Goal: Task Accomplishment & Management: Complete application form

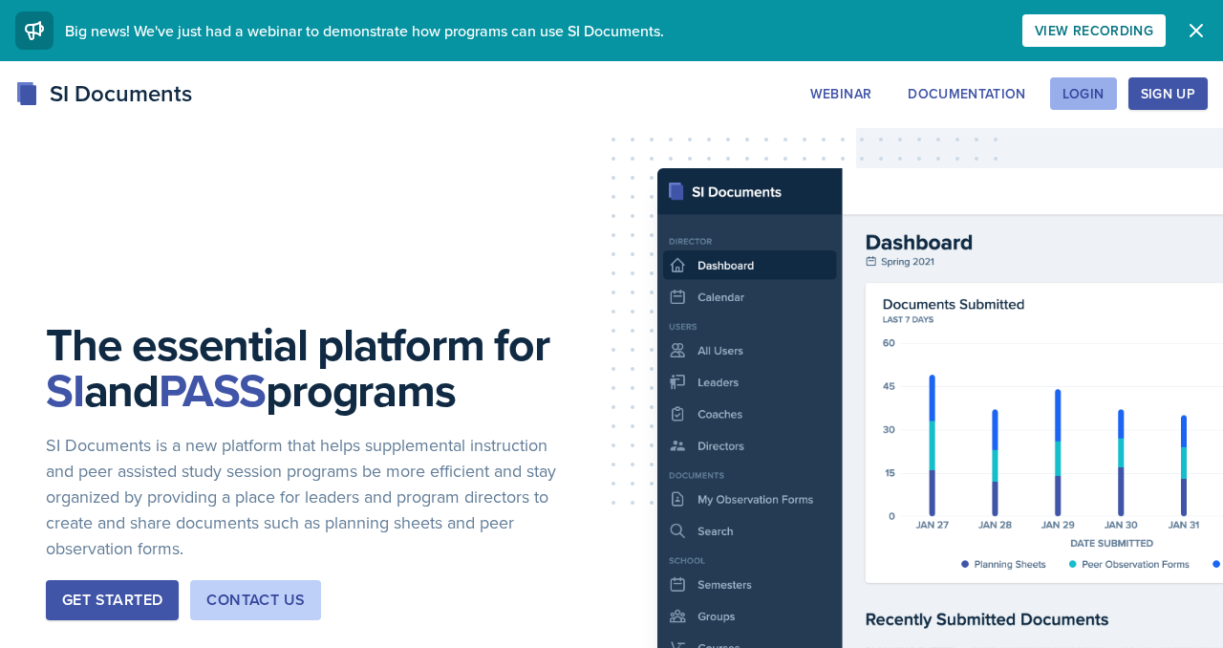
click at [1062, 101] on div "Login" at bounding box center [1083, 93] width 42 height 15
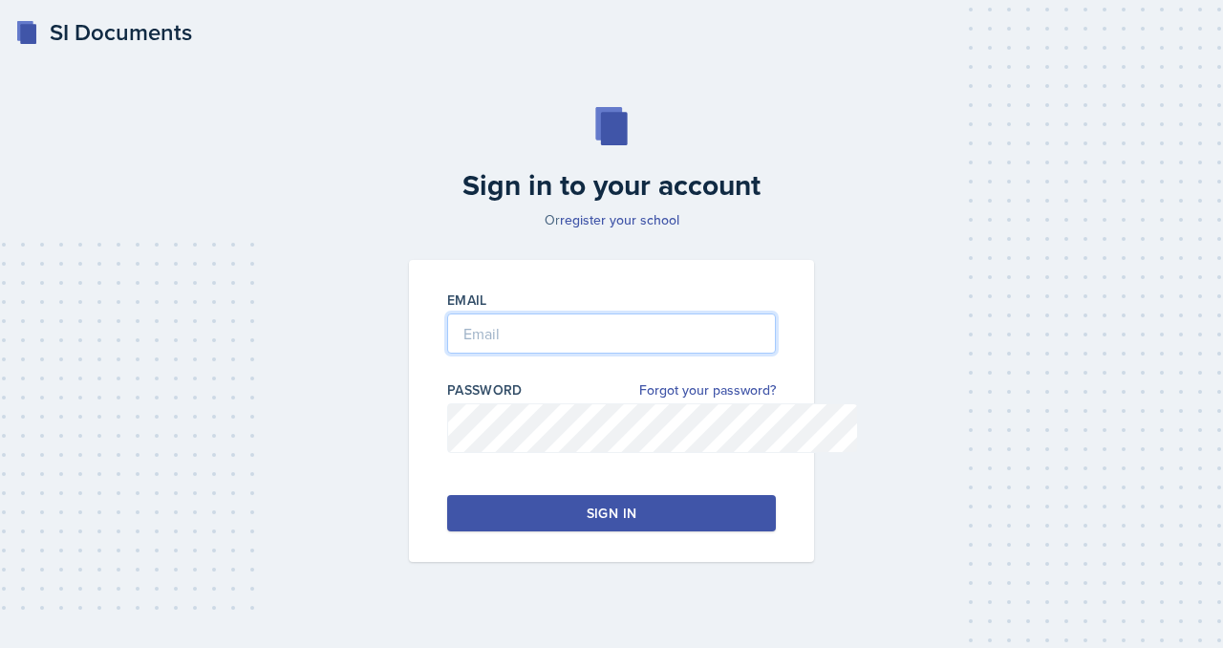
type input "[EMAIL_ADDRESS][DOMAIN_NAME]"
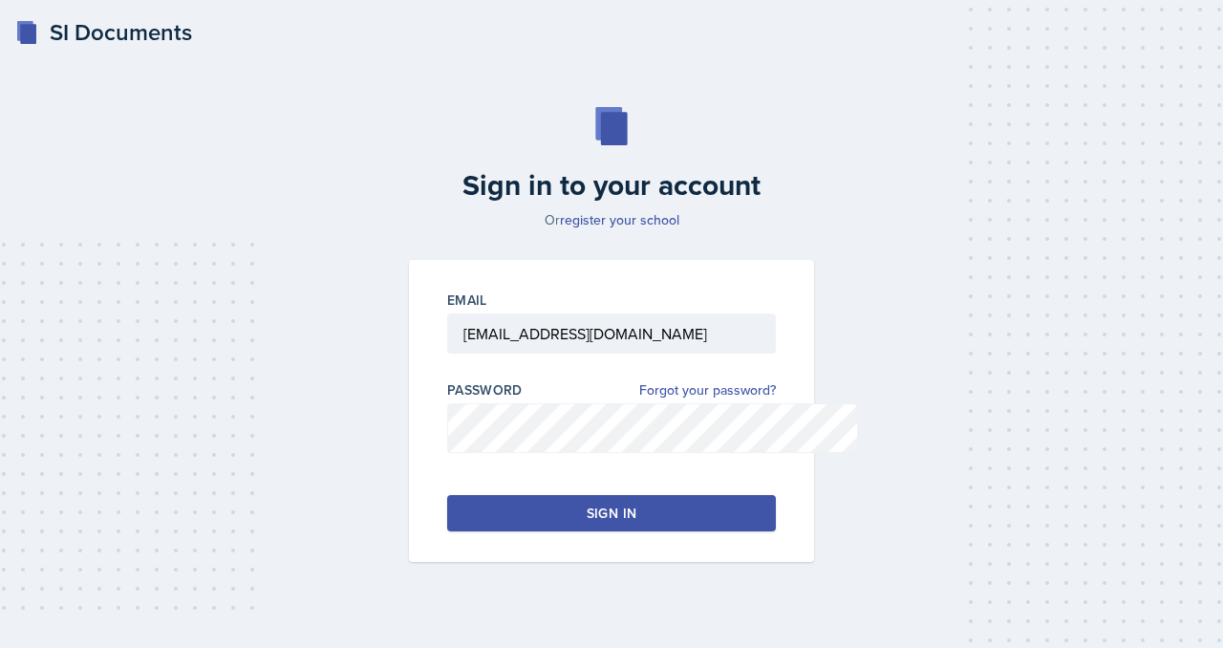
click at [570, 531] on button "Sign in" at bounding box center [611, 513] width 329 height 36
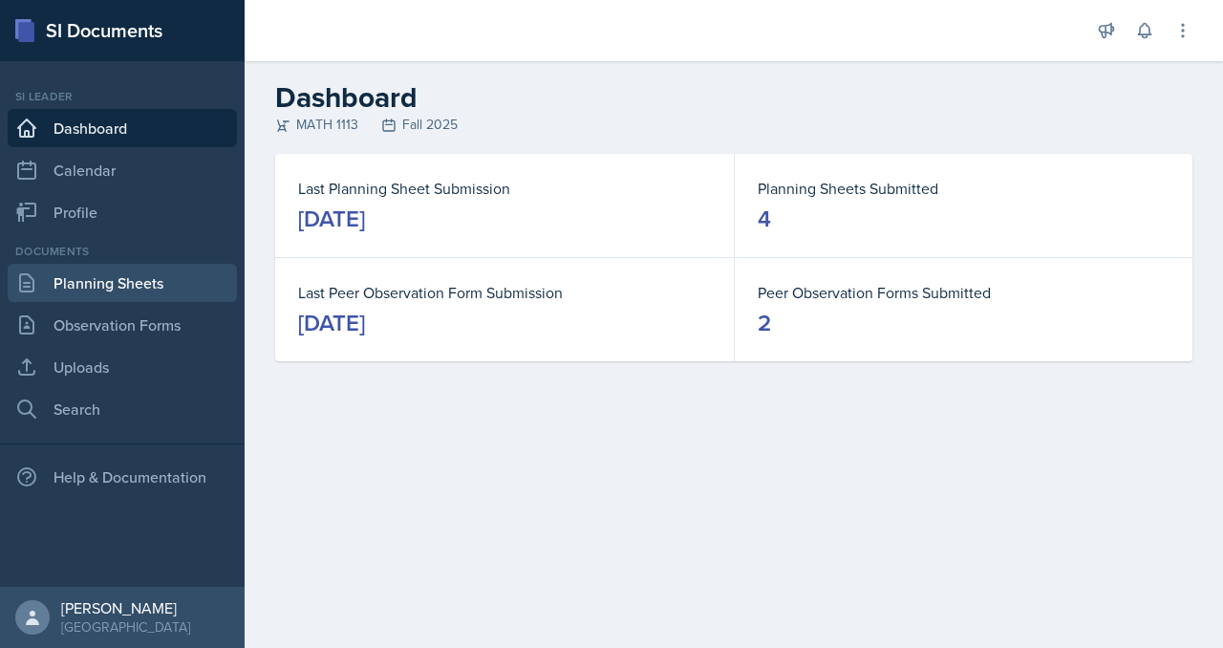
click at [114, 302] on link "Planning Sheets" at bounding box center [122, 283] width 229 height 38
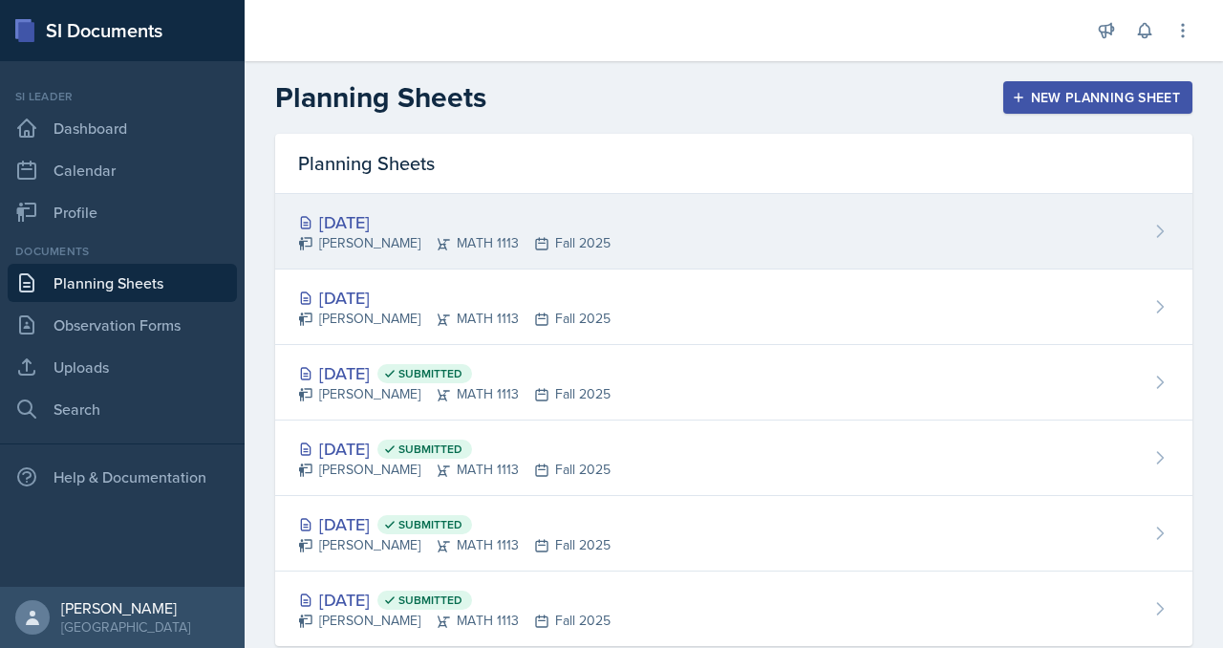
scroll to position [32, 0]
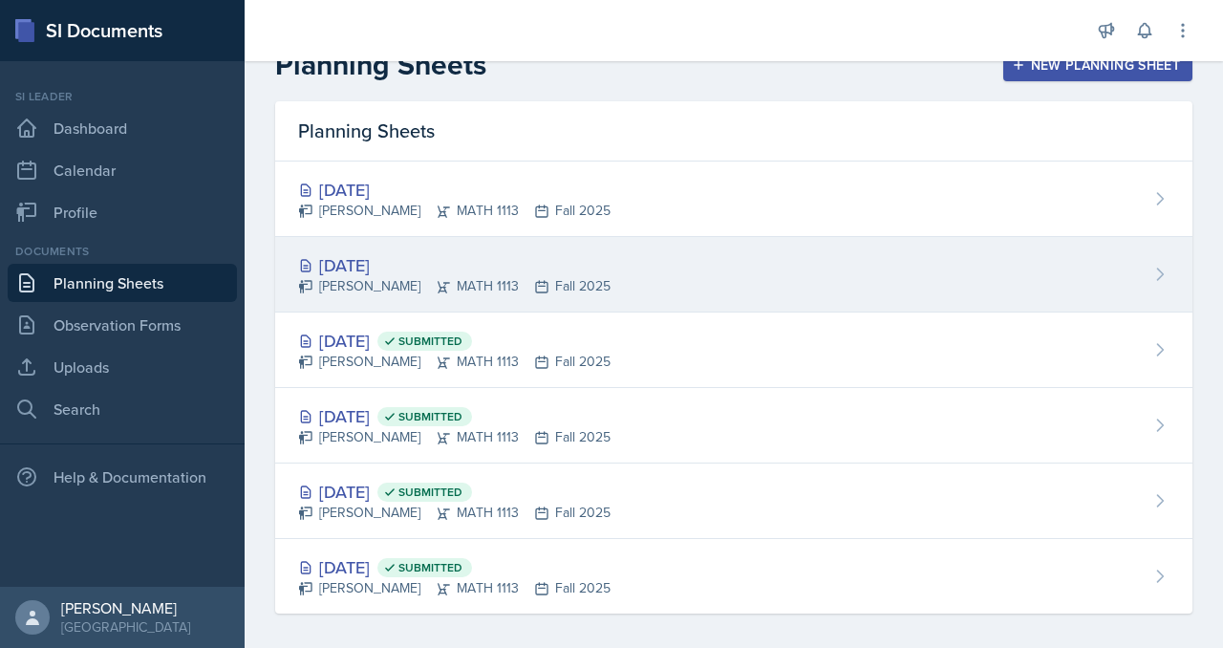
click at [438, 278] on div "[DATE]" at bounding box center [454, 265] width 312 height 26
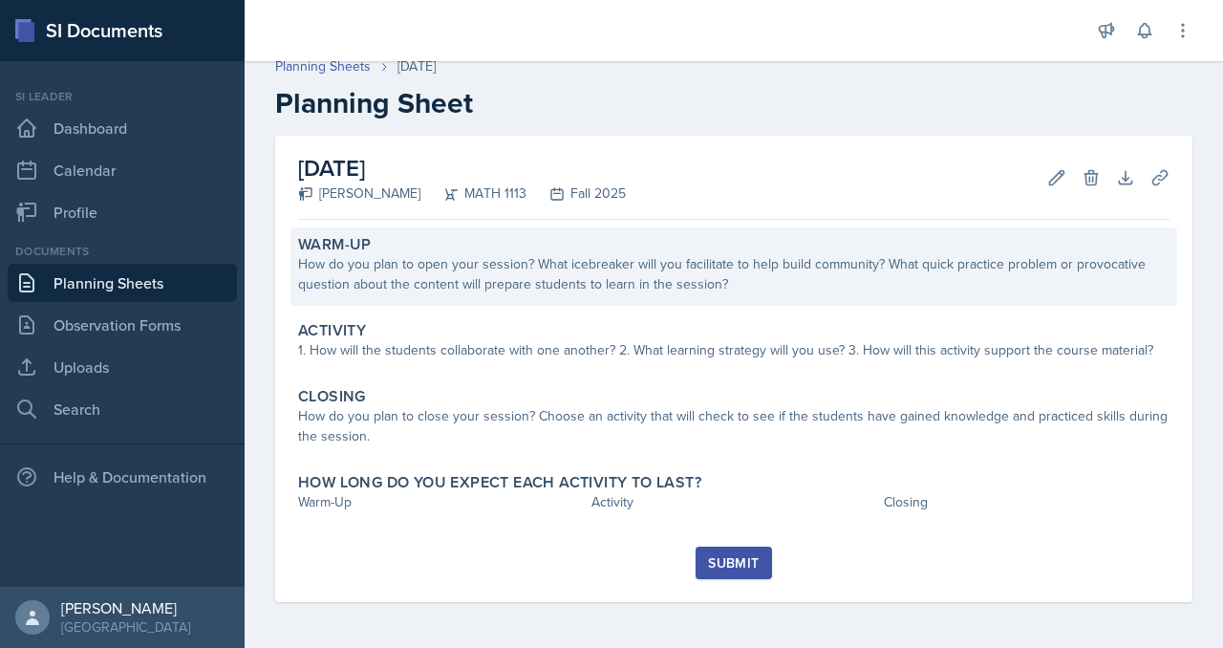
scroll to position [229, 0]
click at [454, 254] on div "How do you plan to open your session? What icebreaker will you facilitate to he…" at bounding box center [733, 274] width 871 height 40
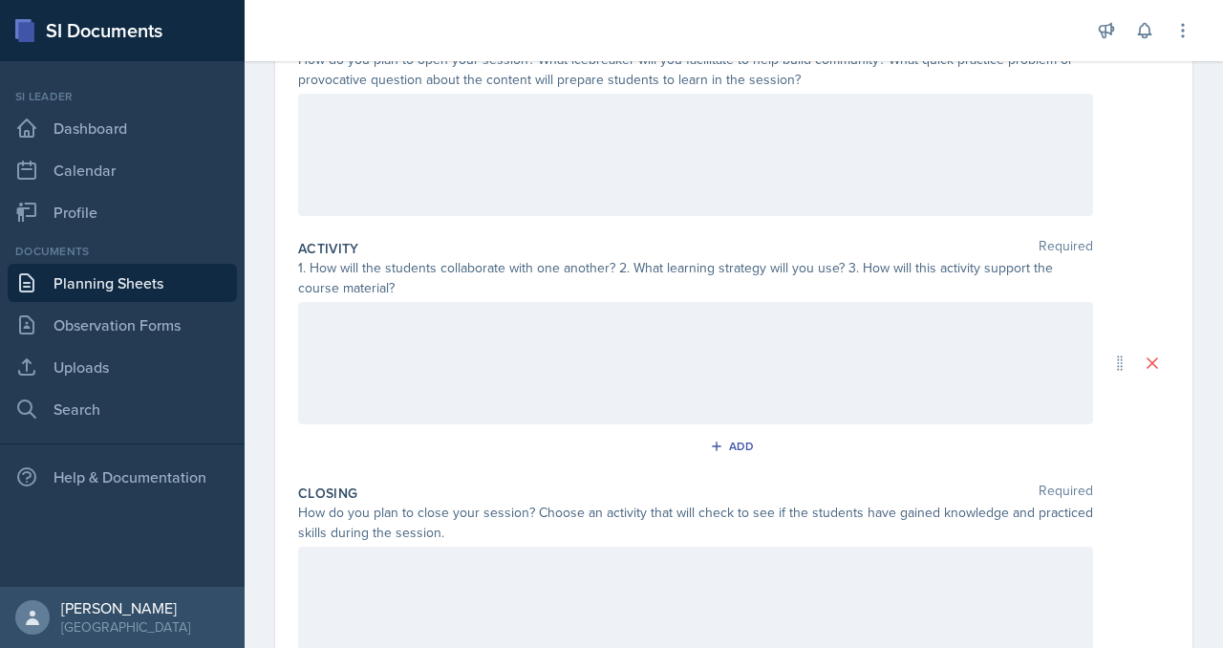
click at [458, 90] on div "How do you plan to open your session? What icebreaker will you facilitate to he…" at bounding box center [695, 70] width 795 height 40
click at [421, 216] on div at bounding box center [695, 155] width 795 height 122
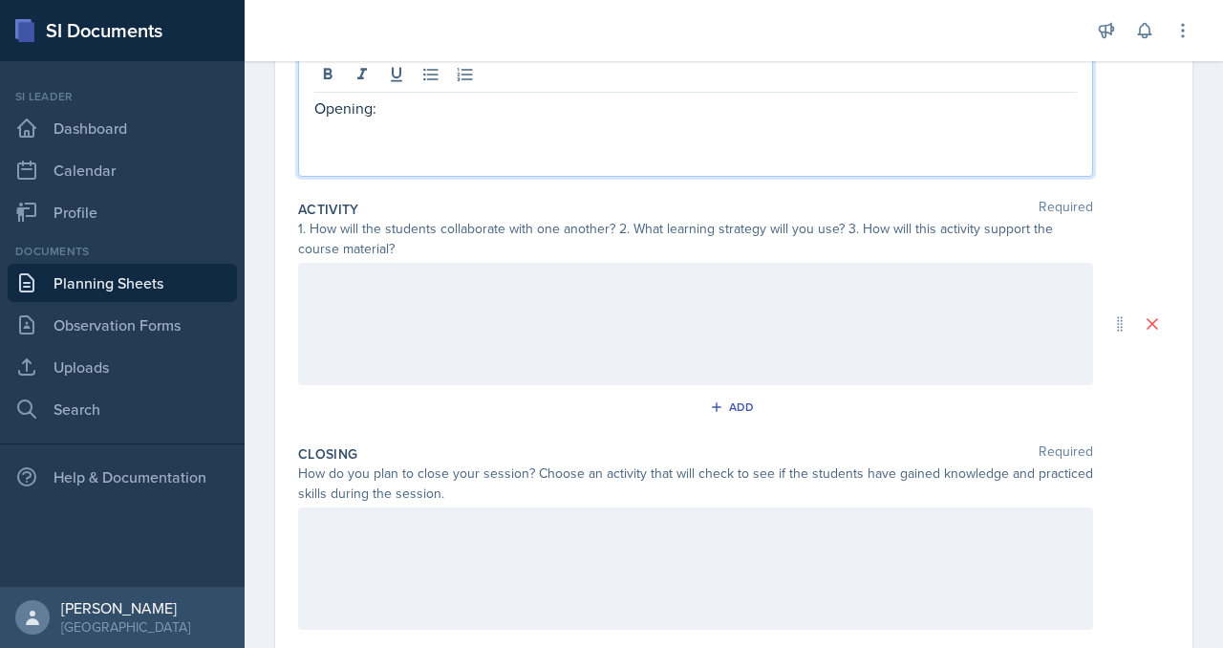
scroll to position [249, 0]
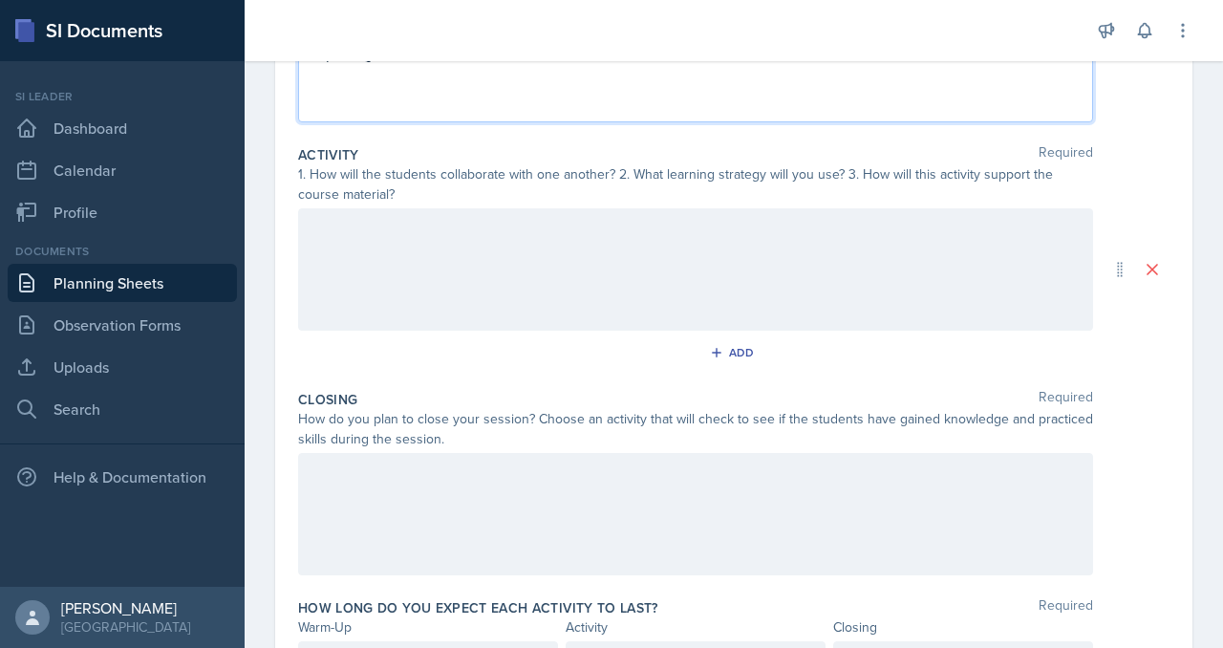
click at [520, 331] on div at bounding box center [695, 269] width 795 height 122
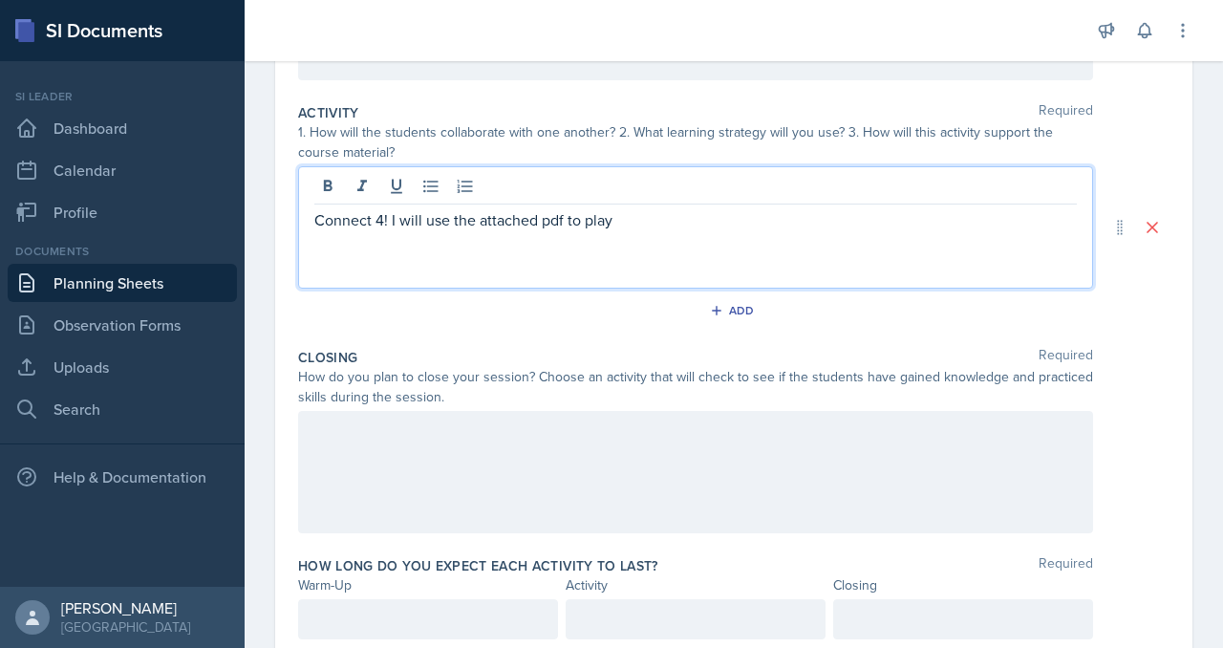
click at [524, 231] on p "Connect 4! I will use the attached pdf to play" at bounding box center [695, 219] width 762 height 23
click at [485, 231] on p "Connect 4! I will use the attached pdf to play" at bounding box center [695, 219] width 762 height 23
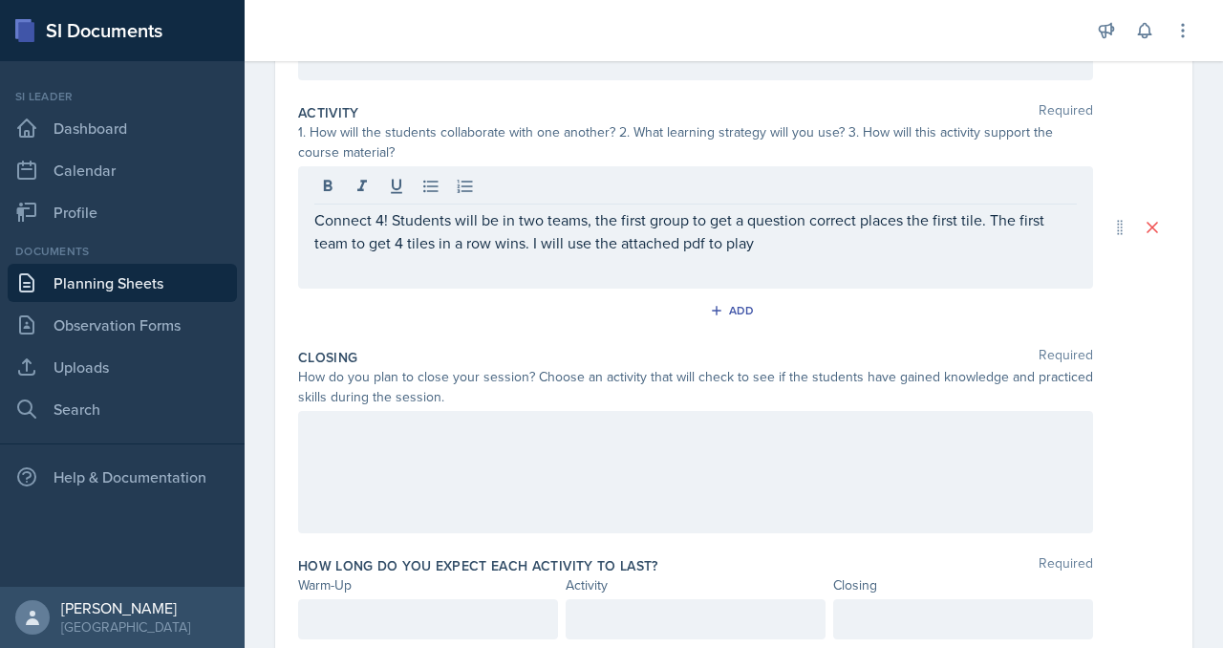
click at [609, 288] on div "Connect 4! Students will be in two teams, the first group to get a question cor…" at bounding box center [695, 227] width 795 height 122
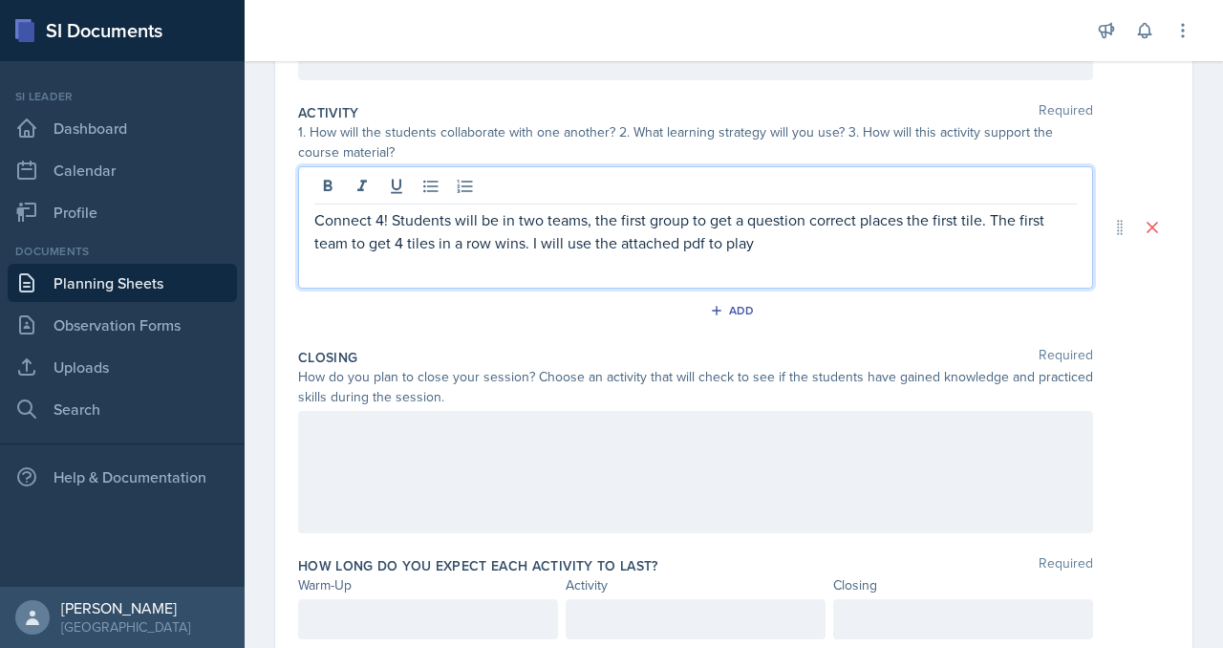
click at [533, 254] on p "Connect 4! Students will be in two teams, the first group to get a question cor…" at bounding box center [695, 231] width 762 height 46
drag, startPoint x: 997, startPoint y: 449, endPoint x: 1019, endPoint y: 474, distance: 33.2
click at [1019, 277] on p "Connect 4! Students will be in two teams, the first group to get a question cor…" at bounding box center [695, 242] width 762 height 69
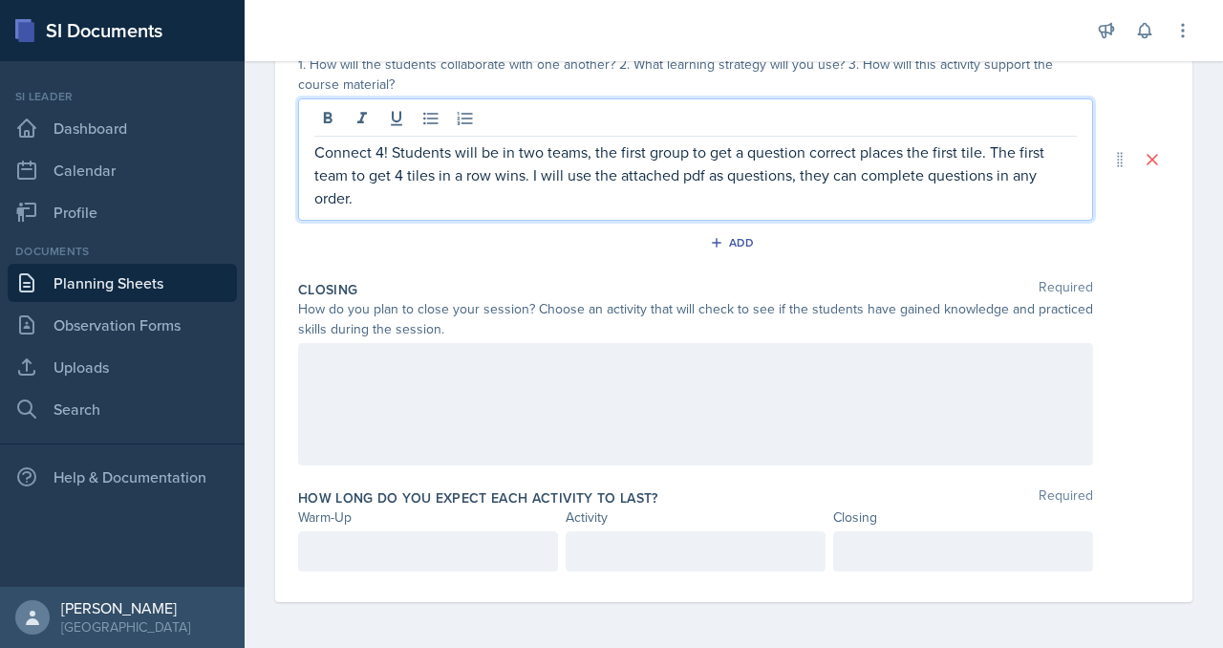
click at [662, 413] on div at bounding box center [695, 404] width 795 height 122
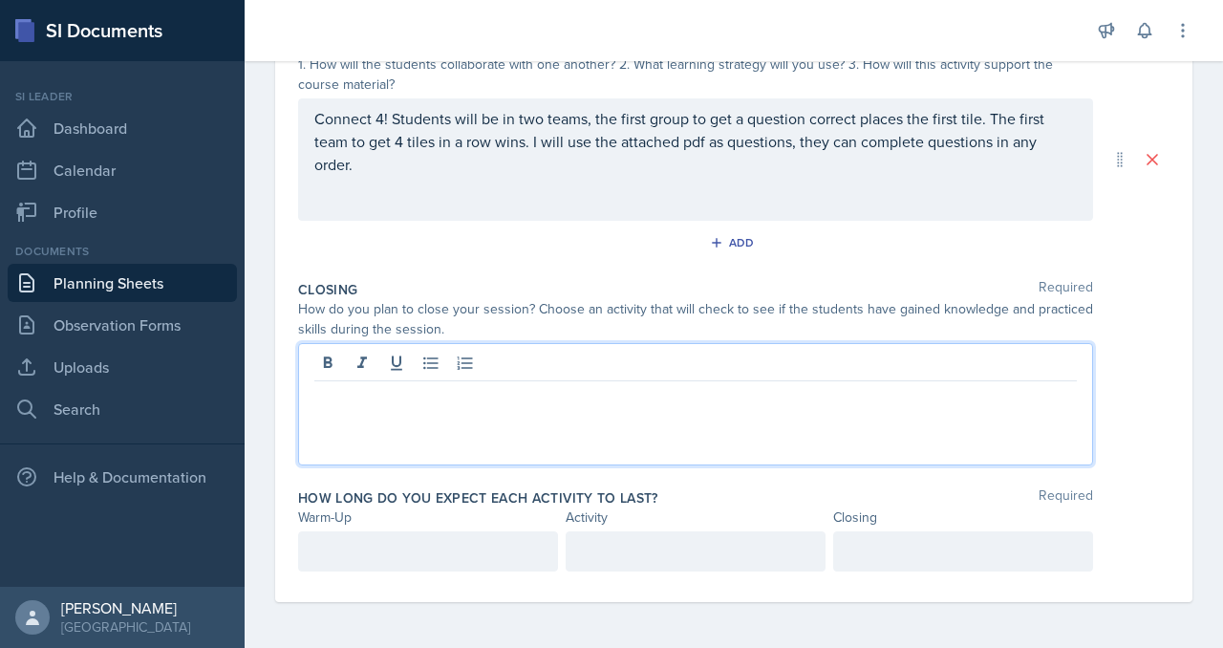
scroll to position [726, 0]
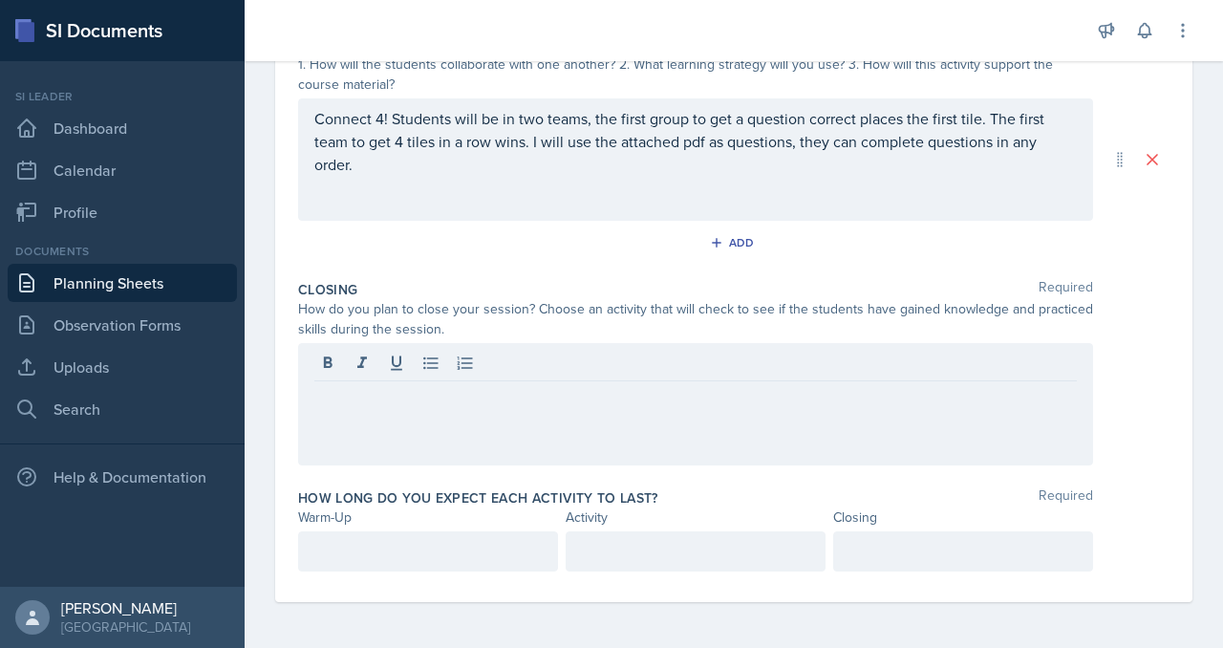
click at [621, 531] on div at bounding box center [696, 551] width 260 height 40
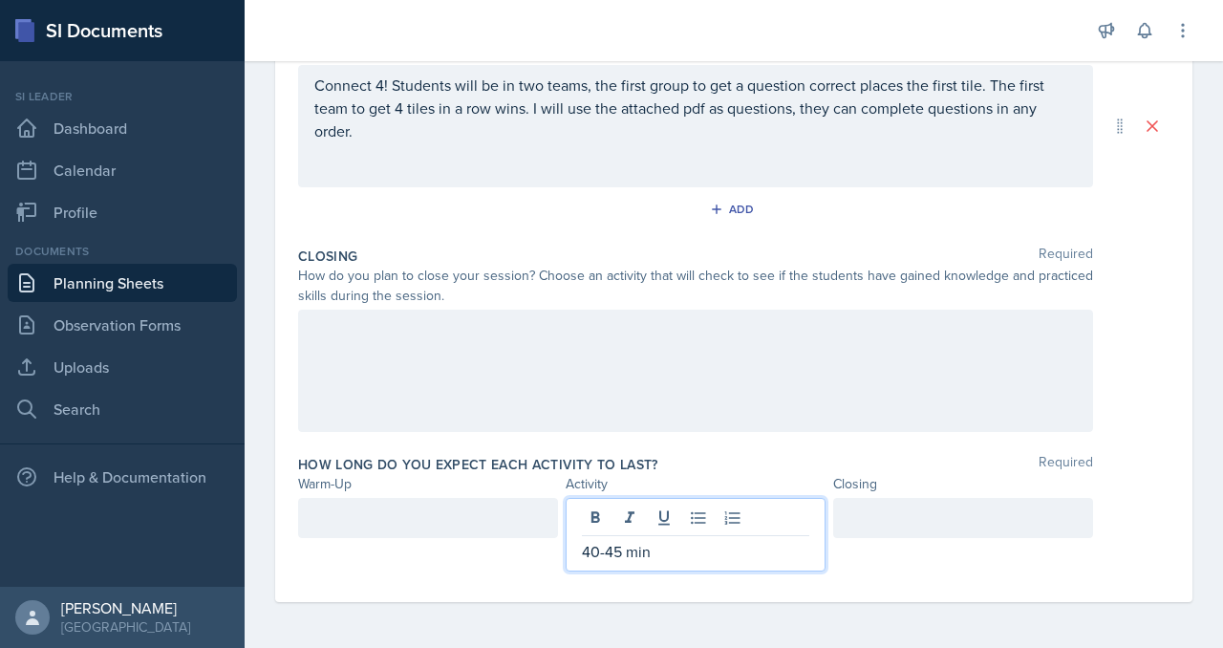
click at [947, 498] on div at bounding box center [963, 518] width 260 height 40
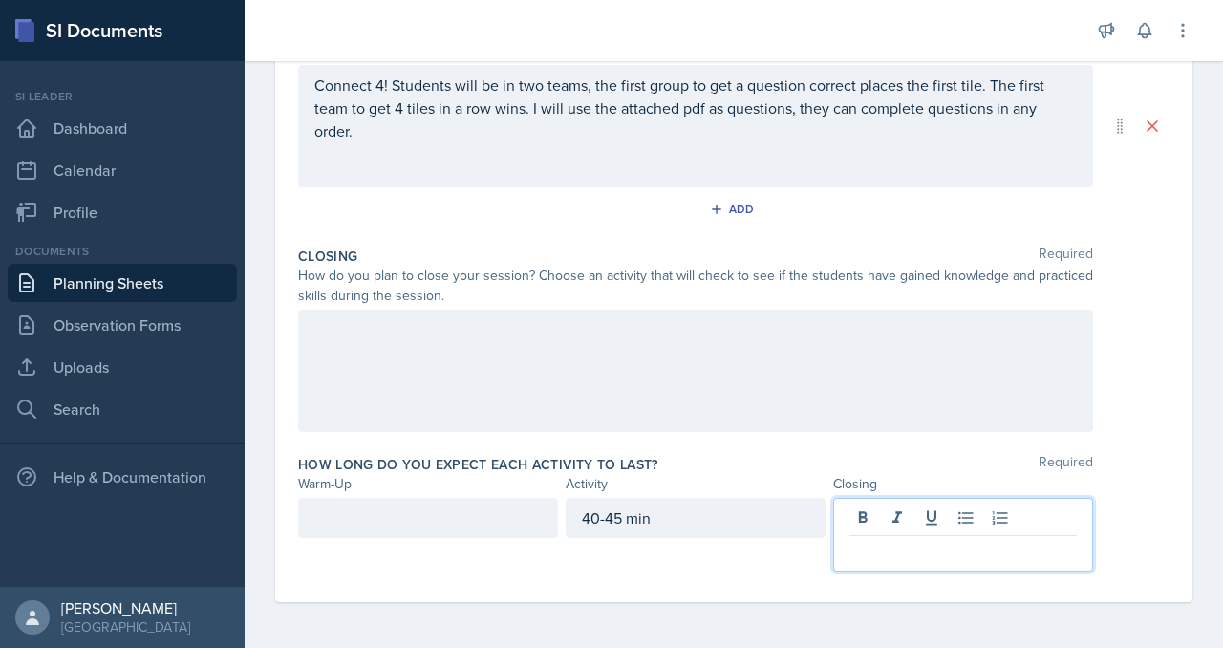
click at [1137, 310] on div at bounding box center [733, 371] width 871 height 122
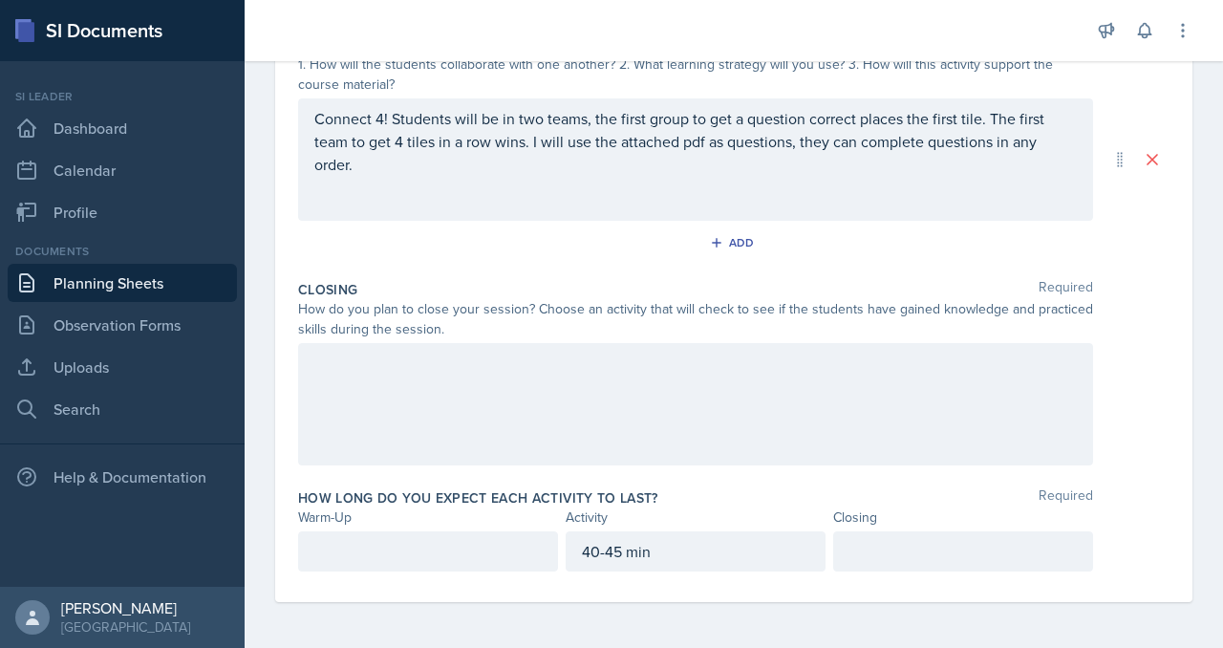
scroll to position [0, 0]
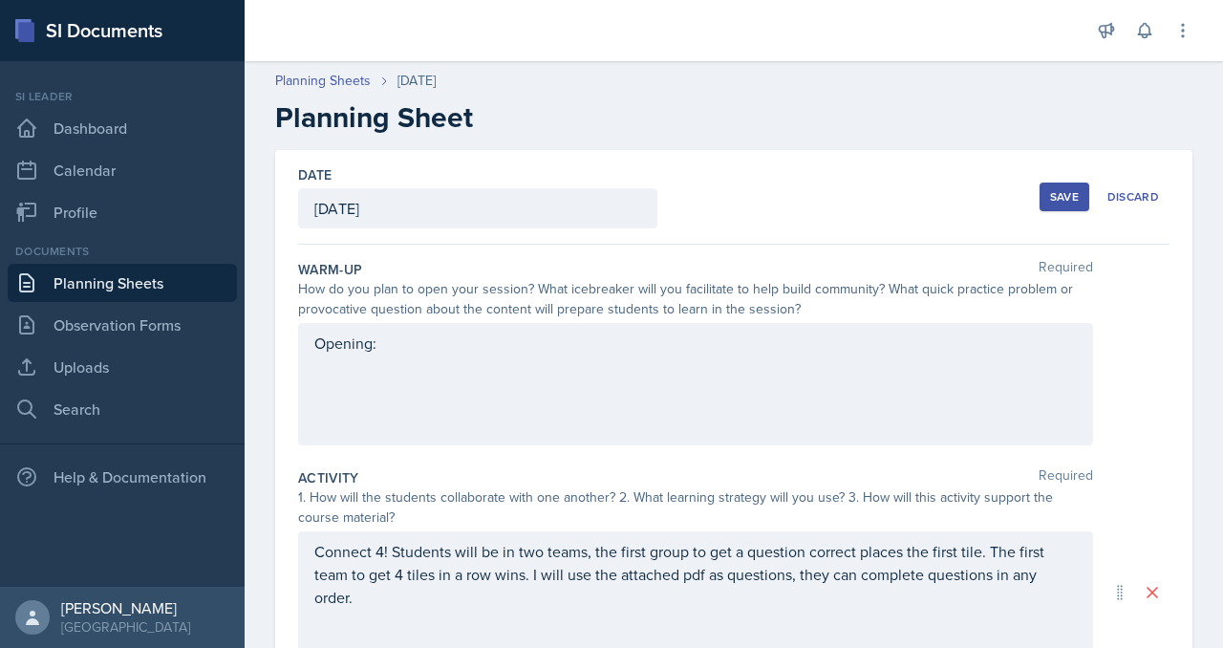
click at [1050, 204] on div "Save" at bounding box center [1064, 196] width 29 height 15
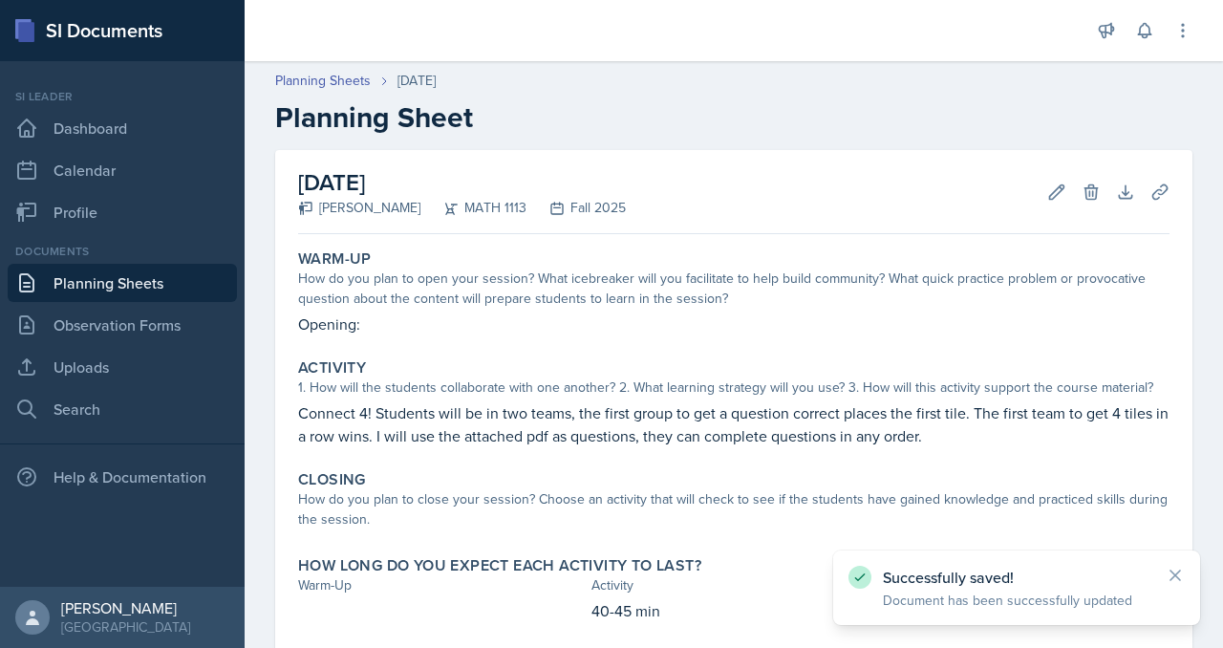
click at [980, 154] on header "Planning Sheets [DATE] Planning Sheet" at bounding box center [734, 103] width 978 height 102
click at [1050, 80] on header "Planning Sheets [DATE] Planning Sheet" at bounding box center [734, 103] width 978 height 102
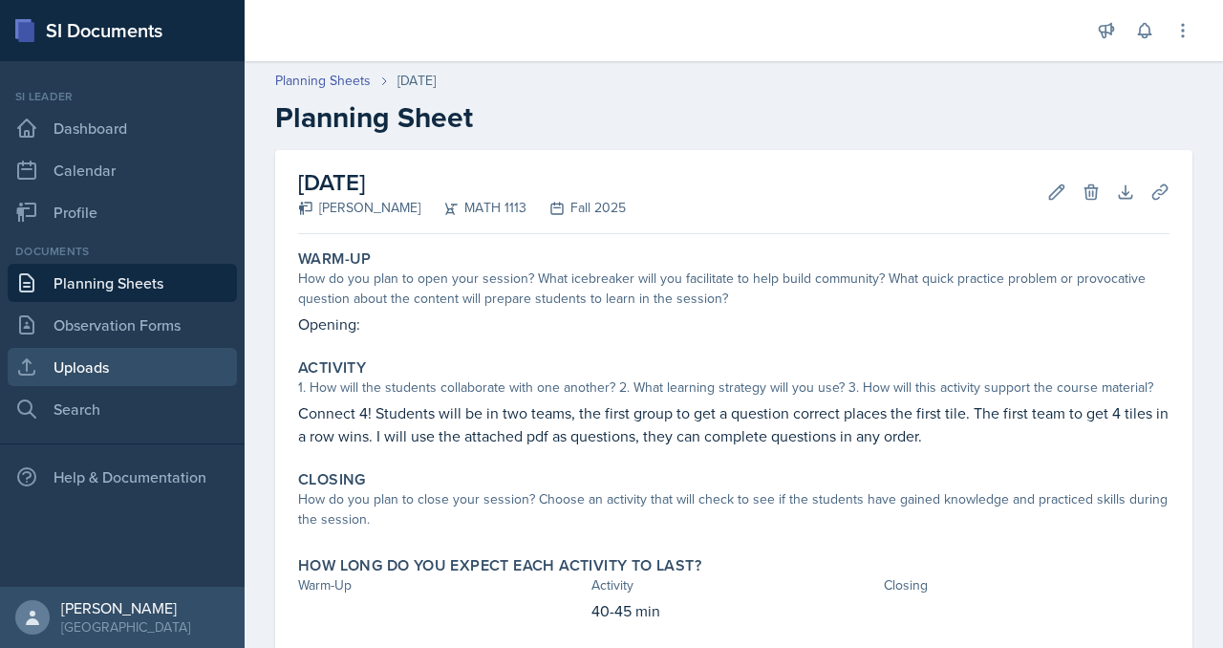
click at [117, 386] on link "Uploads" at bounding box center [122, 367] width 229 height 38
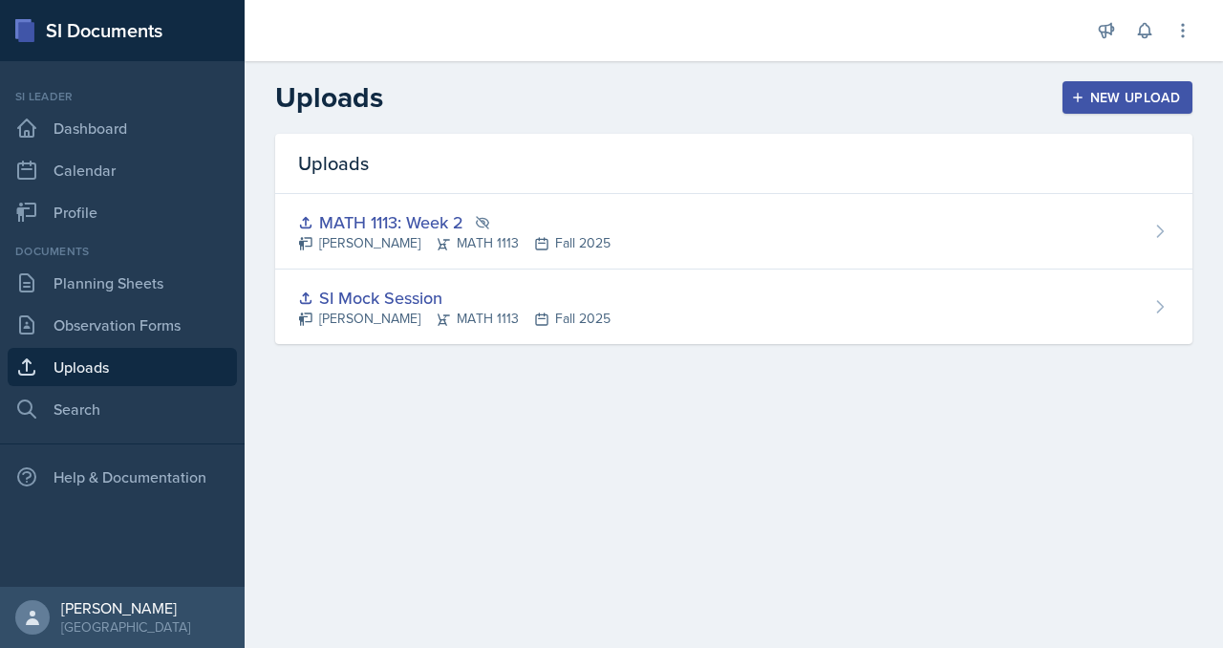
click at [1105, 105] on div "New Upload" at bounding box center [1128, 97] width 106 height 15
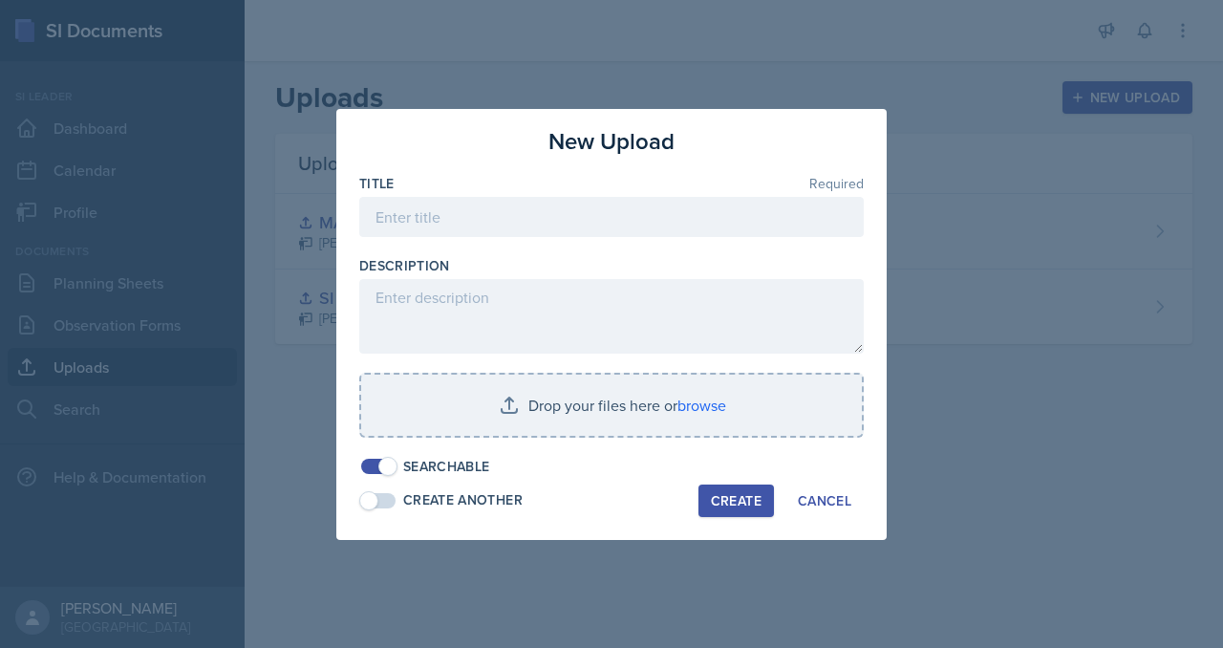
click at [500, 237] on div at bounding box center [611, 246] width 504 height 19
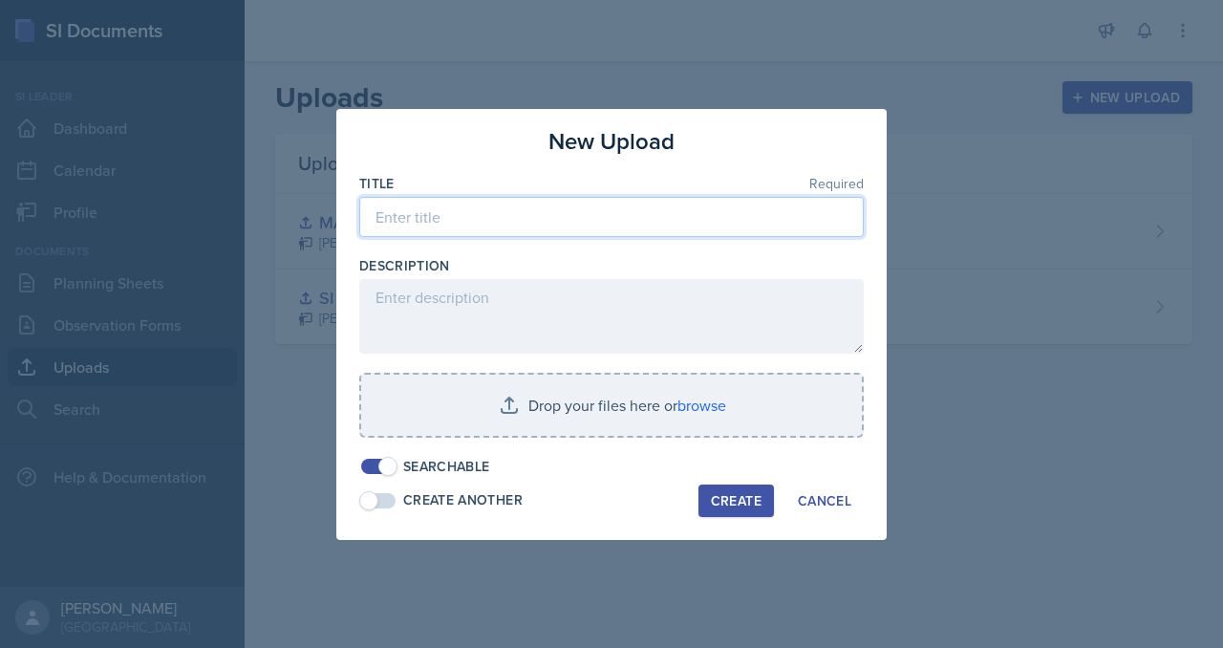
click at [499, 206] on input at bounding box center [611, 217] width 504 height 40
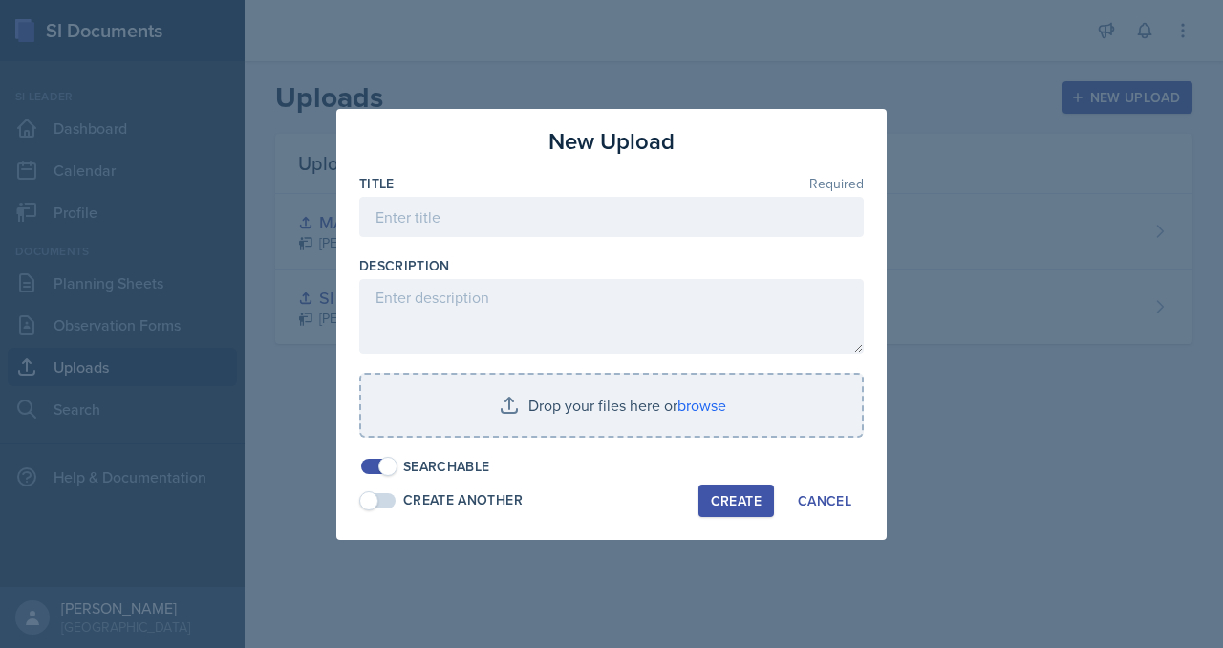
click at [858, 520] on div "New Upload Title Required Description Drop your files here or browse Searchable…" at bounding box center [611, 324] width 550 height 431
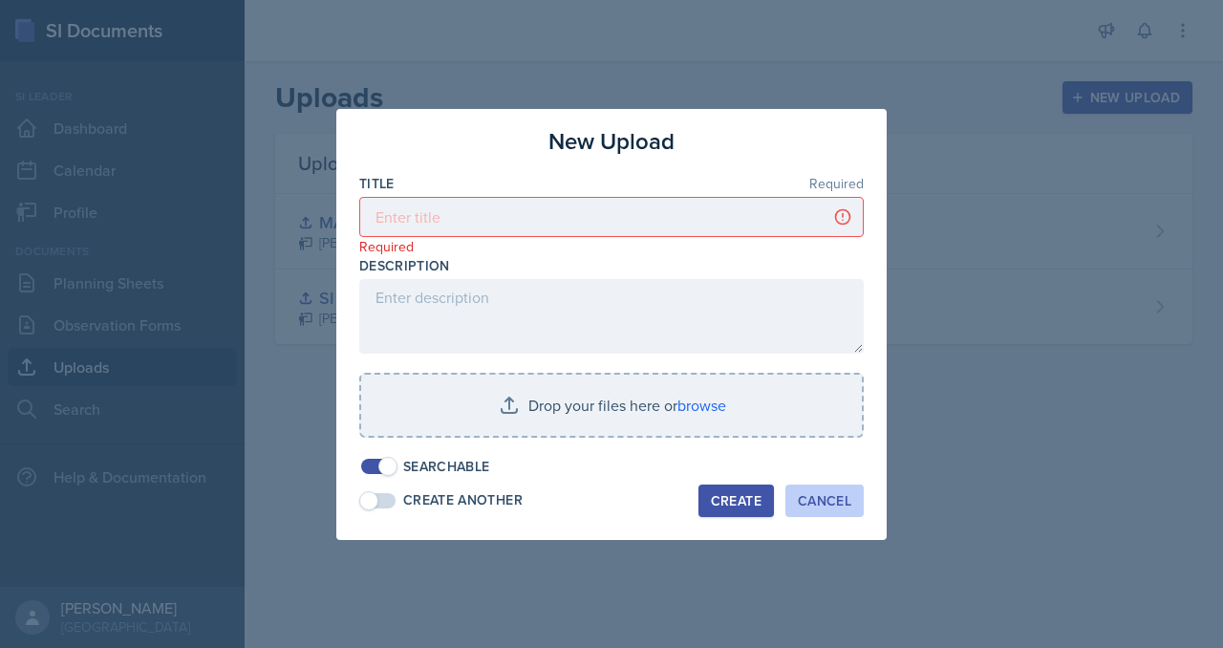
click at [851, 508] on div "Cancel" at bounding box center [824, 500] width 53 height 15
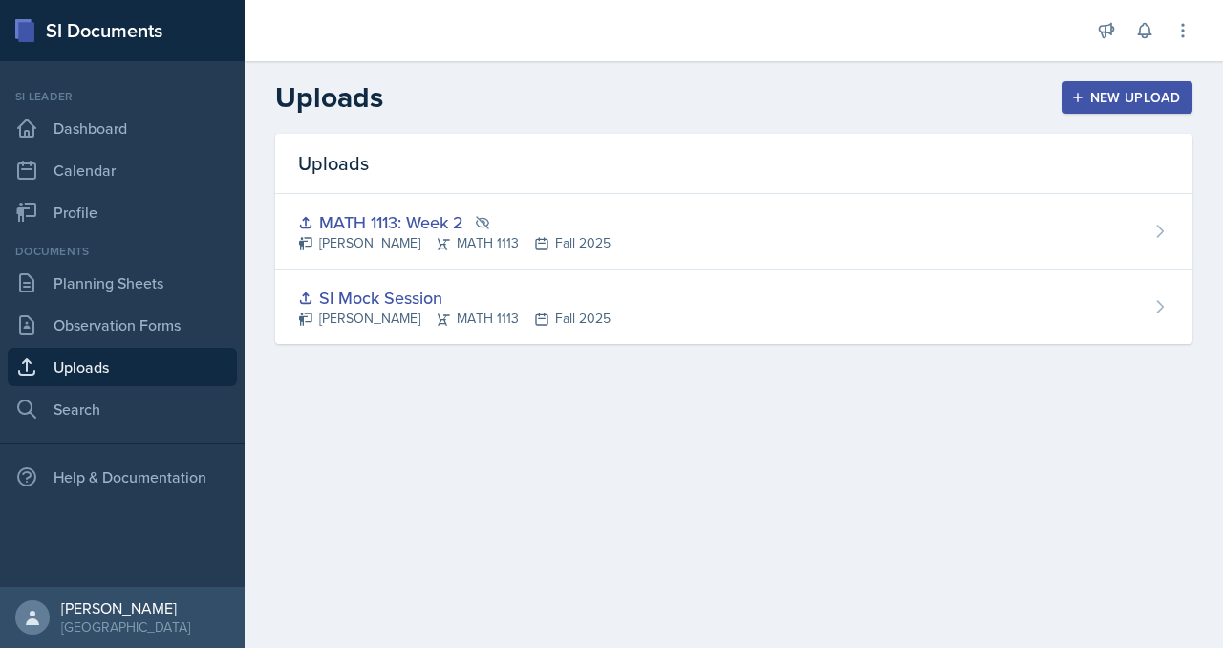
click at [1071, 104] on icon "button" at bounding box center [1077, 97] width 13 height 13
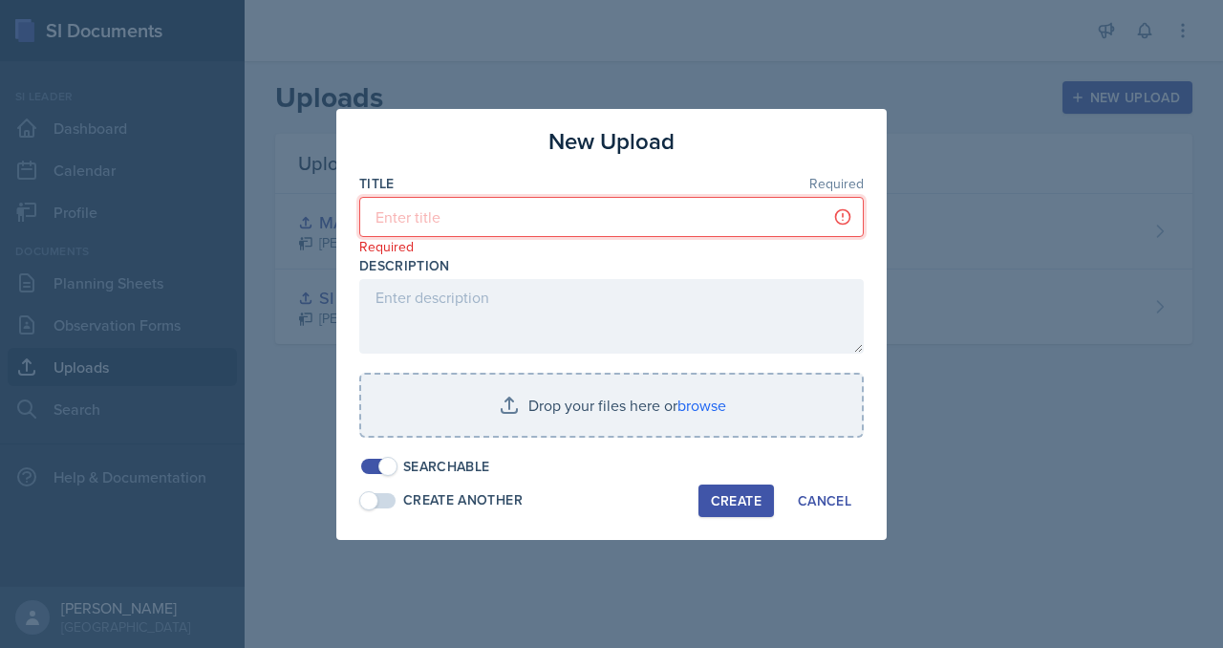
click at [533, 197] on input at bounding box center [611, 217] width 504 height 40
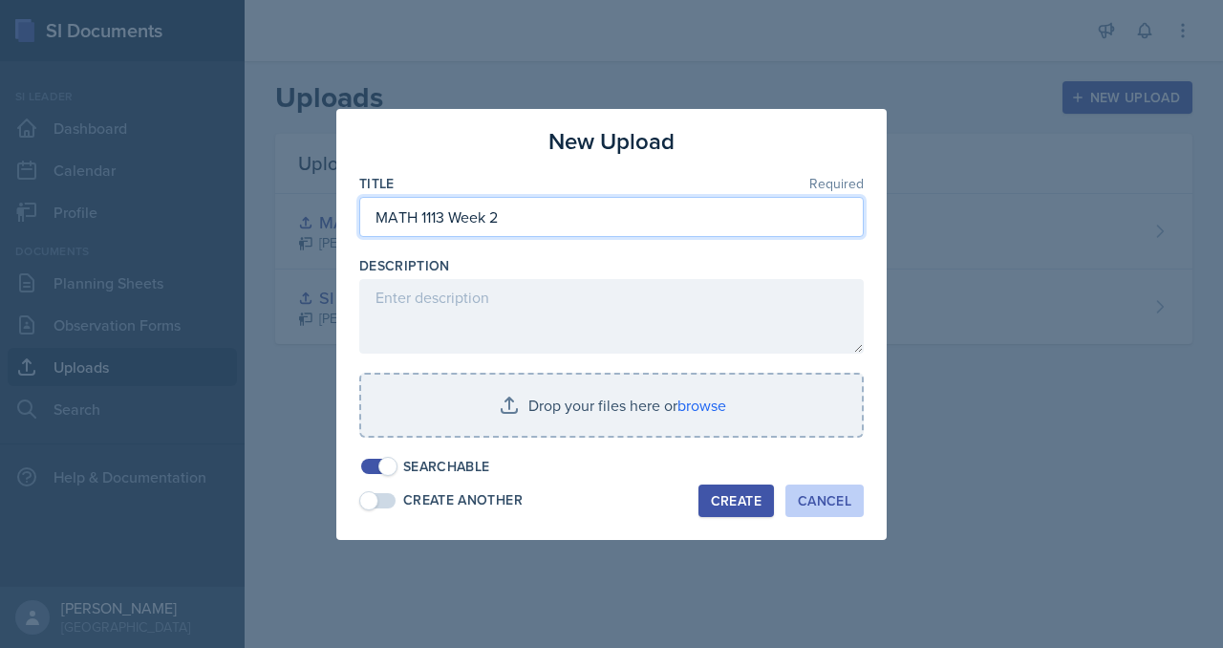
type input "MATH 1113 Week 2"
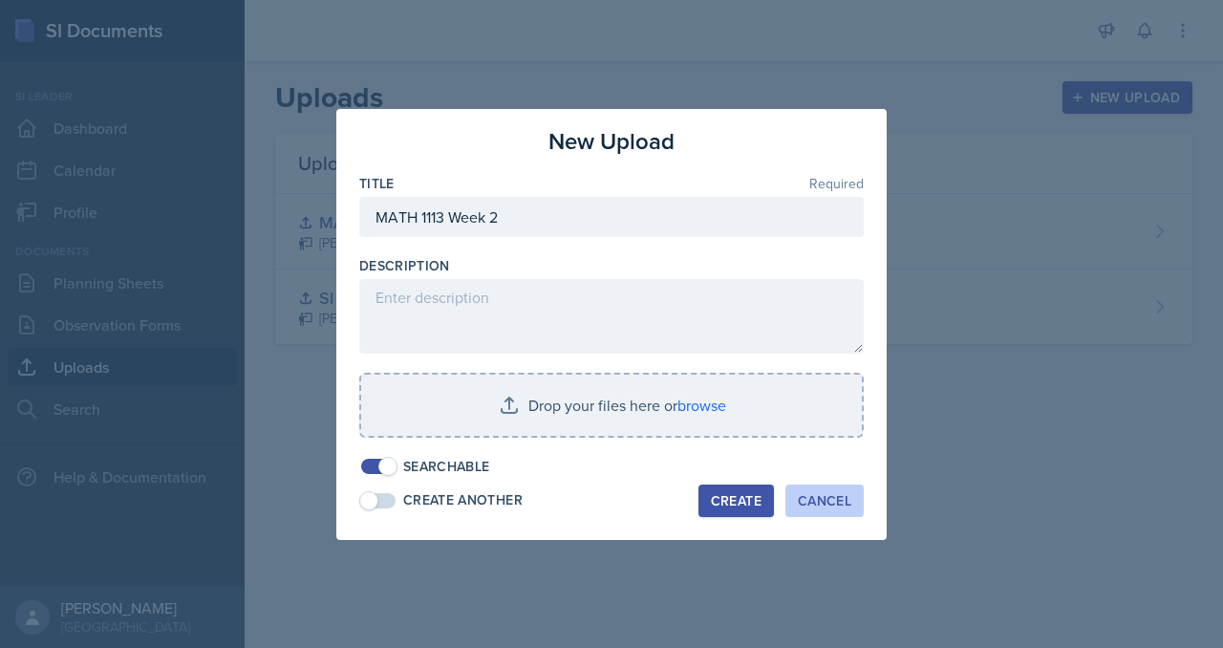
click at [851, 508] on div "Cancel" at bounding box center [824, 500] width 53 height 15
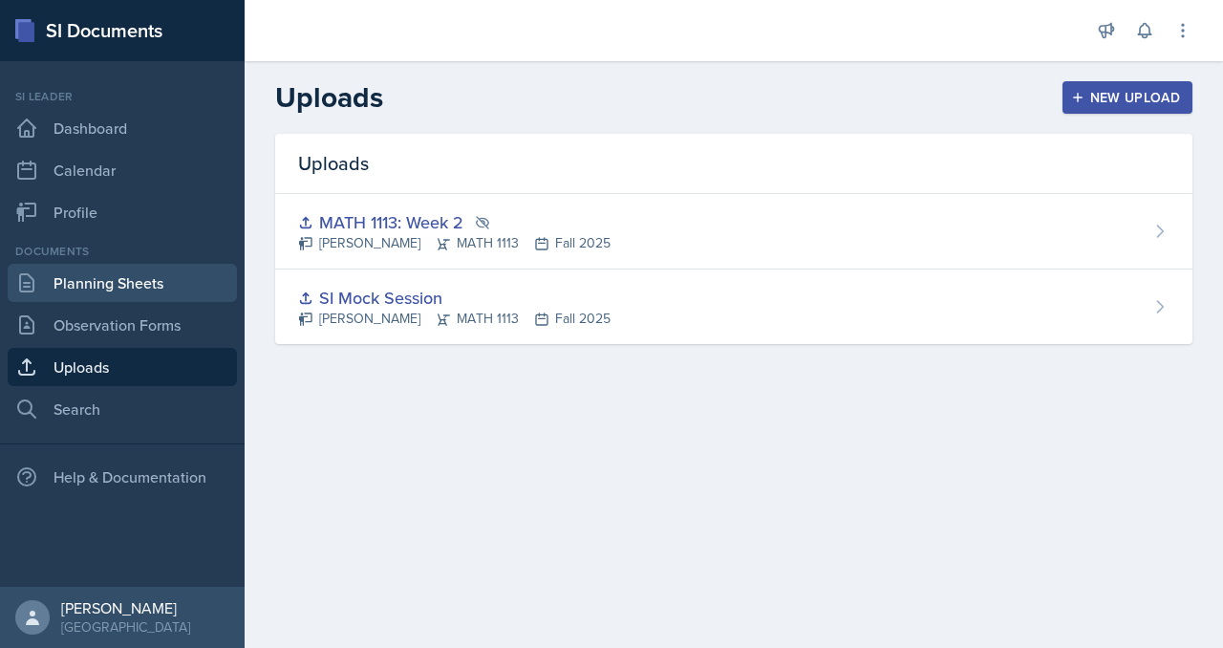
click at [124, 302] on link "Planning Sheets" at bounding box center [122, 283] width 229 height 38
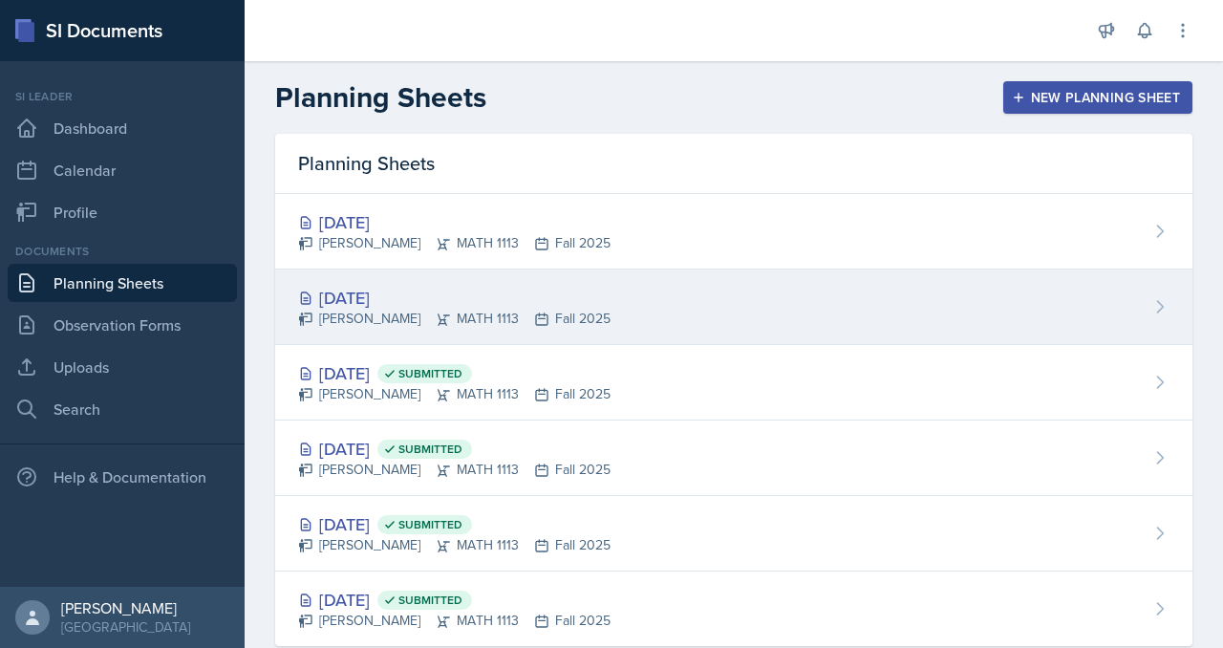
click at [483, 310] on div "[DATE]" at bounding box center [454, 298] width 312 height 26
click at [483, 365] on main "Planning Sheets New Planning Sheet Planning Sheets Sep 12th, 2025 Madison Villa…" at bounding box center [734, 354] width 978 height 587
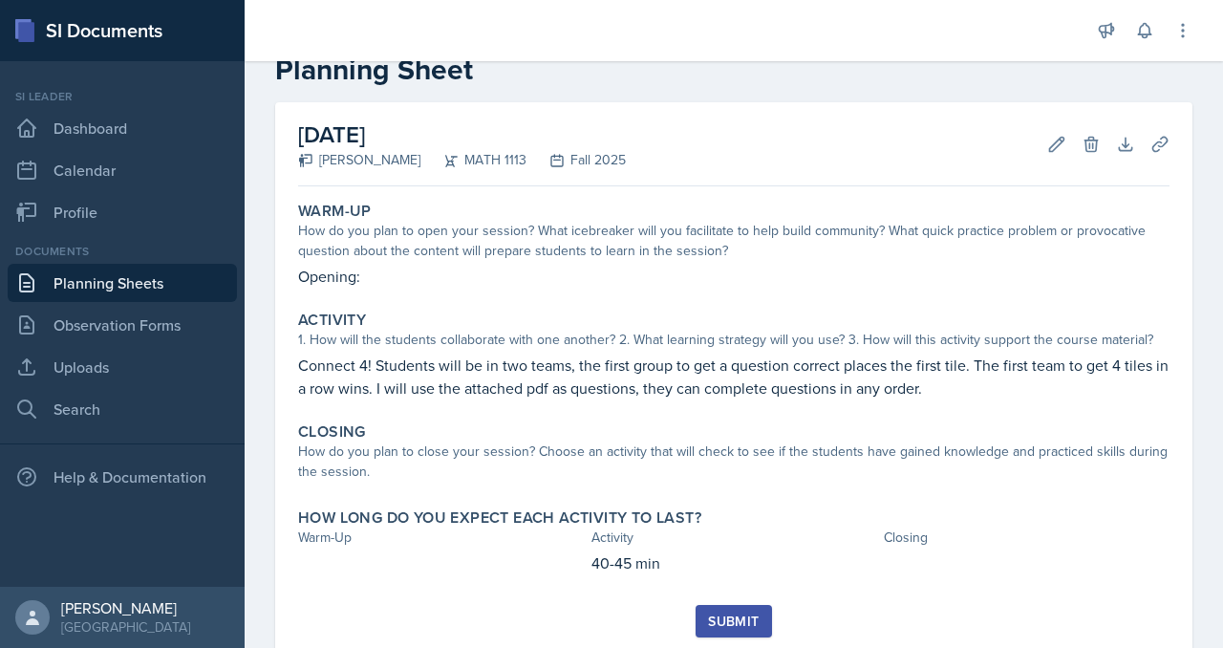
scroll to position [96, 0]
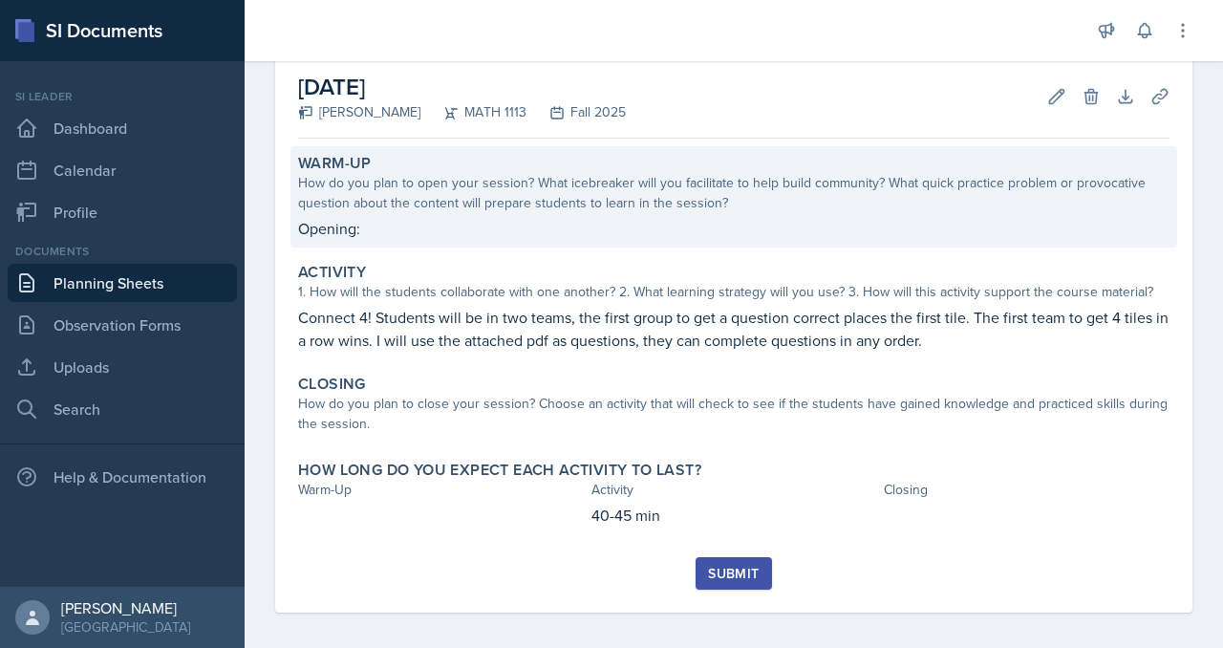
click at [502, 213] on div "How do you plan to open your session? What icebreaker will you facilitate to he…" at bounding box center [733, 193] width 871 height 40
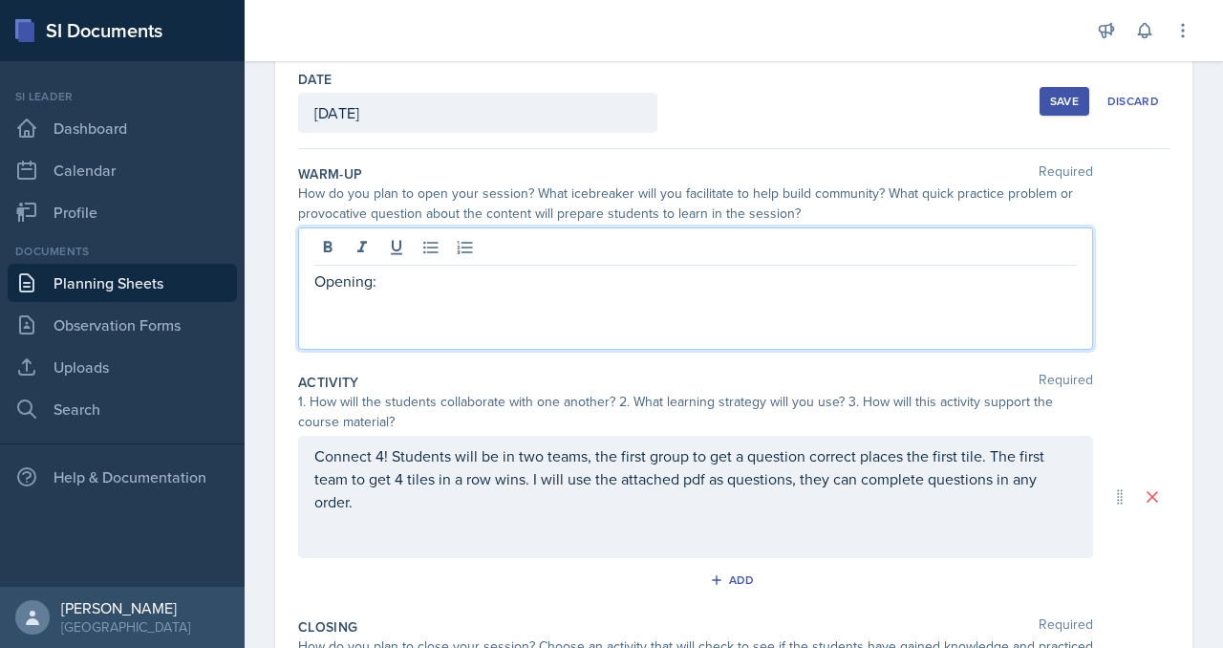
click at [490, 350] on div "Opening:" at bounding box center [695, 288] width 795 height 122
click at [445, 292] on p "Opening: Students will vote in order to determine their teams for Connect 4." at bounding box center [695, 280] width 762 height 23
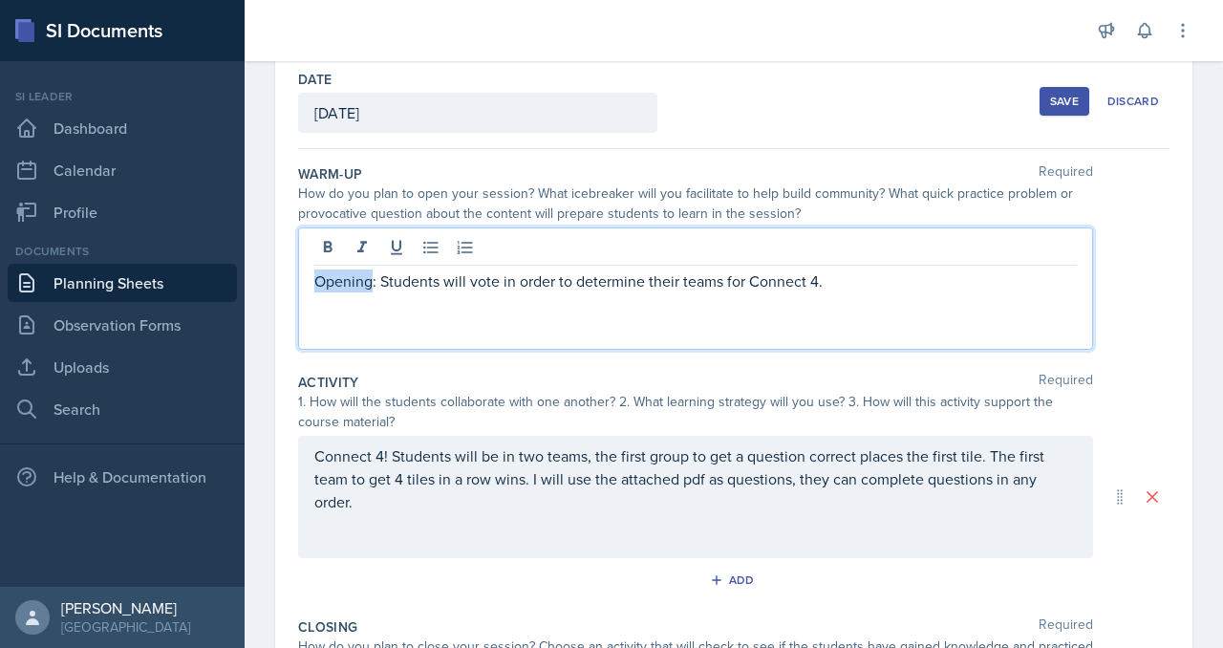
click at [445, 292] on p "Opening: Students will vote in order to determine their teams for Connect 4." at bounding box center [695, 280] width 762 height 23
click at [444, 292] on p "Ice Breaker: Students will vote in order to determine their teams for Connect 4." at bounding box center [695, 280] width 762 height 23
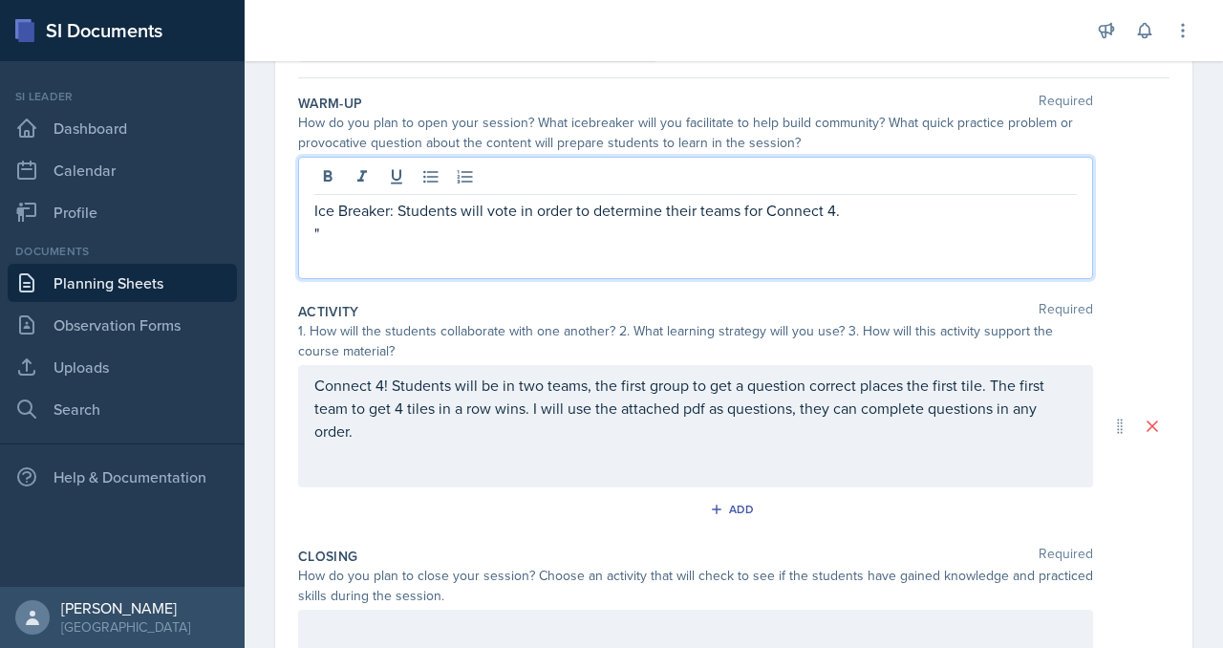
scroll to position [169, 0]
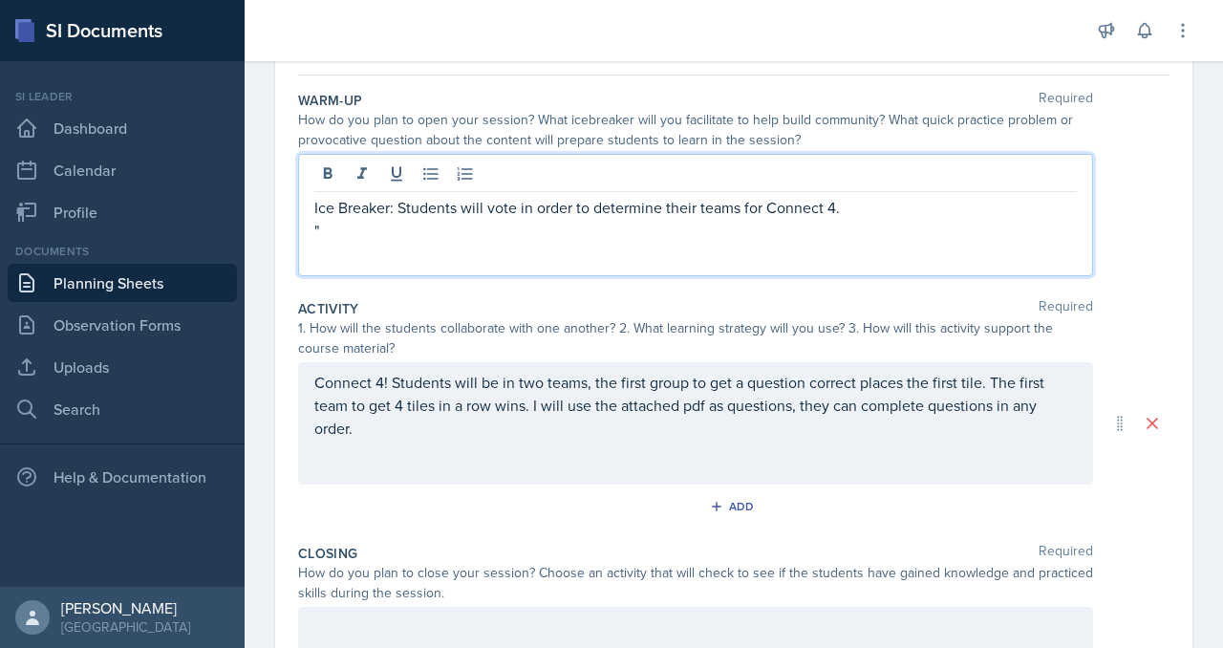
click at [470, 219] on p "Ice Breaker: Students will vote in order to determine their teams for Connect 4." at bounding box center [695, 207] width 762 height 23
click at [448, 242] on p """ at bounding box center [695, 230] width 762 height 23
click at [423, 219] on p "Ice Breaker: Students will vote in order to determine their teams for Connect 4." at bounding box center [695, 207] width 762 height 23
click at [405, 242] on p ""STEM majors vs. Humanities majors"" at bounding box center [695, 230] width 762 height 23
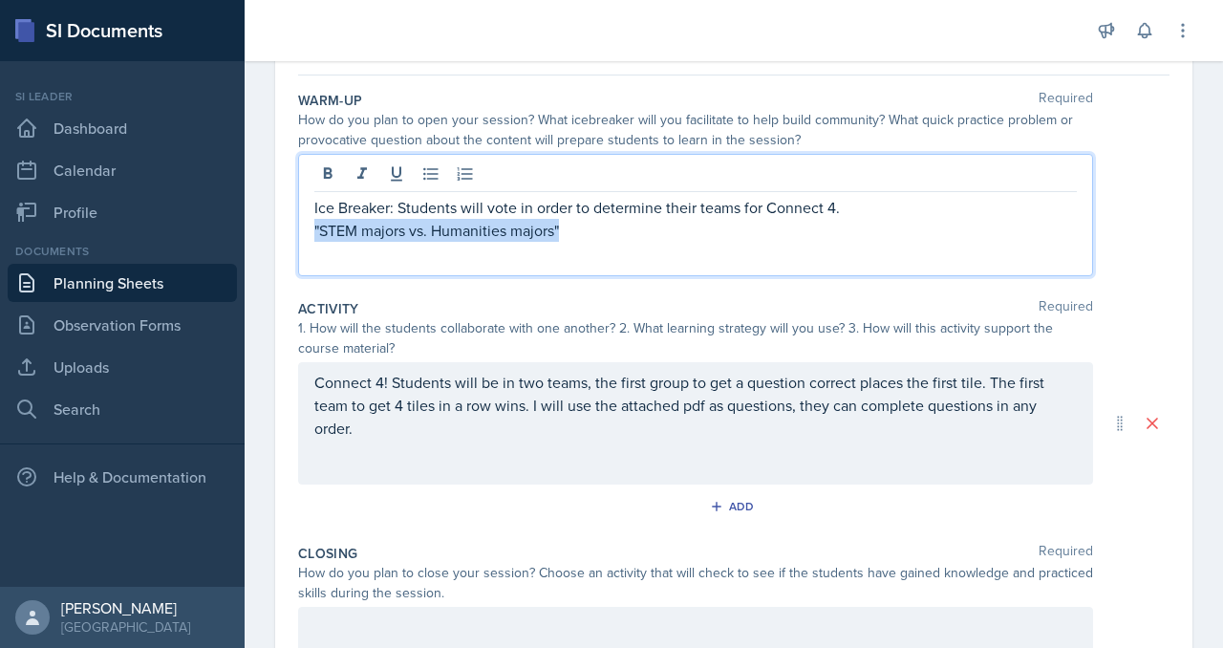
click at [404, 242] on p ""STEM majors vs. Humanities majors"" at bounding box center [695, 230] width 762 height 23
click at [398, 242] on p ""STEM majors vs. Humanities majors"" at bounding box center [695, 230] width 762 height 23
click at [589, 242] on p ""are you a STEM majors vs. Humanities majors"" at bounding box center [695, 230] width 762 height 23
click at [594, 242] on p ""are you a STEM major vs. Humanities majors"" at bounding box center [695, 230] width 762 height 23
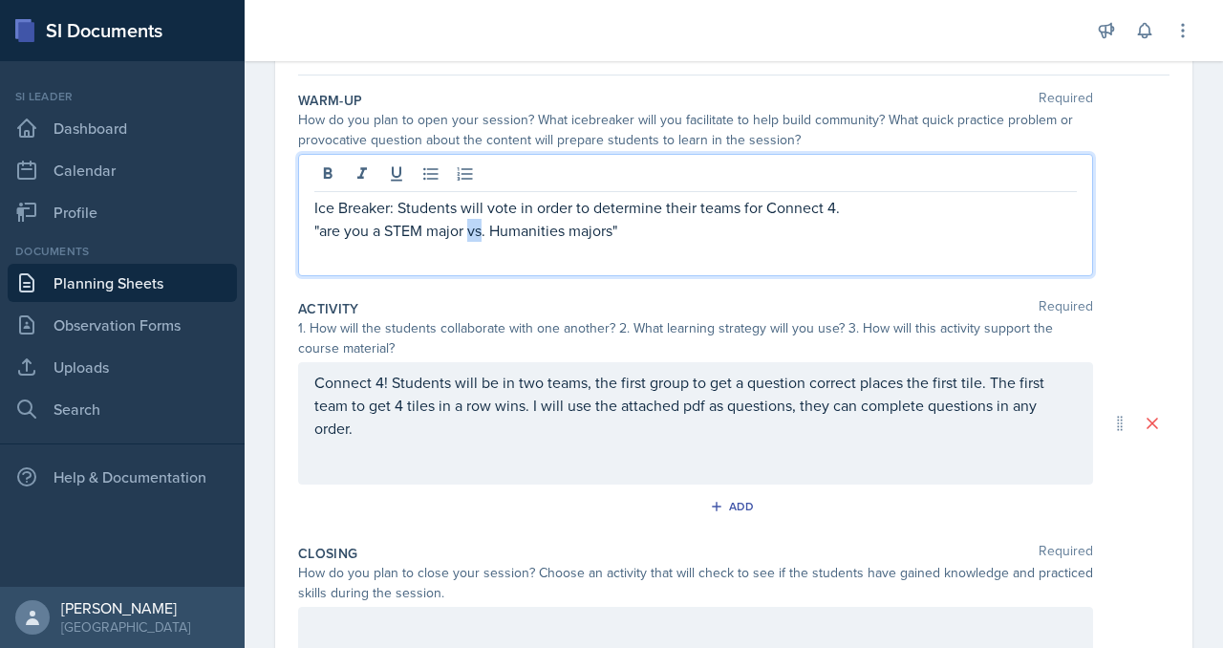
click at [594, 242] on p ""are you a STEM major vs. Humanities majors"" at bounding box center [695, 230] width 762 height 23
click at [833, 242] on p ""are you a STEM major or a Humanities majors"" at bounding box center [695, 230] width 762 height 23
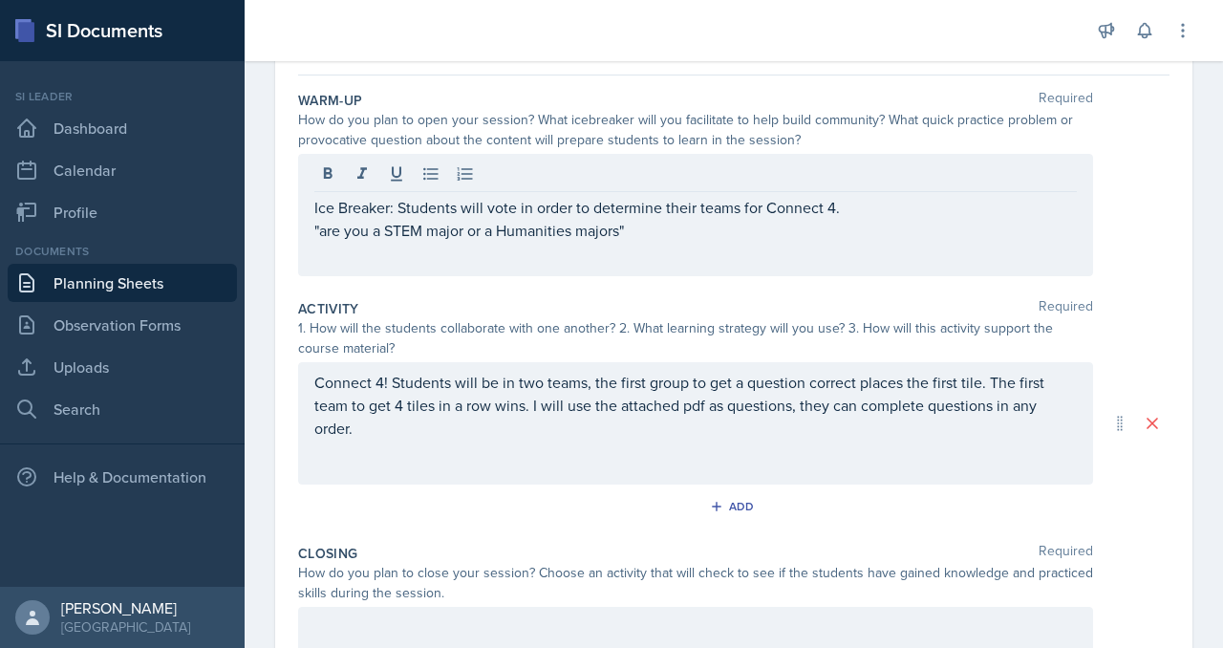
click at [386, 276] on div "Ice Breaker: Students will vote in order to determine their teams for Connect 4…" at bounding box center [695, 215] width 795 height 122
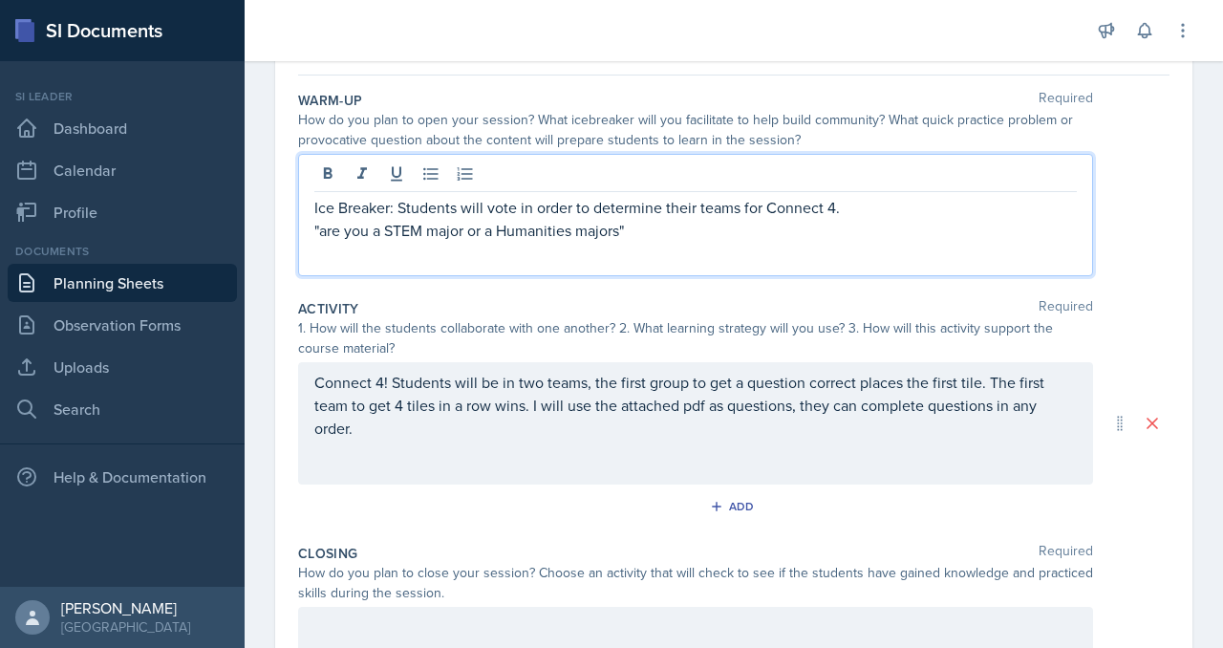
click at [393, 242] on p ""are you a STEM major or a Humanities majors"" at bounding box center [695, 230] width 762 height 23
click at [502, 219] on p "Ice Breaker: Students will vote in order to determine their teams for Connect 4:" at bounding box center [695, 207] width 762 height 23
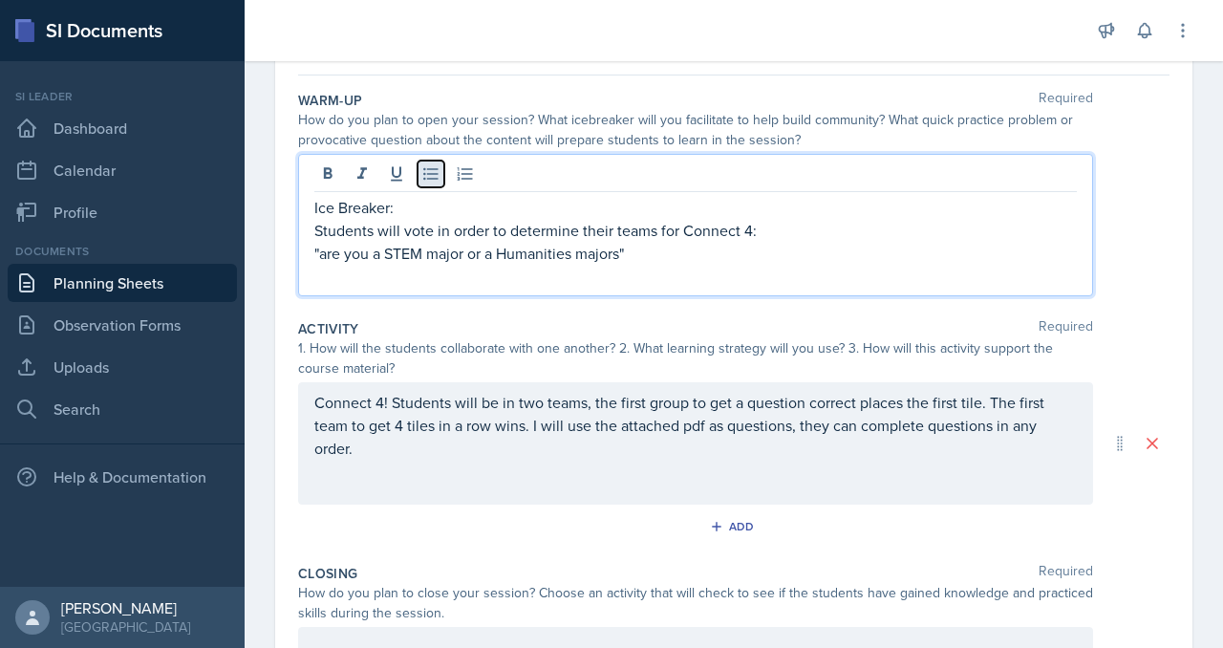
click at [438, 181] on icon at bounding box center [430, 174] width 14 height 12
click at [373, 296] on div "Ice Breaker: Students will vote in order to determine their teams for Connect 4…" at bounding box center [695, 225] width 795 height 142
click at [401, 265] on p ""are you a STEM major or a Humanities majors"" at bounding box center [695, 253] width 762 height 23
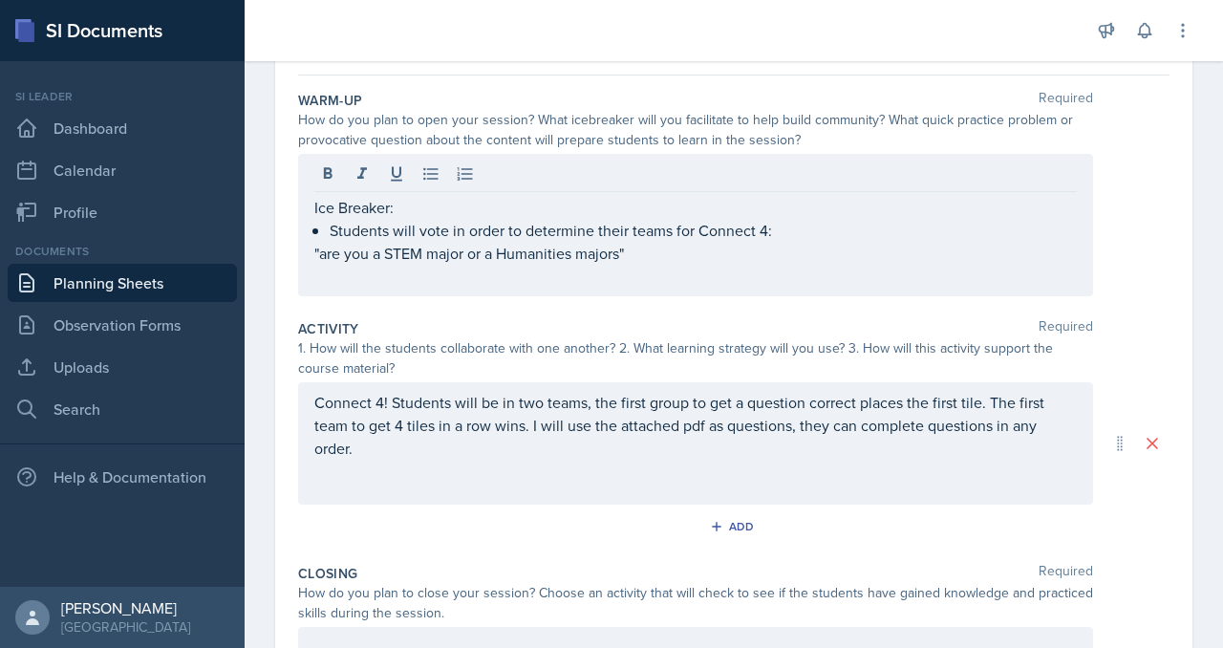
click at [391, 296] on div "Ice Breaker: Students will vote in order to determine their teams for Connect 4…" at bounding box center [695, 225] width 795 height 142
click at [440, 183] on icon at bounding box center [430, 173] width 19 height 19
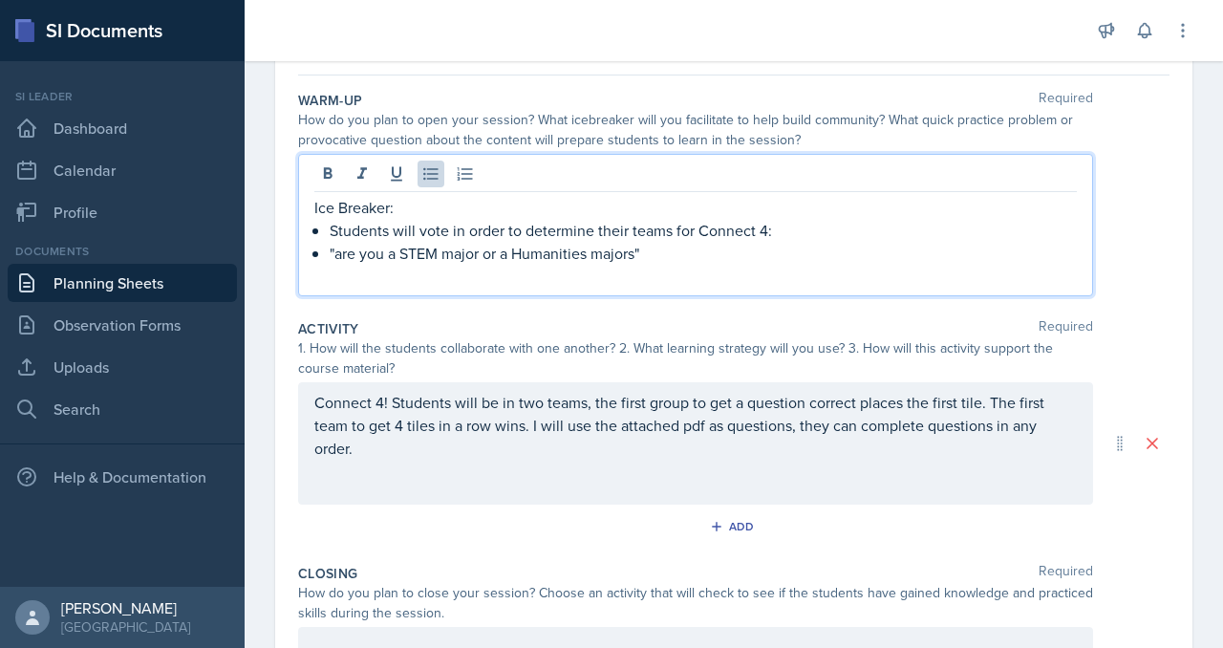
click at [862, 265] on p ""are you a STEM major or a Humanities majors"" at bounding box center [703, 253] width 747 height 23
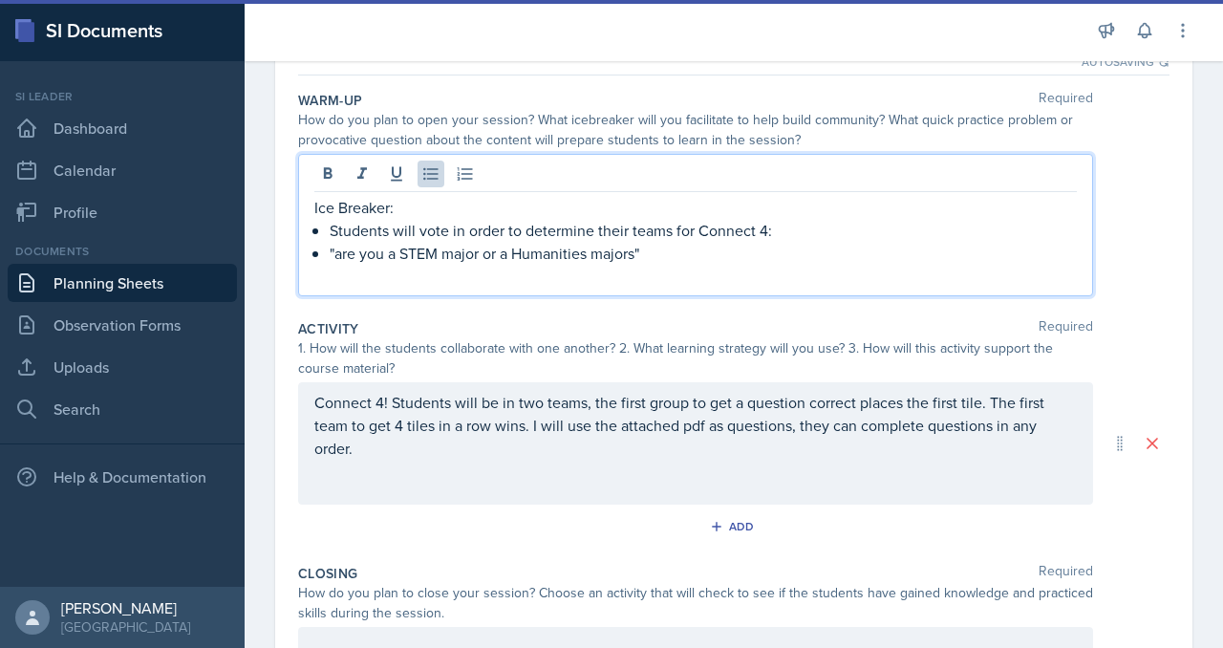
click at [801, 265] on p ""are you a STEM major or a Humanities majors"" at bounding box center [703, 253] width 747 height 23
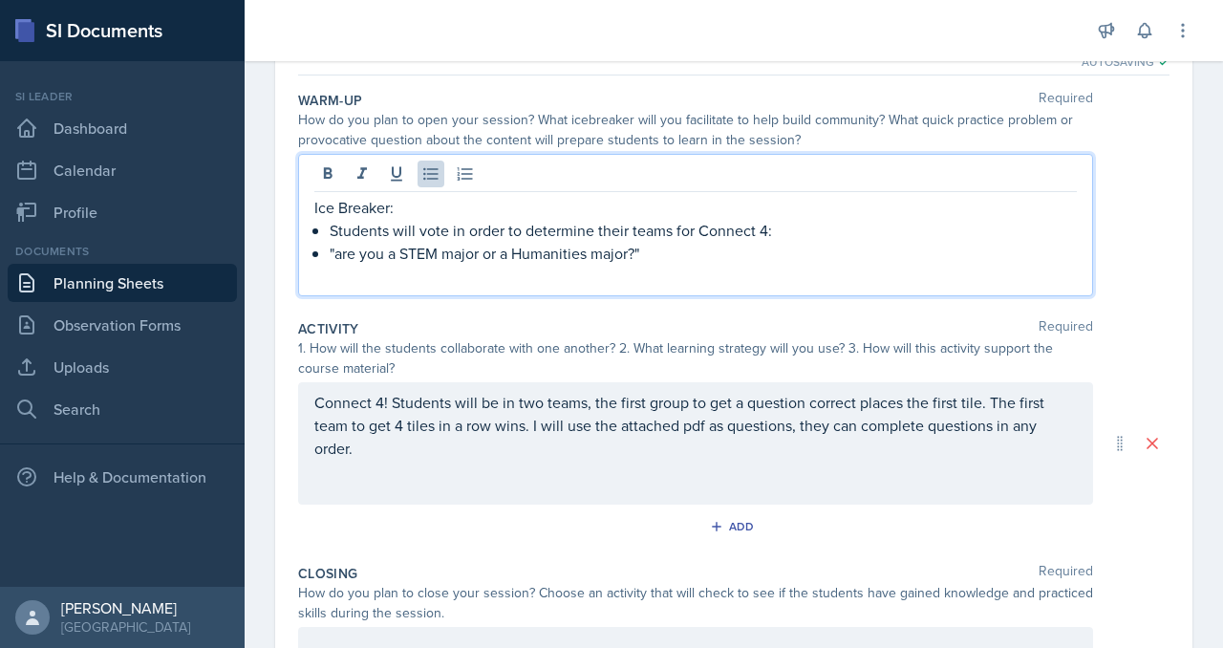
click at [837, 265] on p ""are you a STEM major or a Humanities major?"" at bounding box center [703, 253] width 747 height 23
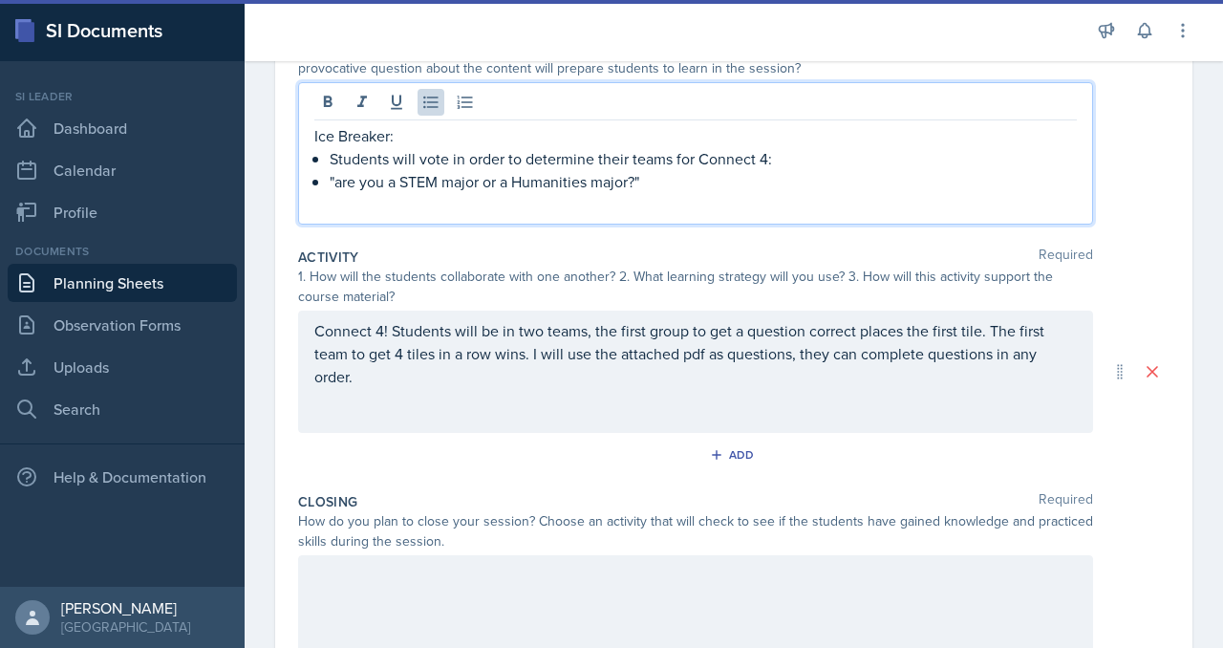
scroll to position [0, 0]
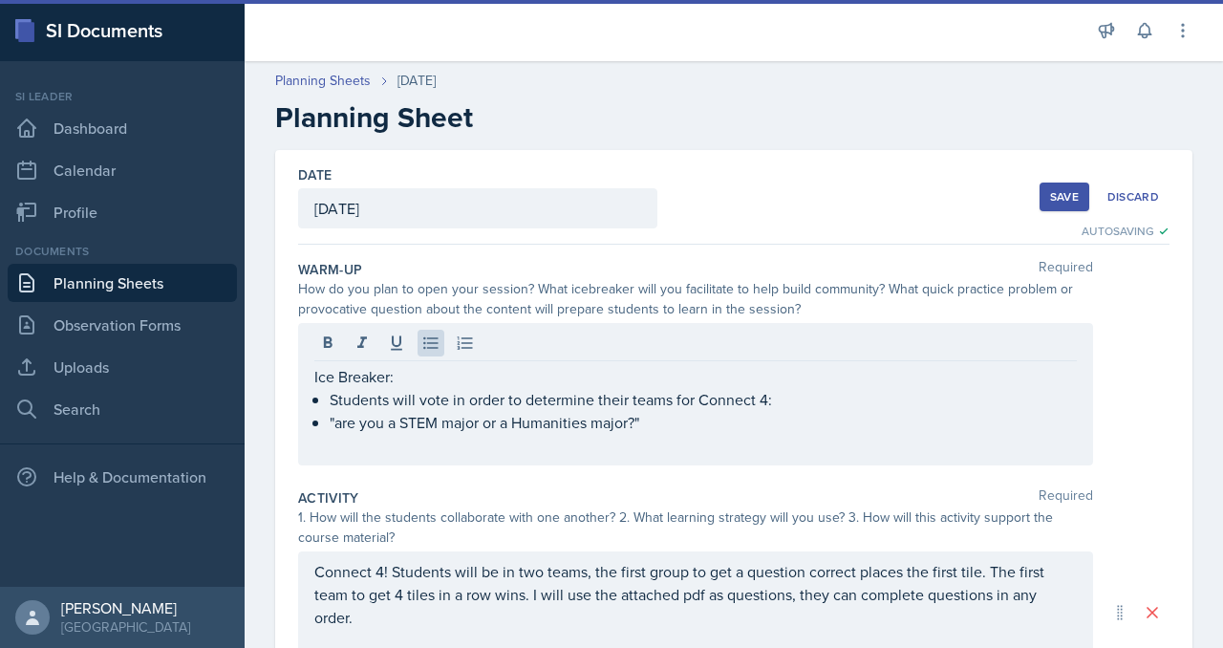
click at [1050, 204] on div "Save" at bounding box center [1064, 196] width 29 height 15
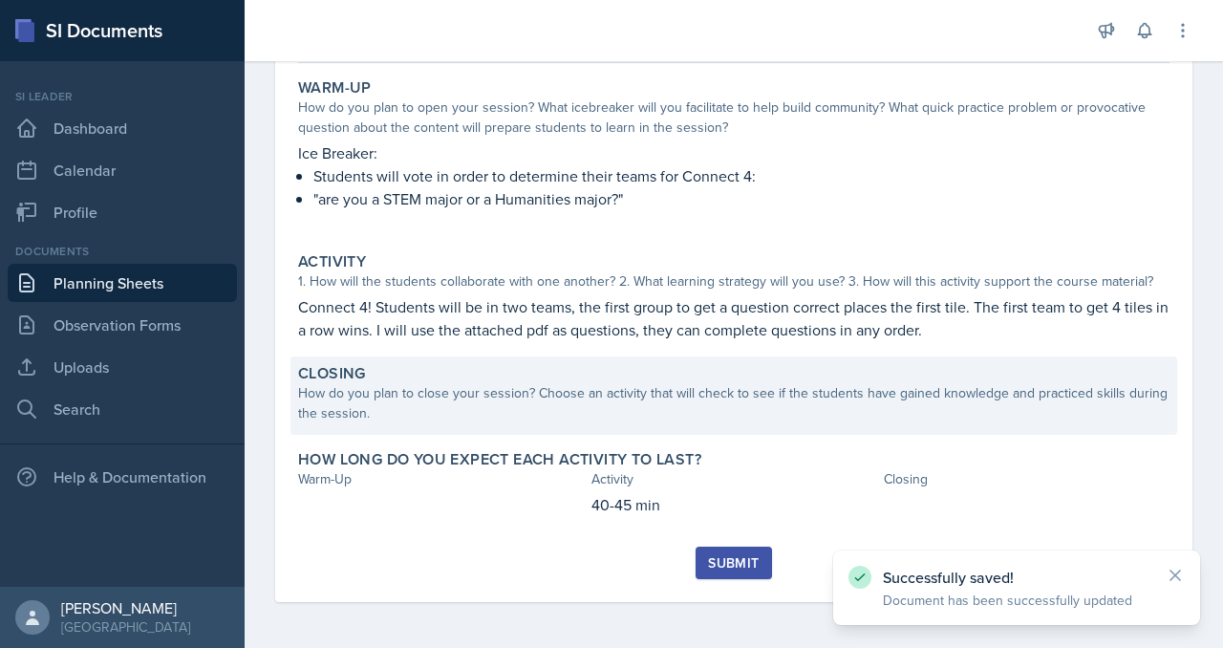
scroll to position [454, 0]
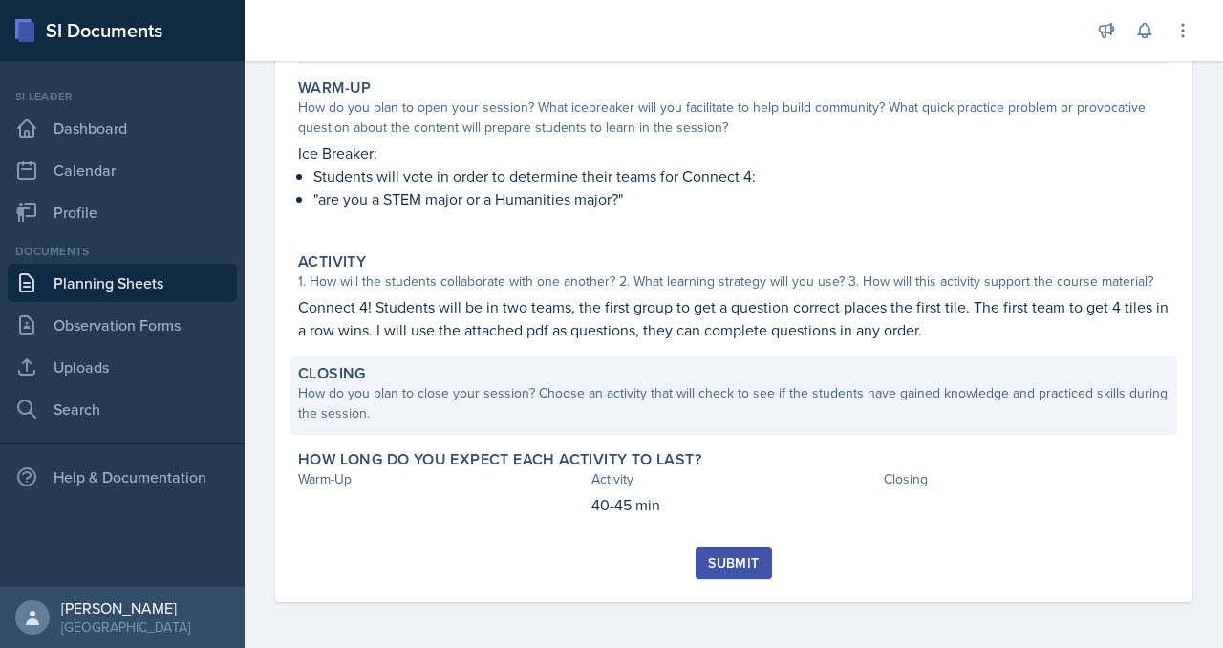
click at [533, 383] on div "How do you plan to close your session? Choose an activity that will check to se…" at bounding box center [733, 403] width 871 height 40
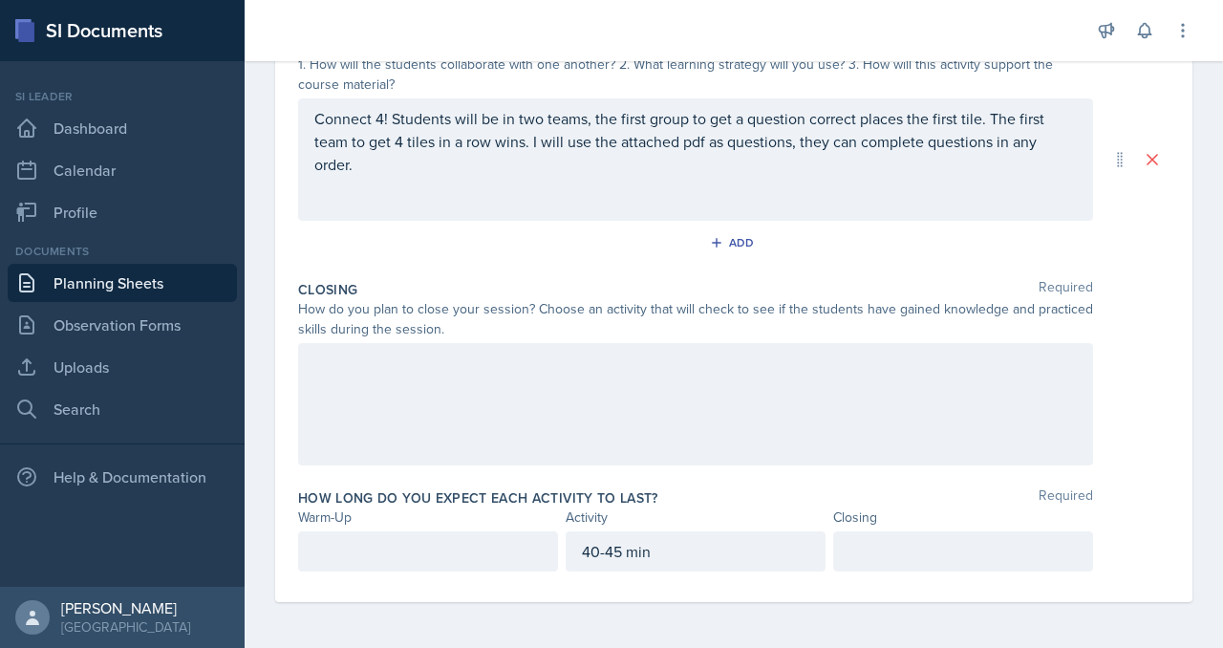
click at [488, 465] on div at bounding box center [695, 404] width 795 height 122
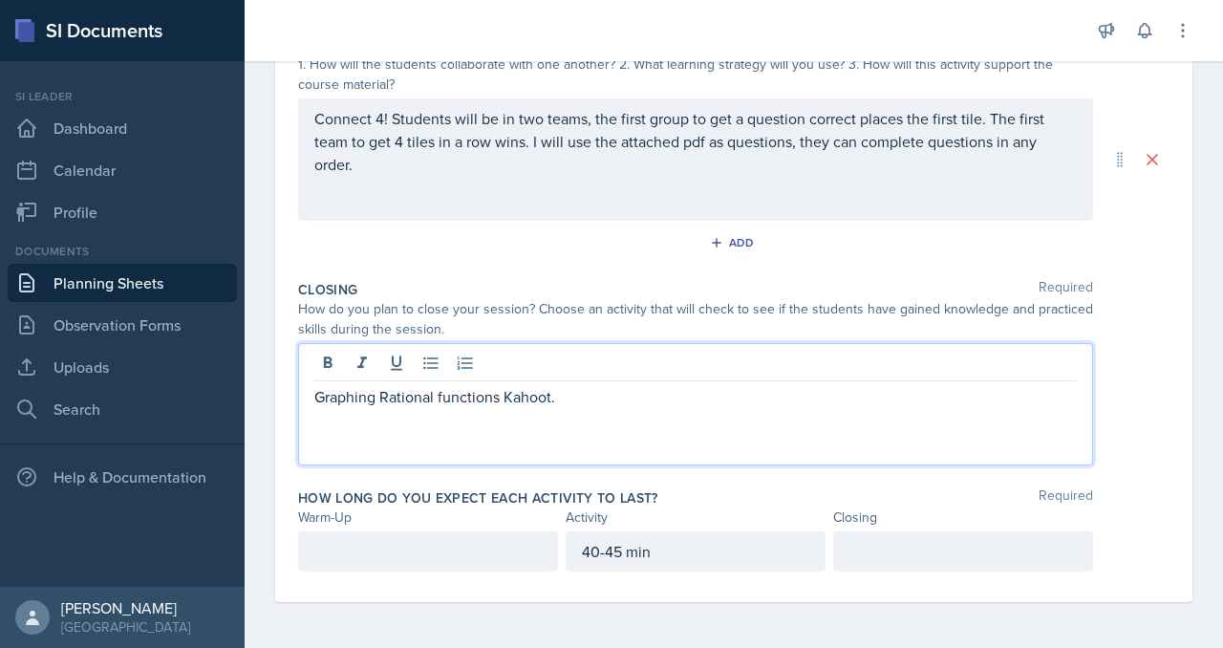
scroll to position [633, 0]
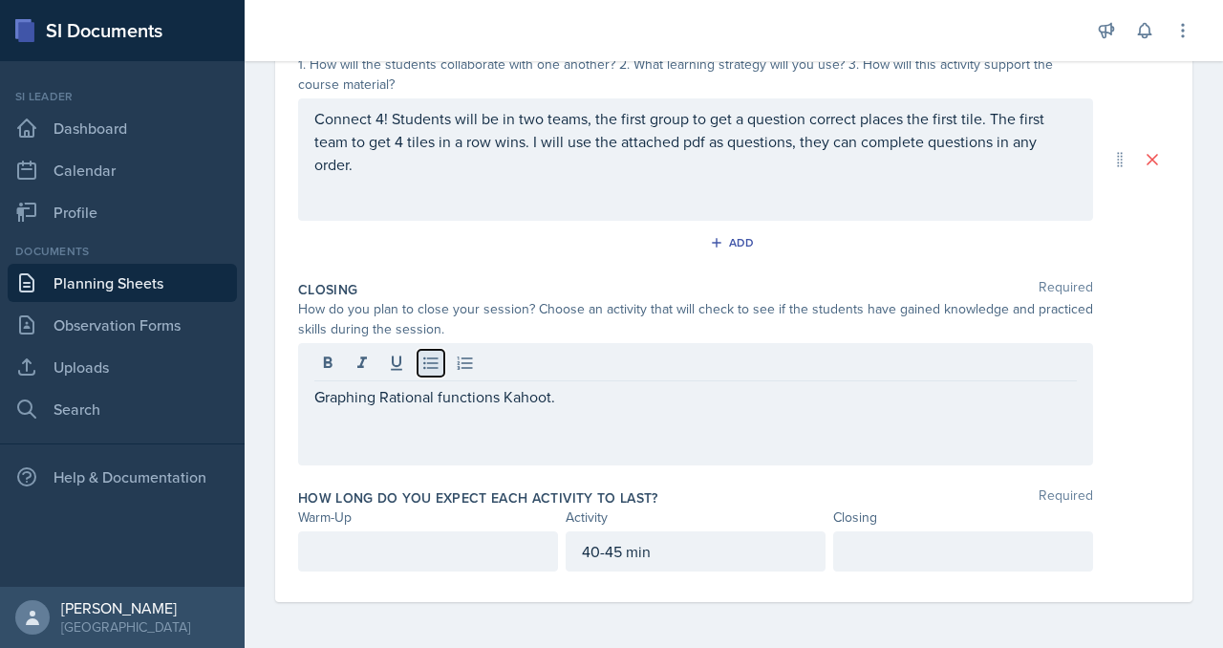
click at [440, 373] on icon at bounding box center [430, 362] width 19 height 19
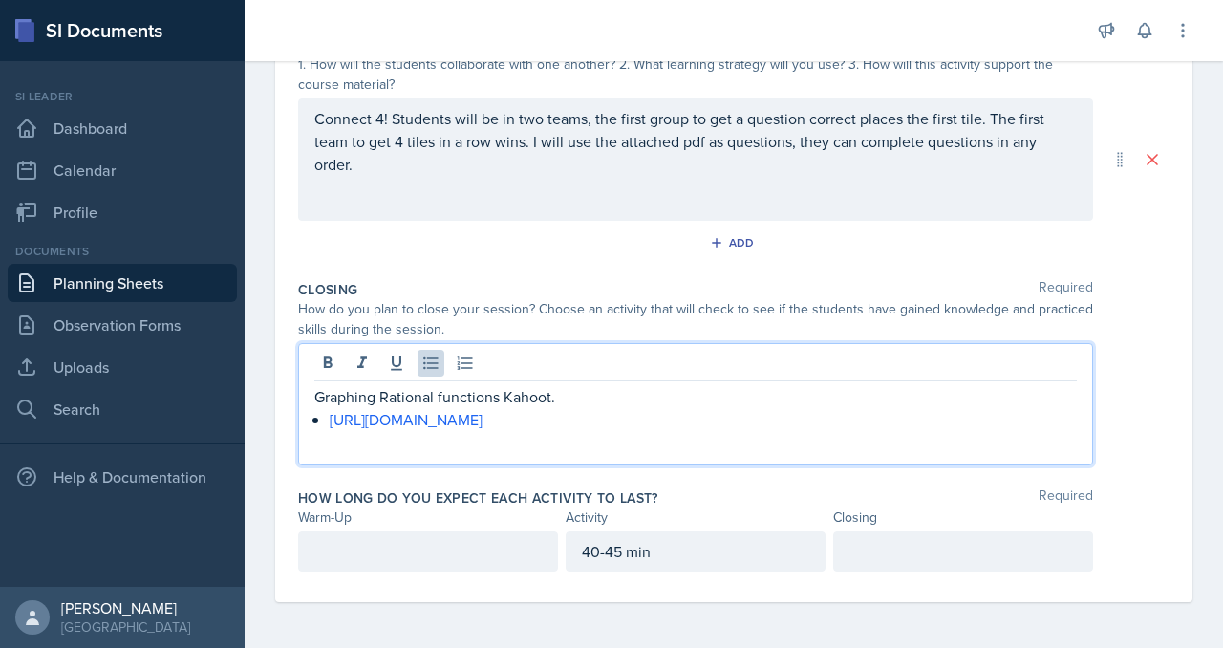
click at [866, 571] on div at bounding box center [963, 551] width 260 height 40
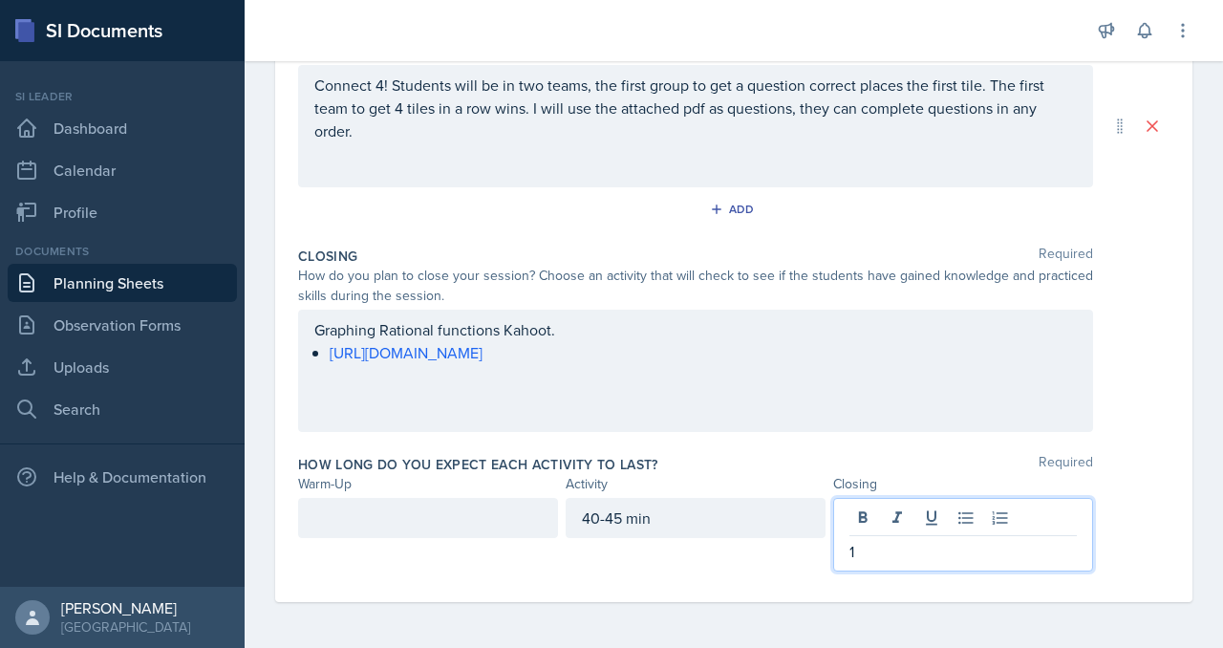
scroll to position [666, 0]
click at [460, 538] on div at bounding box center [428, 518] width 260 height 40
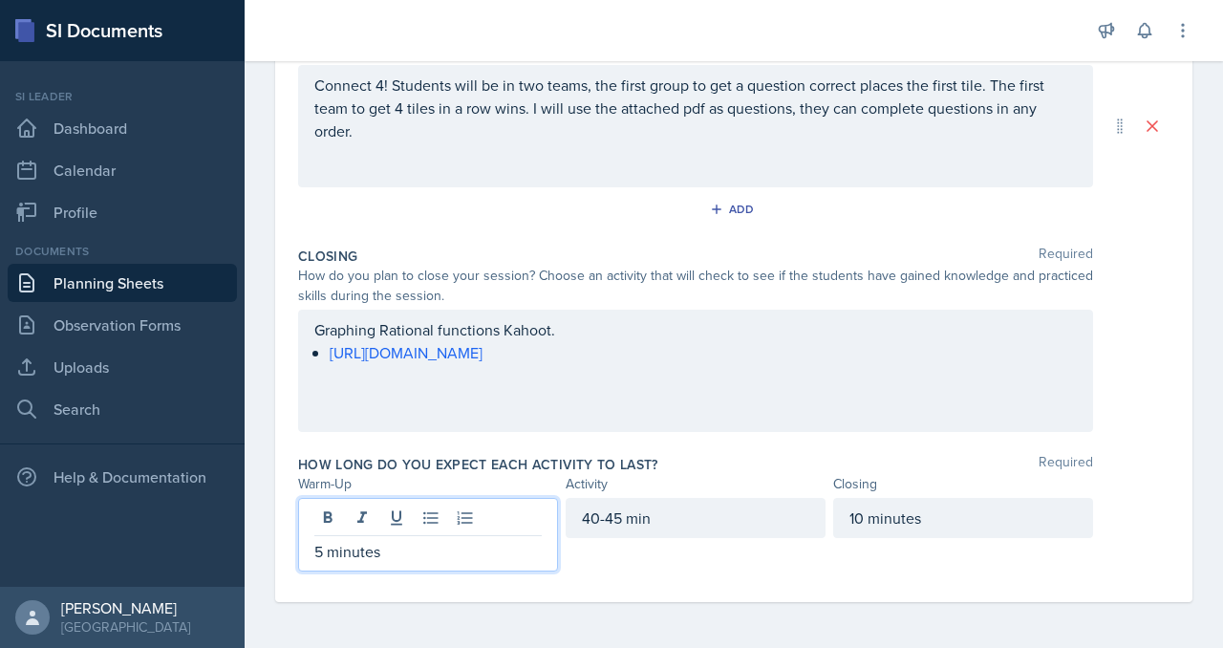
scroll to position [768, 0]
click at [656, 498] on div "40-45 min" at bounding box center [696, 518] width 260 height 40
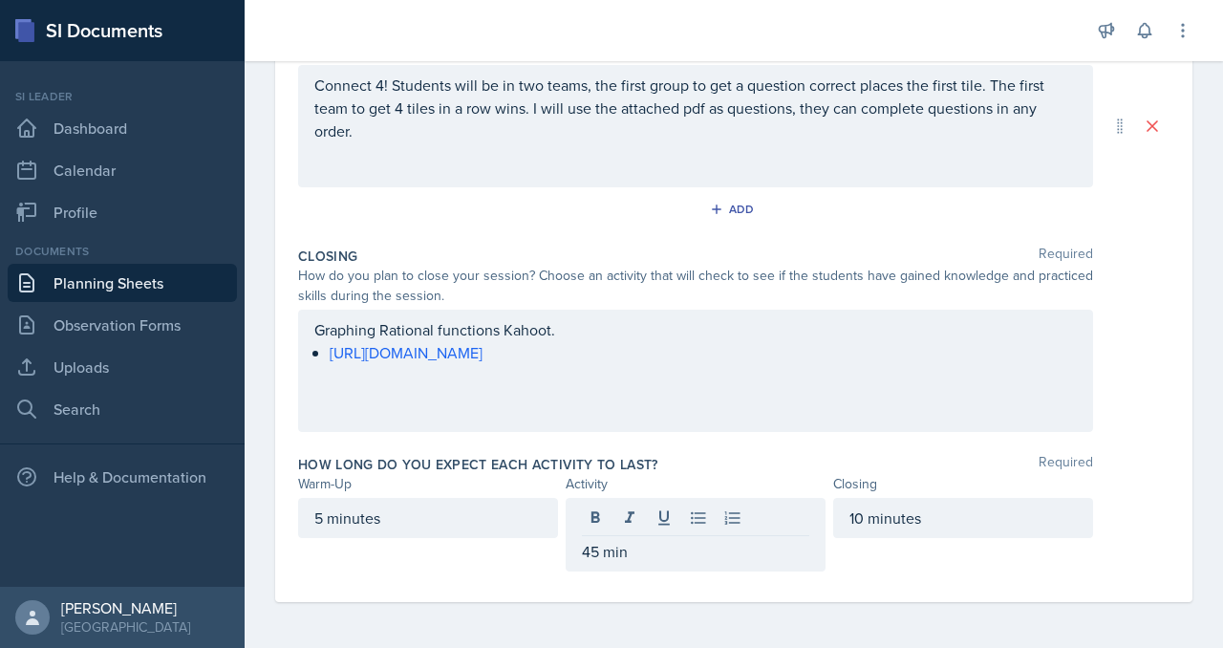
click at [923, 566] on div "How long do you expect each activity to last? Required Warm-Up Activity Closing…" at bounding box center [733, 516] width 871 height 139
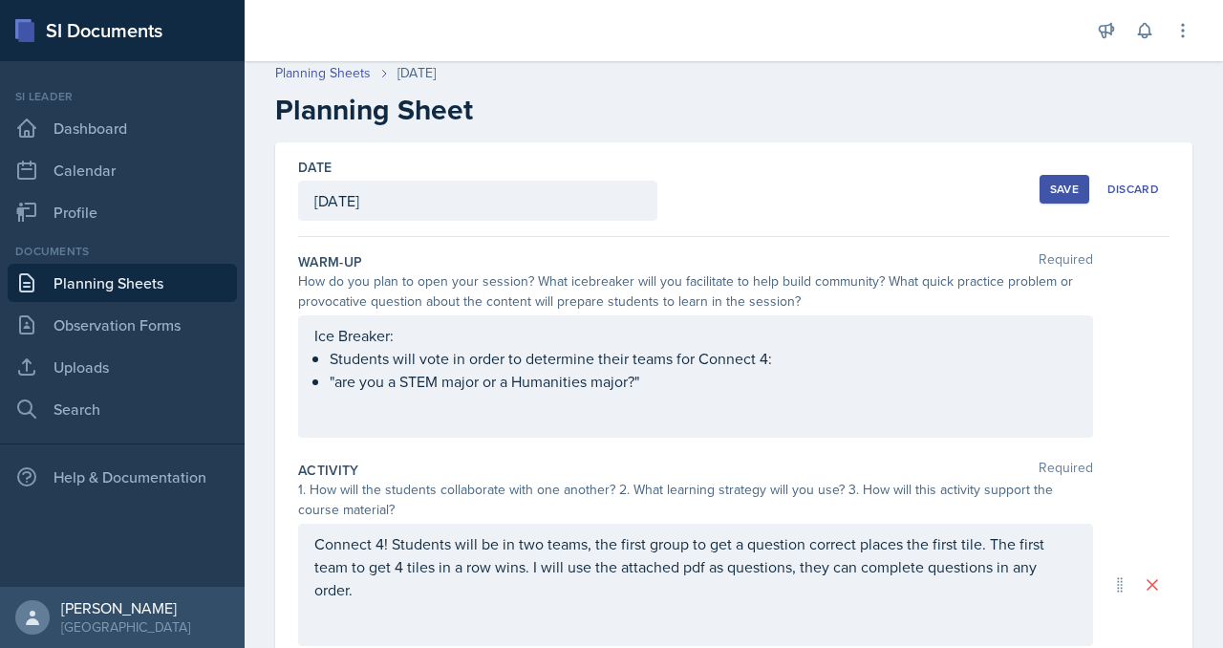
scroll to position [0, 0]
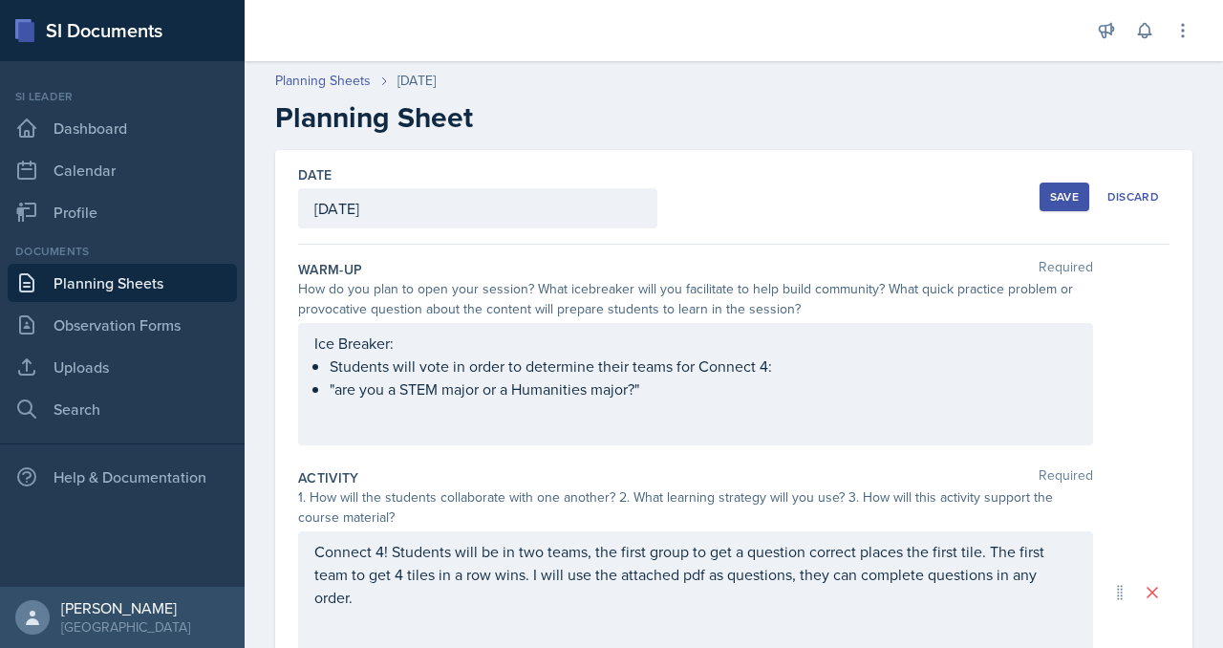
click at [1050, 204] on div "Save" at bounding box center [1064, 196] width 29 height 15
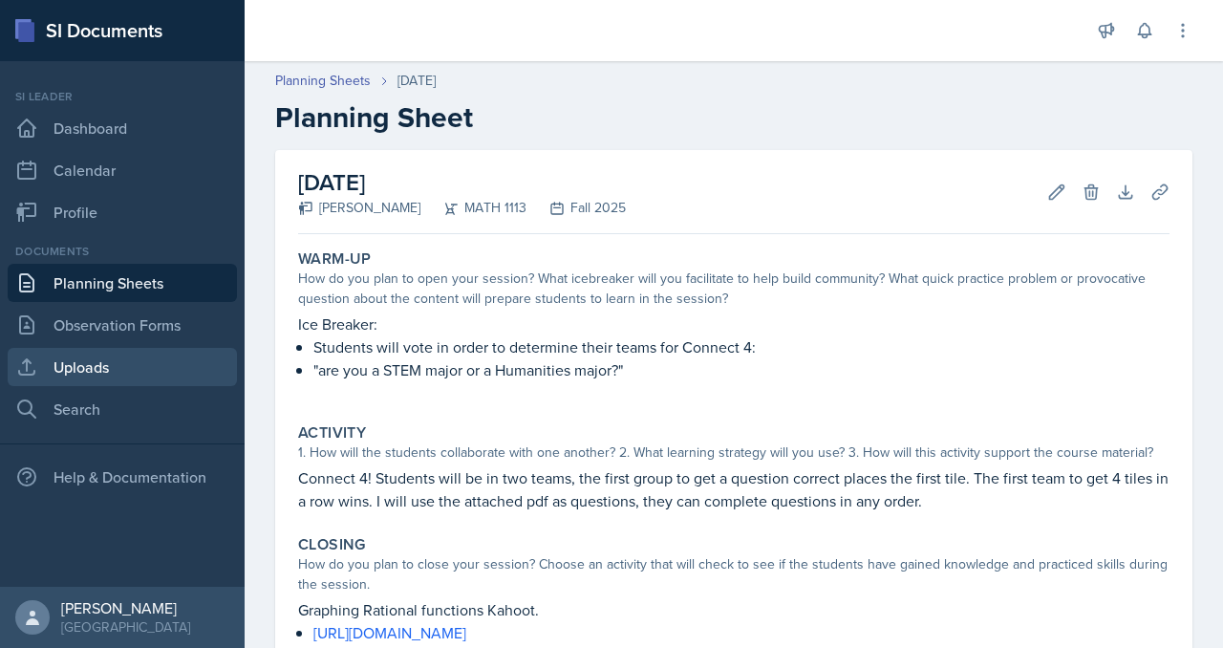
click at [74, 386] on link "Uploads" at bounding box center [122, 367] width 229 height 38
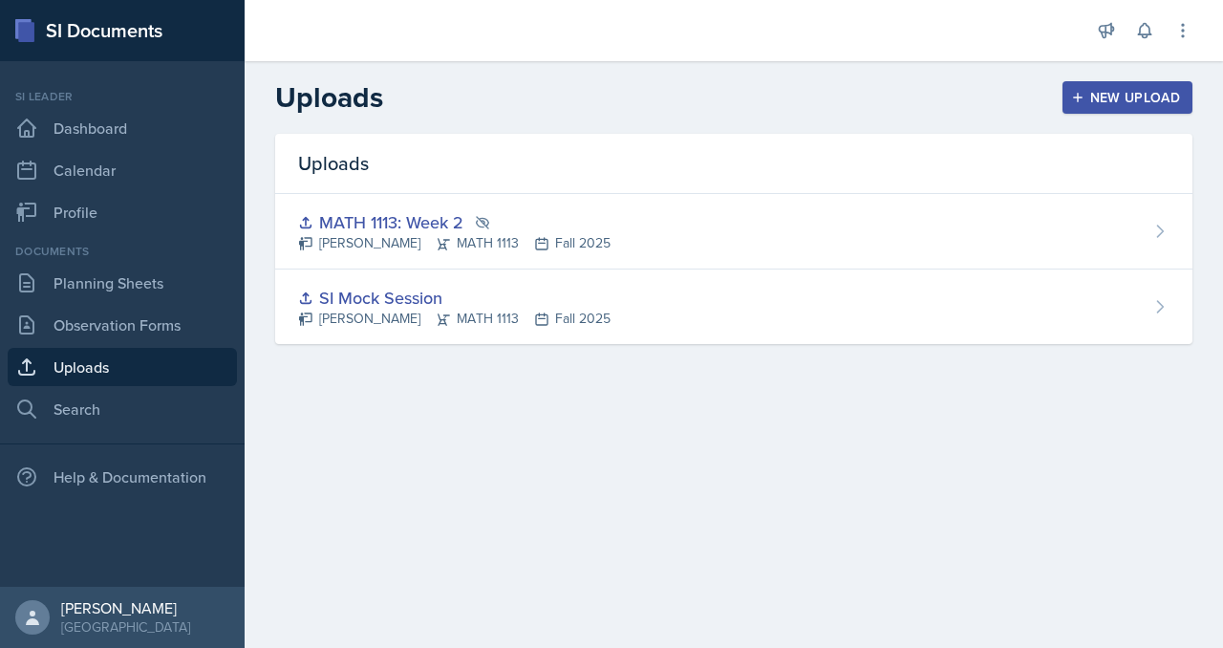
click at [1073, 102] on icon "button" at bounding box center [1078, 98] width 10 height 10
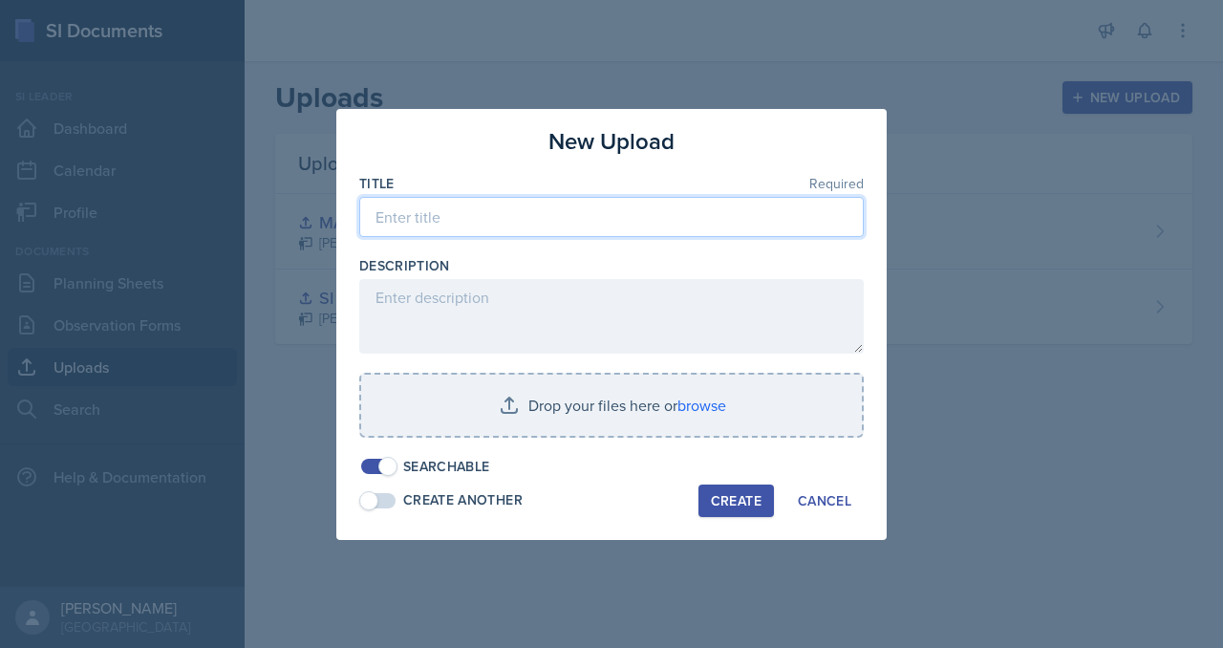
click at [484, 198] on input at bounding box center [611, 217] width 504 height 40
type input "WEEK 3"
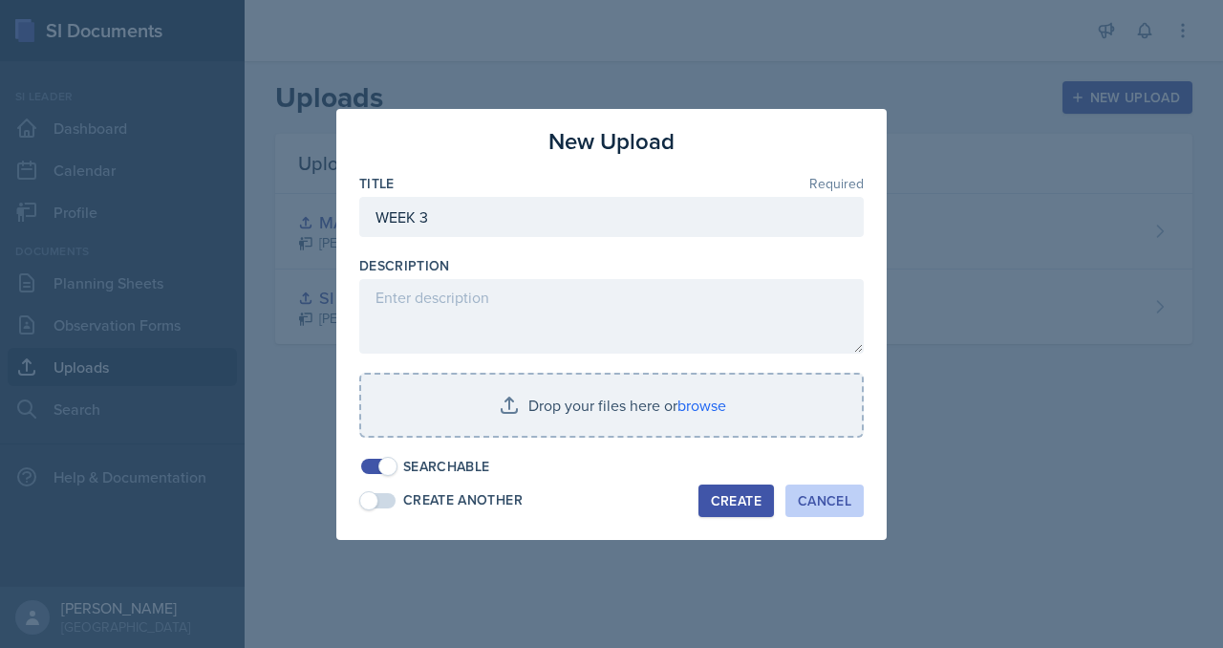
click at [864, 517] on button "Cancel" at bounding box center [824, 500] width 78 height 32
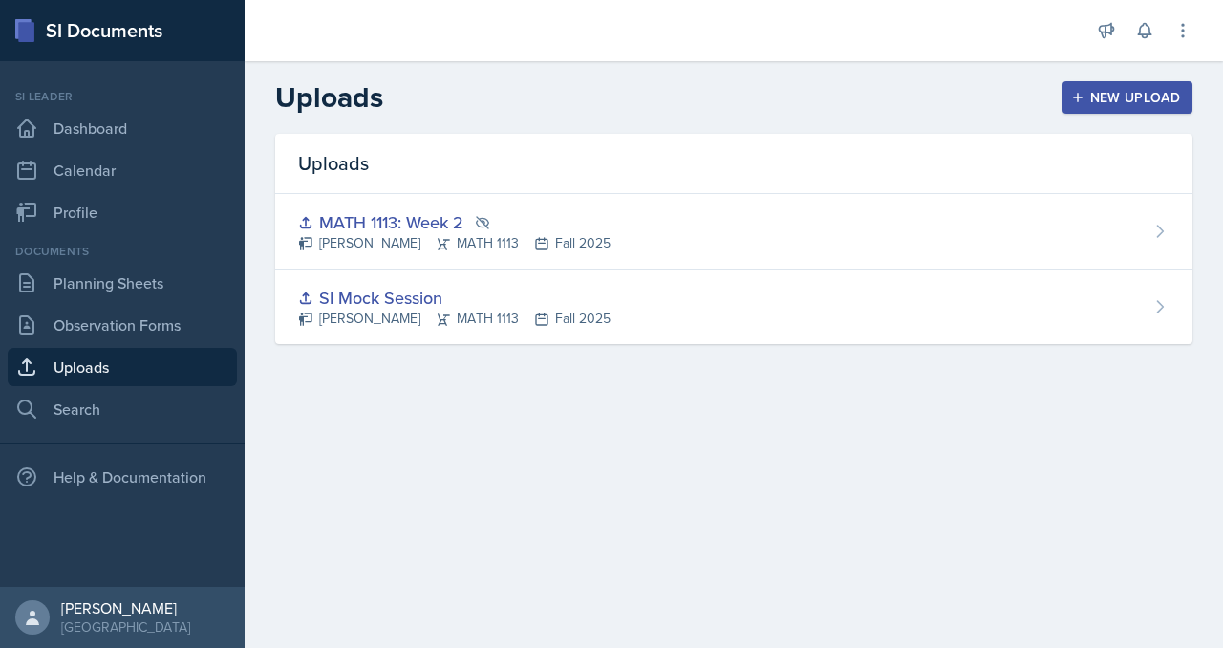
click at [1080, 105] on div "New Upload" at bounding box center [1128, 97] width 106 height 15
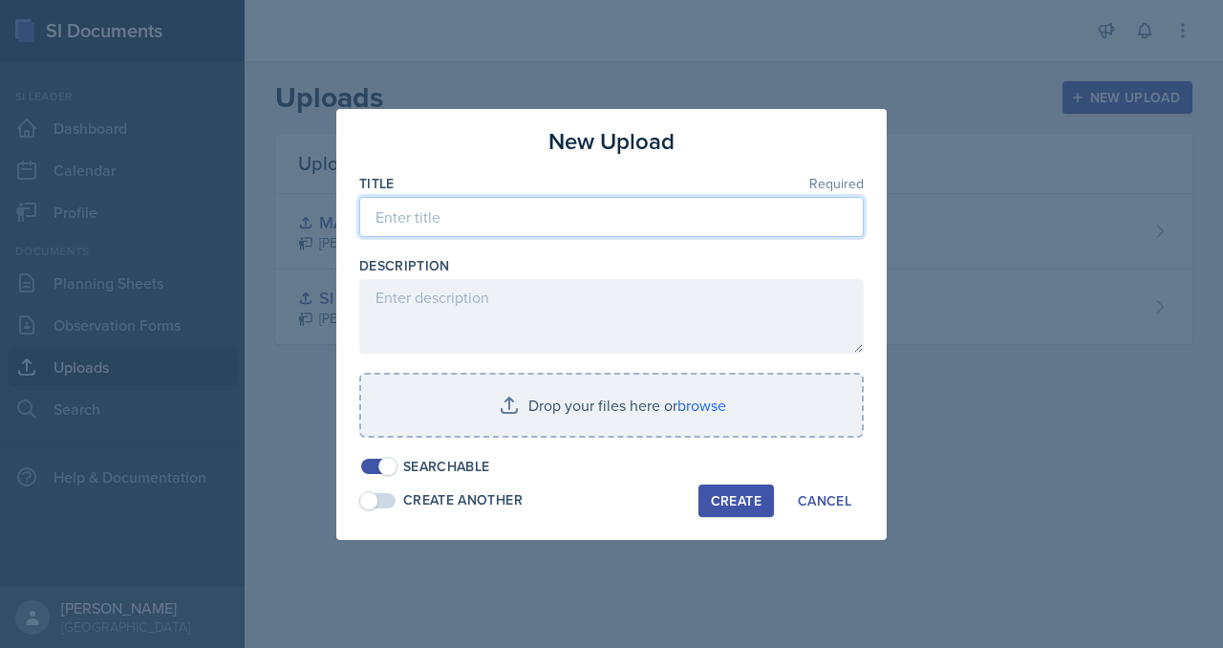
click at [630, 204] on input at bounding box center [611, 217] width 504 height 40
type input "MATH 1113: Week 3"
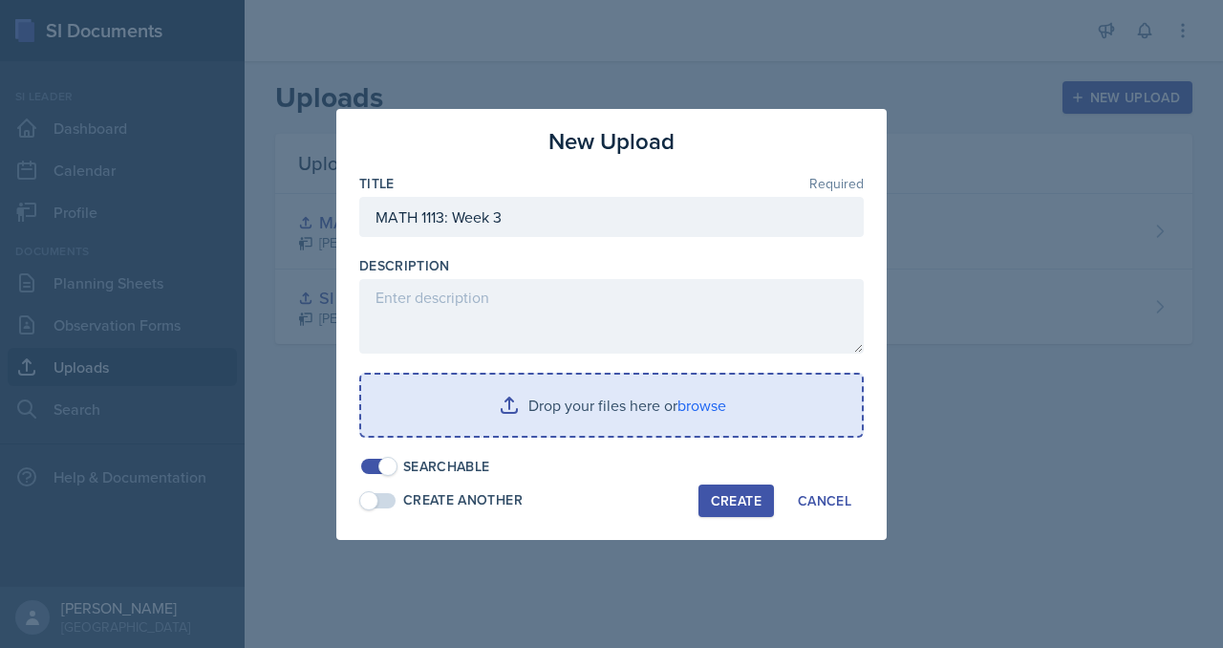
click at [720, 432] on input "file" at bounding box center [611, 404] width 501 height 61
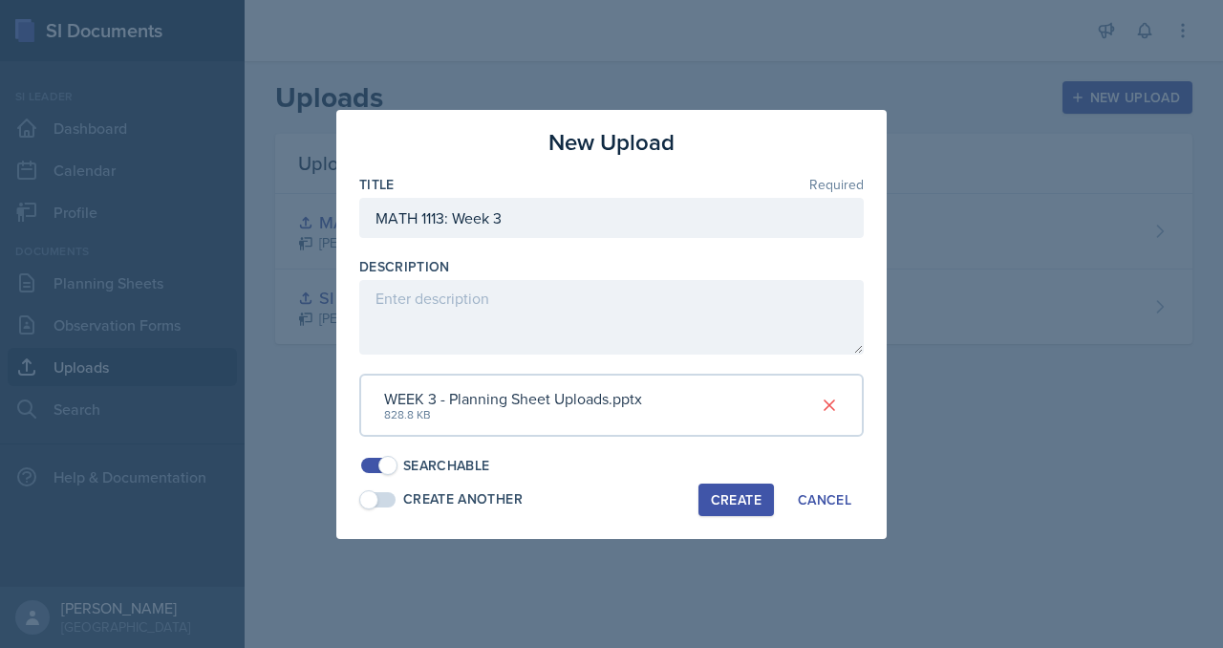
click at [760, 507] on div "Create" at bounding box center [736, 499] width 51 height 15
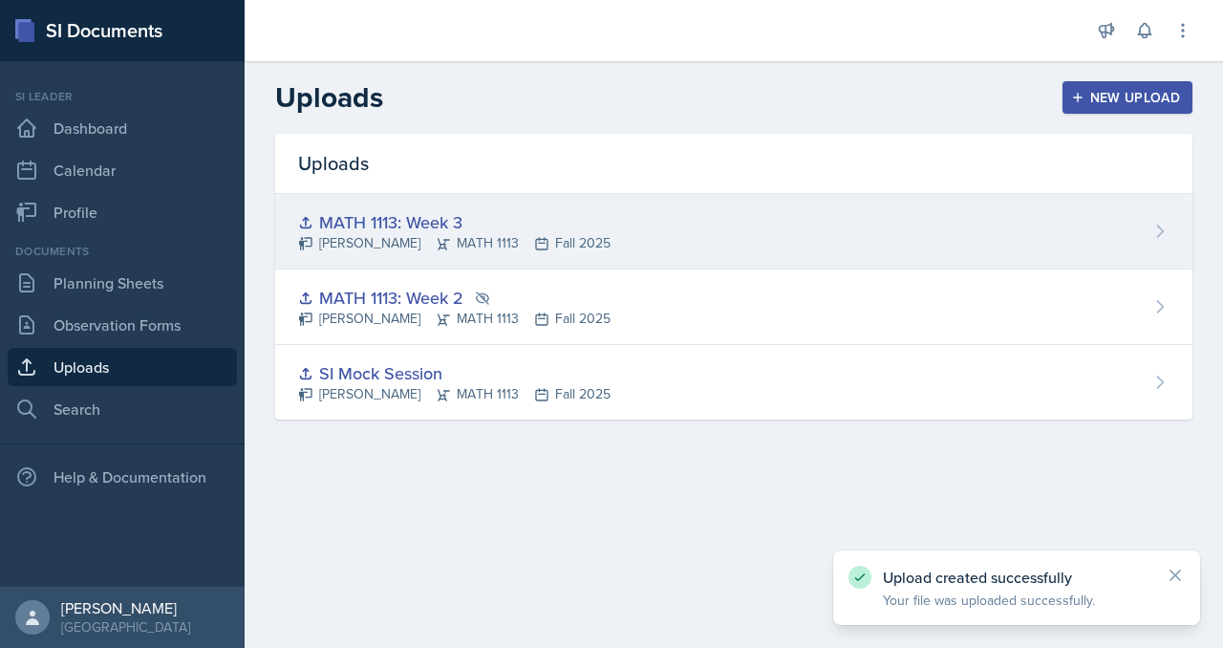
click at [532, 235] on div "MATH 1113: Week 3" at bounding box center [454, 222] width 312 height 26
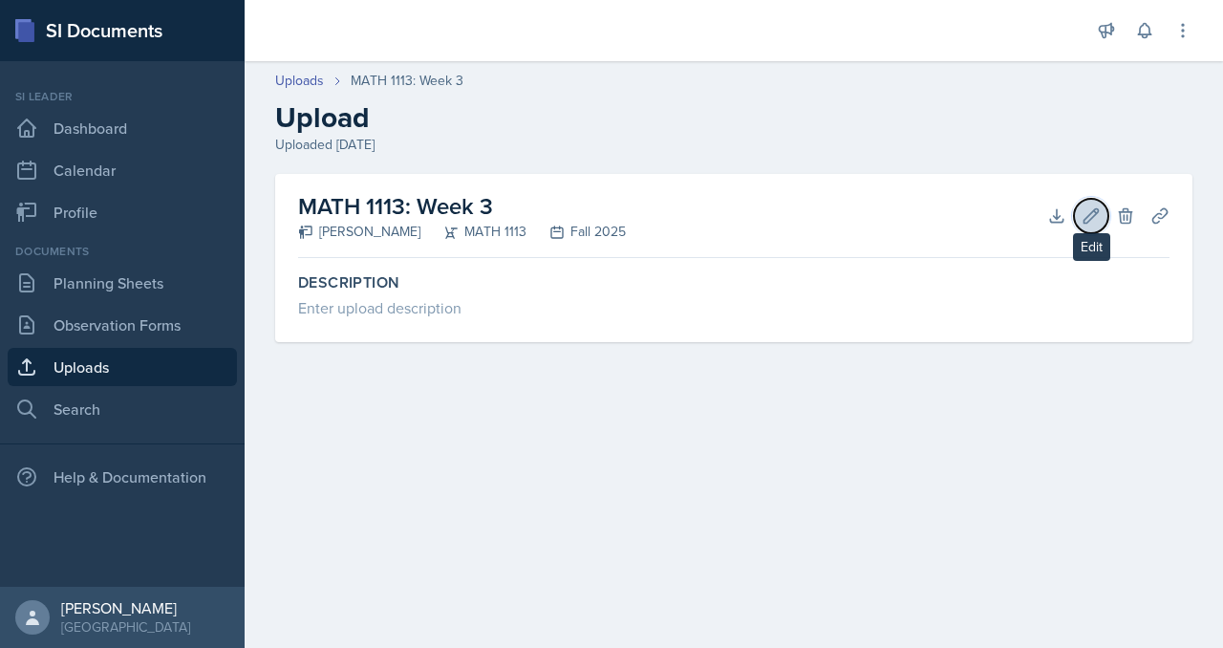
click at [1081, 225] on icon at bounding box center [1090, 215] width 19 height 19
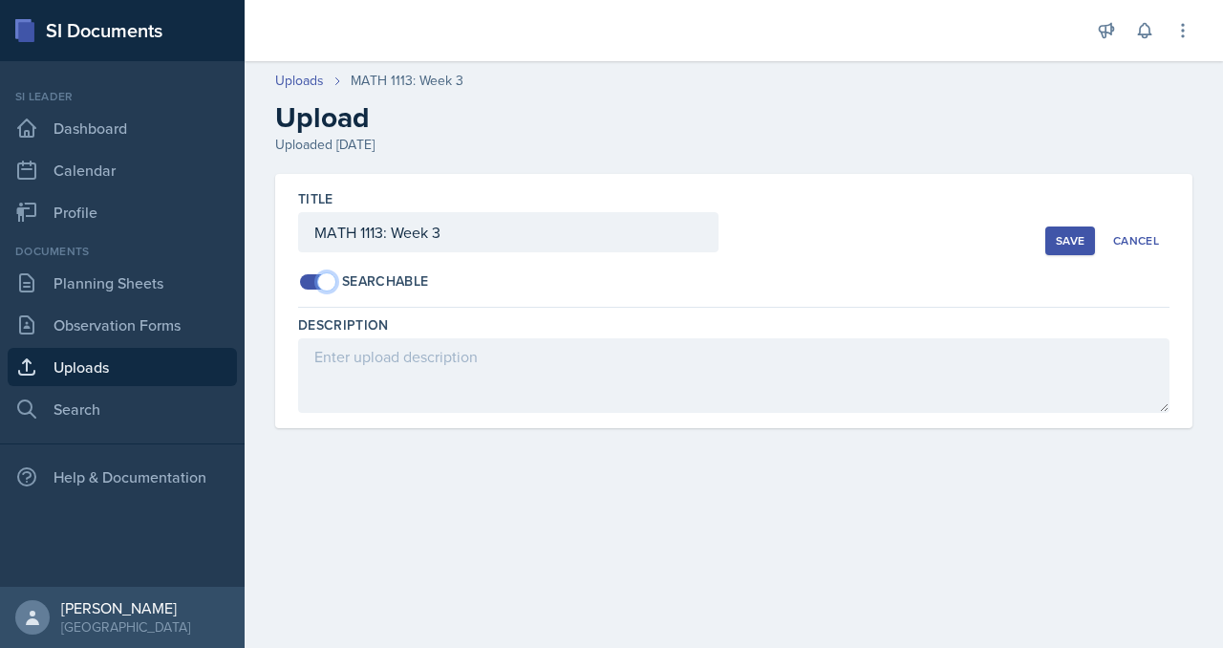
click at [336, 291] on span at bounding box center [326, 281] width 19 height 19
click at [1051, 255] on button "Save" at bounding box center [1070, 240] width 50 height 29
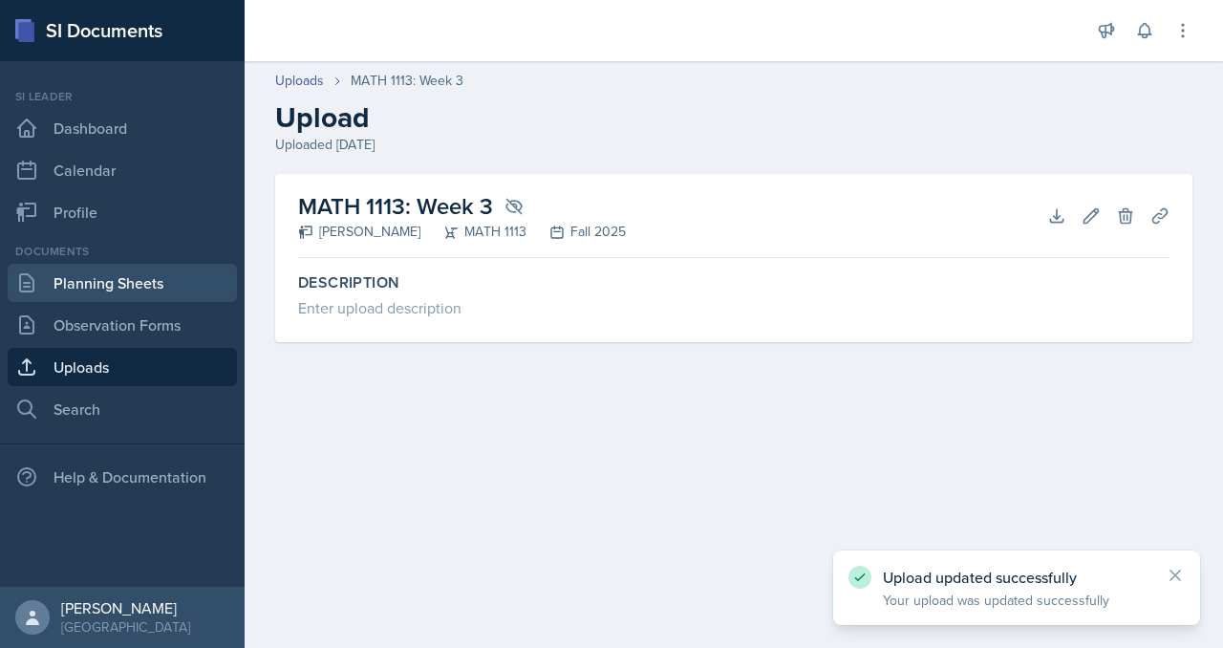
click at [142, 302] on link "Planning Sheets" at bounding box center [122, 283] width 229 height 38
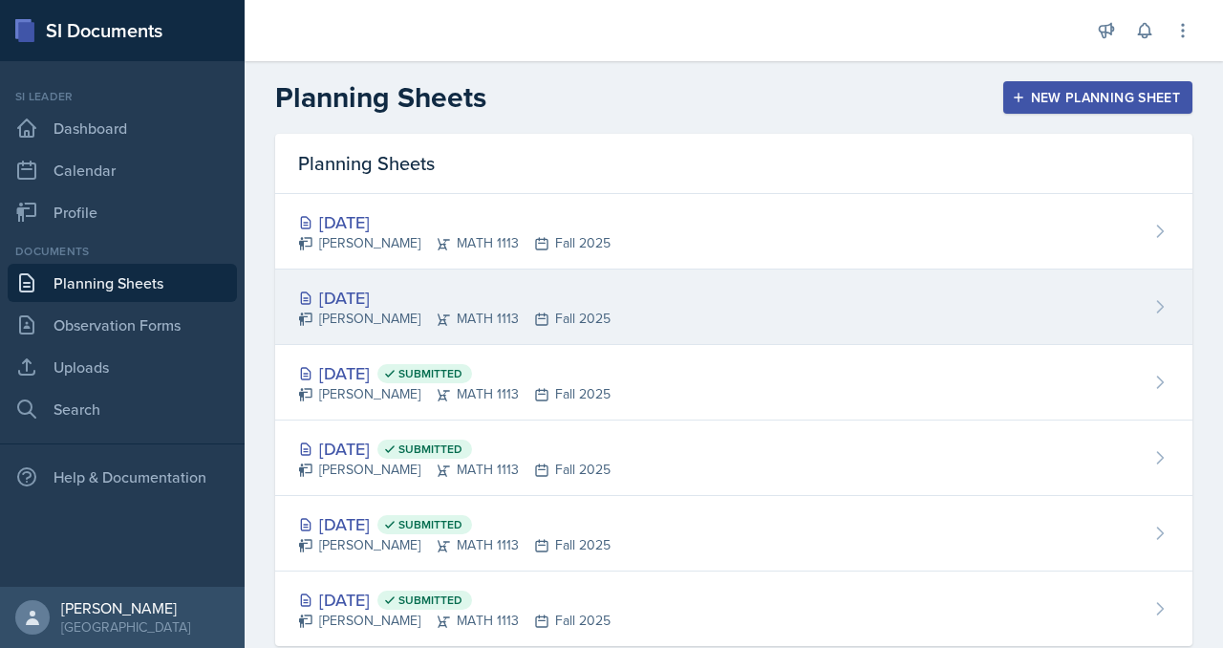
click at [464, 310] on div "[DATE]" at bounding box center [454, 298] width 312 height 26
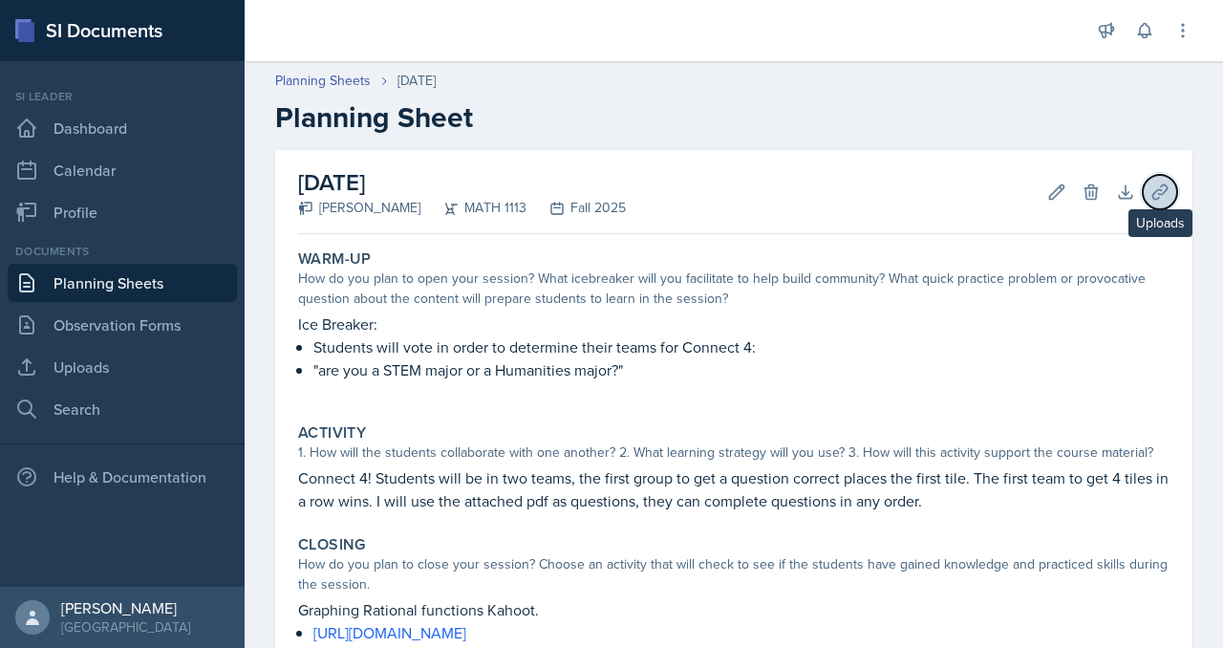
click at [1152, 199] on icon at bounding box center [1159, 191] width 14 height 14
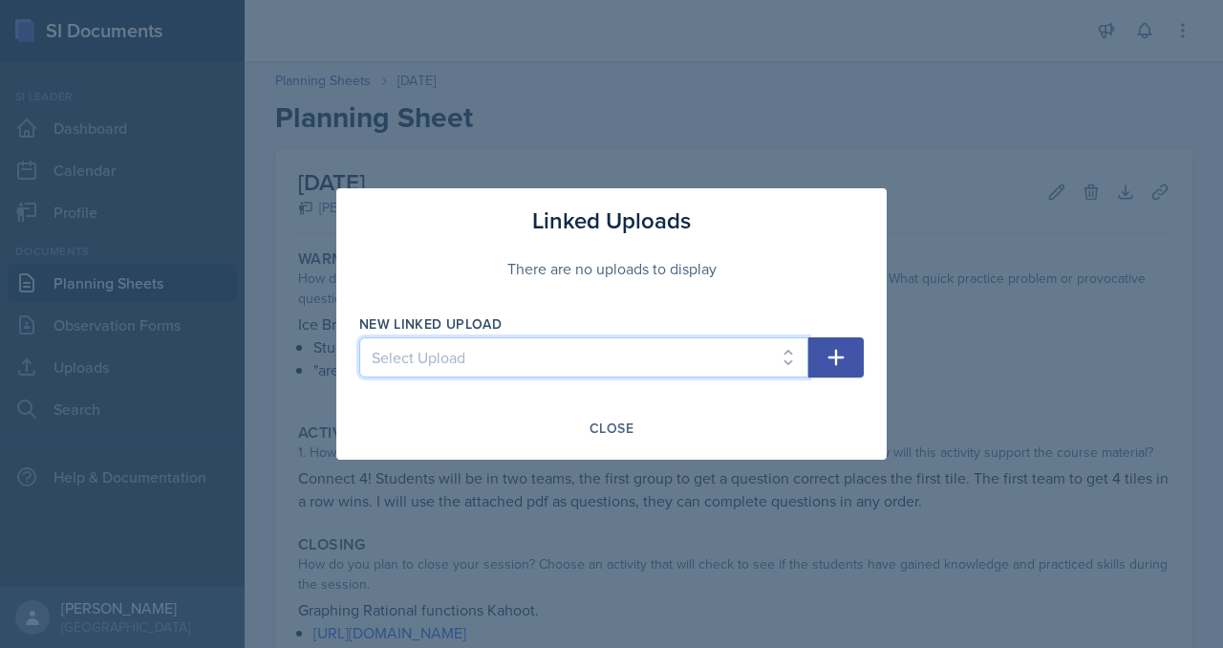
click at [592, 340] on select "Select Upload SI Mock Session MATH 1113: Week 2 MATH 1113: Week 3" at bounding box center [583, 357] width 449 height 40
select select "7f9346f1-dff4-481b-9cd7-b433af271d51"
click at [359, 341] on select "Select Upload SI Mock Session MATH 1113: Week 2 MATH 1113: Week 3" at bounding box center [583, 357] width 449 height 40
click at [847, 369] on icon "button" at bounding box center [835, 357] width 23 height 23
select select
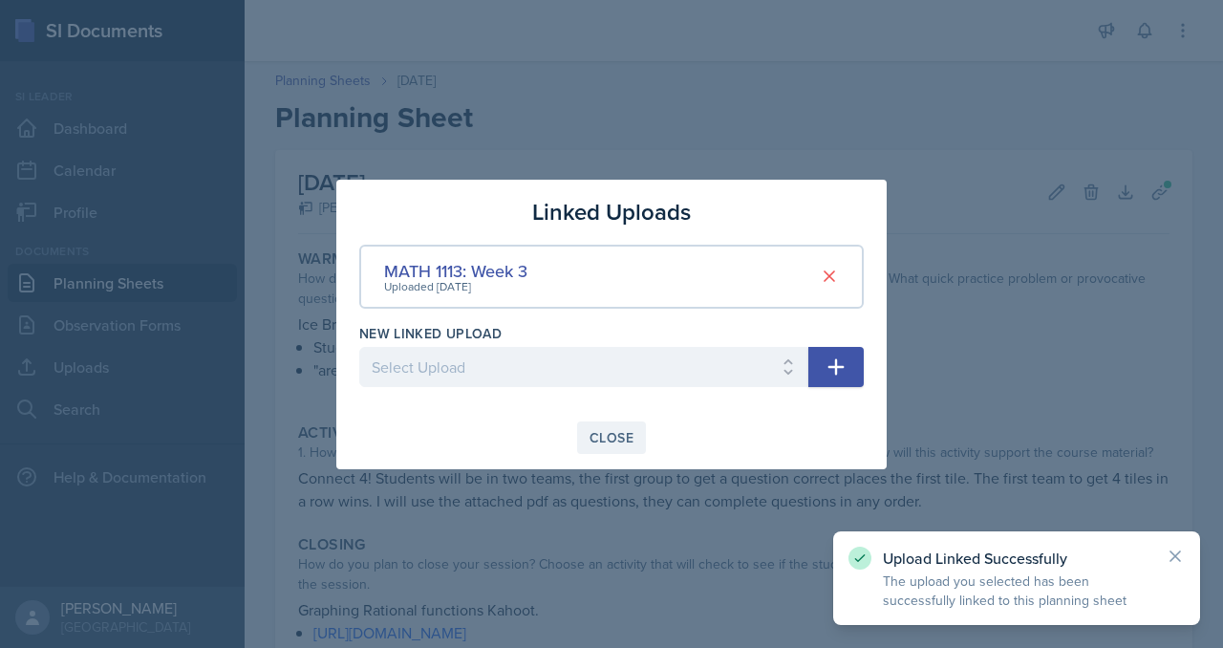
click at [617, 445] on div "Close" at bounding box center [611, 437] width 44 height 15
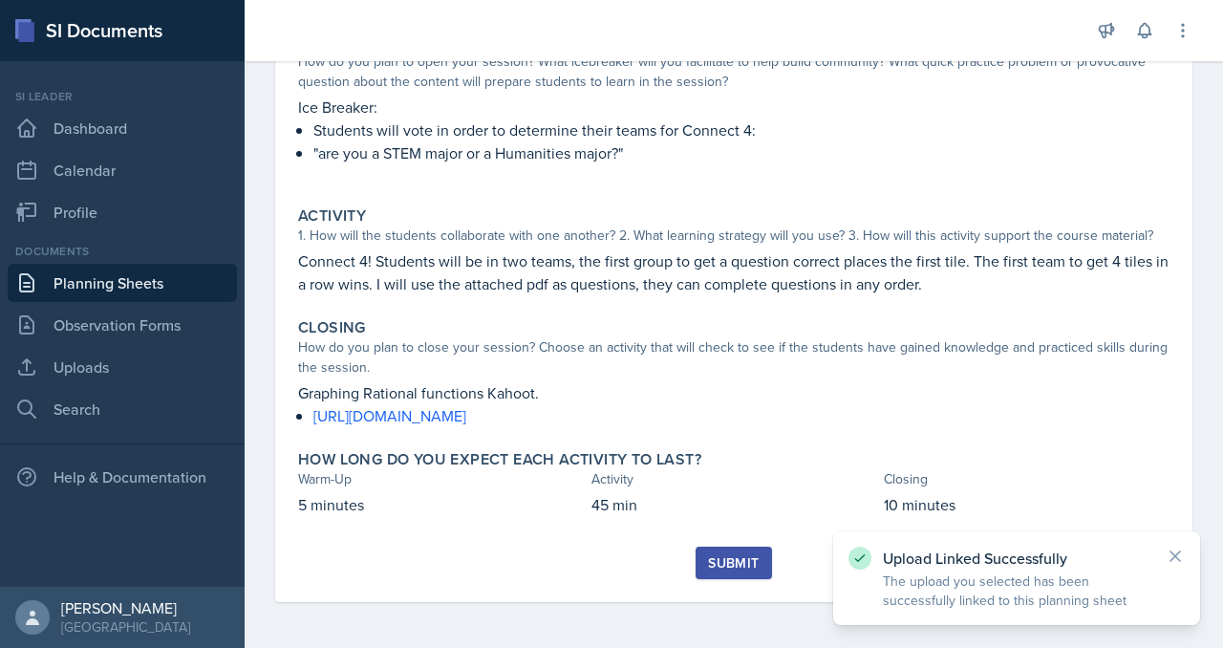
scroll to position [540, 0]
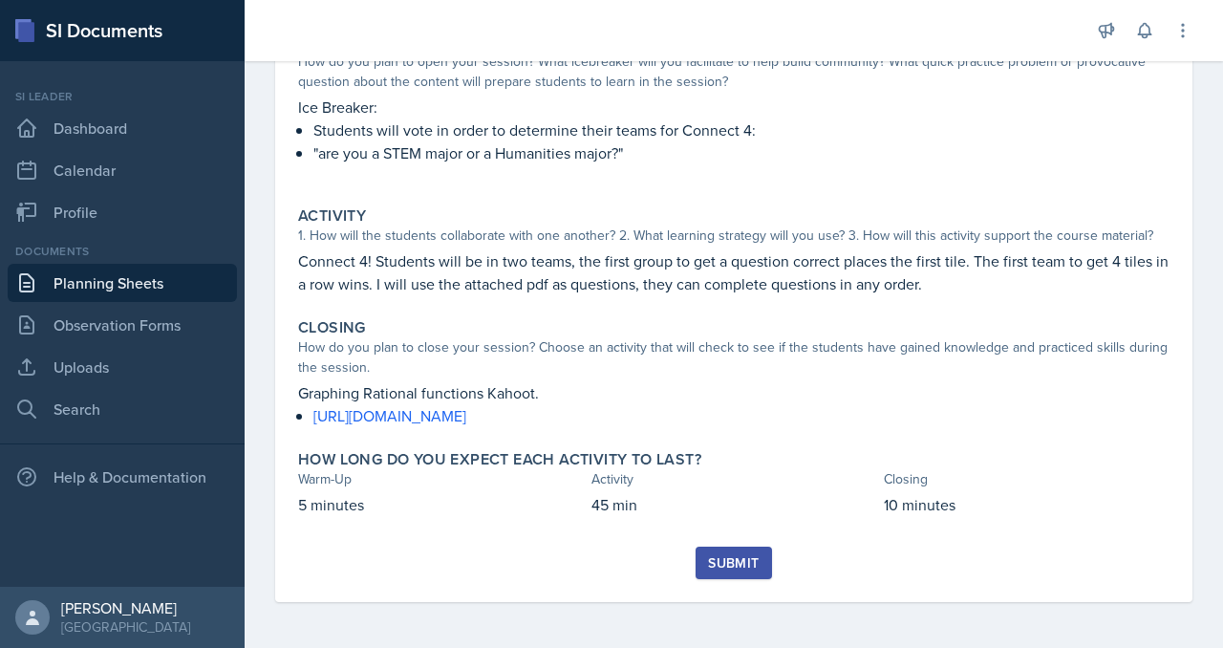
click at [759, 555] on div "Submit" at bounding box center [733, 562] width 51 height 15
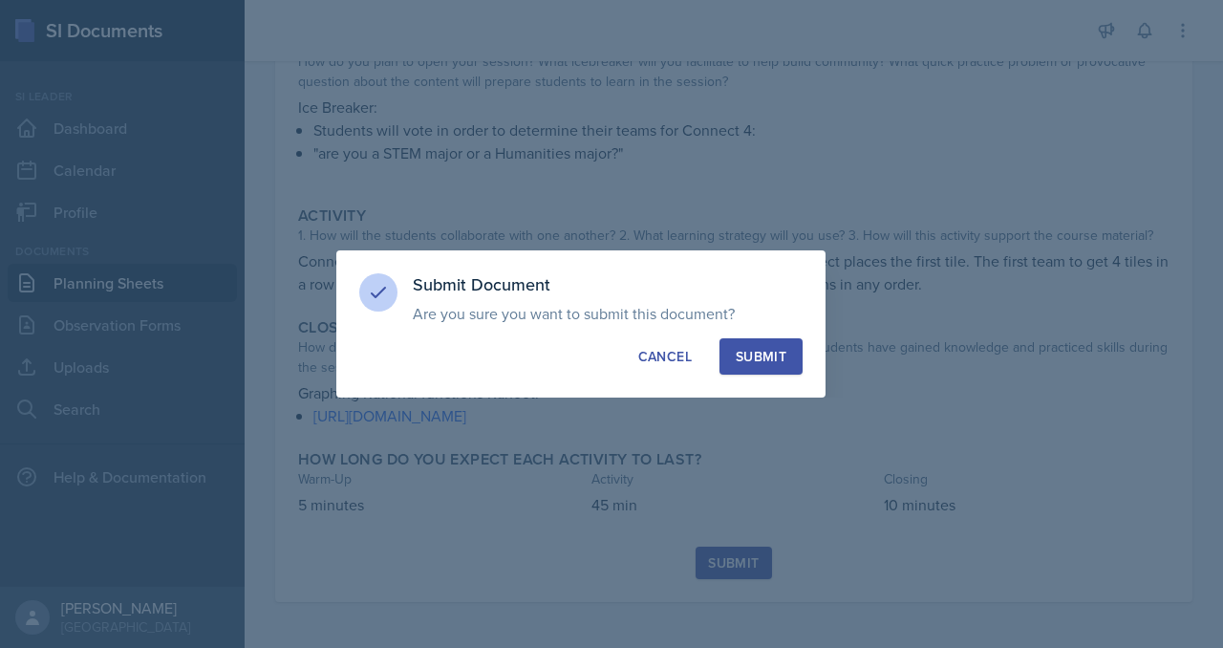
click at [784, 361] on div "Submit" at bounding box center [761, 356] width 51 height 19
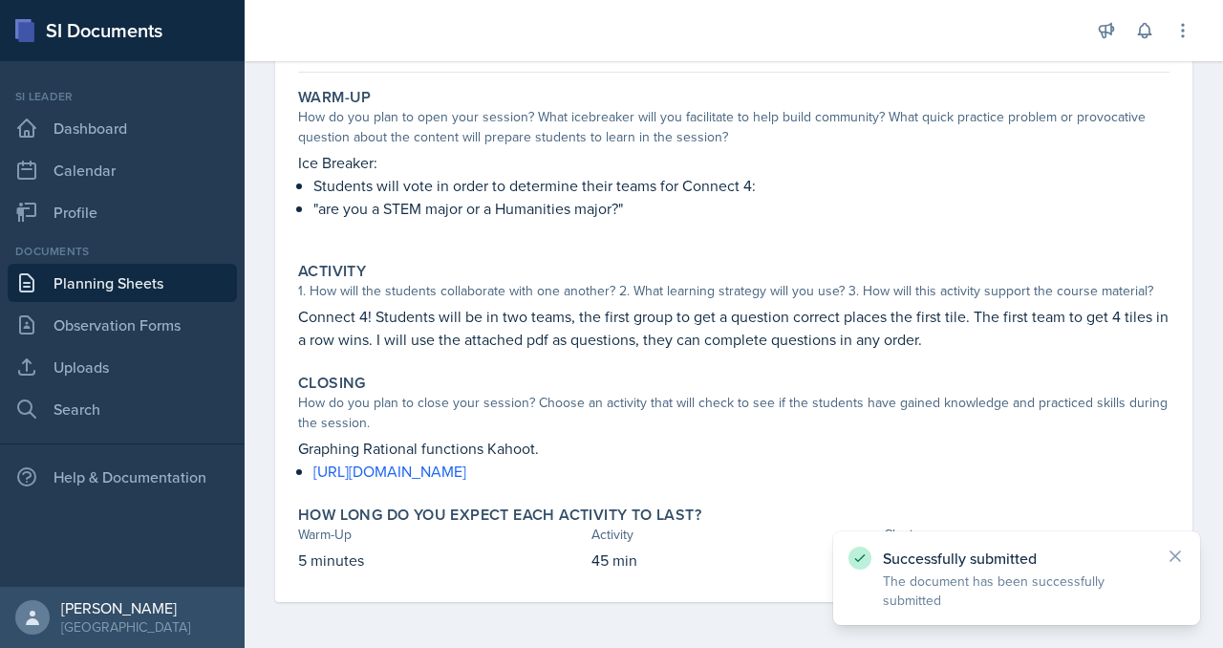
scroll to position [0, 0]
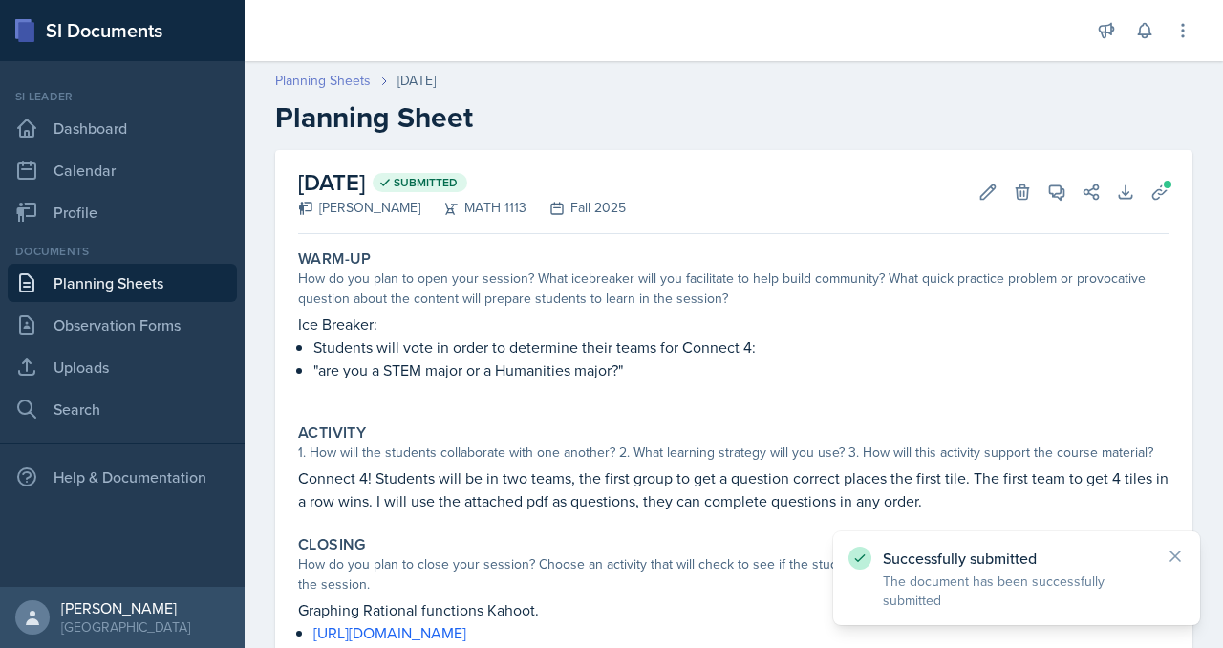
click at [371, 91] on link "Planning Sheets" at bounding box center [323, 81] width 96 height 20
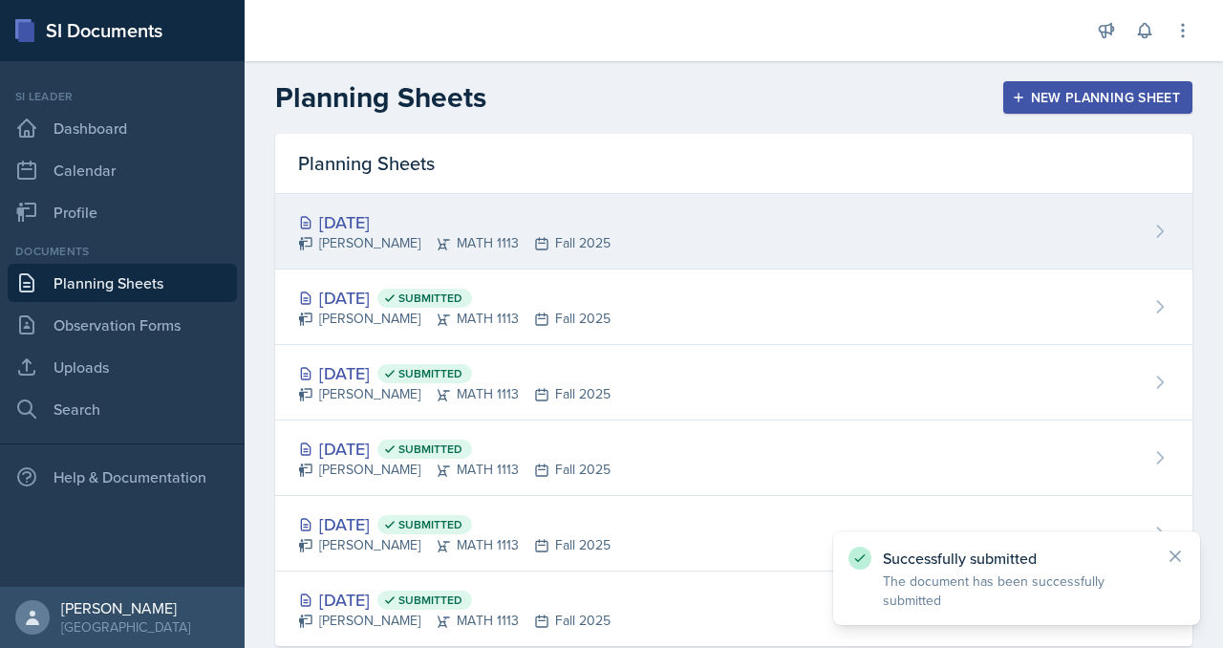
click at [490, 235] on div "[DATE]" at bounding box center [454, 222] width 312 height 26
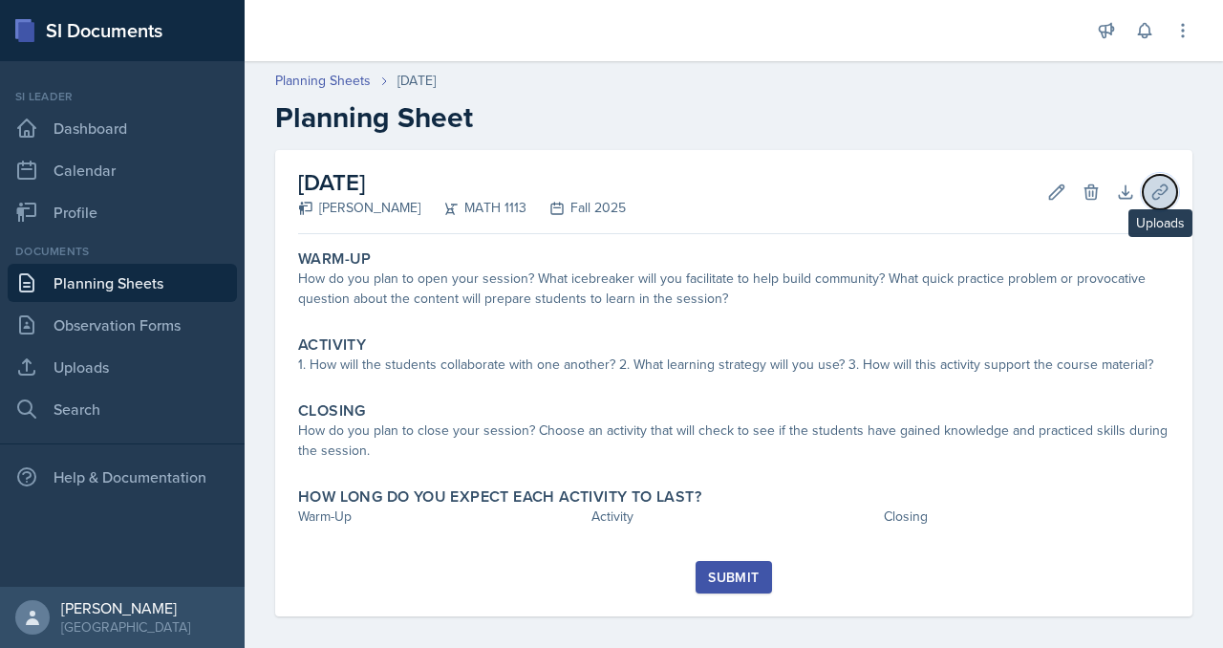
click at [1150, 202] on icon at bounding box center [1159, 191] width 19 height 19
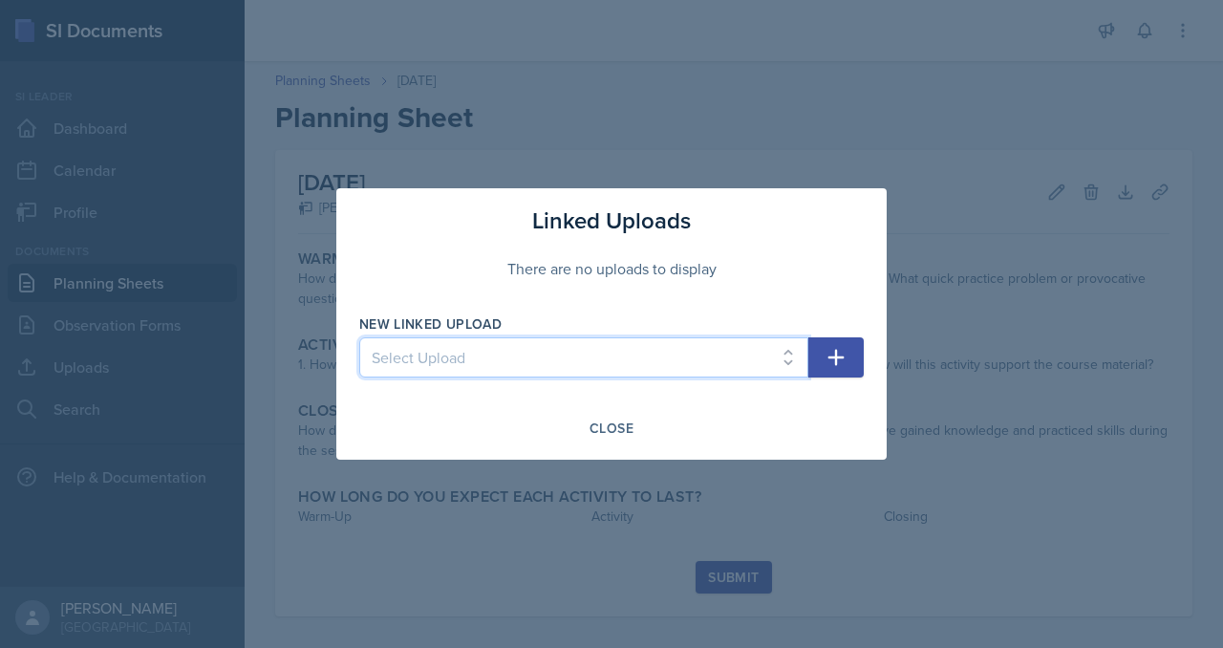
click at [619, 348] on select "Select Upload SI Mock Session MATH 1113: Week 2 MATH 1113: Week 3" at bounding box center [583, 357] width 449 height 40
select select "7f9346f1-dff4-481b-9cd7-b433af271d51"
click at [359, 341] on select "Select Upload SI Mock Session MATH 1113: Week 2 MATH 1113: Week 3" at bounding box center [583, 357] width 449 height 40
click at [864, 374] on button "button" at bounding box center [835, 357] width 55 height 40
select select
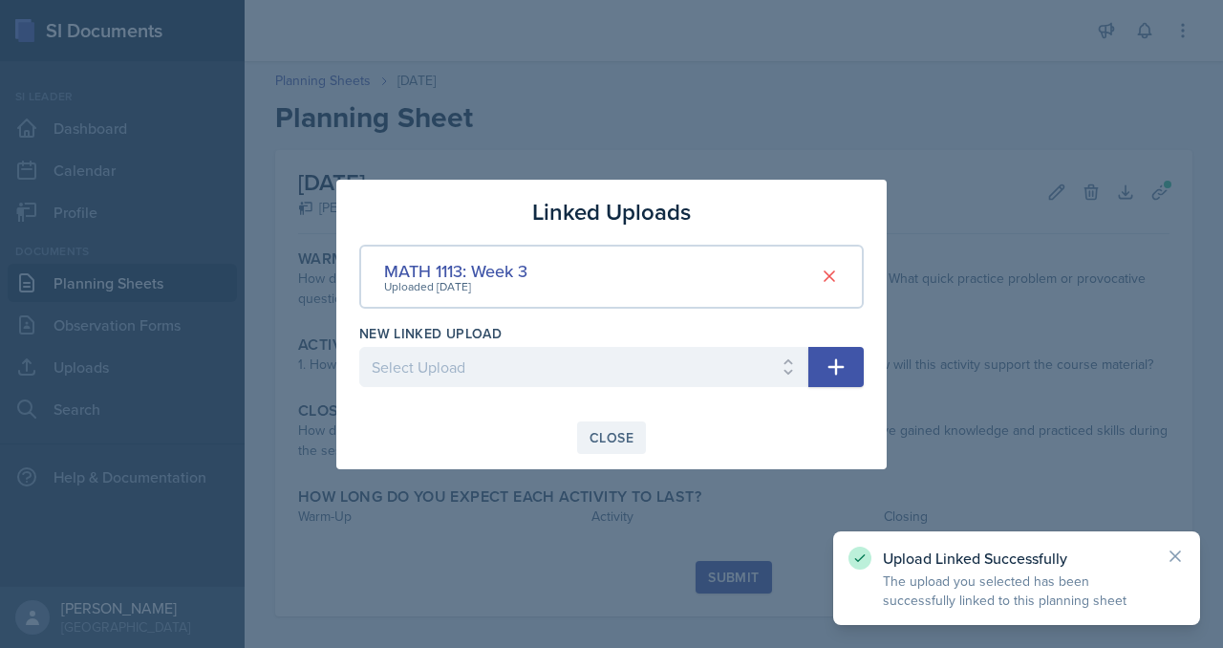
click at [594, 445] on div "Close" at bounding box center [611, 437] width 44 height 15
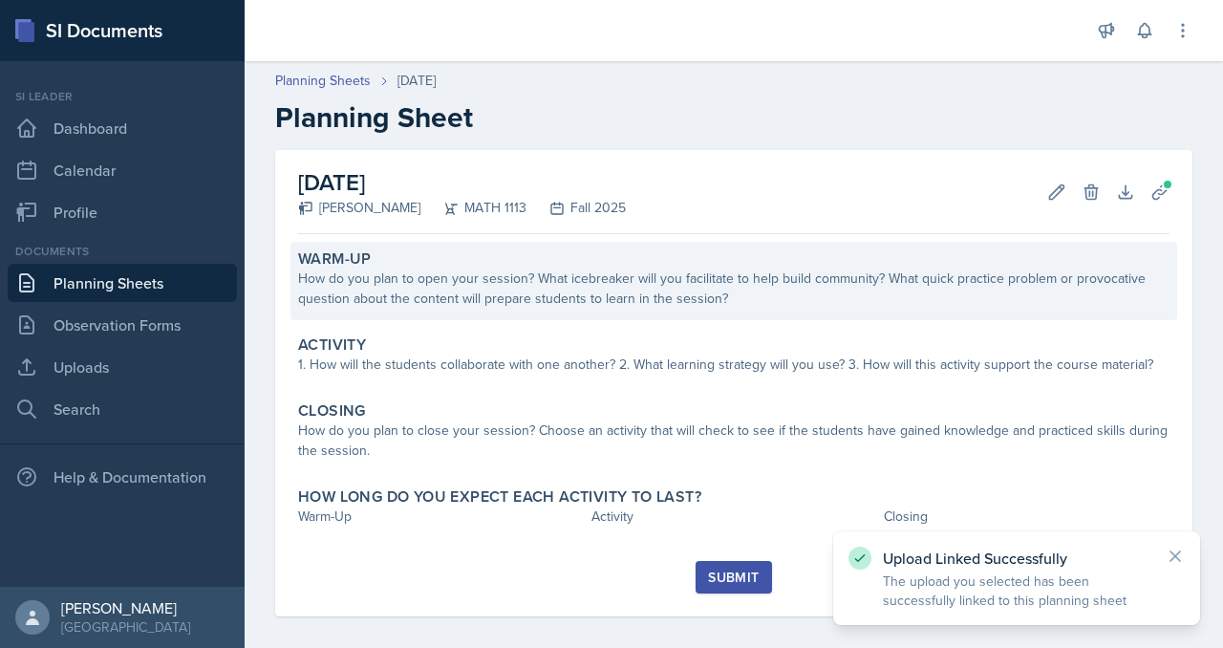
click at [532, 309] on div "How do you plan to open your session? What icebreaker will you facilitate to he…" at bounding box center [733, 288] width 871 height 40
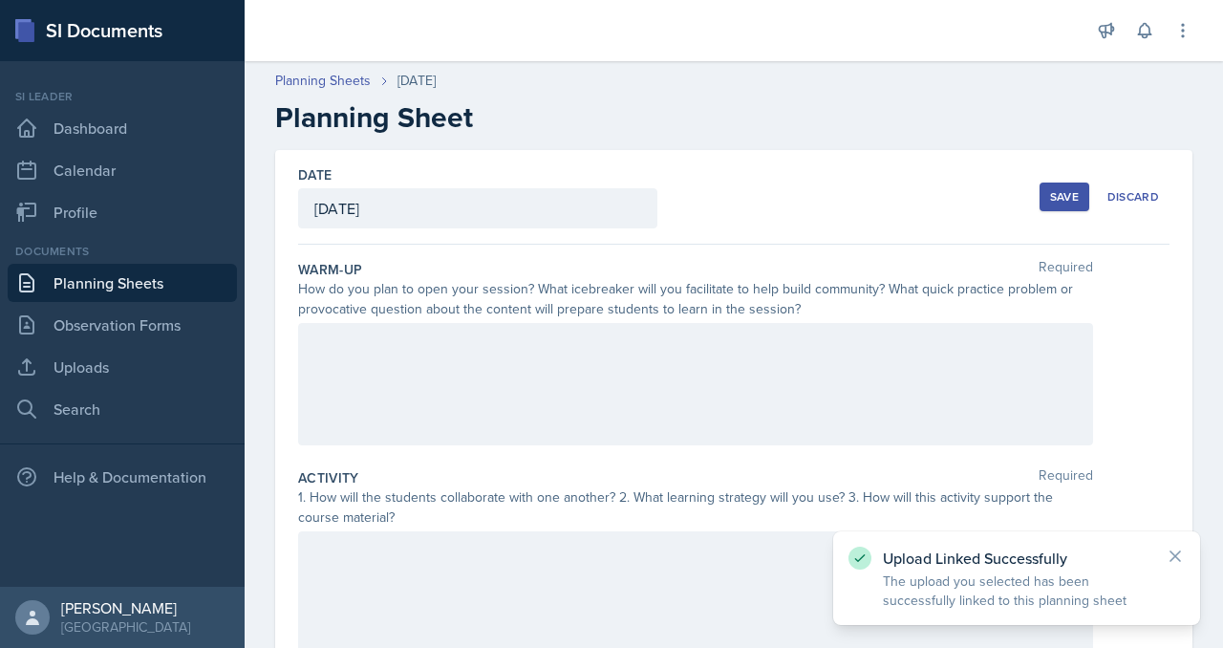
click at [497, 445] on div at bounding box center [695, 384] width 795 height 122
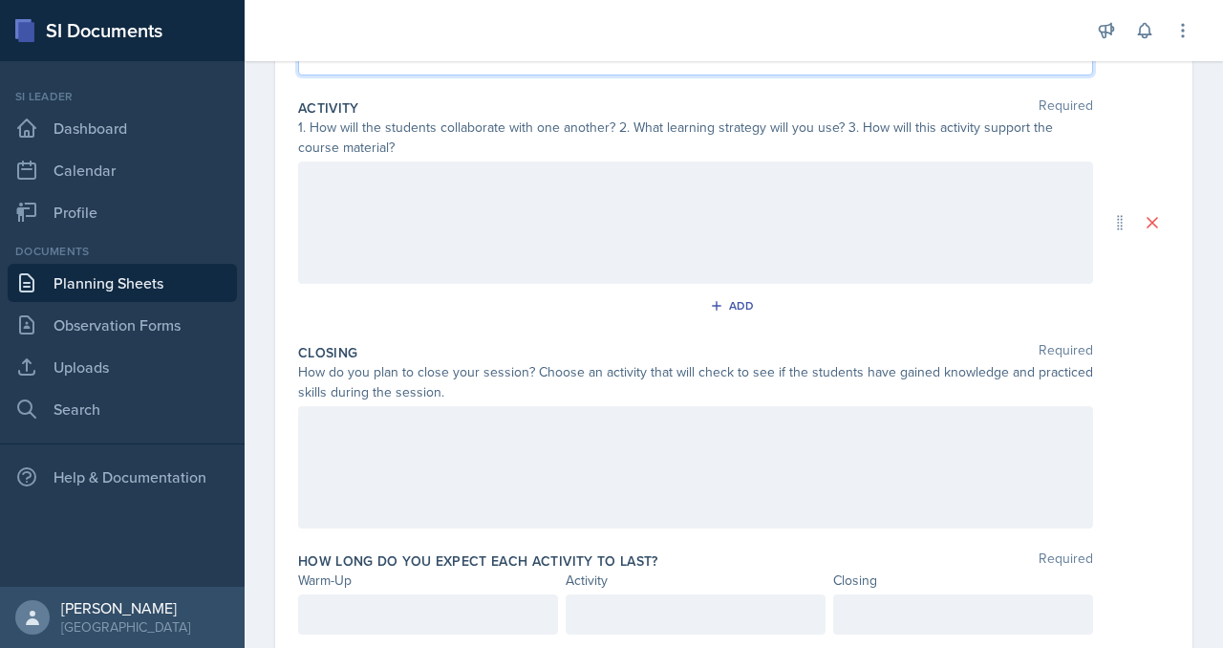
click at [492, 284] on div at bounding box center [695, 222] width 795 height 122
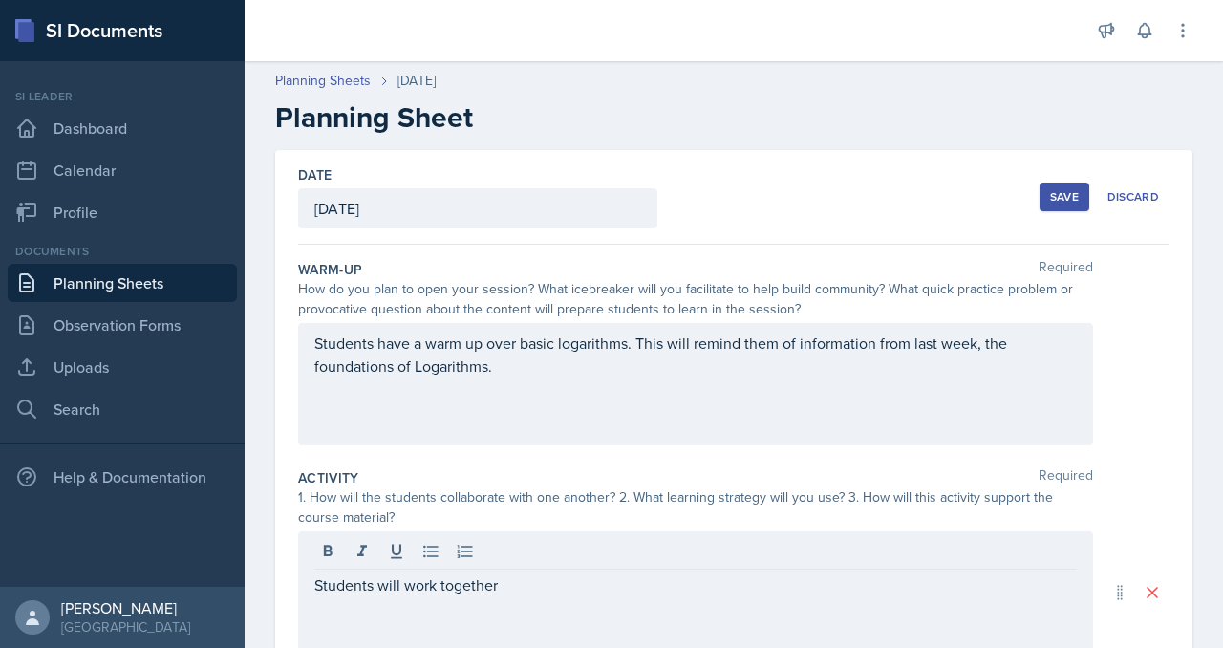
click at [1050, 204] on div "Save" at bounding box center [1064, 196] width 29 height 15
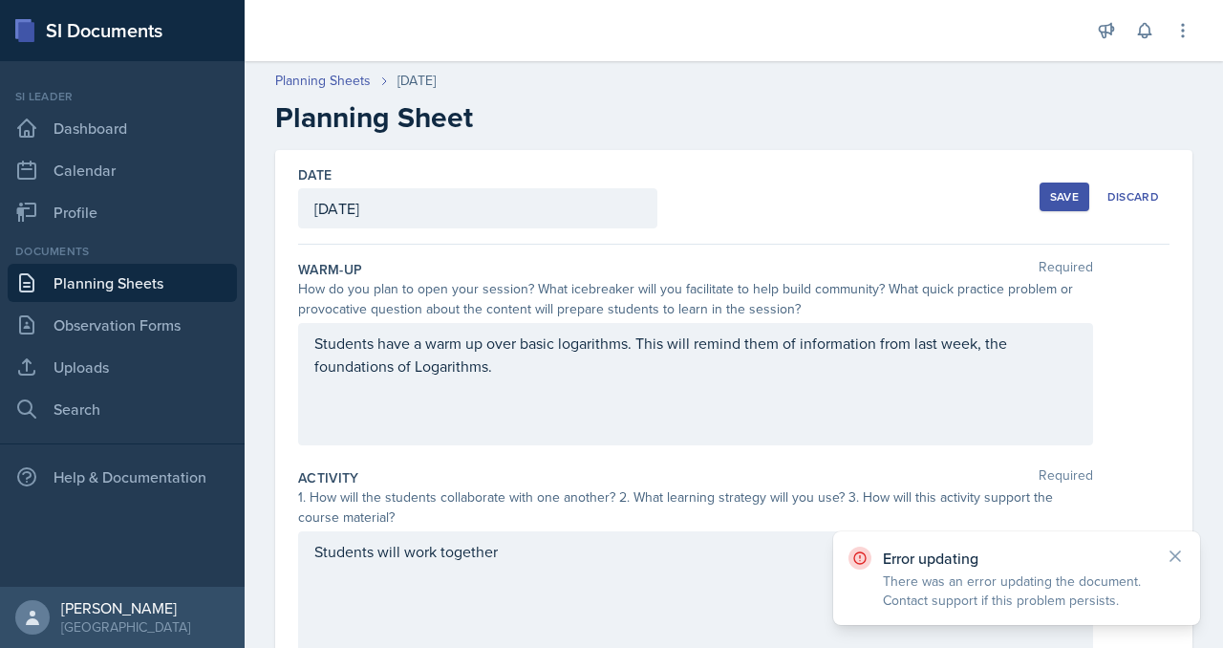
click at [164, 302] on link "Planning Sheets" at bounding box center [122, 283] width 229 height 38
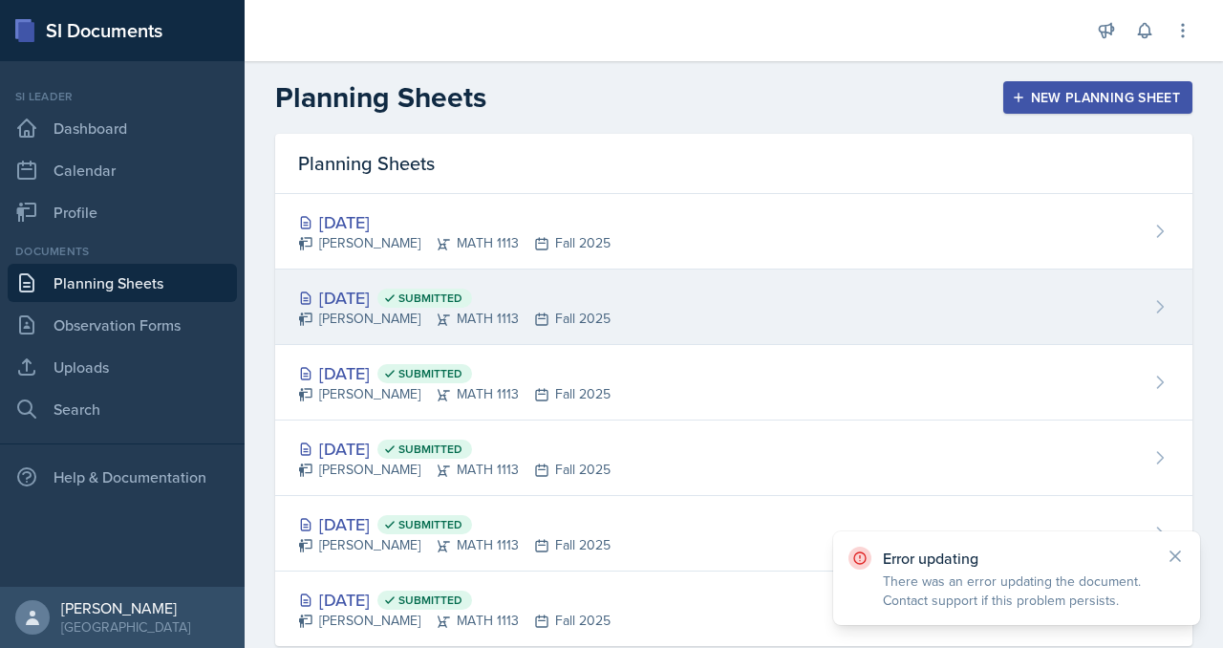
click at [448, 329] on div "Madison Villalba MATH 1113 Fall 2025" at bounding box center [454, 319] width 312 height 20
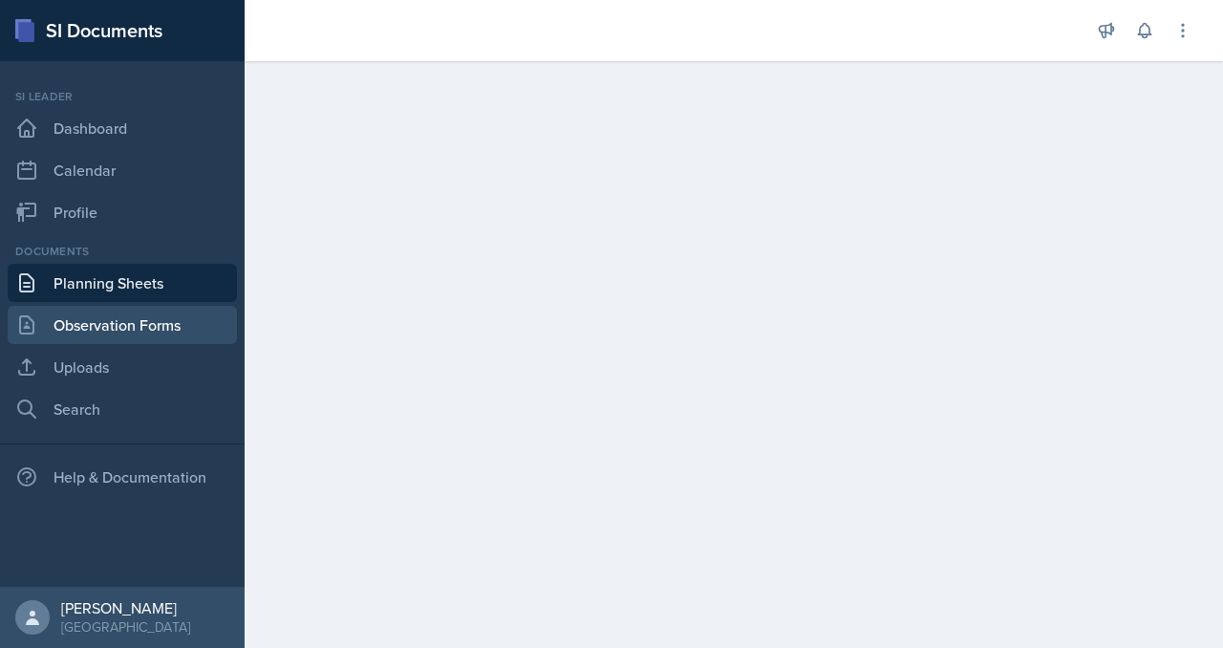
click at [195, 344] on link "Observation Forms" at bounding box center [122, 325] width 229 height 38
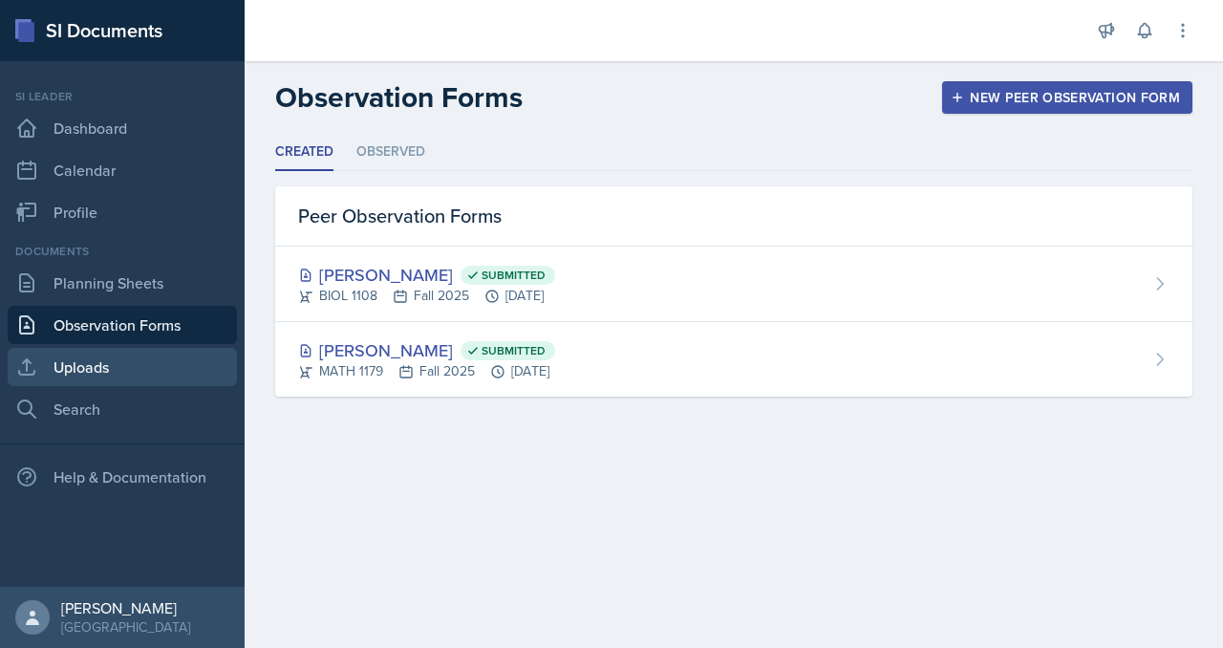
click at [172, 386] on link "Uploads" at bounding box center [122, 367] width 229 height 38
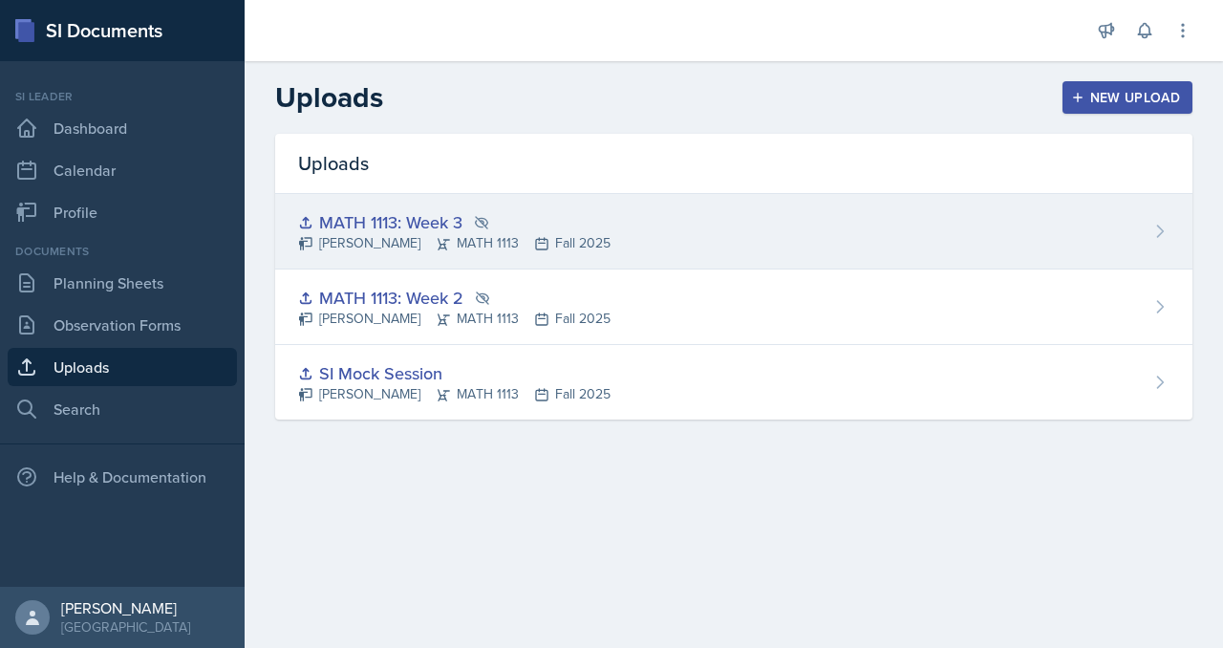
click at [566, 235] on div "MATH 1113: Week 3" at bounding box center [454, 222] width 312 height 26
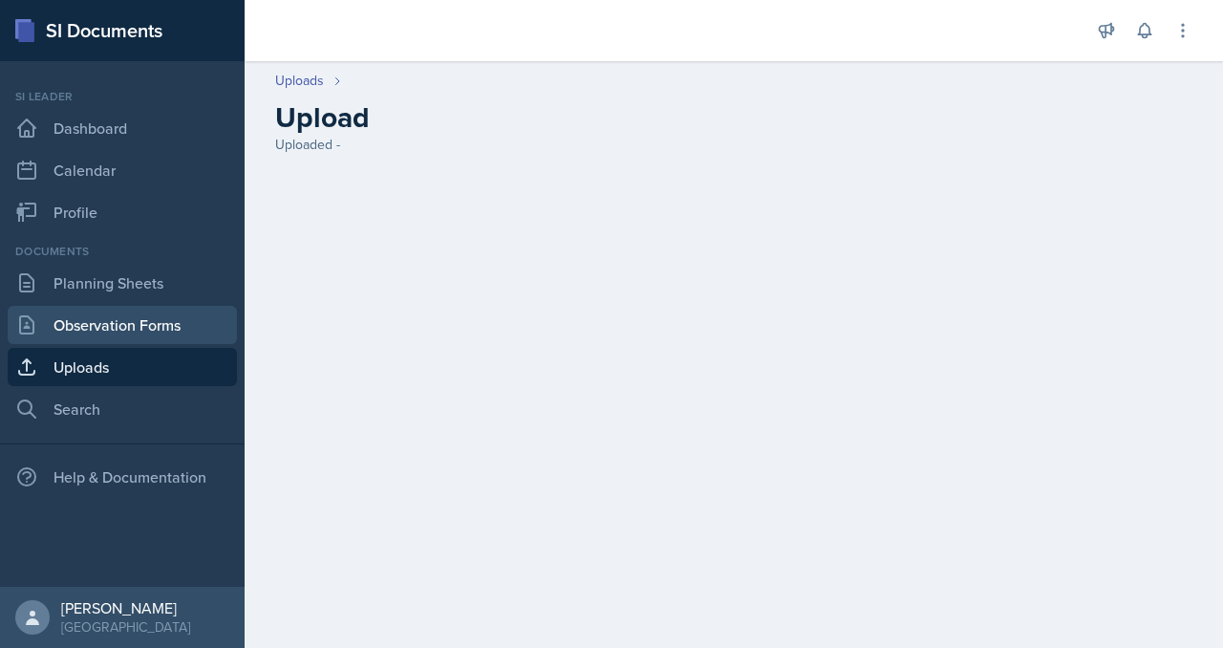
click at [130, 344] on link "Observation Forms" at bounding box center [122, 325] width 229 height 38
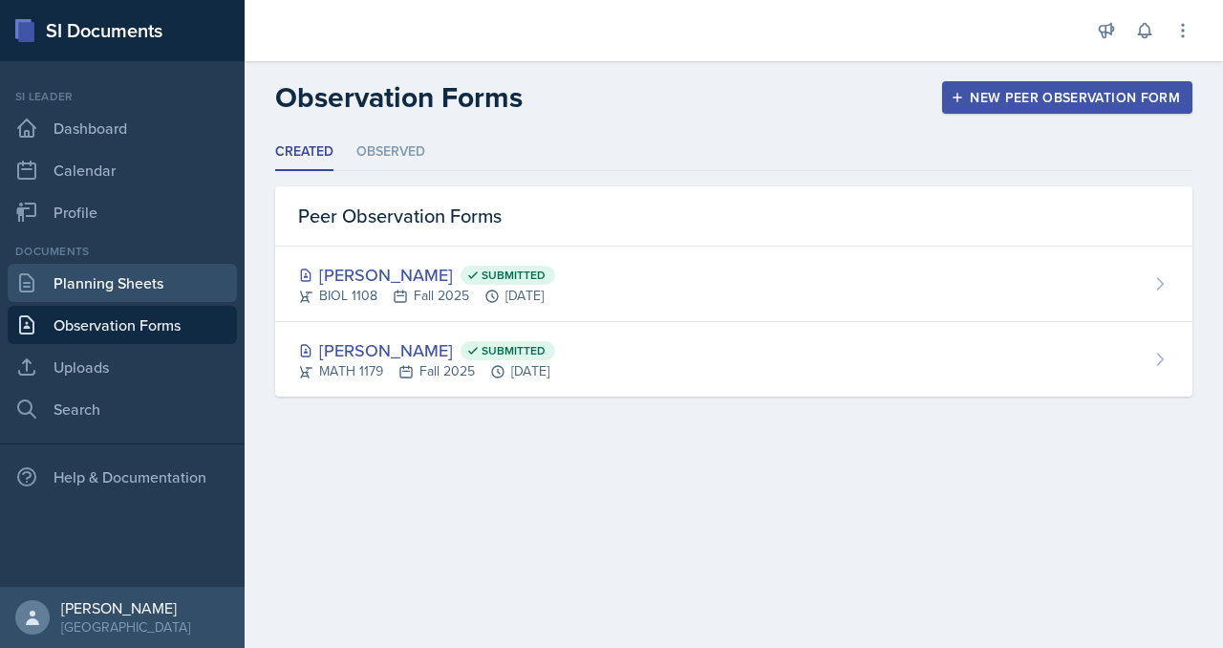
click at [132, 302] on link "Planning Sheets" at bounding box center [122, 283] width 229 height 38
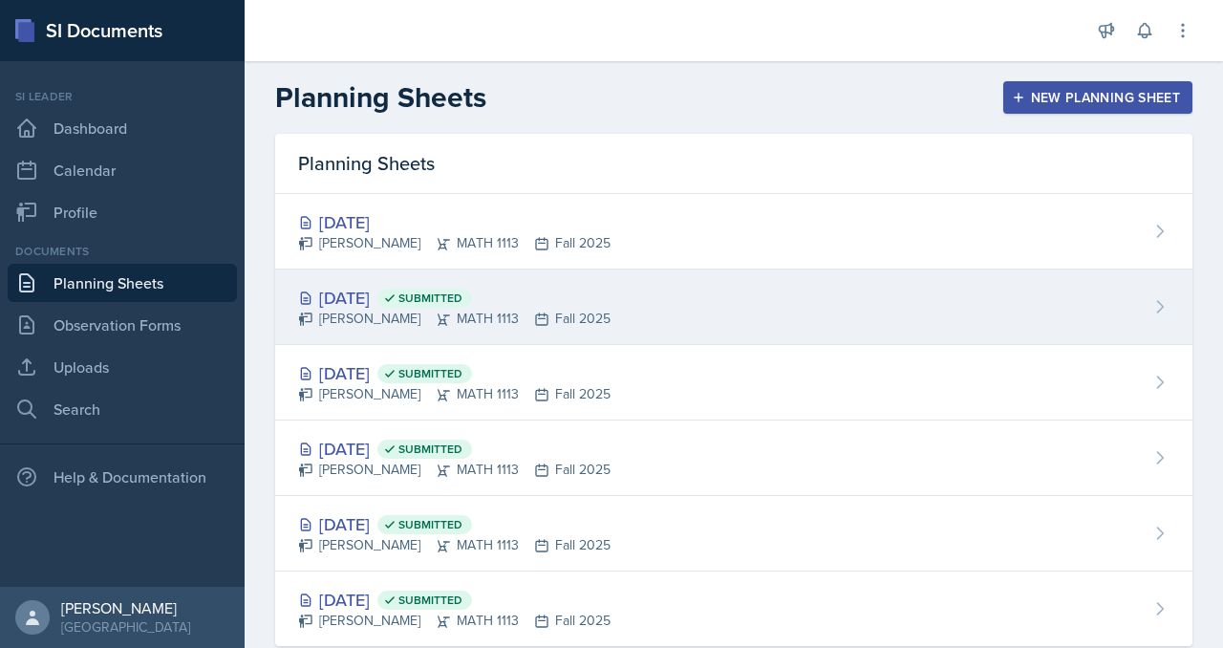
click at [548, 310] on div "Sep 8th, 2025 Submitted" at bounding box center [454, 298] width 312 height 26
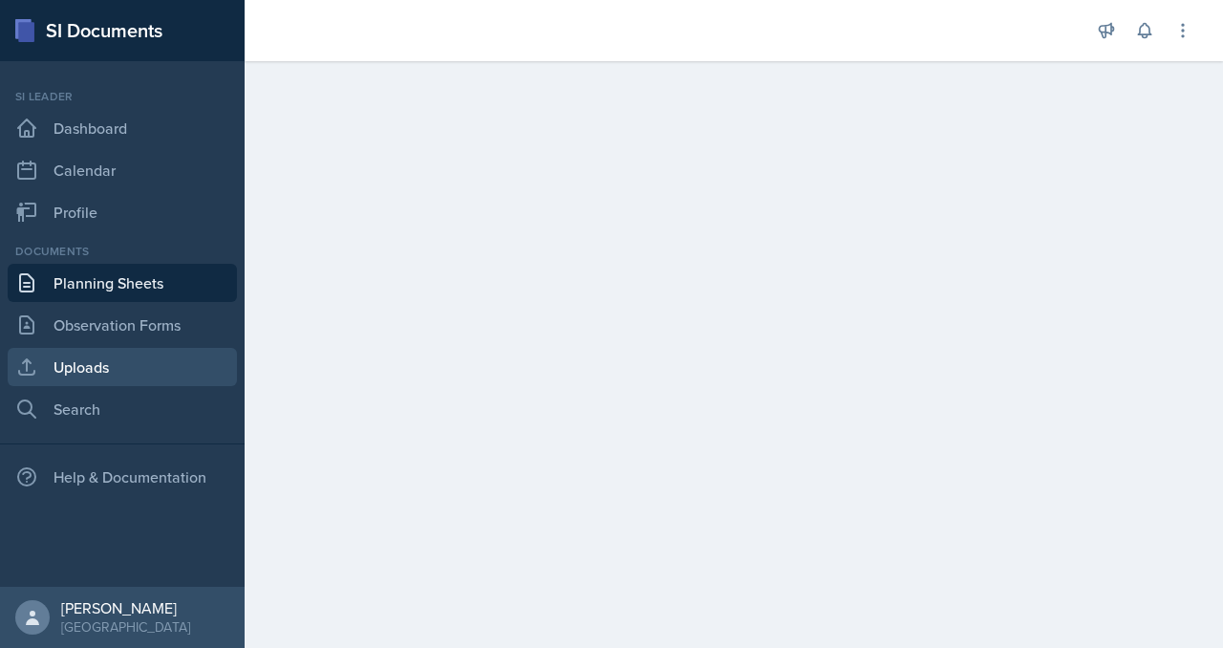
click at [41, 386] on link "Uploads" at bounding box center [122, 367] width 229 height 38
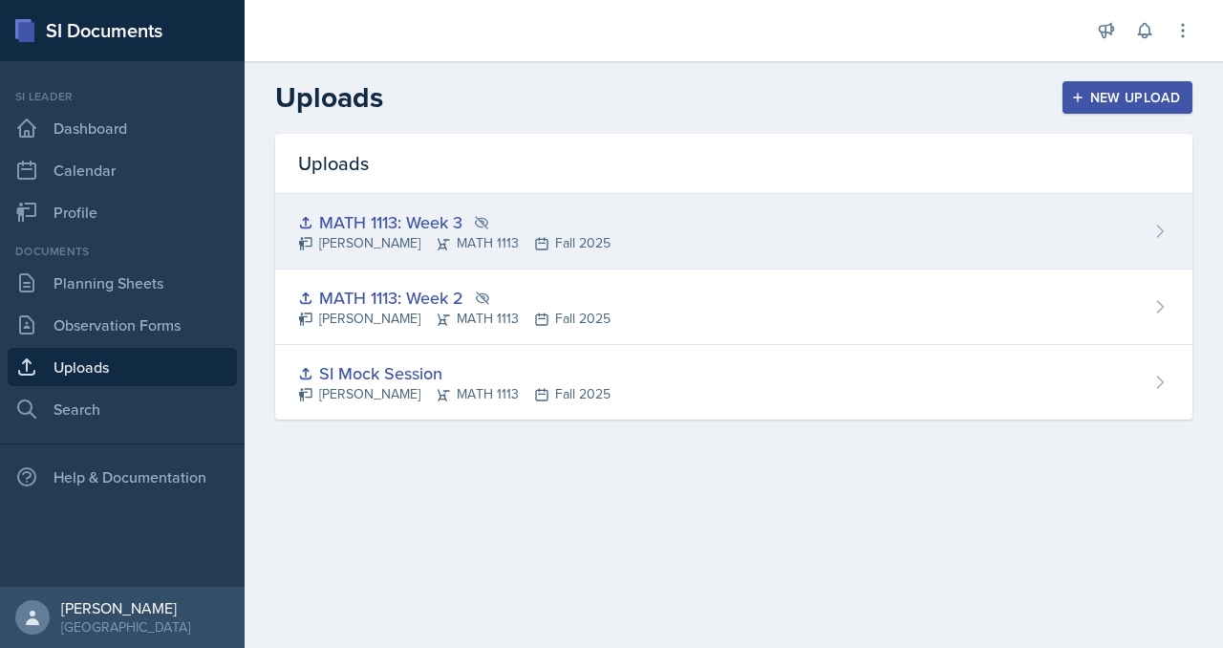
click at [841, 269] on div "MATH 1113: Week 3 Madison Villalba MATH 1113 Fall 2025" at bounding box center [733, 231] width 917 height 75
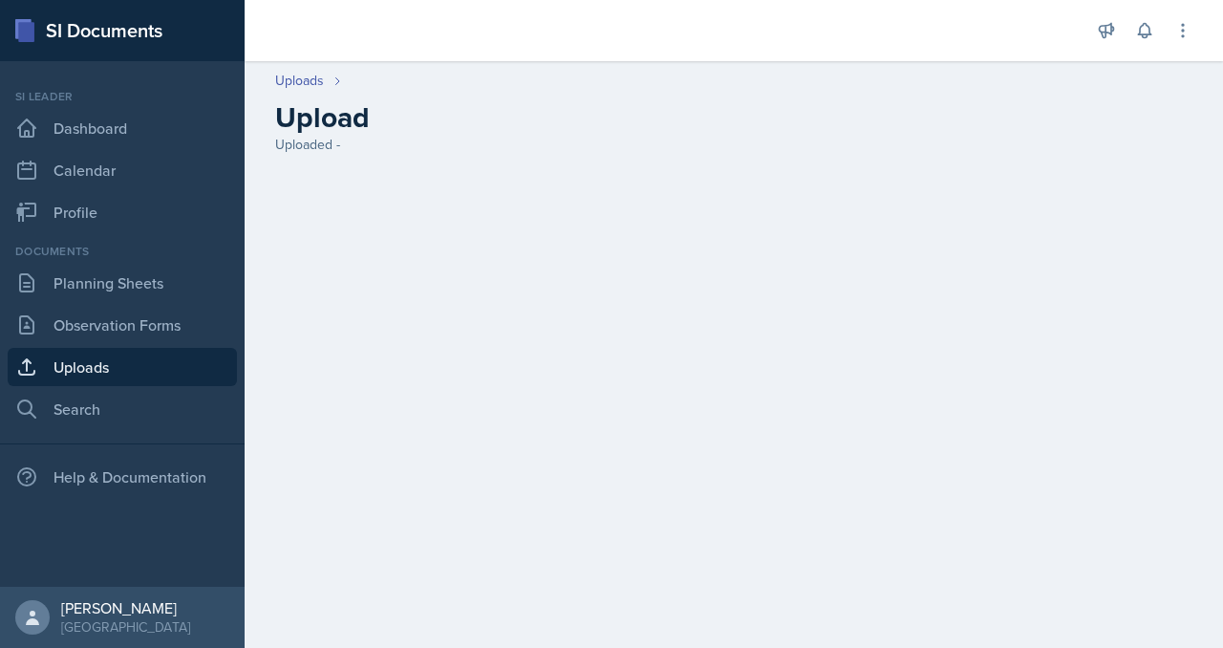
click at [167, 386] on link "Uploads" at bounding box center [122, 367] width 229 height 38
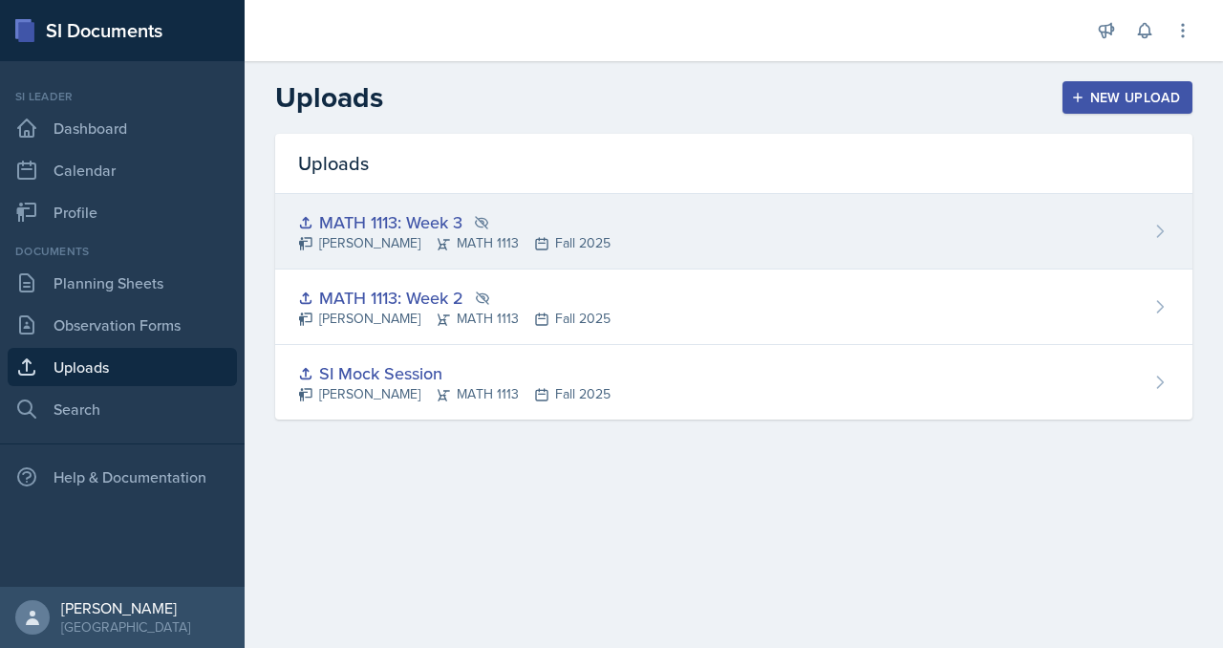
click at [1154, 241] on icon at bounding box center [1159, 231] width 19 height 19
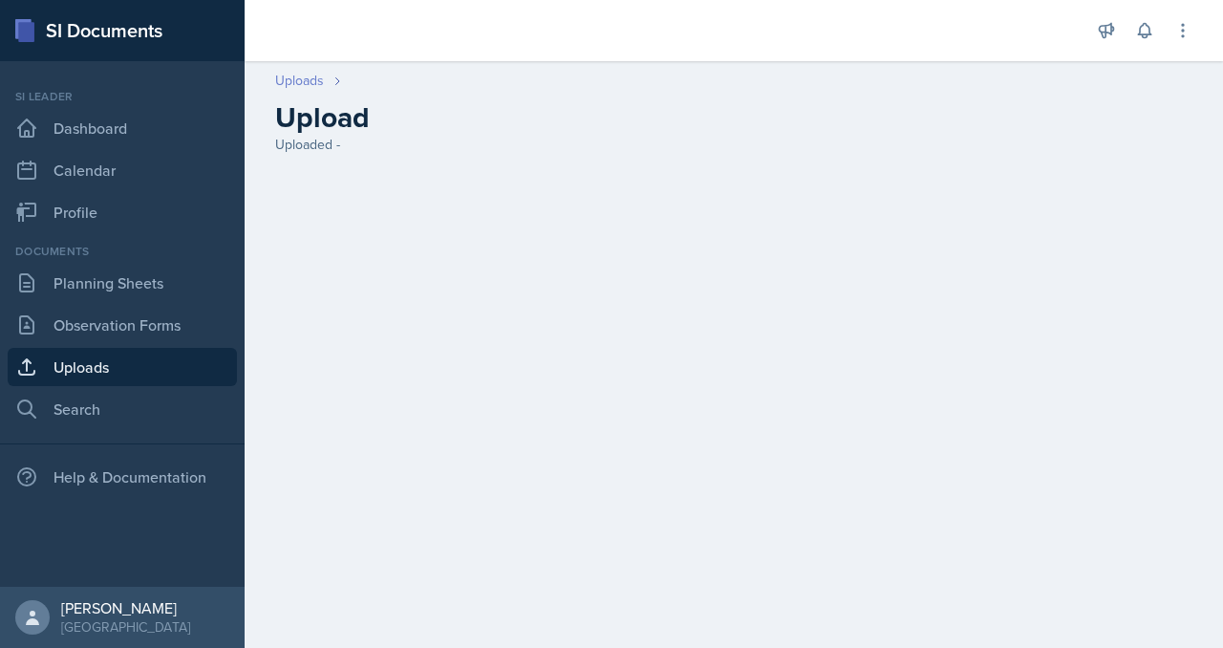
click at [324, 91] on link "Uploads" at bounding box center [299, 81] width 49 height 20
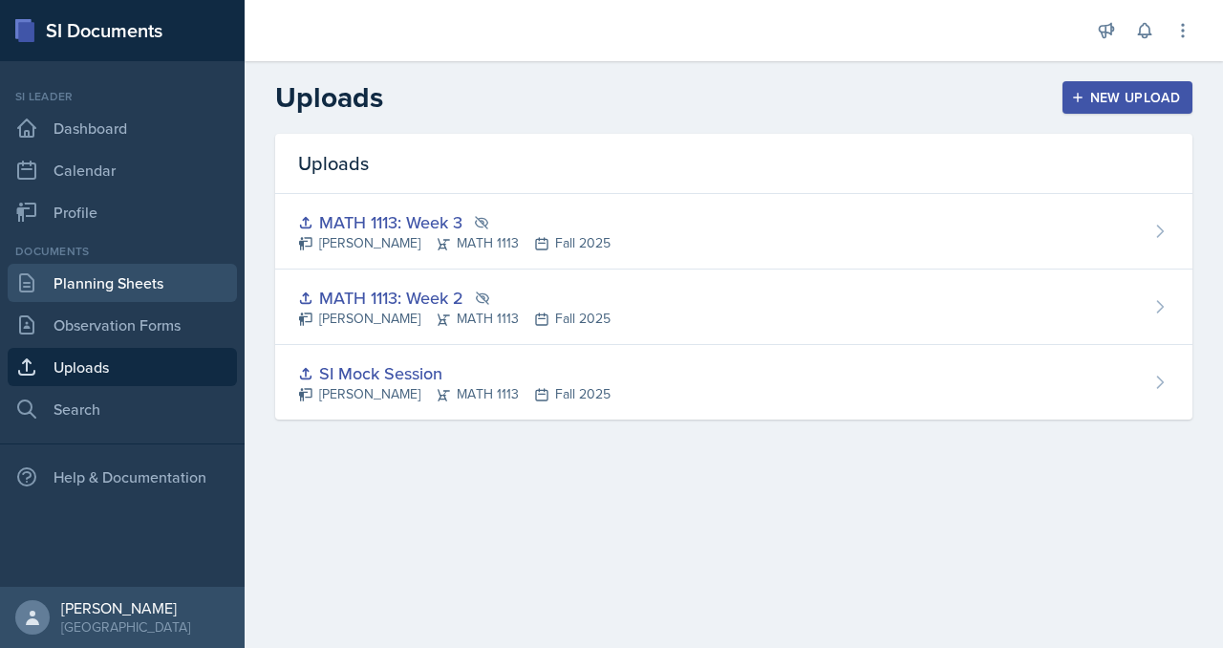
click at [142, 302] on link "Planning Sheets" at bounding box center [122, 283] width 229 height 38
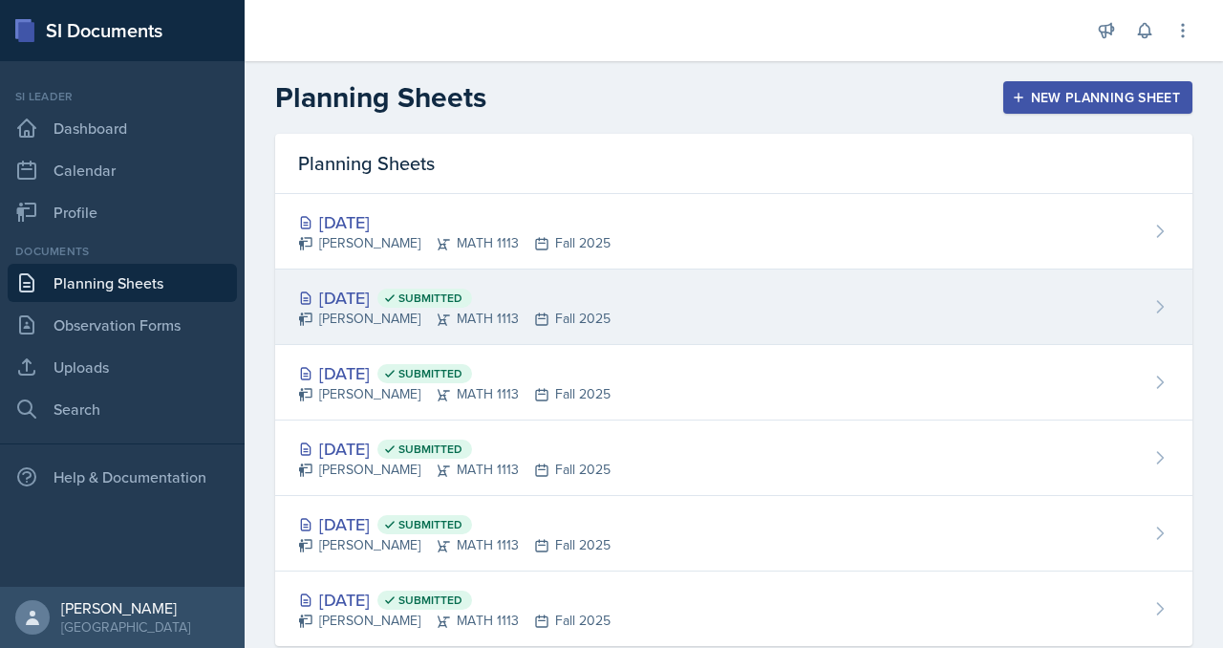
click at [489, 310] on div "Sep 8th, 2025 Submitted" at bounding box center [454, 298] width 312 height 26
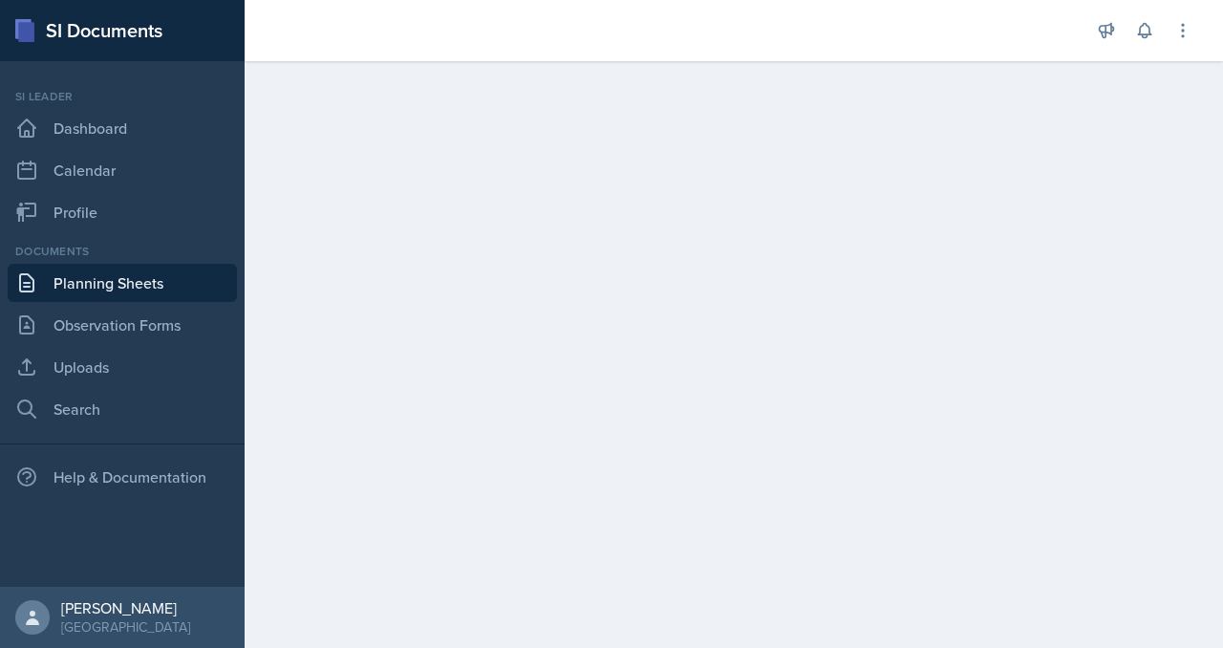
click at [150, 302] on link "Planning Sheets" at bounding box center [122, 283] width 229 height 38
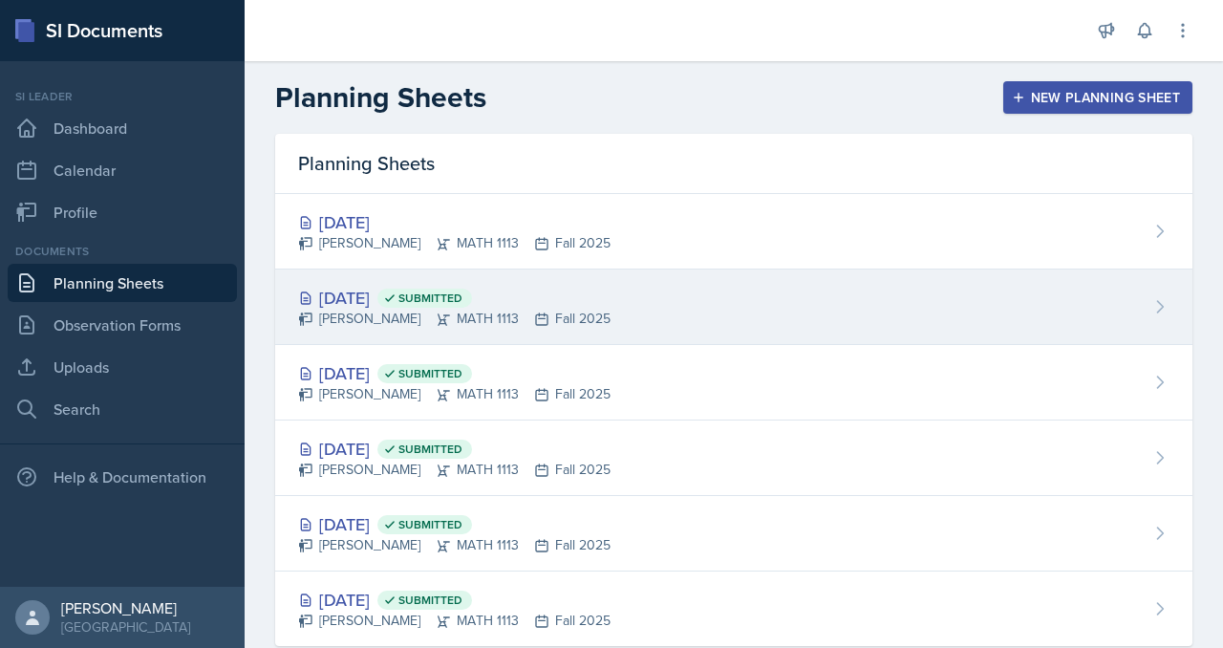
click at [531, 310] on div "Sep 8th, 2025 Submitted" at bounding box center [454, 298] width 312 height 26
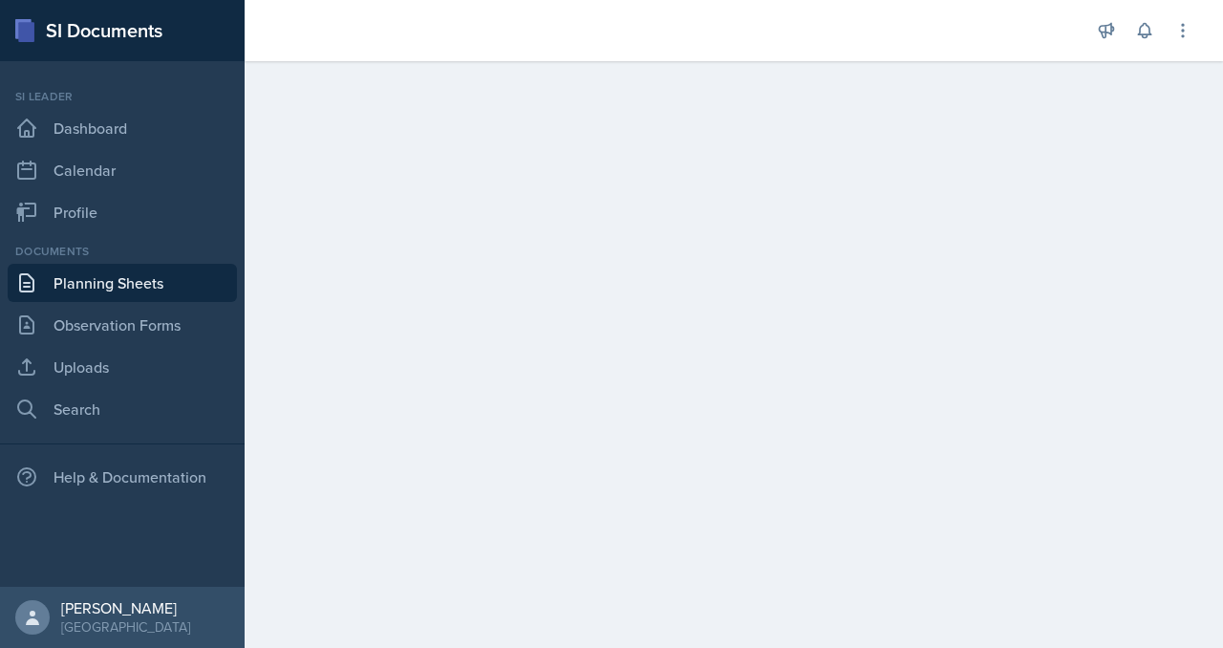
click at [603, 205] on main at bounding box center [734, 354] width 978 height 587
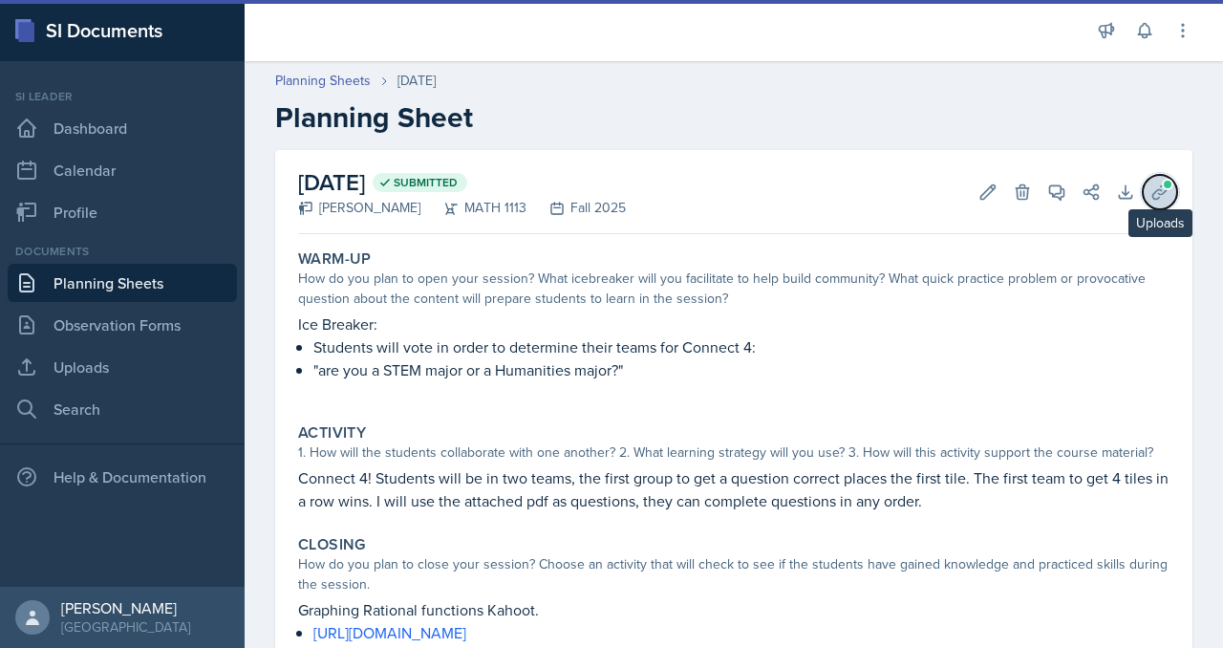
click at [1155, 202] on icon at bounding box center [1159, 191] width 19 height 19
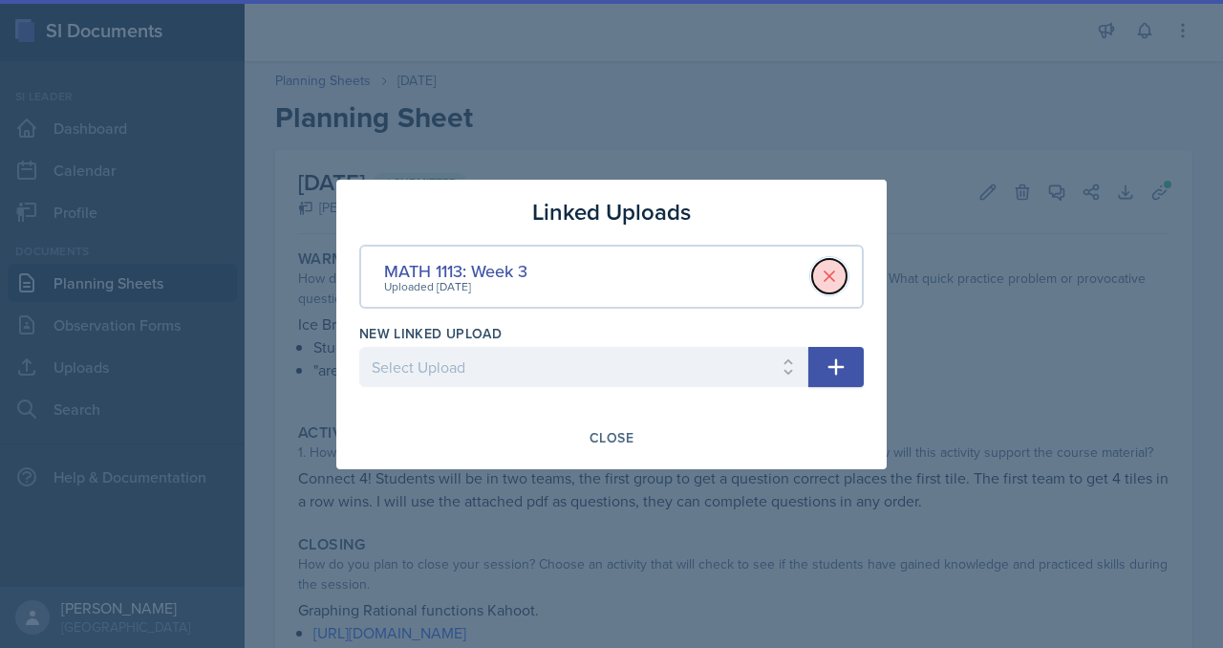
click at [839, 267] on icon at bounding box center [829, 276] width 19 height 19
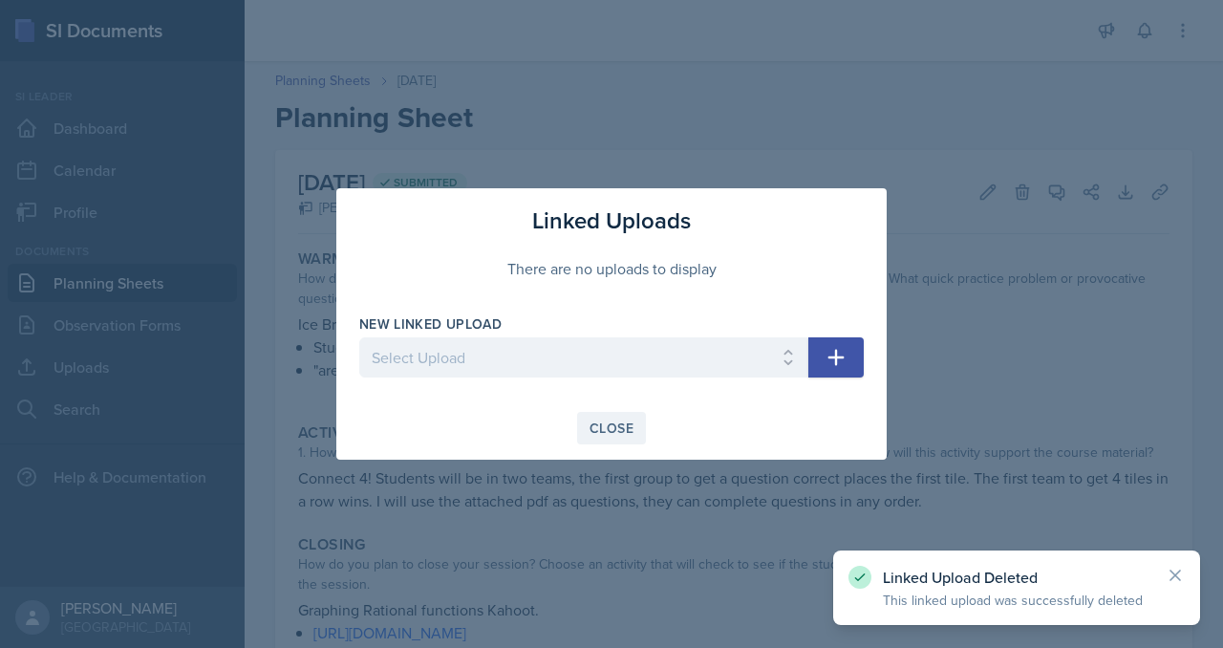
click at [631, 444] on button "Close" at bounding box center [611, 428] width 69 height 32
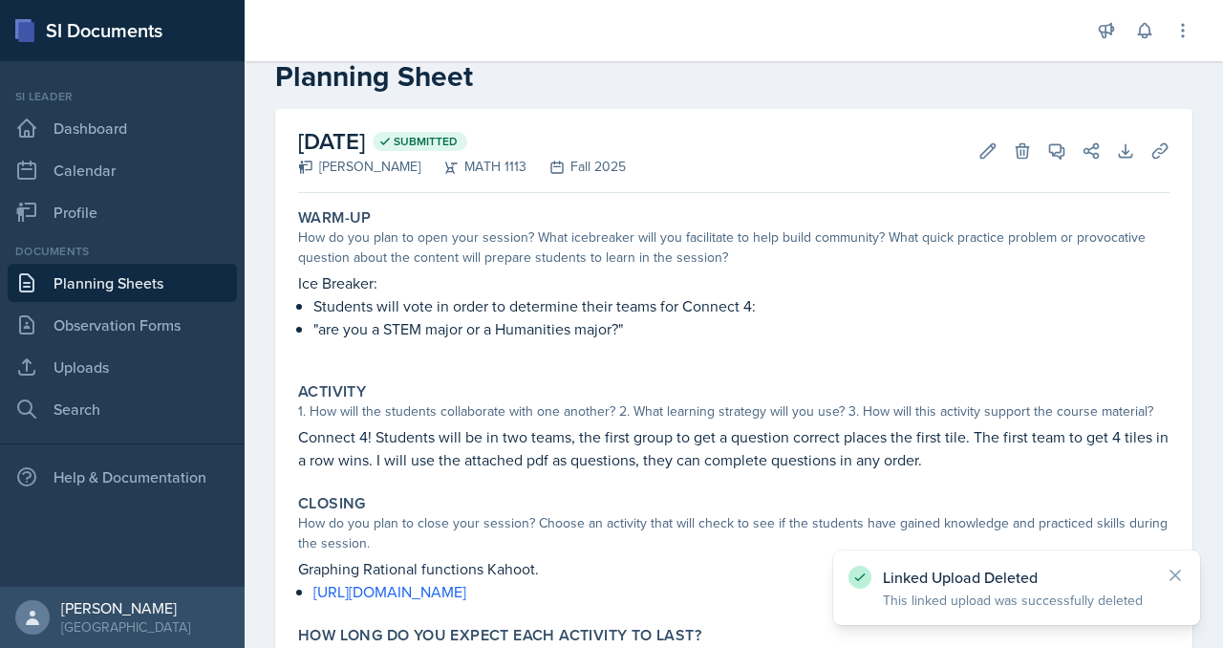
scroll to position [62, 0]
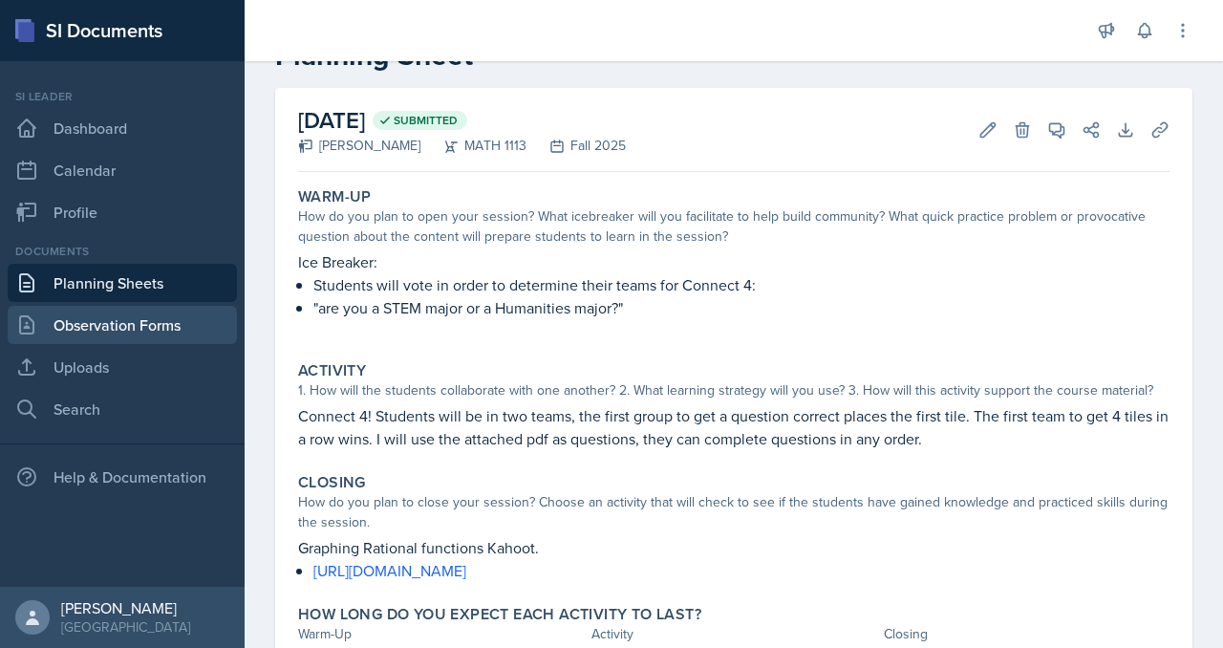
click at [143, 344] on link "Observation Forms" at bounding box center [122, 325] width 229 height 38
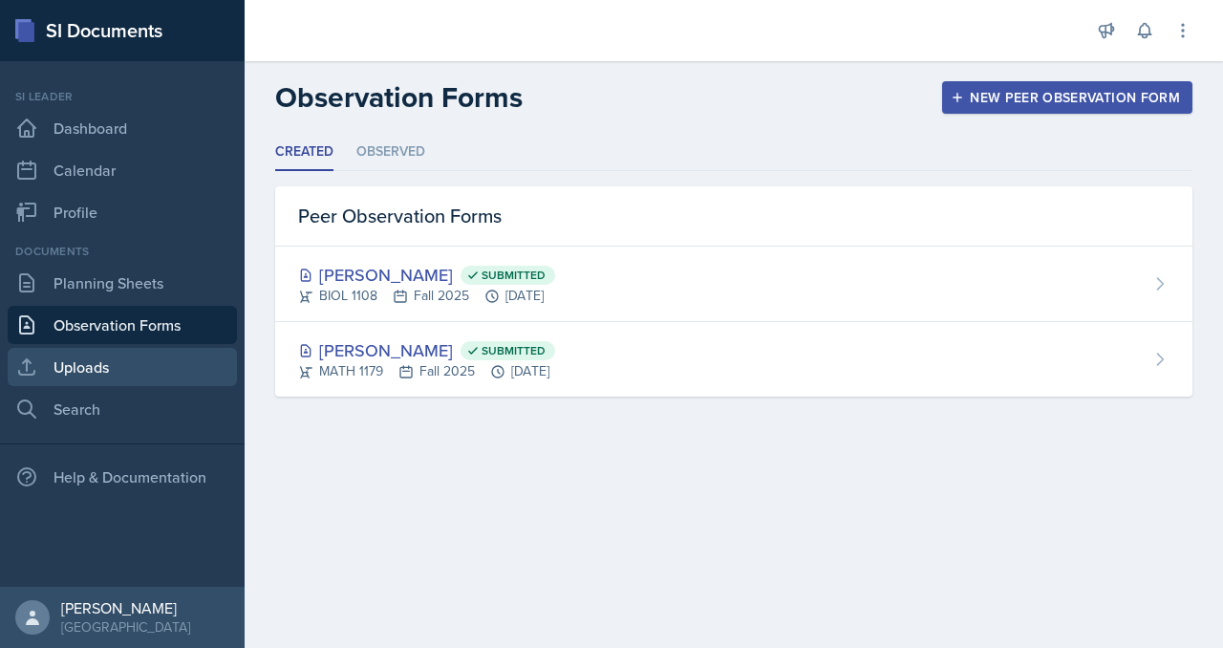
click at [116, 386] on link "Uploads" at bounding box center [122, 367] width 229 height 38
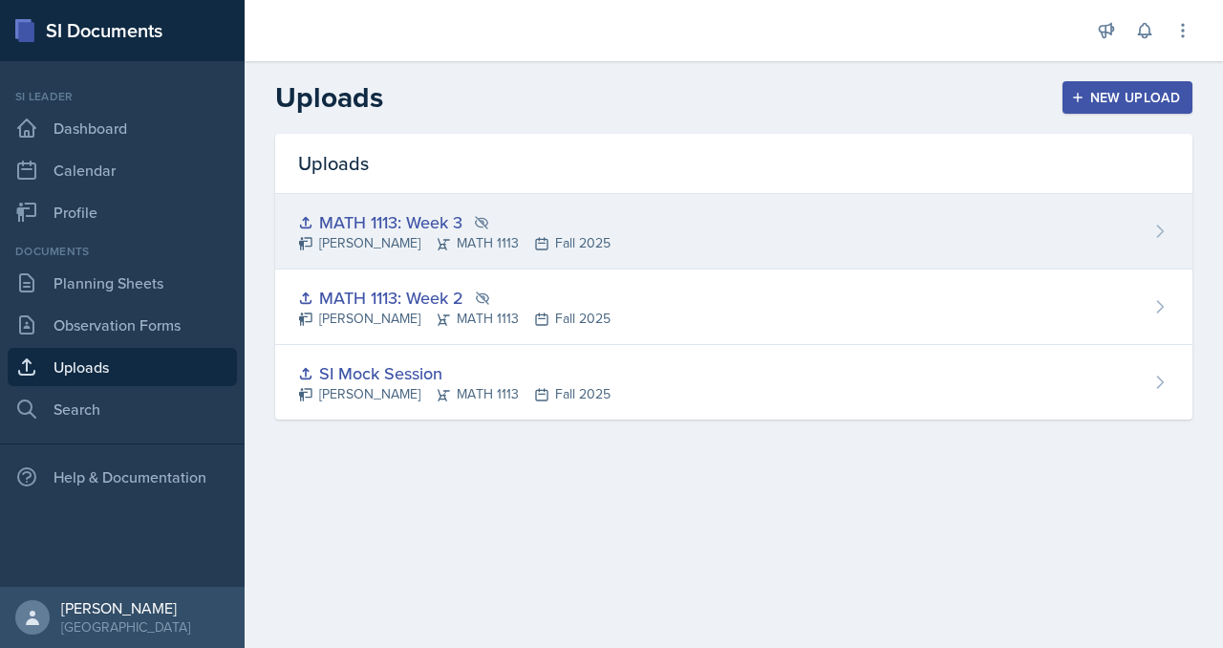
click at [1156, 269] on div "MATH 1113: Week 3 Madison Villalba MATH 1113 Fall 2025" at bounding box center [733, 231] width 917 height 75
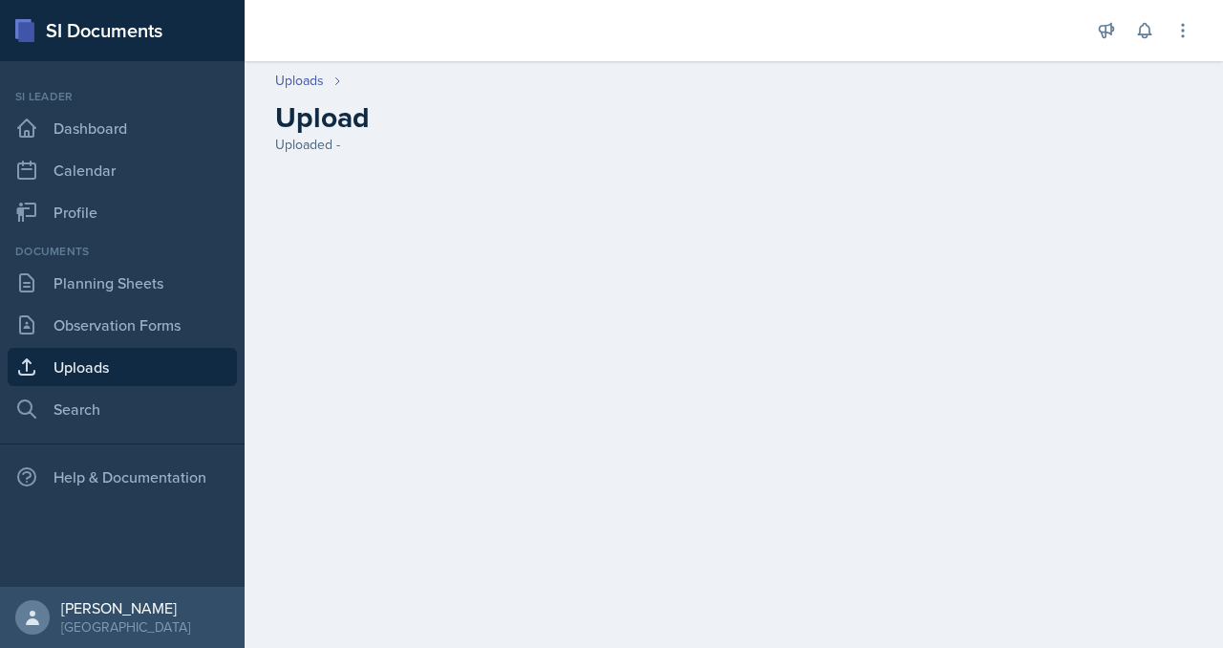
click at [351, 91] on div "Uploads" at bounding box center [312, 81] width 75 height 20
click at [401, 79] on header "Uploads Upload Uploaded -" at bounding box center [734, 113] width 978 height 122
click at [324, 91] on link "Uploads" at bounding box center [299, 81] width 49 height 20
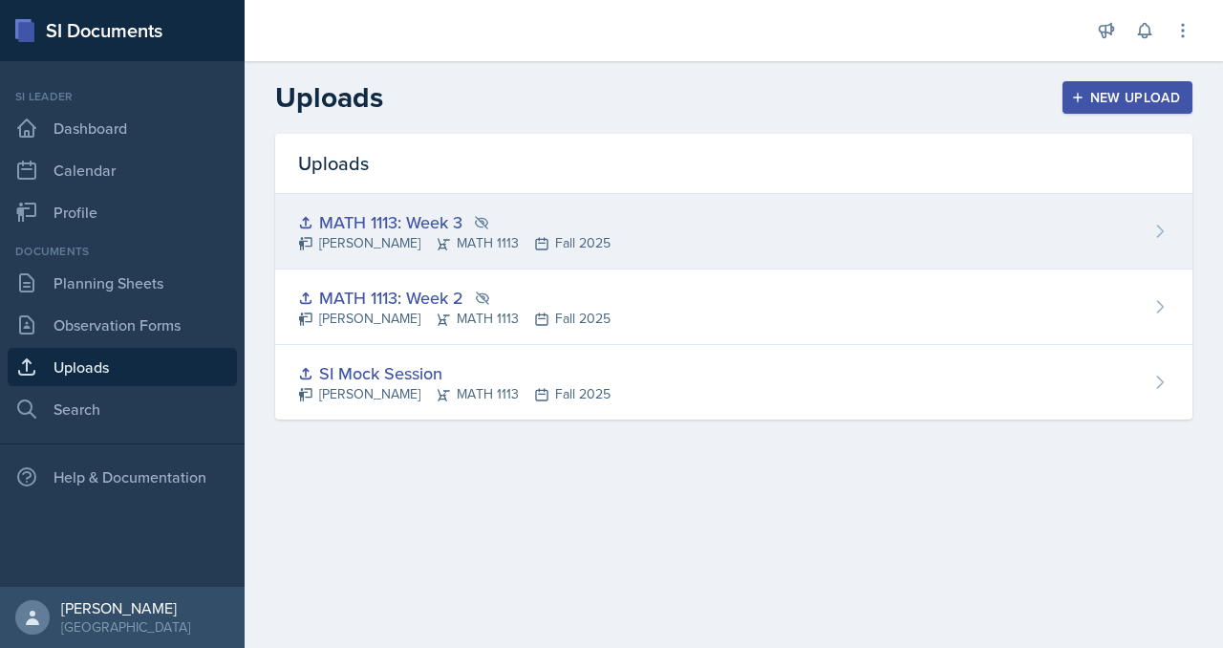
click at [537, 235] on div "MATH 1113: Week 3" at bounding box center [454, 222] width 312 height 26
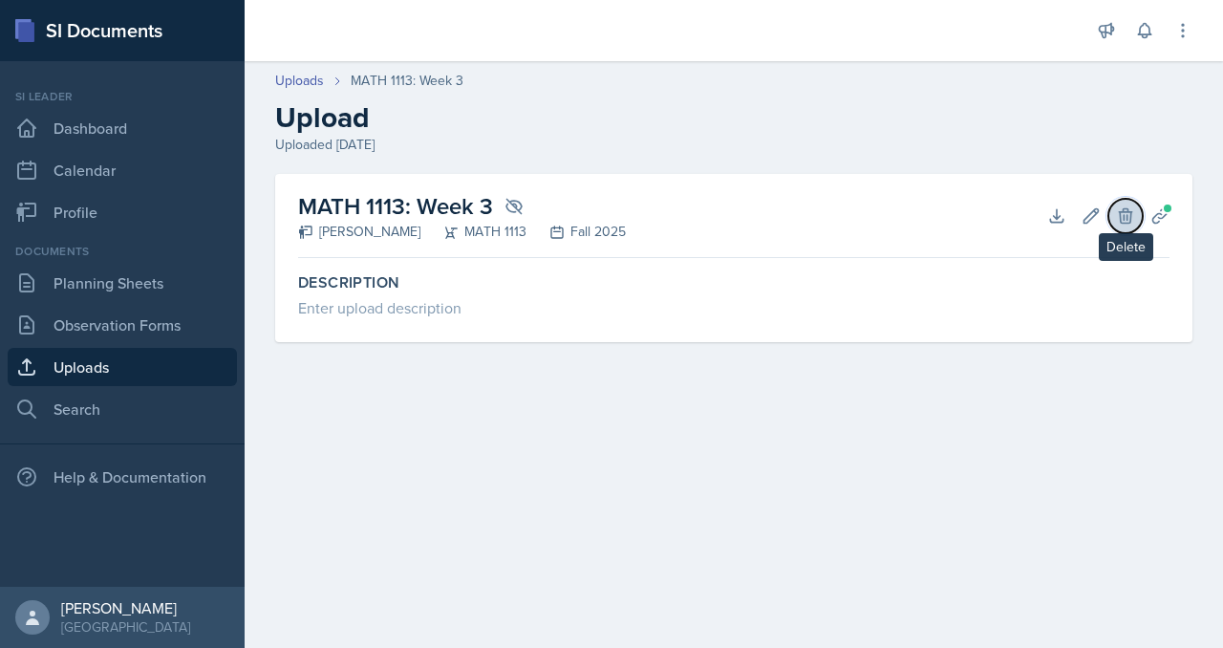
click at [1108, 233] on button "Delete" at bounding box center [1125, 216] width 34 height 34
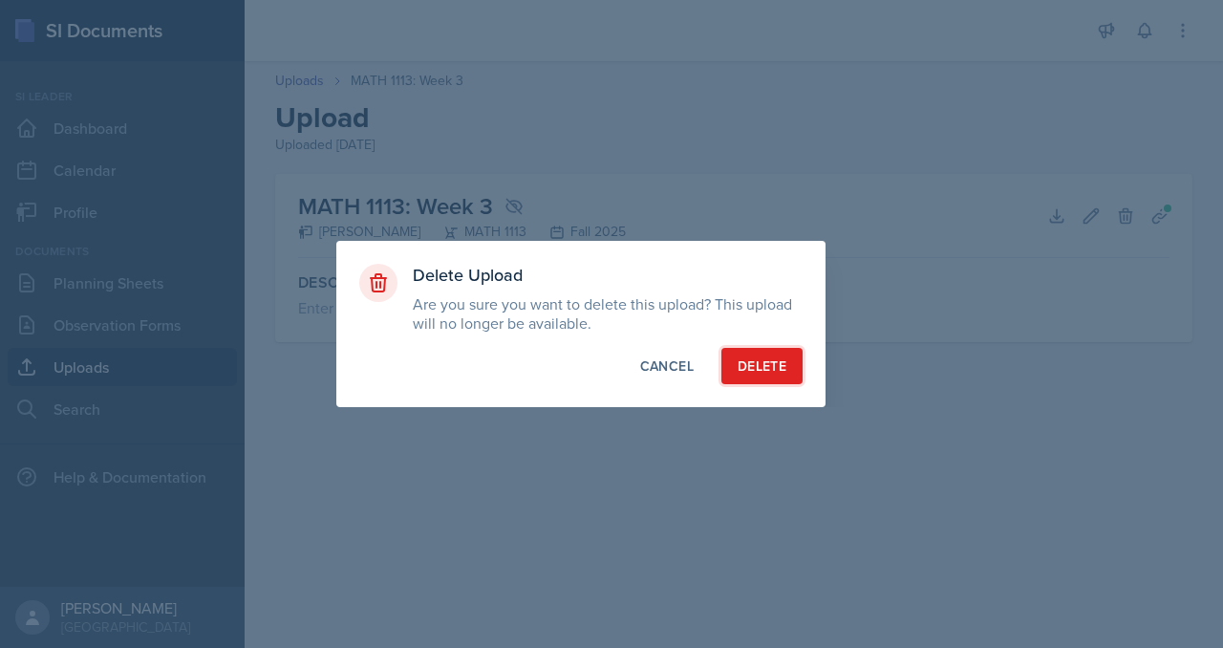
click at [786, 375] on div "Delete" at bounding box center [761, 365] width 49 height 19
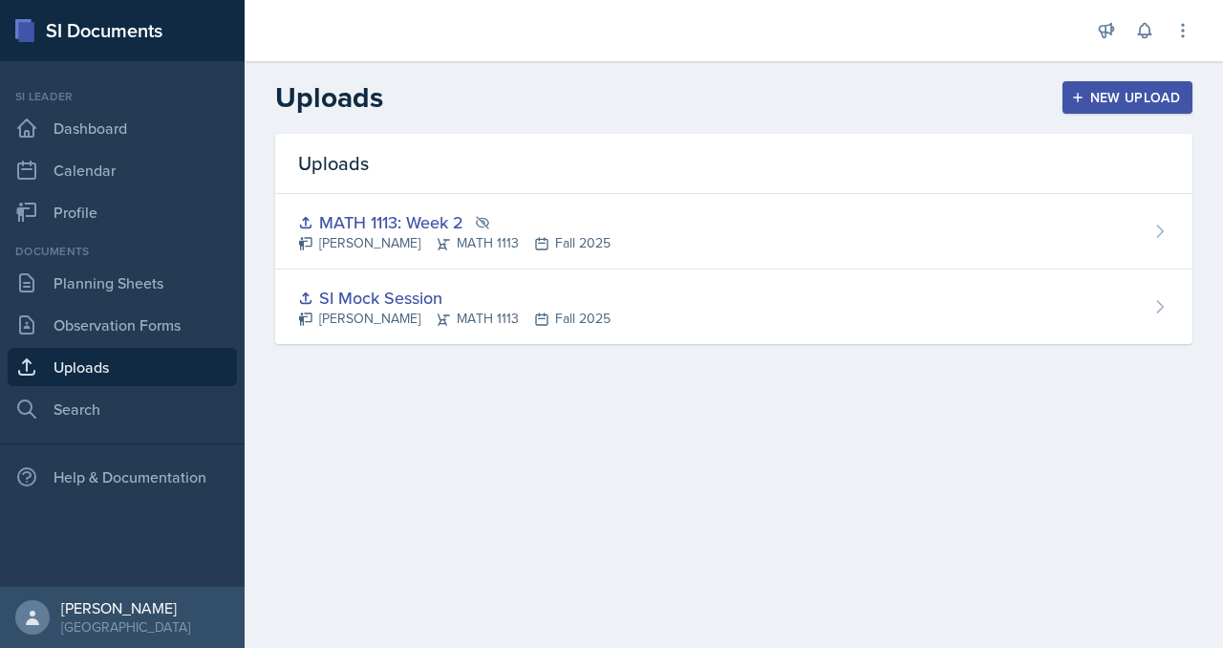
click at [134, 386] on link "Uploads" at bounding box center [122, 367] width 229 height 38
click at [1087, 105] on div "New Upload" at bounding box center [1128, 97] width 106 height 15
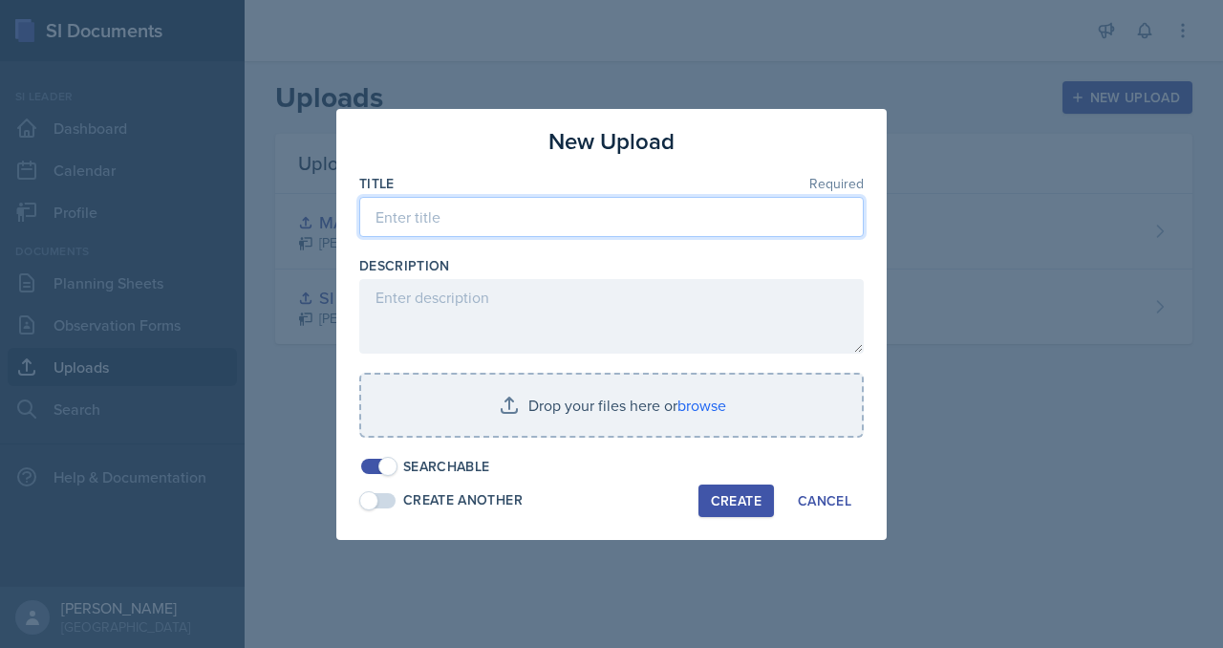
click at [452, 197] on input at bounding box center [611, 217] width 504 height 40
type input "MATH 1113: Week 3"
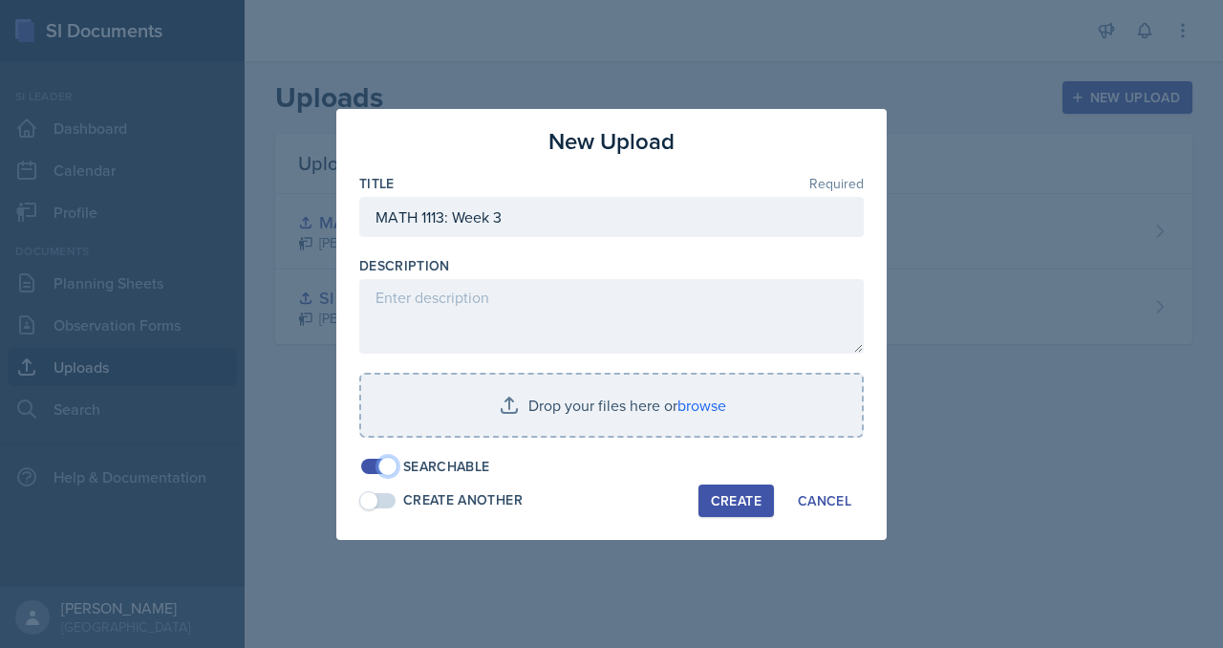
click at [378, 476] on span at bounding box center [387, 466] width 19 height 19
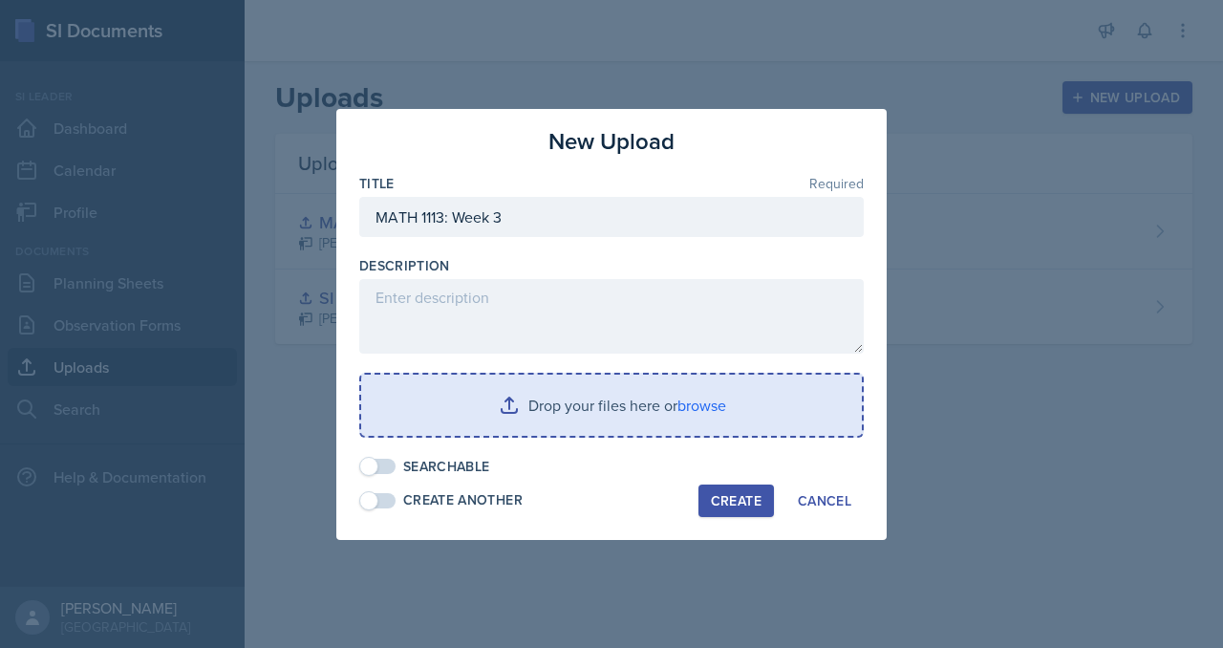
click at [545, 434] on input "file" at bounding box center [611, 404] width 501 height 61
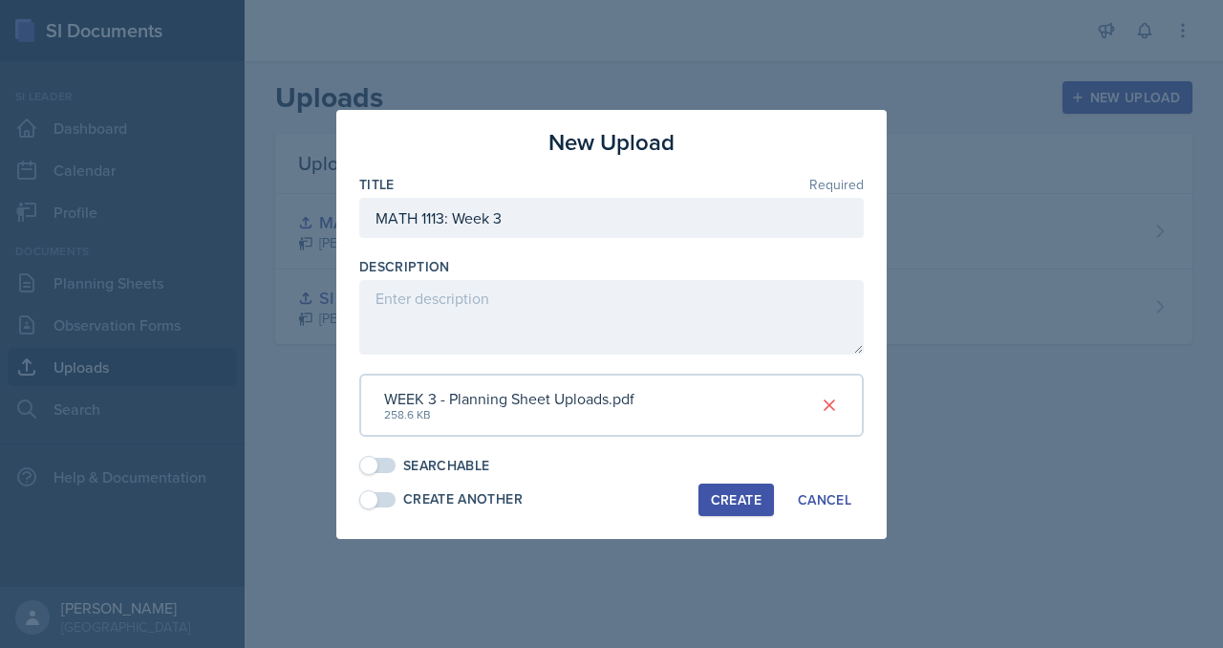
click at [758, 507] on div "Create" at bounding box center [736, 499] width 51 height 15
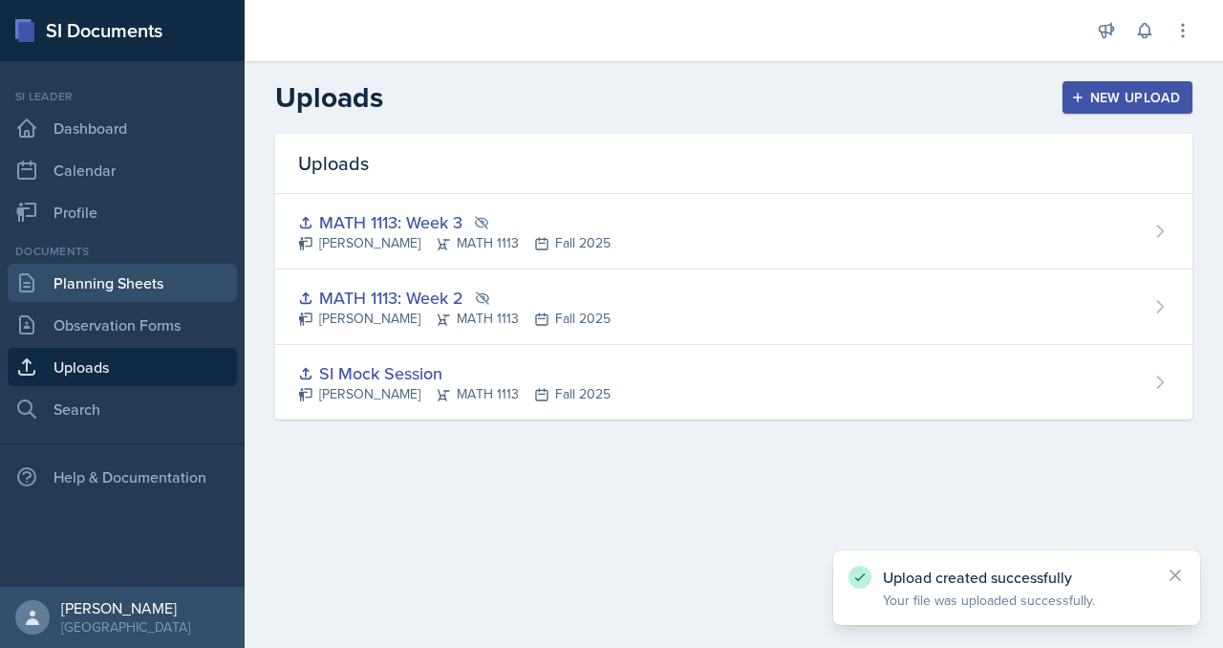
click at [134, 302] on link "Planning Sheets" at bounding box center [122, 283] width 229 height 38
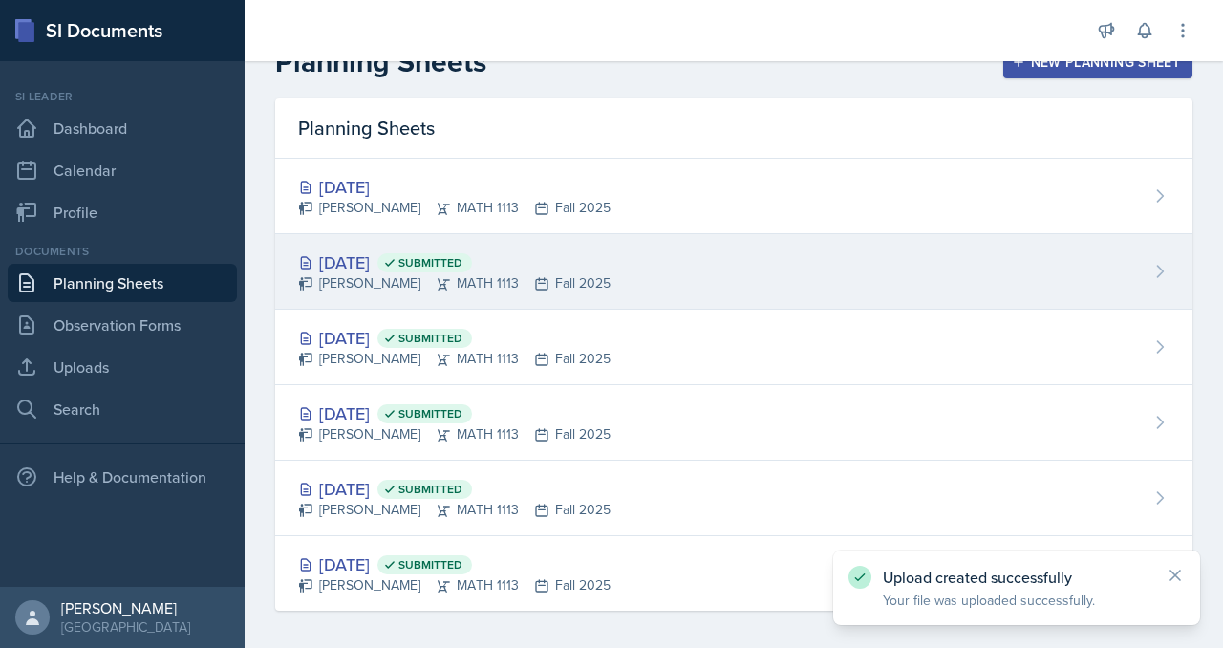
scroll to position [47, 0]
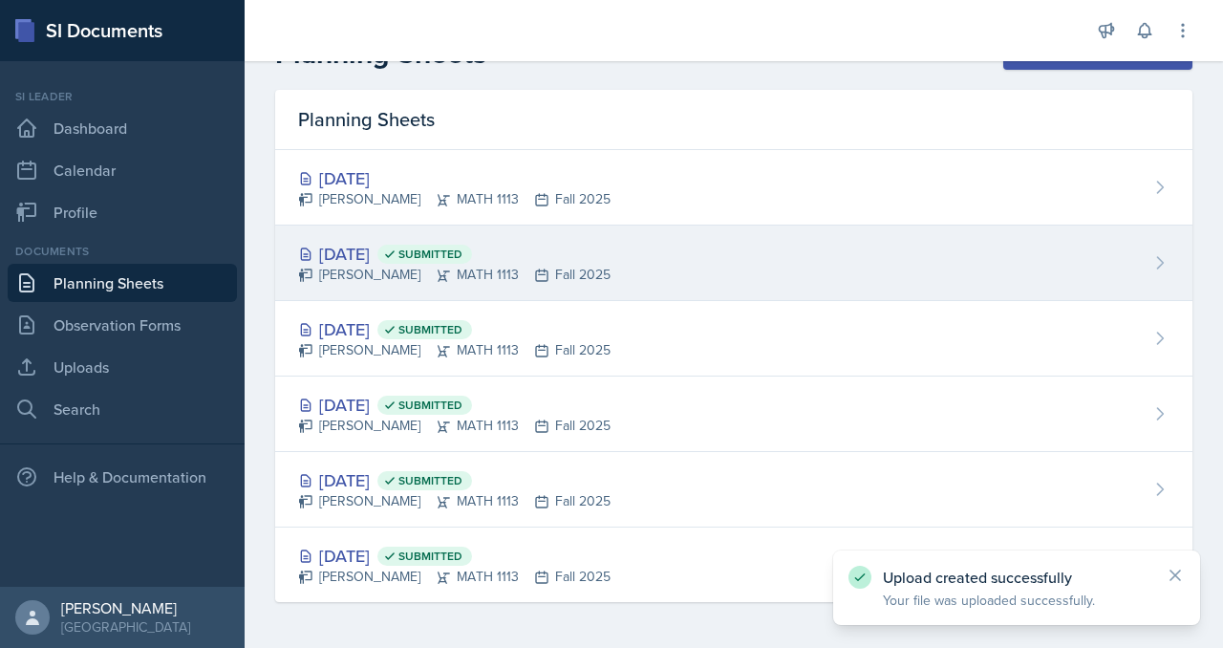
click at [481, 267] on div "Sep 8th, 2025 Submitted" at bounding box center [454, 254] width 312 height 26
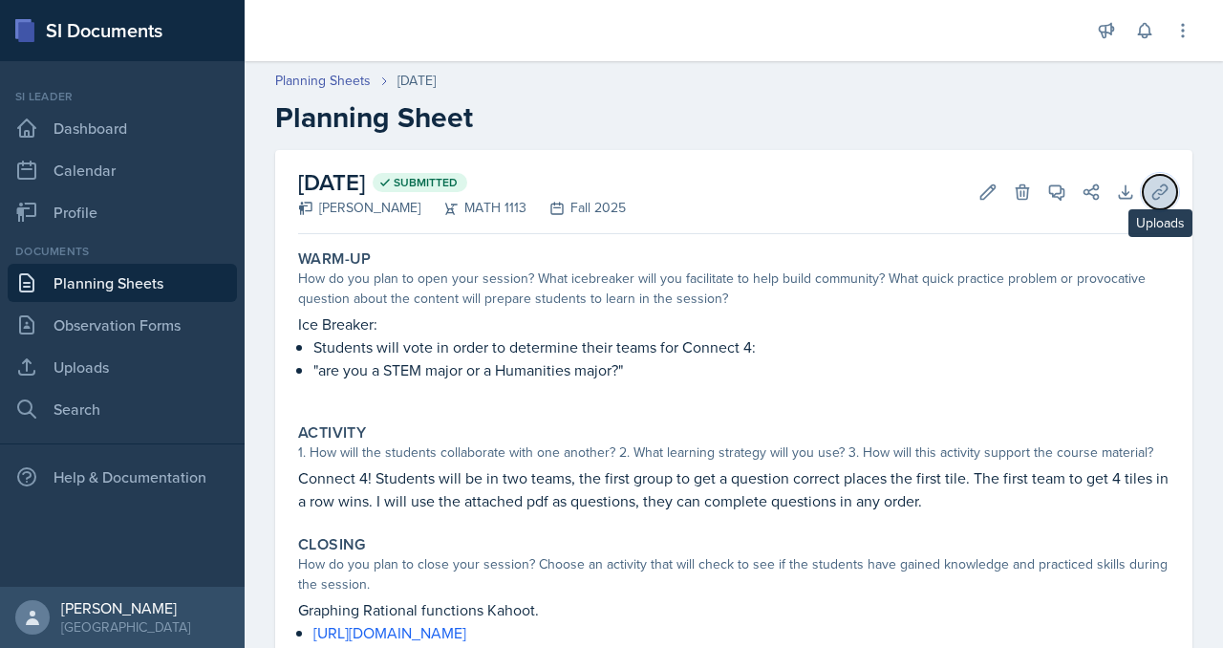
click at [1150, 202] on icon at bounding box center [1159, 191] width 19 height 19
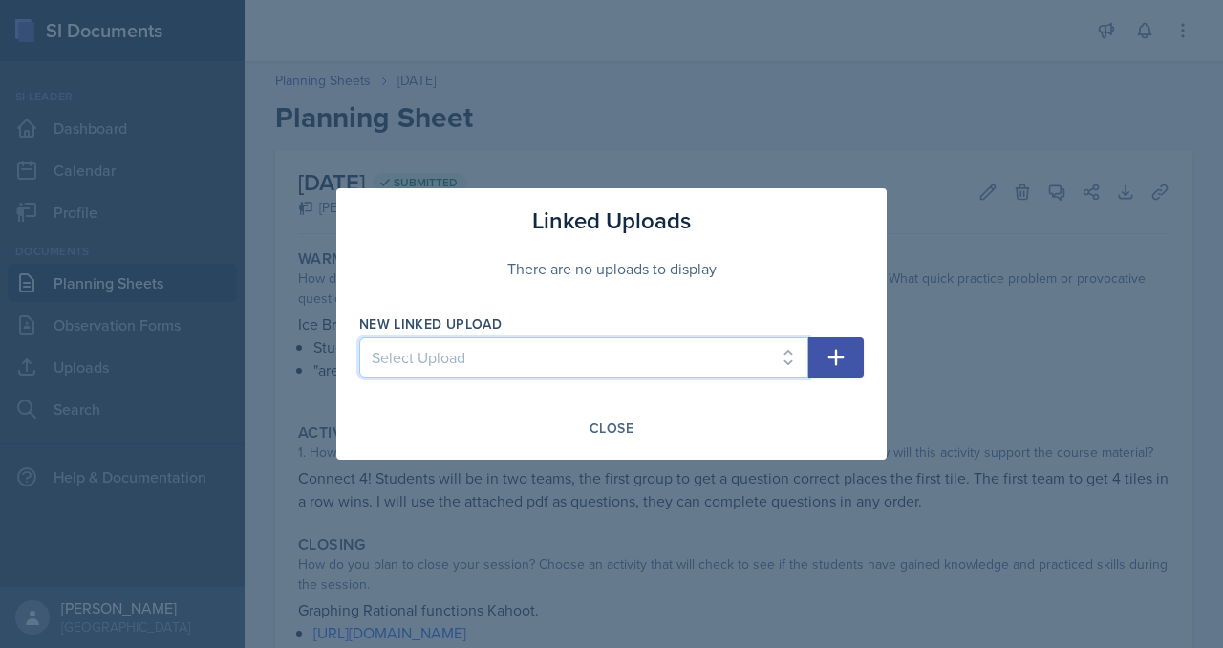
click at [561, 377] on select "Select Upload SI Mock Session MATH 1113: Week 2 MATH 1113: Week 3" at bounding box center [583, 357] width 449 height 40
select select "4f944bf2-7764-4919-aa6f-4f91795356f6"
click at [359, 341] on select "Select Upload SI Mock Session MATH 1113: Week 2 MATH 1113: Week 3" at bounding box center [583, 357] width 449 height 40
click at [864, 365] on button "button" at bounding box center [835, 357] width 55 height 40
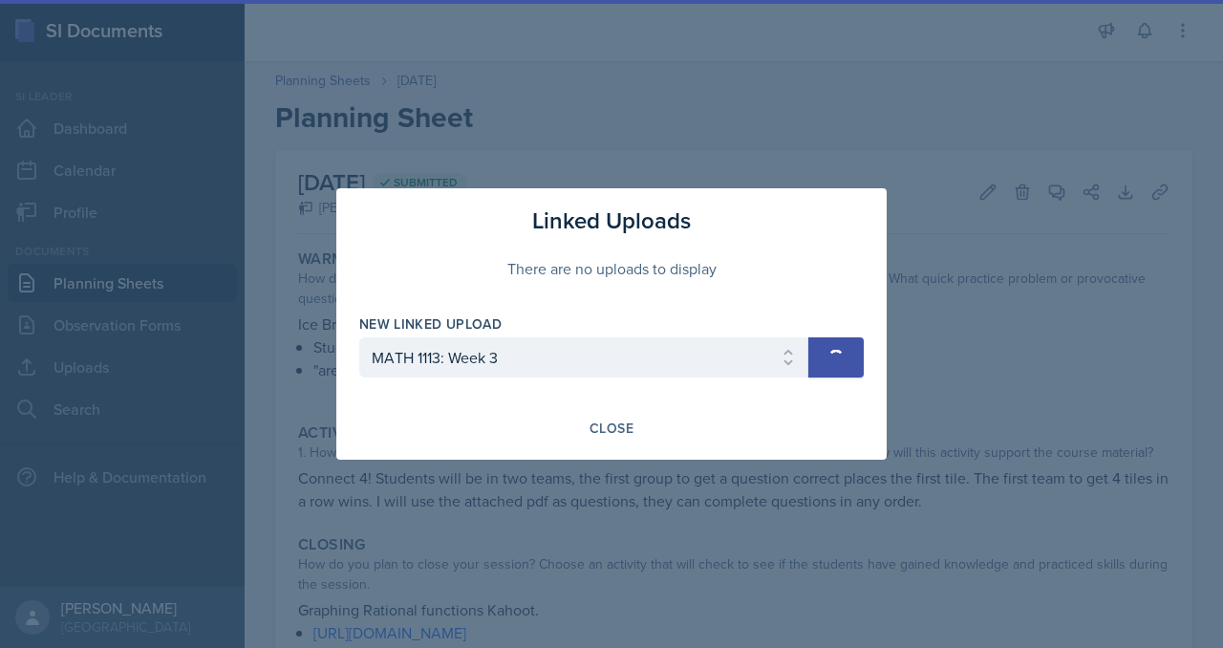
select select
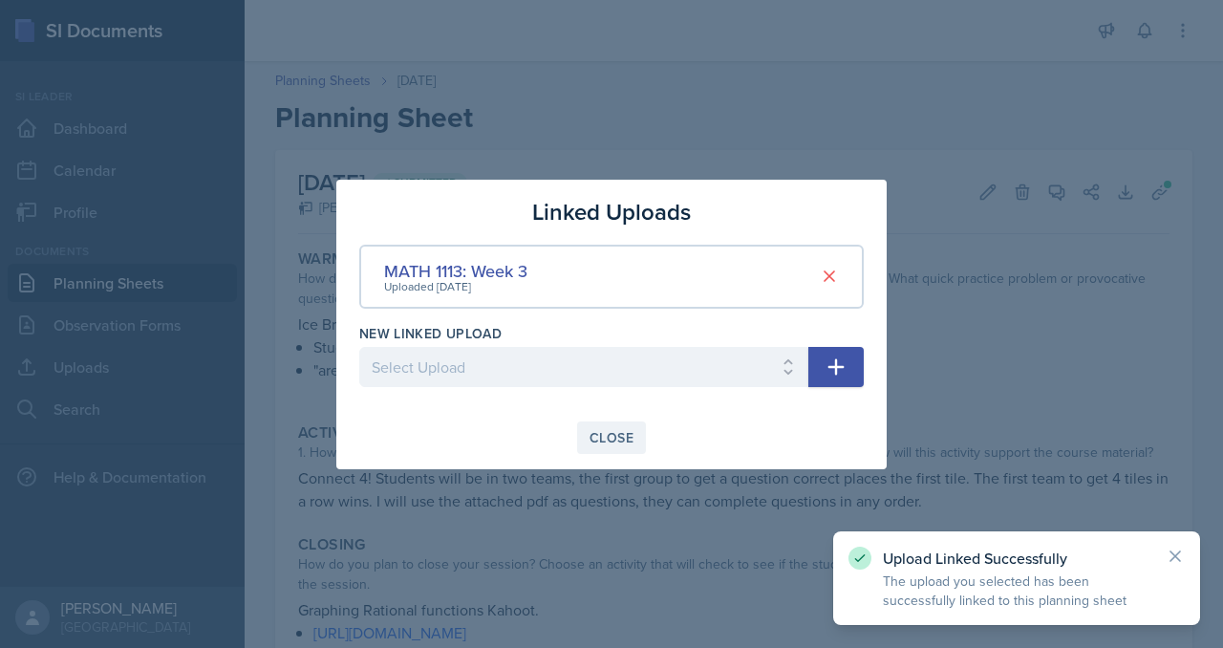
click at [578, 454] on button "Close" at bounding box center [611, 437] width 69 height 32
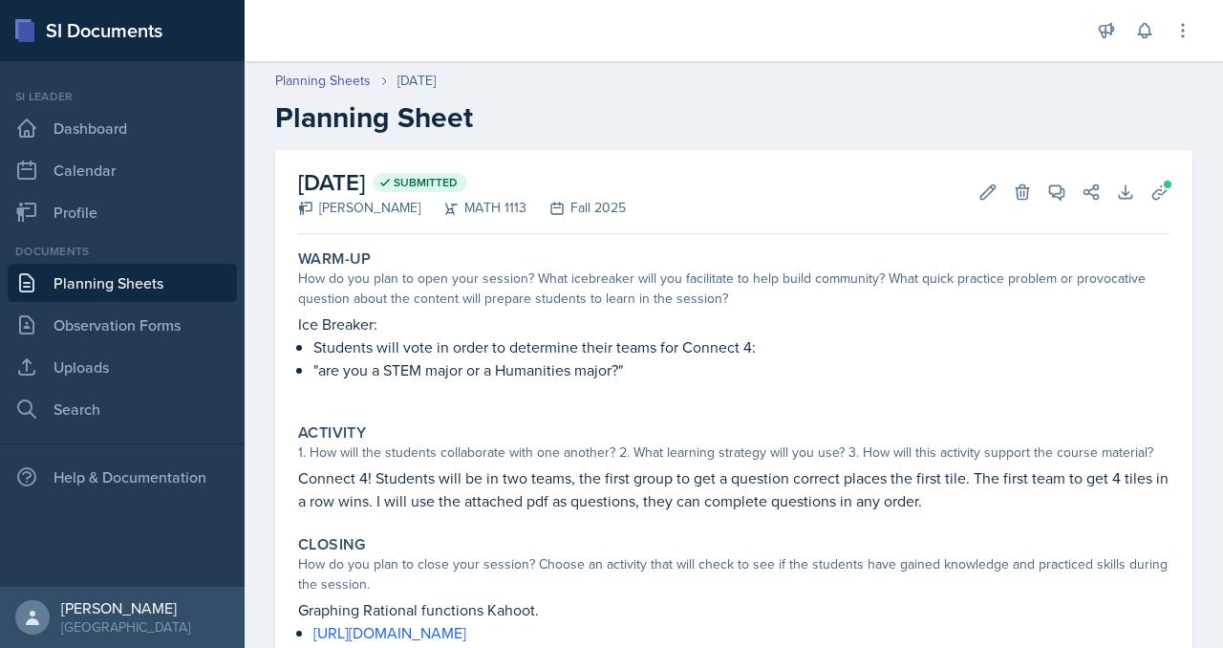
click at [124, 302] on link "Planning Sheets" at bounding box center [122, 283] width 229 height 38
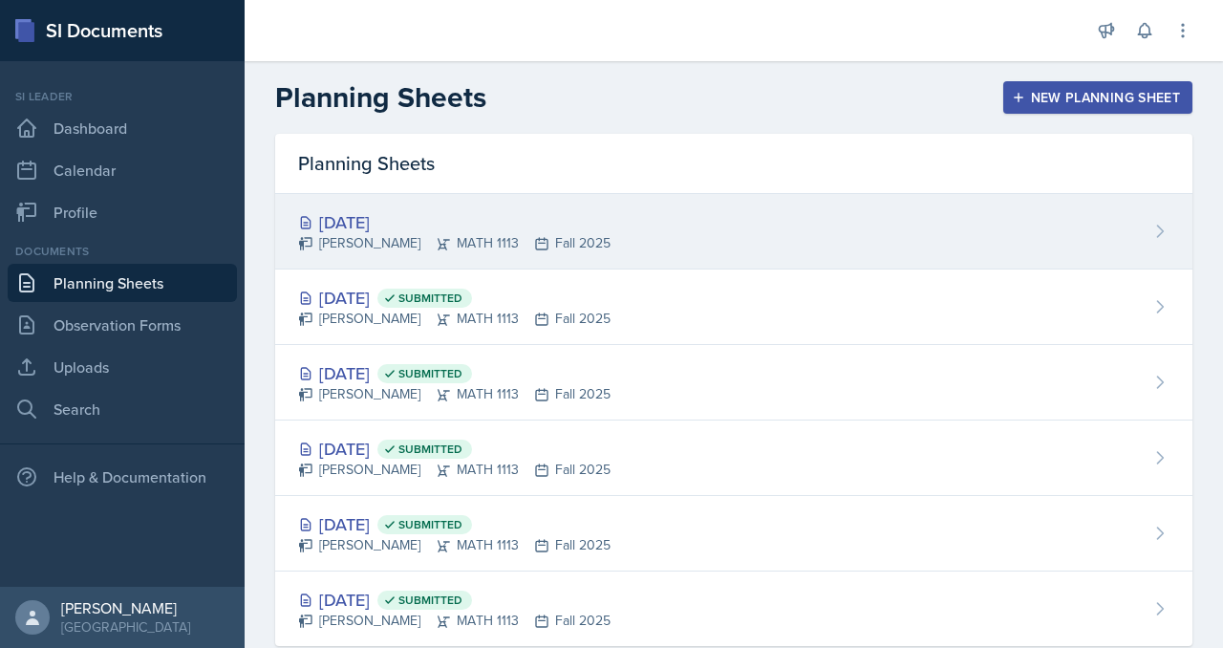
click at [481, 235] on div "[DATE]" at bounding box center [454, 222] width 312 height 26
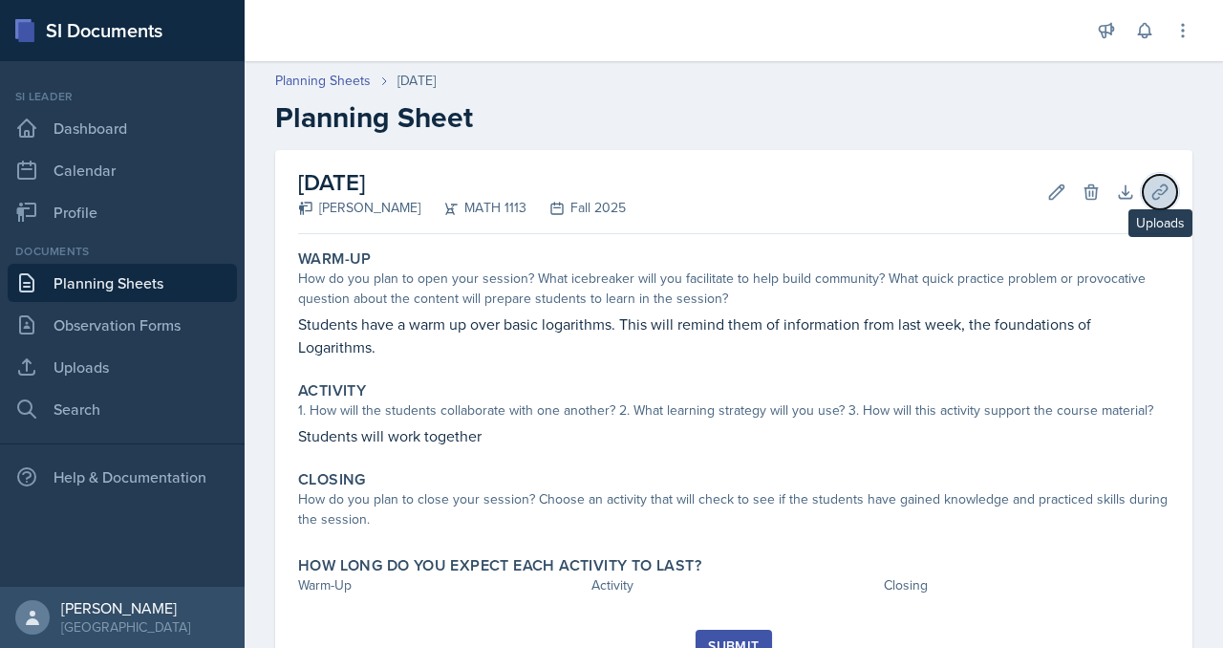
click at [1150, 202] on icon at bounding box center [1159, 191] width 19 height 19
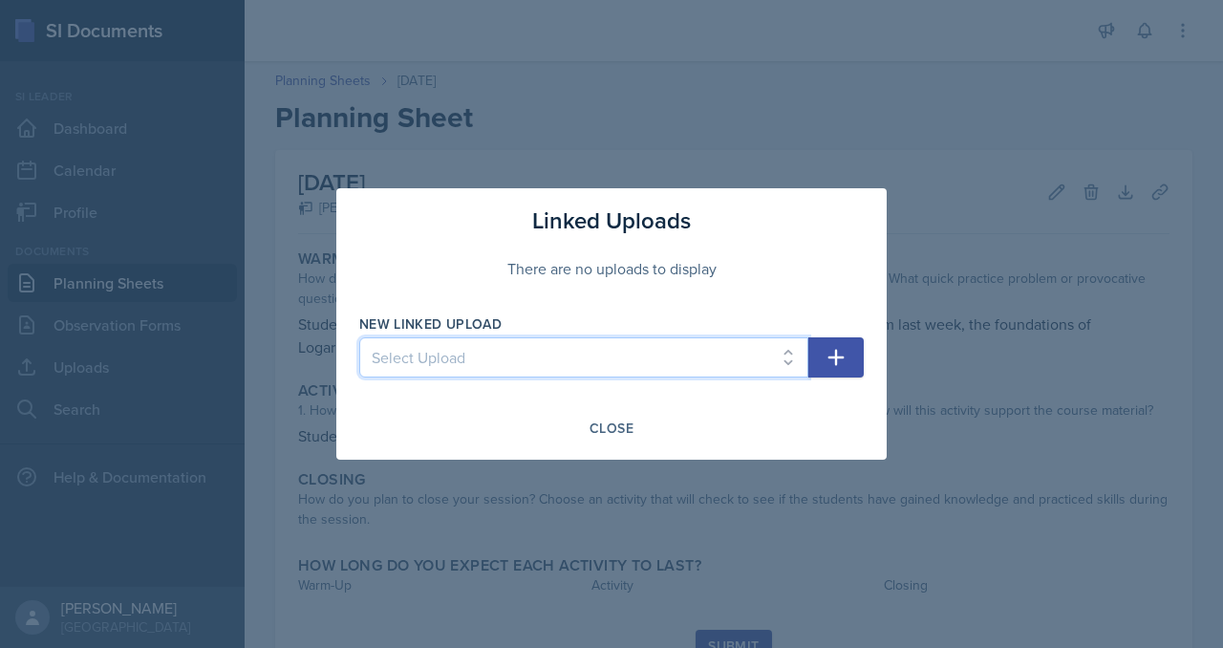
click at [587, 353] on select "Select Upload SI Mock Session MATH 1113: Week 2 MATH 1113: Week 3" at bounding box center [583, 357] width 449 height 40
select select "4f944bf2-7764-4919-aa6f-4f91795356f6"
click at [359, 341] on select "Select Upload SI Mock Session MATH 1113: Week 2 MATH 1113: Week 3" at bounding box center [583, 357] width 449 height 40
click at [847, 369] on icon "button" at bounding box center [835, 357] width 23 height 23
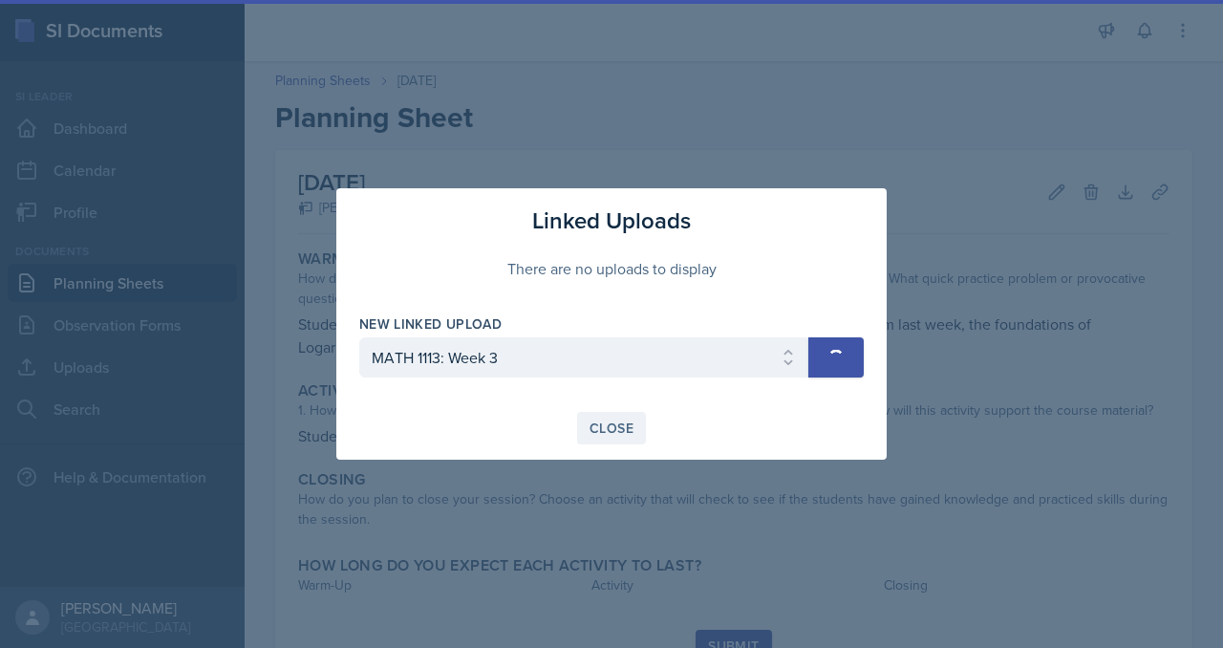
select select
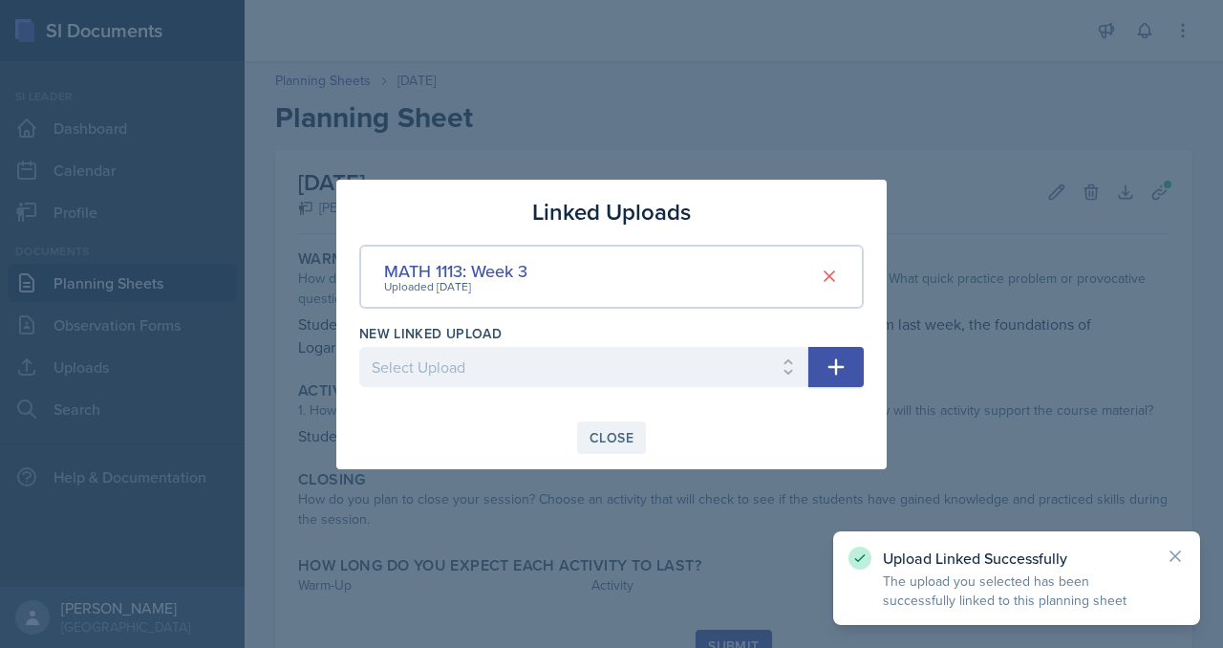
click at [603, 445] on div "Close" at bounding box center [611, 437] width 44 height 15
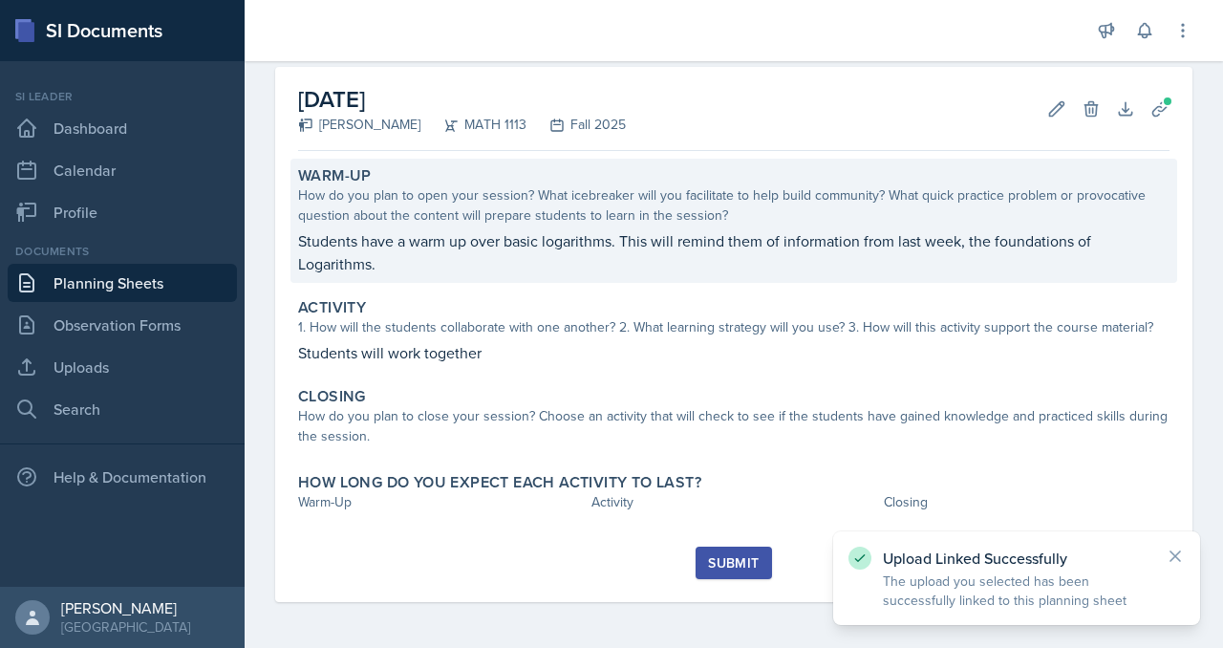
scroll to position [211, 0]
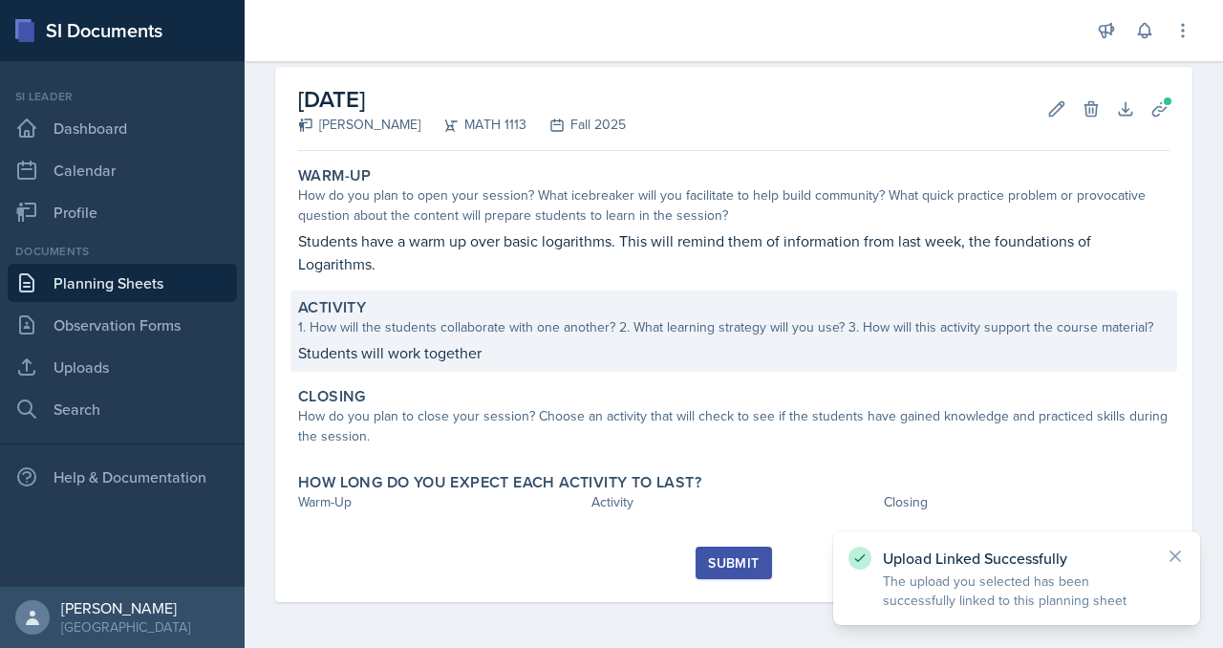
click at [593, 337] on div "1. How will the students collaborate with one another? 2. What learning strateg…" at bounding box center [733, 327] width 871 height 20
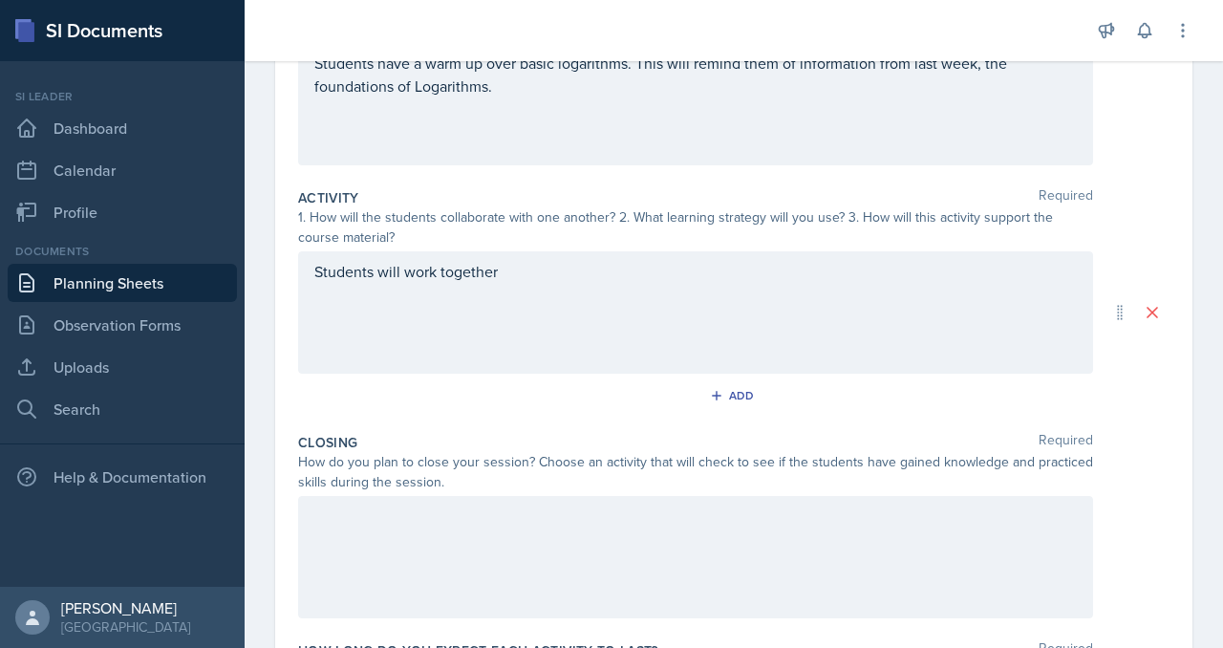
scroll to position [321, 0]
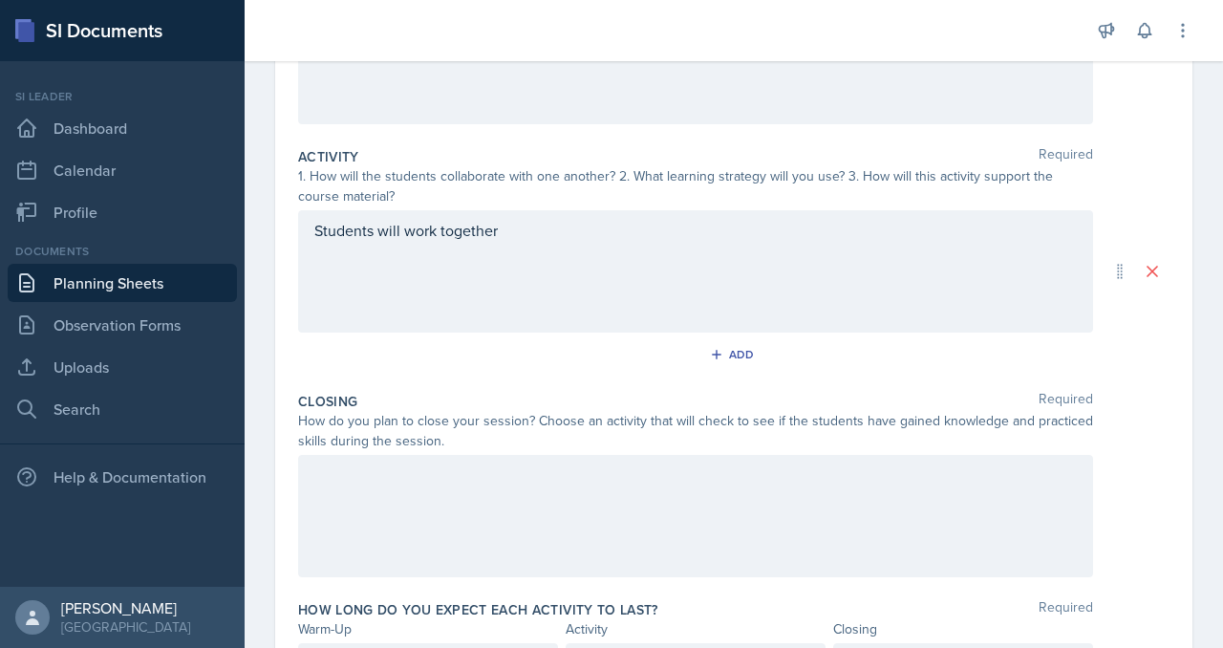
click at [908, 56] on p "Students have a warm up over basic logarithms. This will remind them of informa…" at bounding box center [695, 34] width 762 height 46
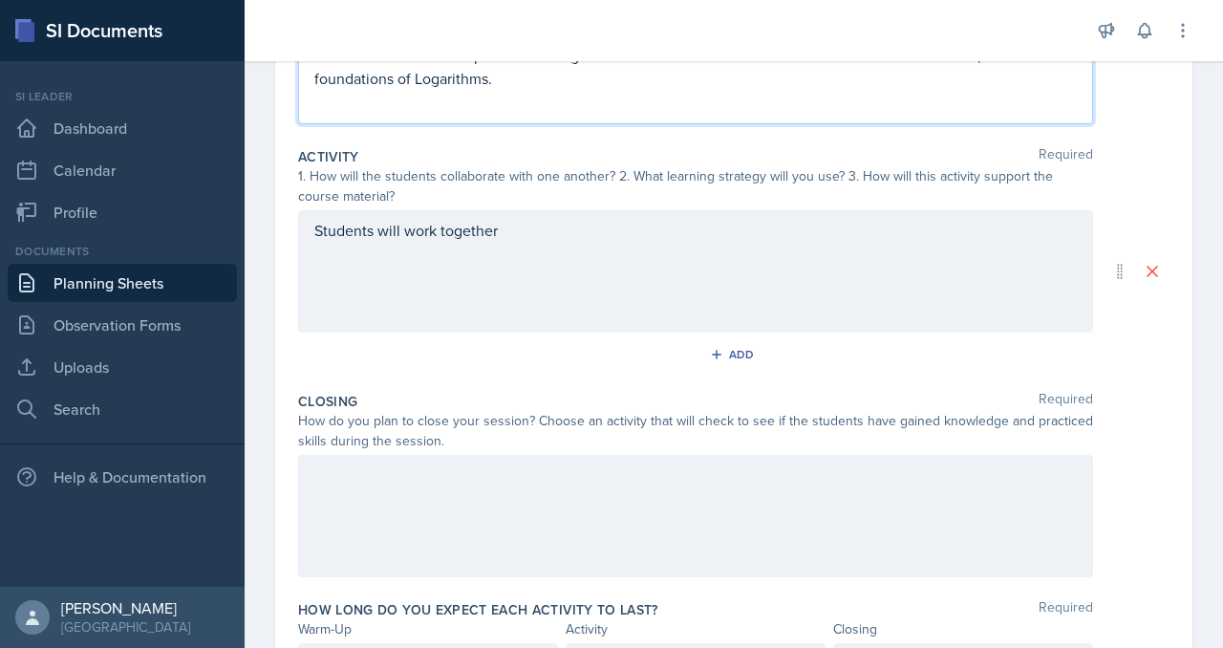
click at [620, 90] on p "Students have a warm up over basic logarithms. This will remind them of informa…" at bounding box center [695, 67] width 762 height 46
click at [826, 90] on p "Students have a warm up over basic logarithms. This will remind them of informa…" at bounding box center [695, 67] width 762 height 46
drag, startPoint x: 662, startPoint y: 205, endPoint x: 662, endPoint y: 262, distance: 56.4
click at [662, 139] on div "Warm-Up Required How do you plan to open your session? What icebreaker will you…" at bounding box center [733, 35] width 871 height 208
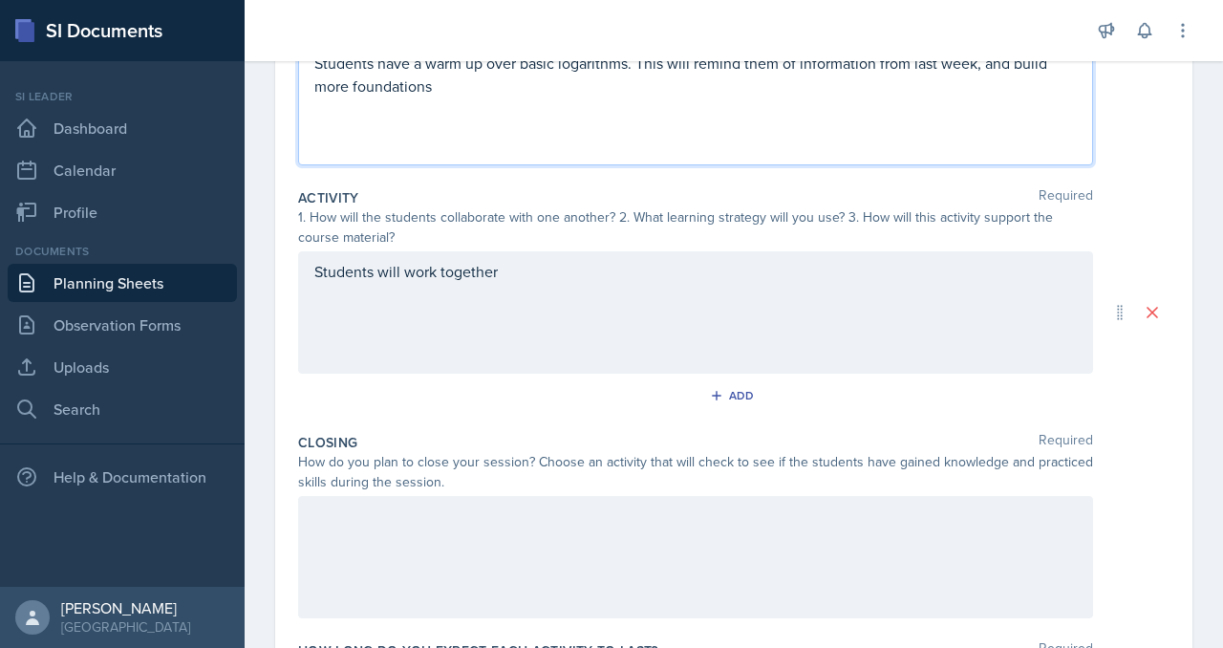
click at [735, 97] on p "Students have a warm up over basic logarithms. This will remind them of informa…" at bounding box center [695, 75] width 762 height 46
click at [864, 97] on p "Students have a warm up over basic logarithms. This will remind them of informa…" at bounding box center [695, 75] width 762 height 46
click at [963, 97] on p "Students have a warm up over basic logarithms. This will remind them of informa…" at bounding box center [695, 75] width 762 height 46
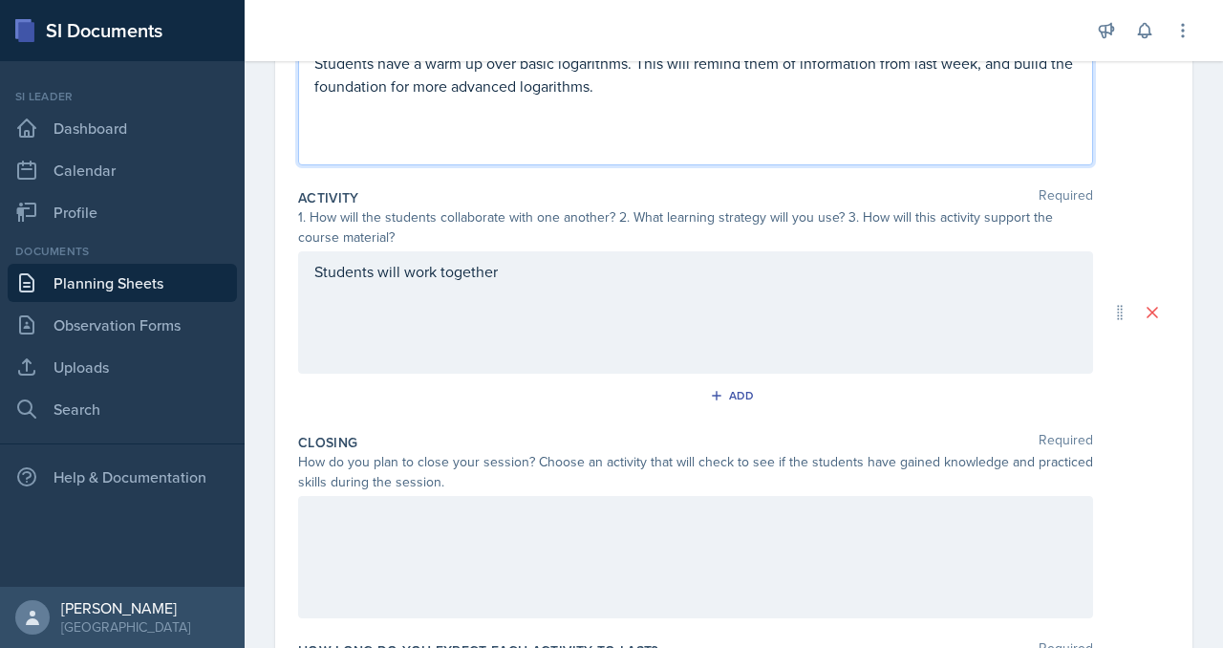
click at [796, 374] on div "Students will work together" at bounding box center [695, 312] width 795 height 122
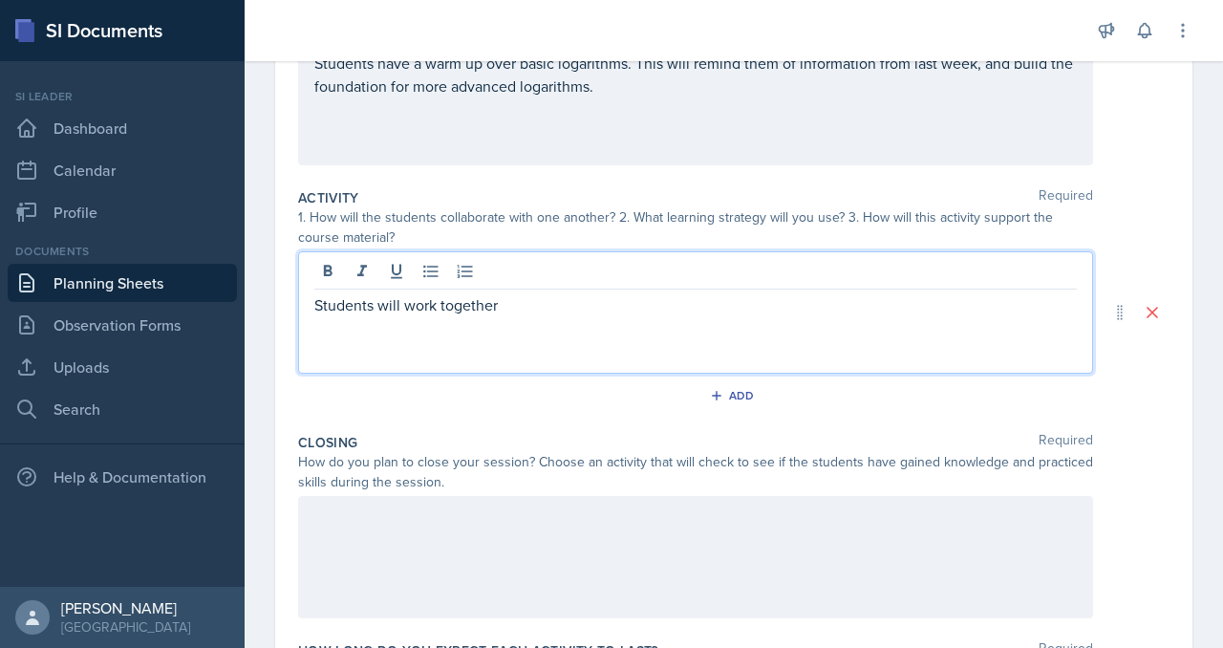
scroll to position [321, 0]
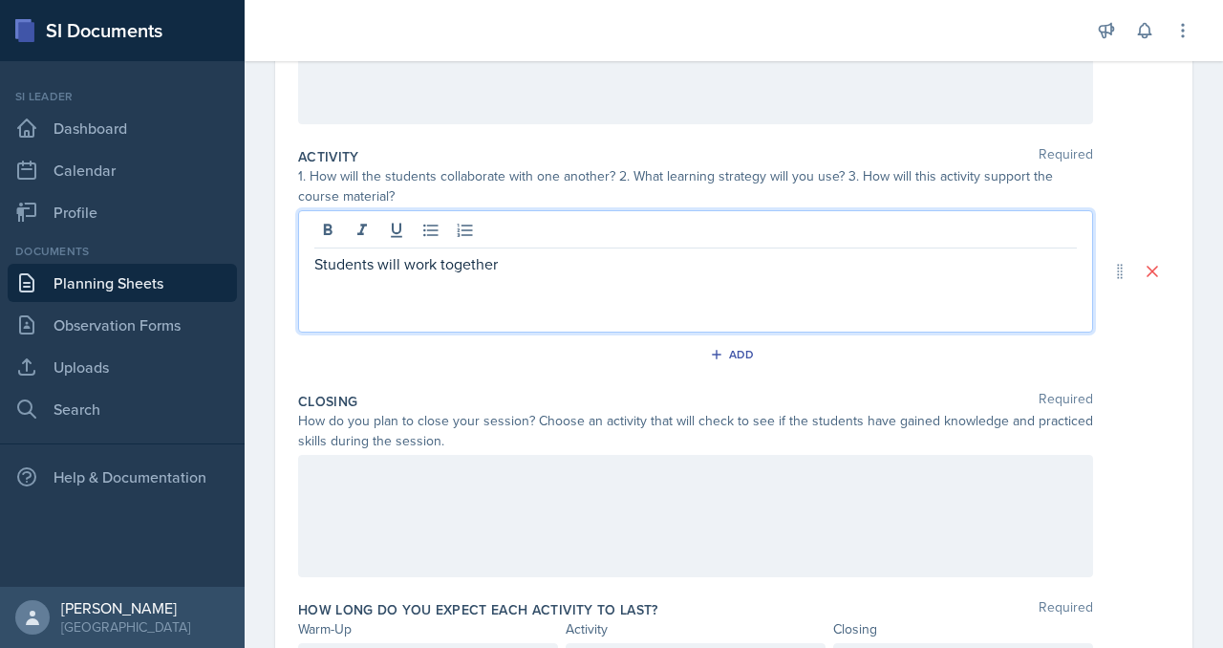
click at [710, 275] on p "Students will work together" at bounding box center [695, 263] width 762 height 23
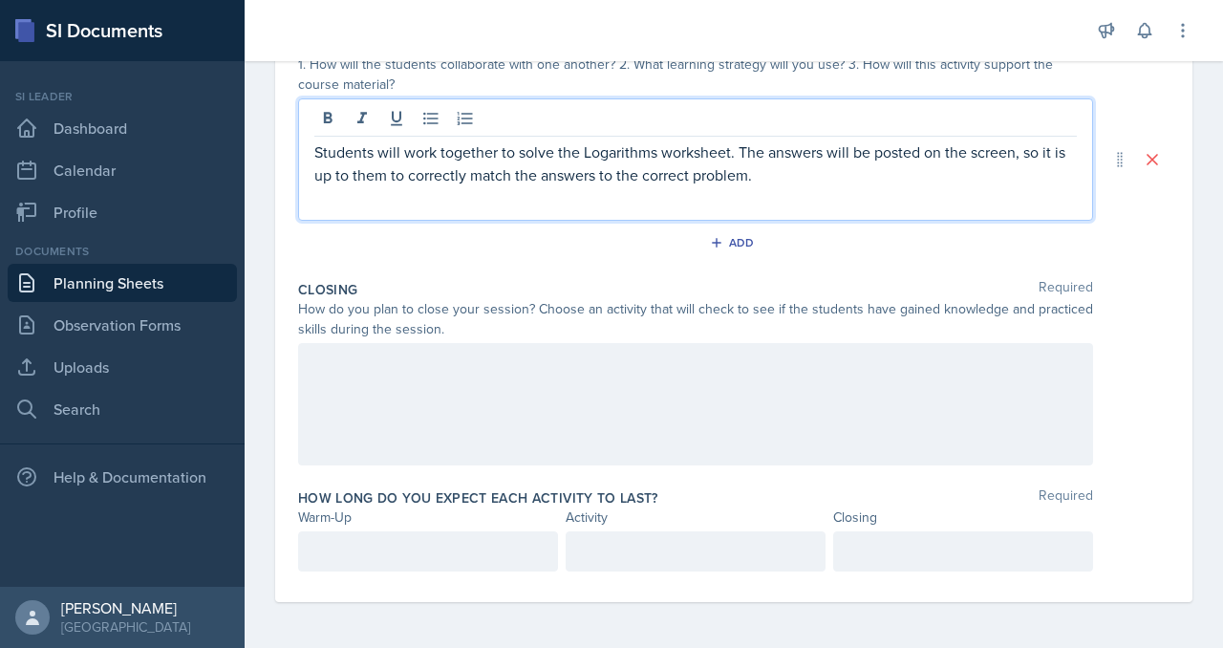
scroll to position [665, 0]
click at [490, 374] on p at bounding box center [695, 363] width 762 height 23
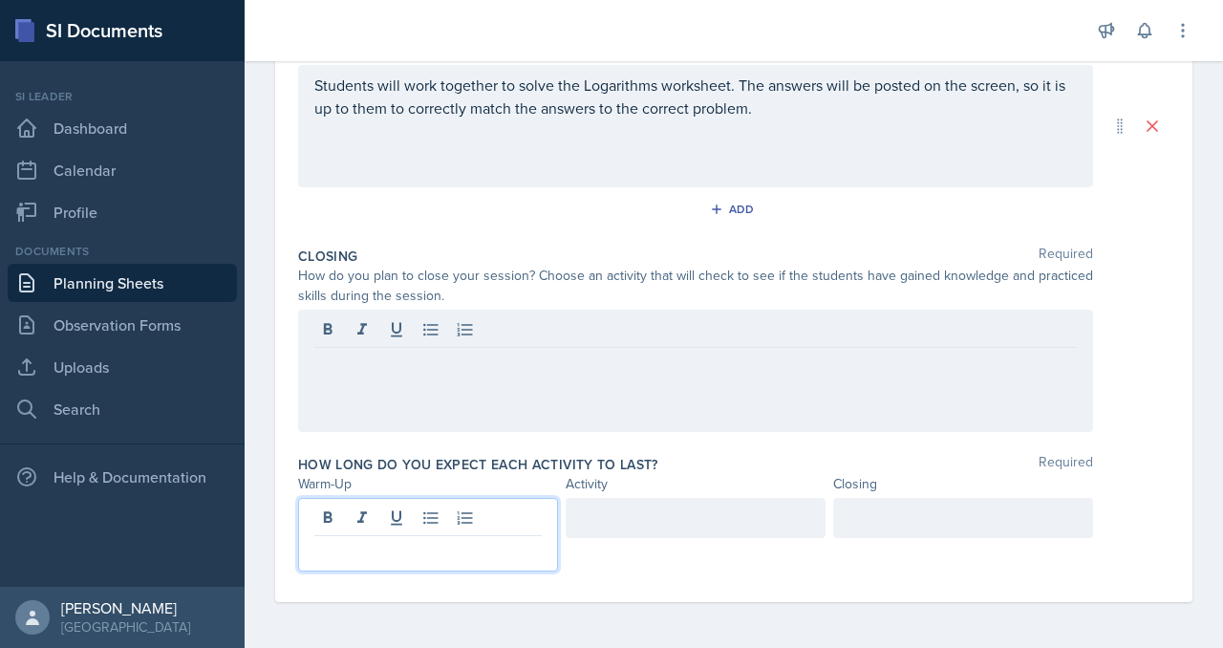
scroll to position [768, 0]
click at [468, 540] on p at bounding box center [427, 551] width 227 height 23
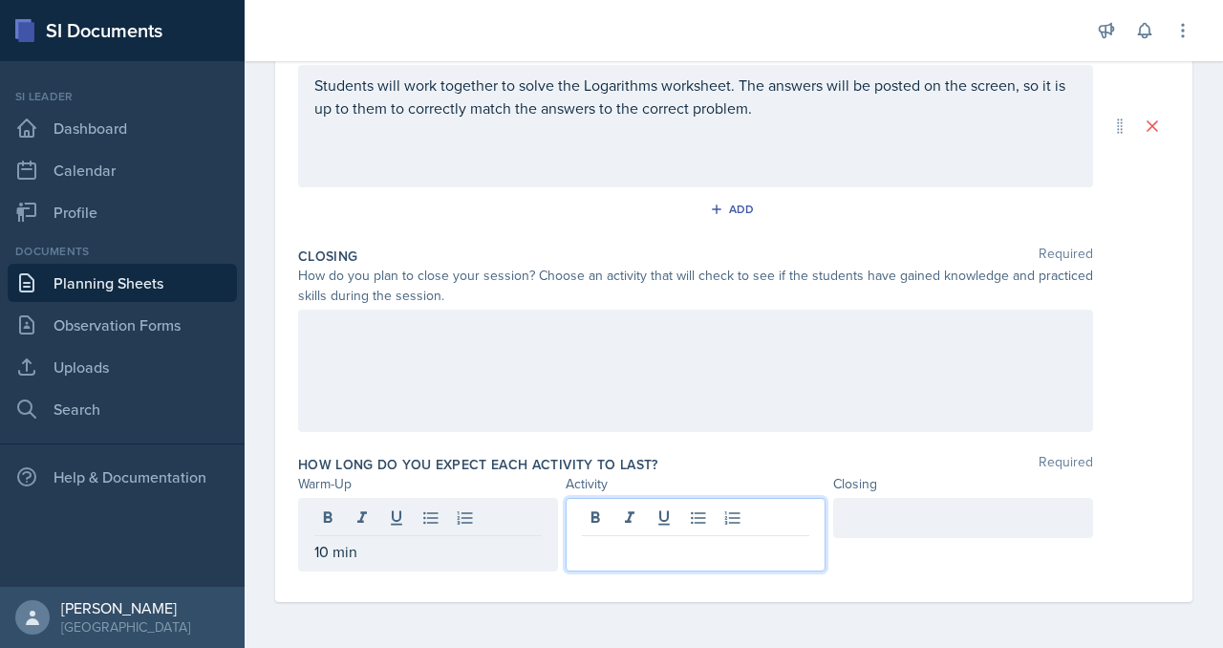
click at [662, 498] on div at bounding box center [696, 535] width 260 height 74
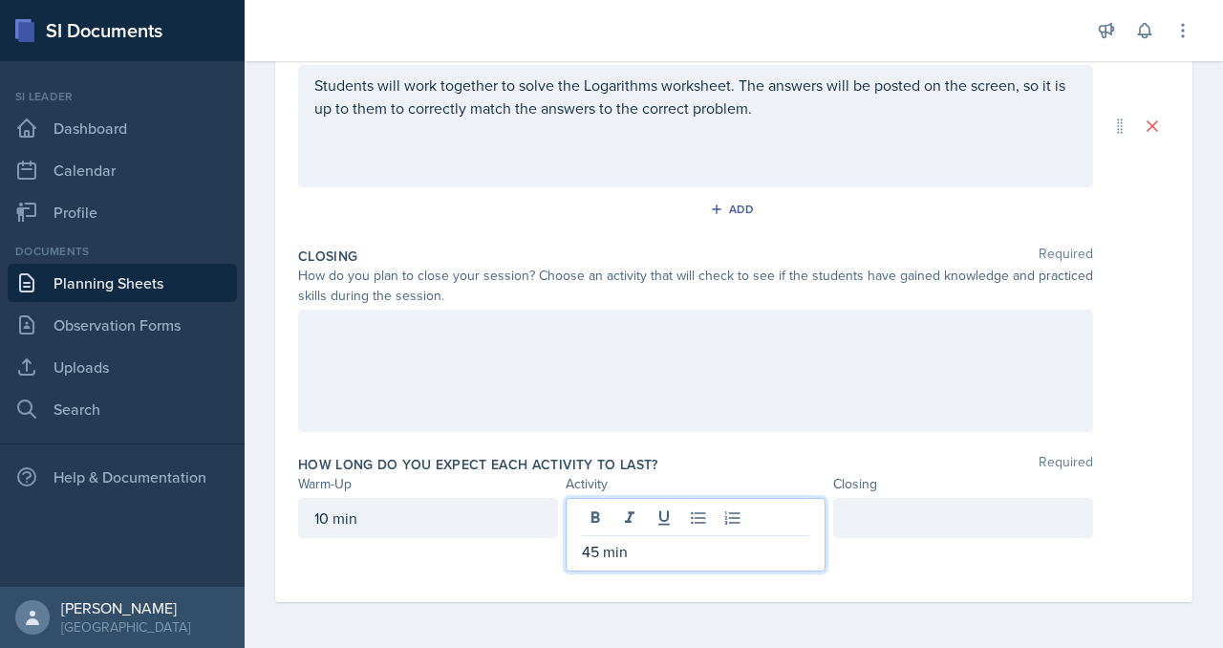
click at [907, 506] on div at bounding box center [963, 518] width 260 height 40
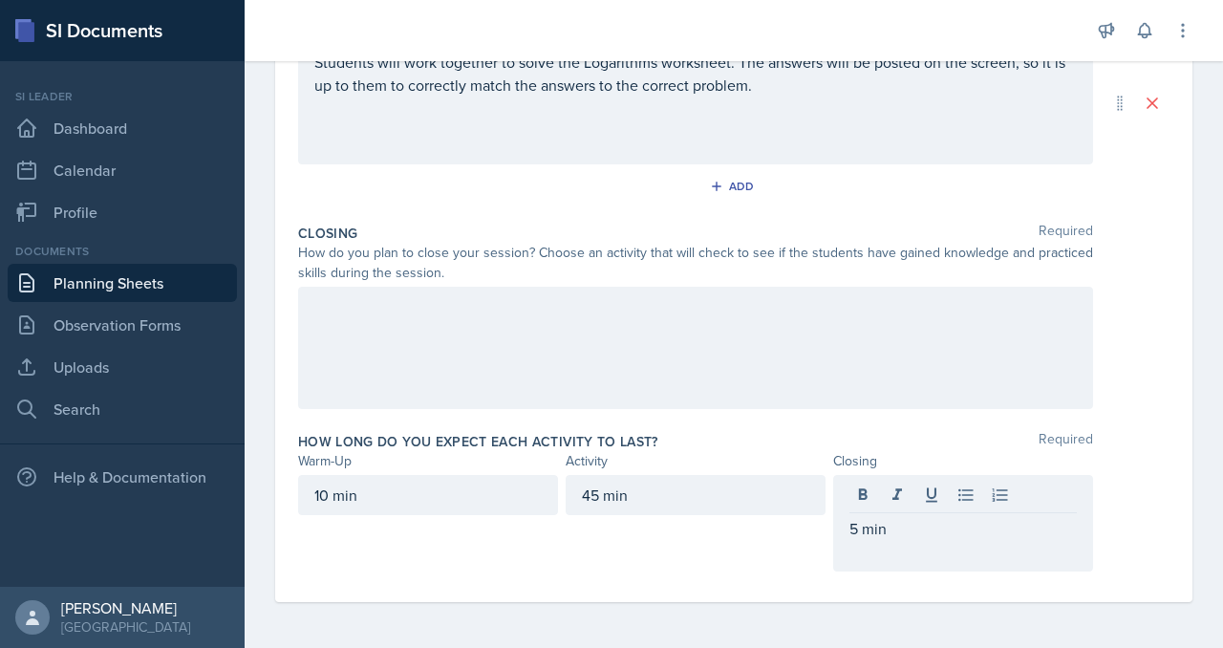
click at [771, 356] on div at bounding box center [695, 348] width 795 height 122
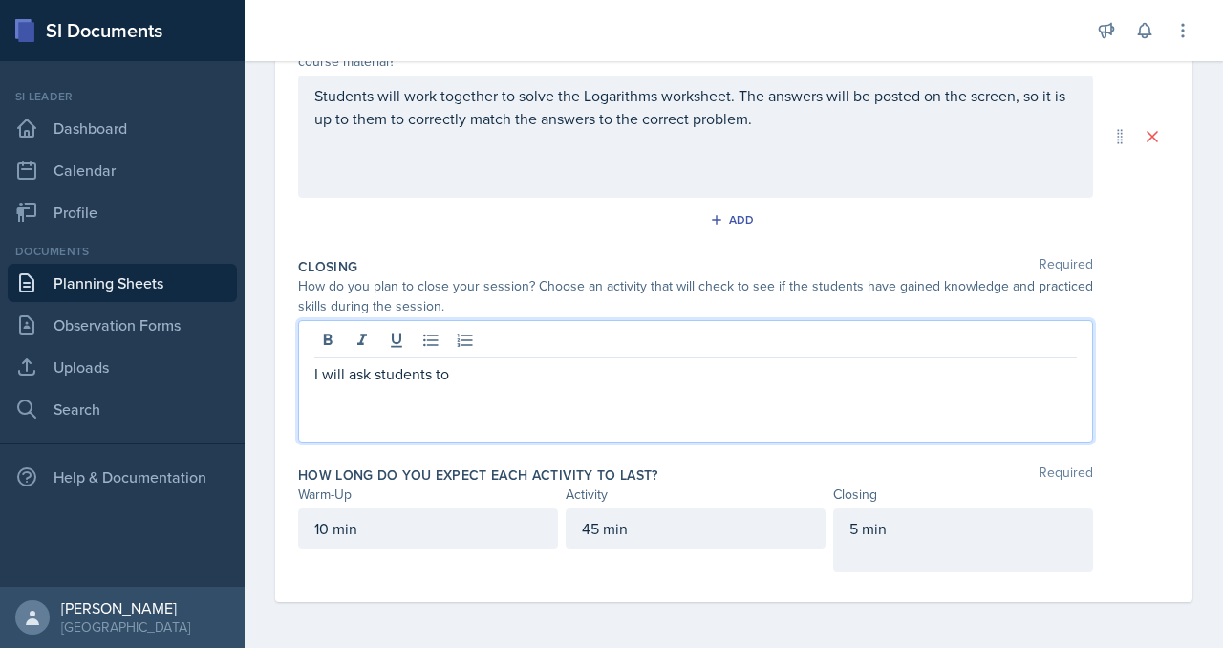
scroll to position [755, 0]
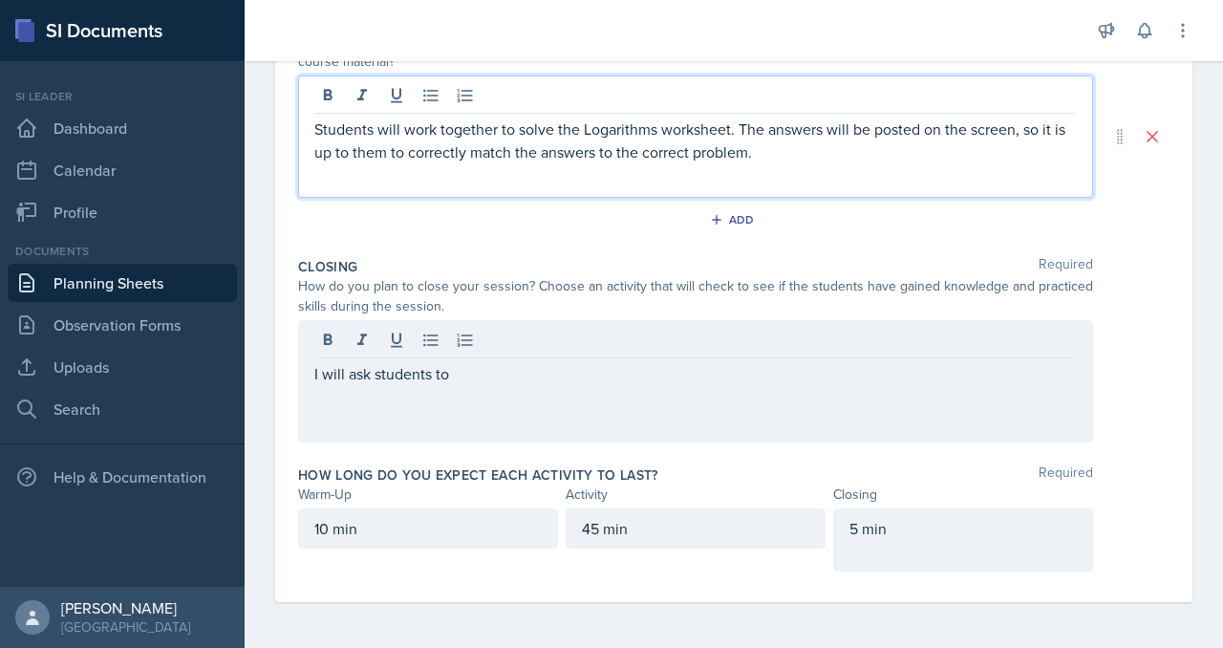
click at [677, 144] on p "Students will work together to solve the Logarithms worksheet. The answers will…" at bounding box center [695, 141] width 762 height 46
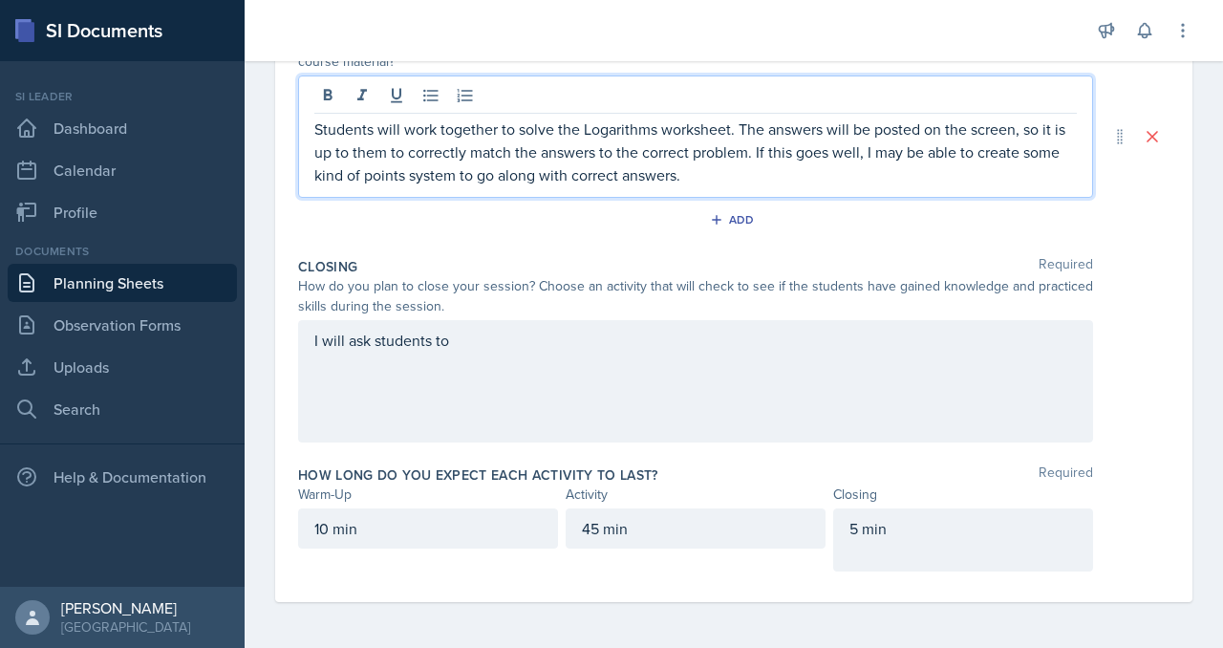
click at [707, 136] on p "Students will work together to solve the Logarithms worksheet. The answers will…" at bounding box center [695, 152] width 762 height 69
click at [830, 134] on p "Students will work together to solve the Logarithms worksheet. The answers will…" at bounding box center [695, 152] width 762 height 69
click at [646, 320] on div "I will ask students to" at bounding box center [695, 381] width 795 height 122
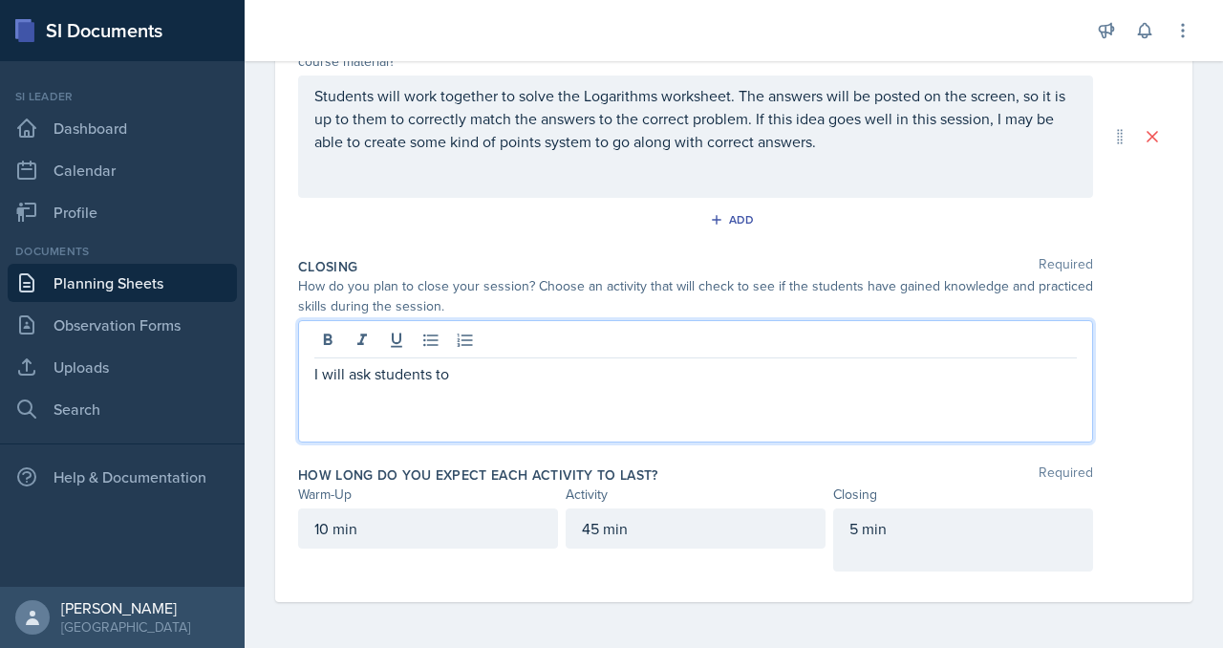
click at [608, 362] on p "I will ask students to" at bounding box center [695, 373] width 762 height 23
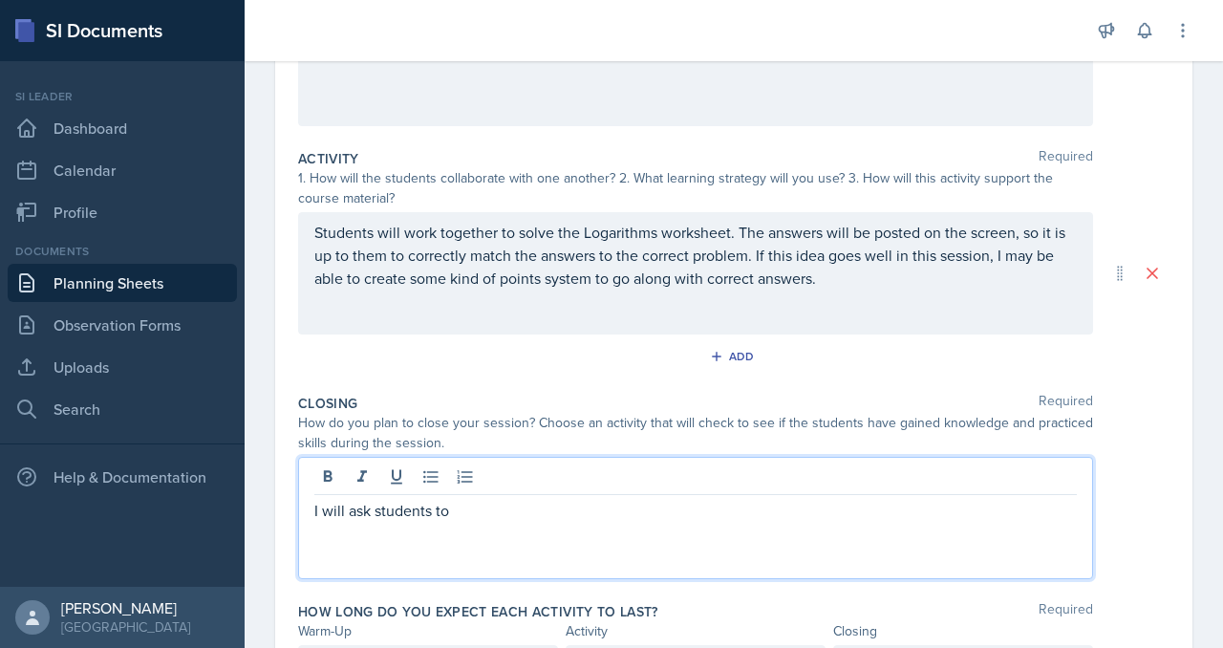
scroll to position [0, 0]
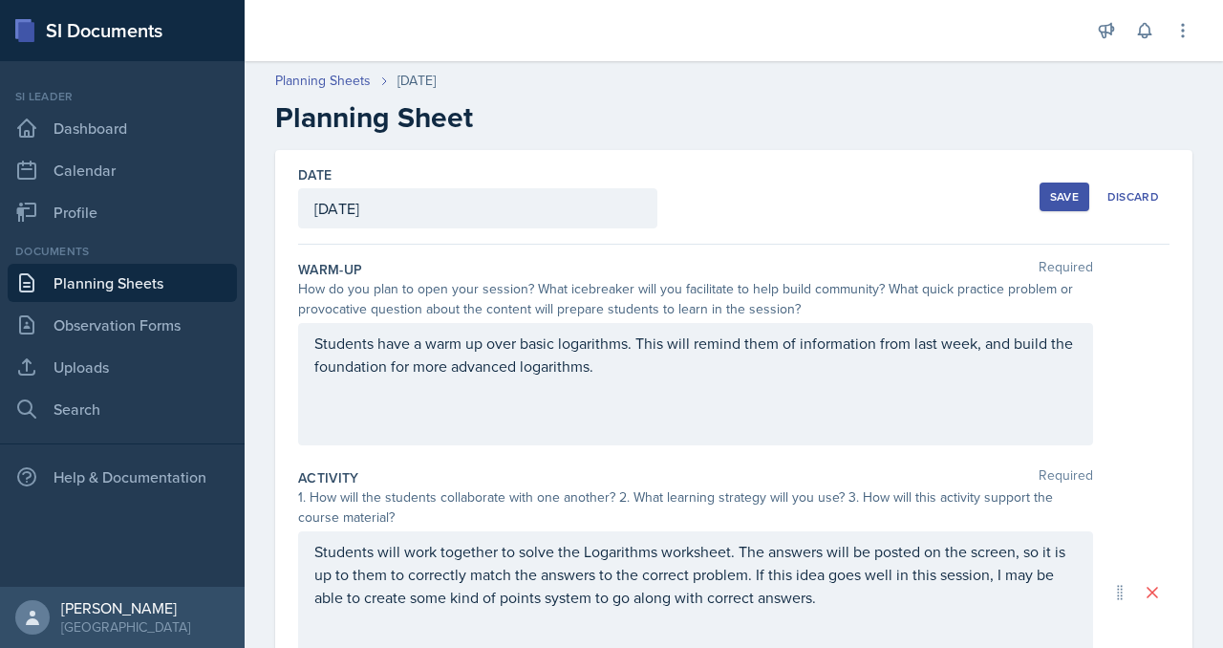
click at [1050, 204] on div "Save" at bounding box center [1064, 196] width 29 height 15
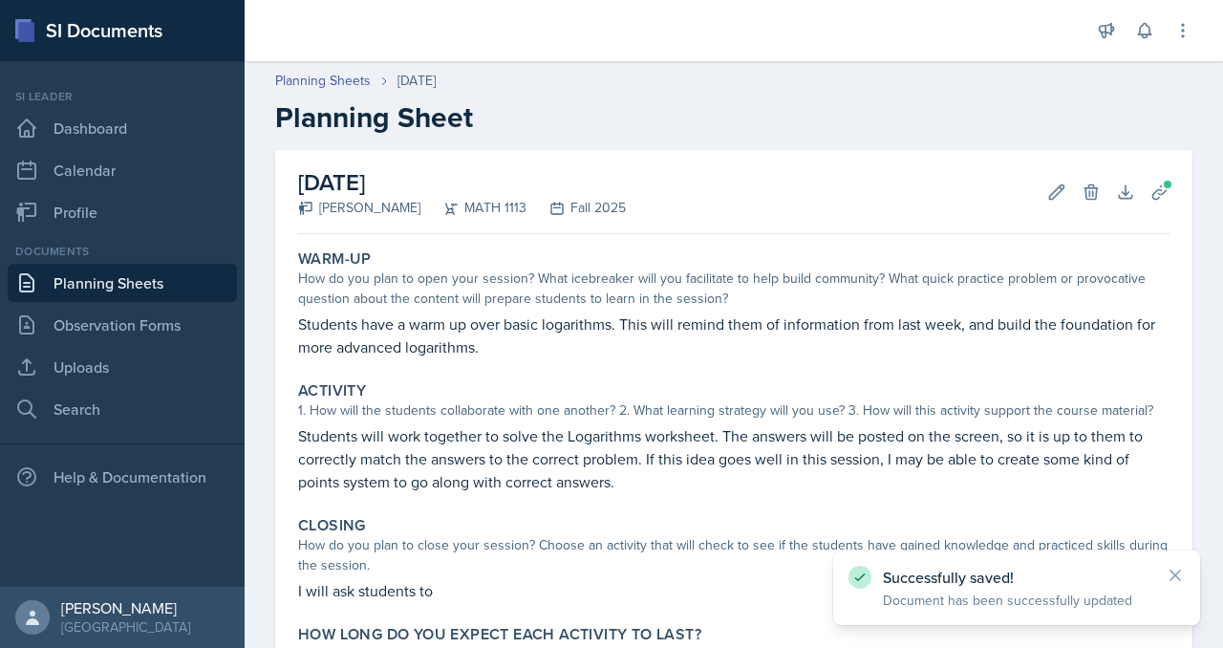
scroll to position [117, 0]
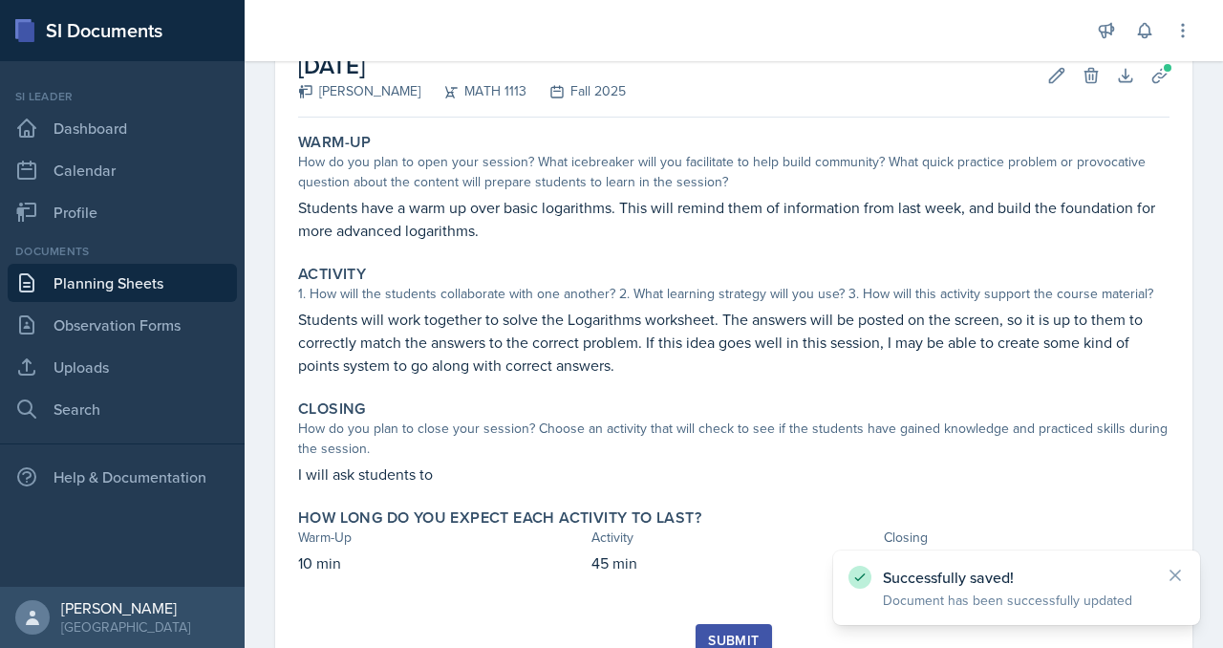
click at [218, 302] on link "Planning Sheets" at bounding box center [122, 283] width 229 height 38
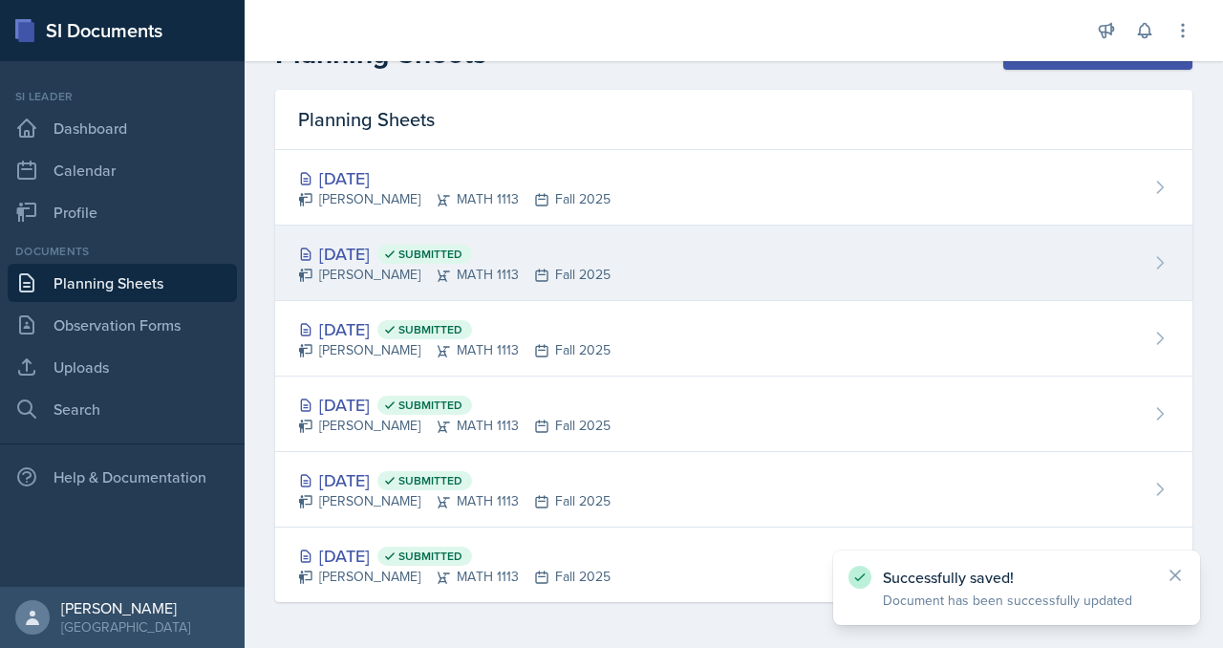
scroll to position [138, 0]
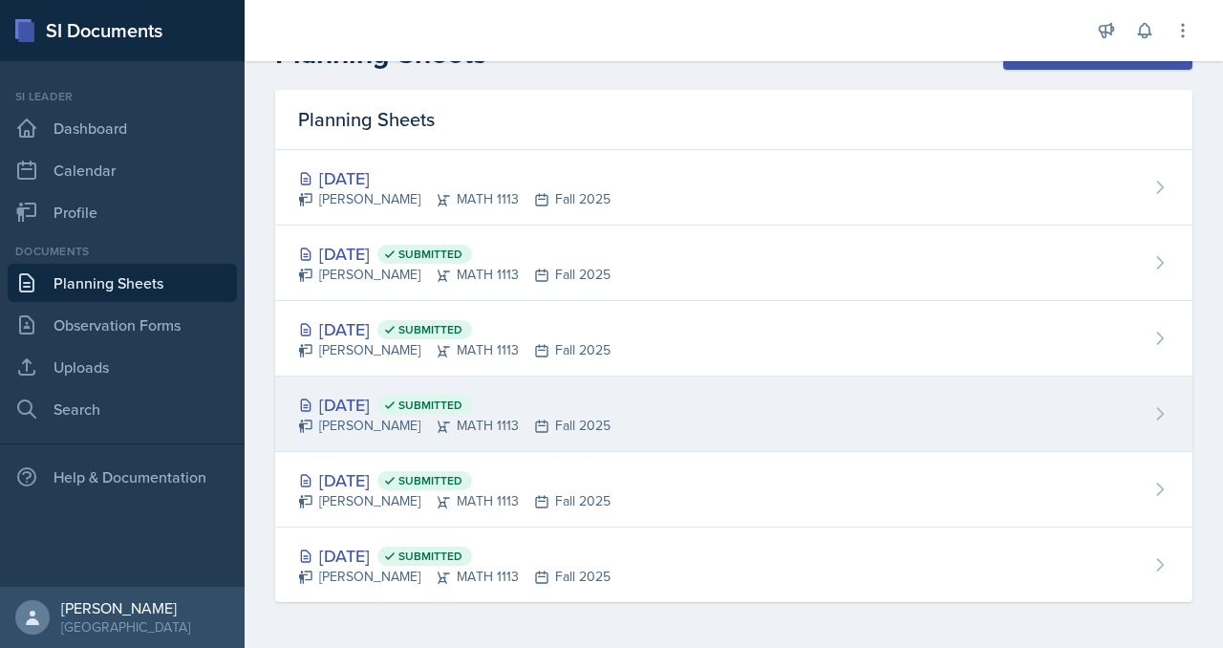
click at [470, 417] on div "Sep 1st, 2025 Submitted" at bounding box center [454, 405] width 312 height 26
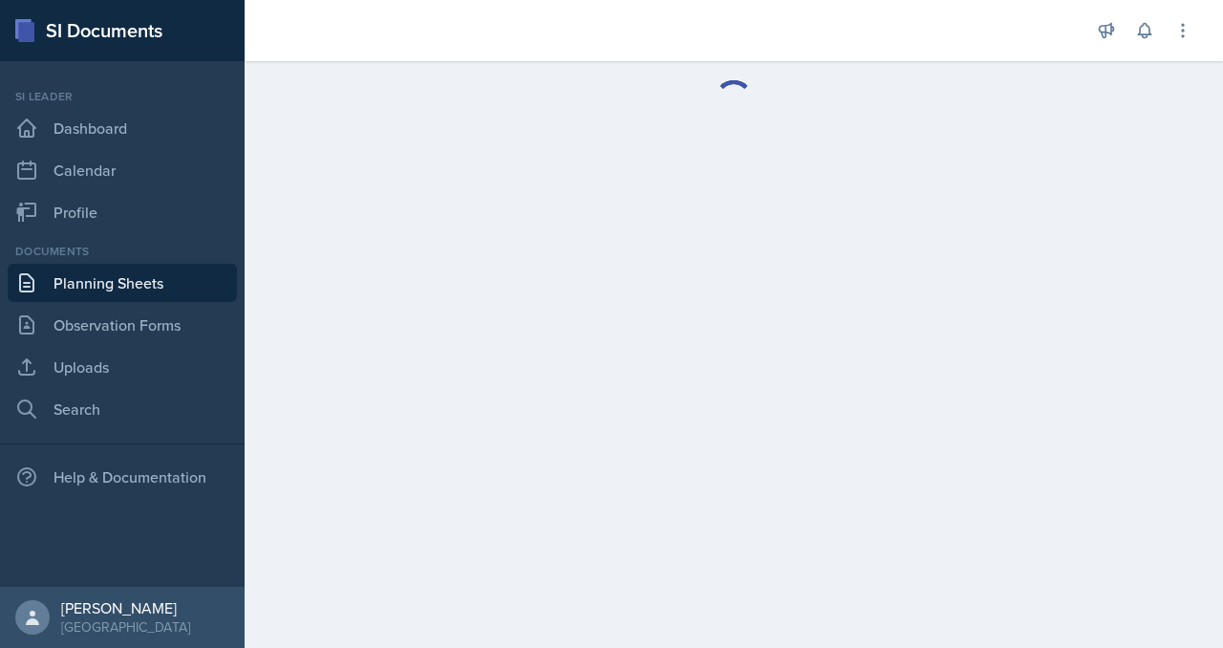
click at [470, 419] on main at bounding box center [734, 354] width 978 height 587
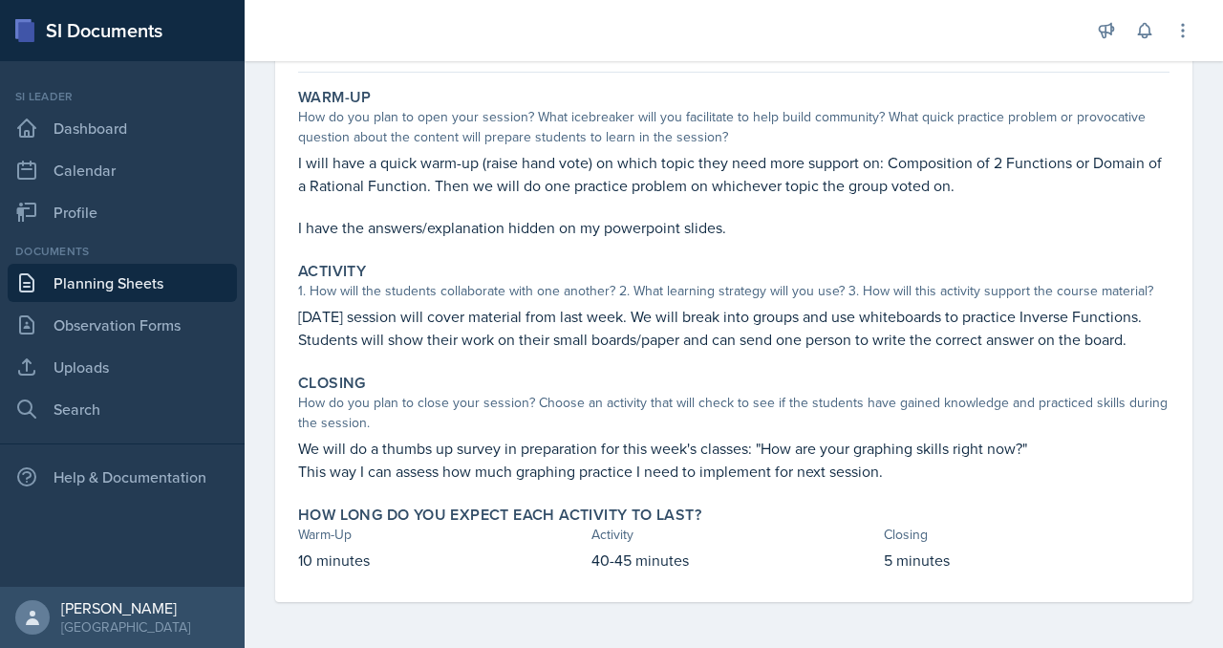
scroll to position [500, 0]
click at [207, 302] on link "Planning Sheets" at bounding box center [122, 283] width 229 height 38
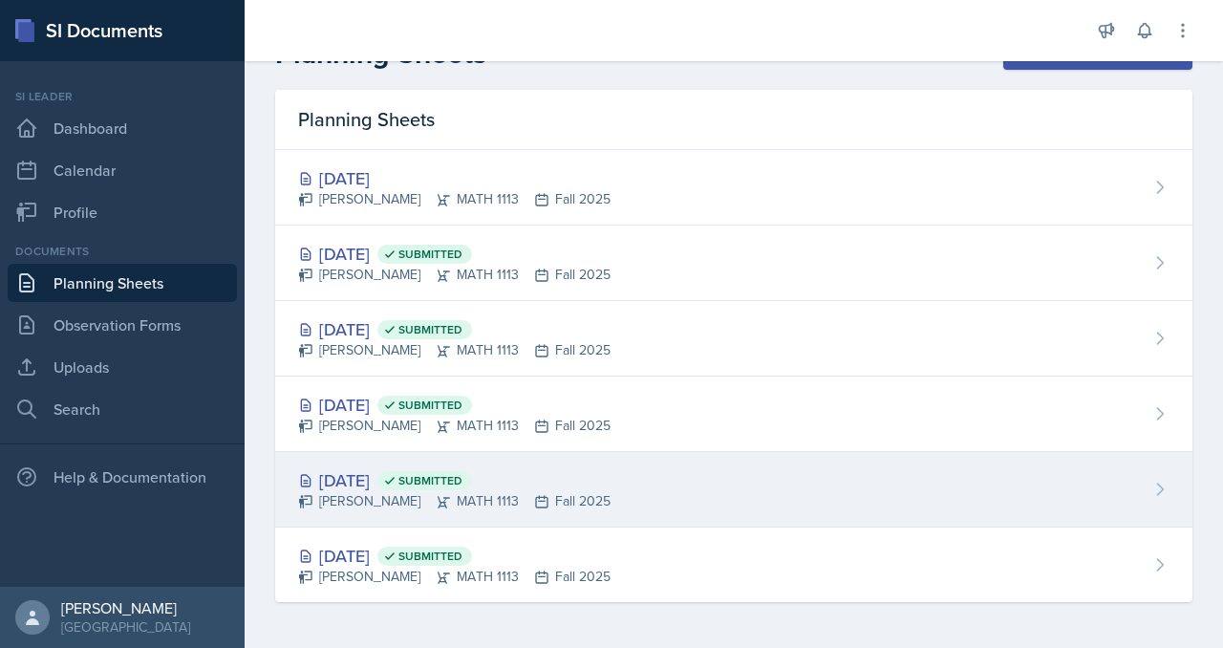
click at [503, 467] on div "Aug 29th, 2025 Submitted" at bounding box center [454, 480] width 312 height 26
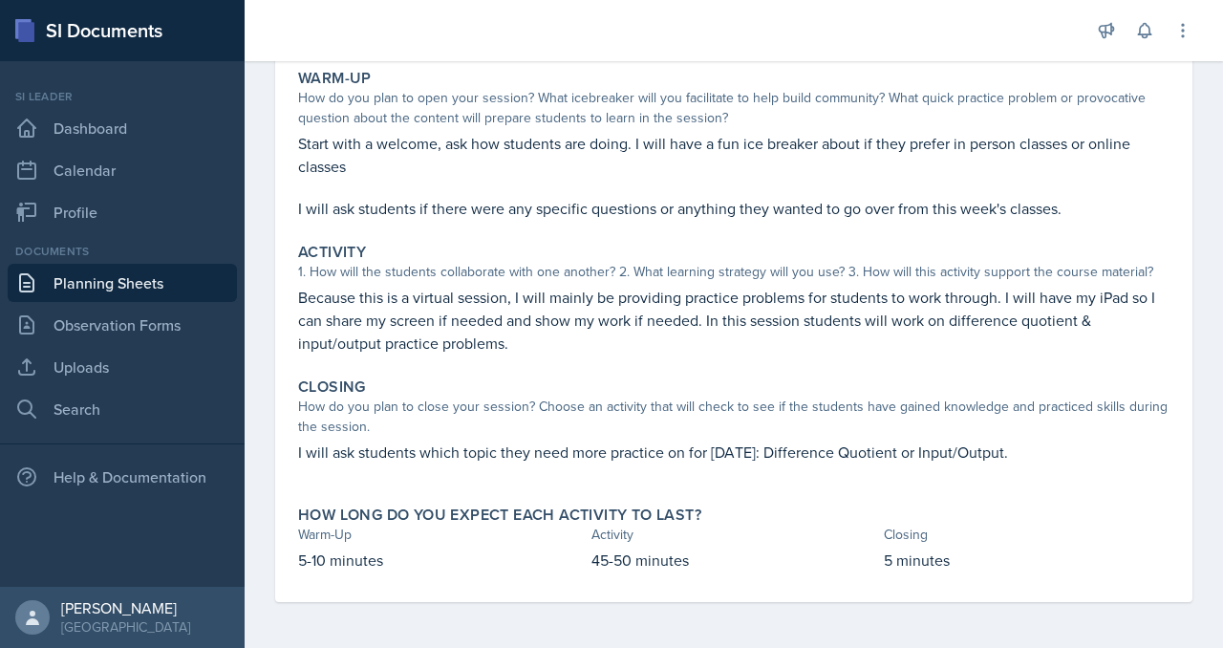
scroll to position [512, 0]
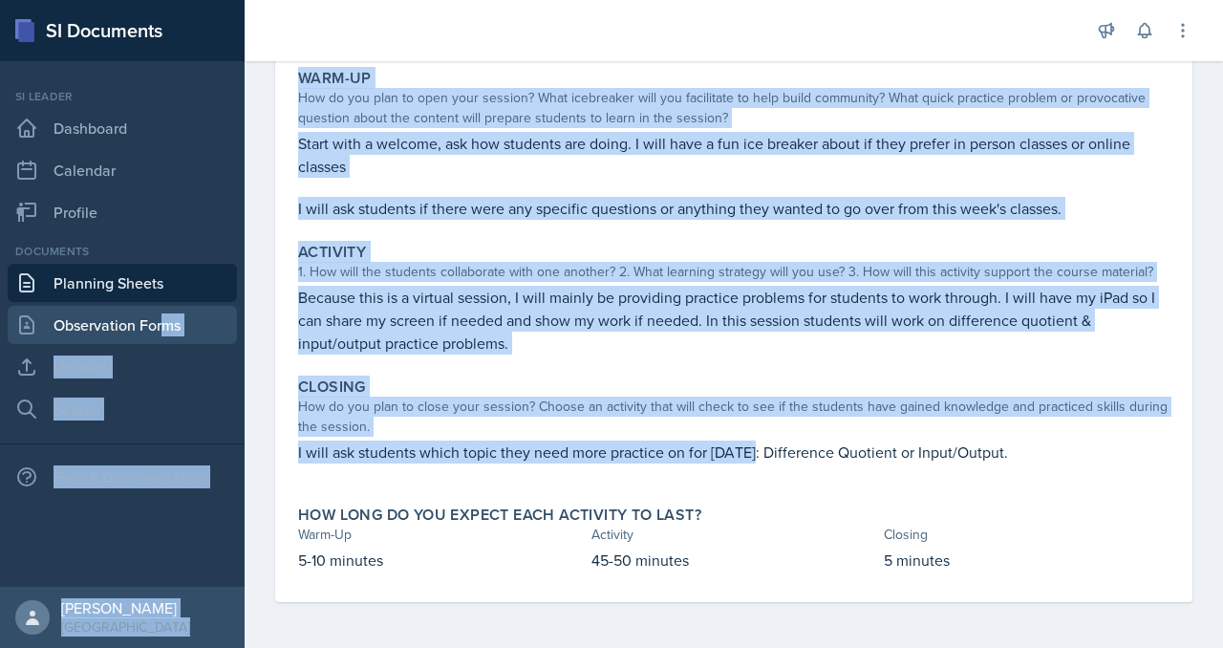
drag, startPoint x: 952, startPoint y: 386, endPoint x: 280, endPoint y: 393, distance: 672.6
click at [280, 393] on div "SI Documents Si leader Dashboard Calendar Profile Documents Planning Sheets Obs…" at bounding box center [611, 324] width 1223 height 648
click at [521, 440] on p "I will ask students which topic they need more practice on for Monday: Differen…" at bounding box center [733, 451] width 871 height 23
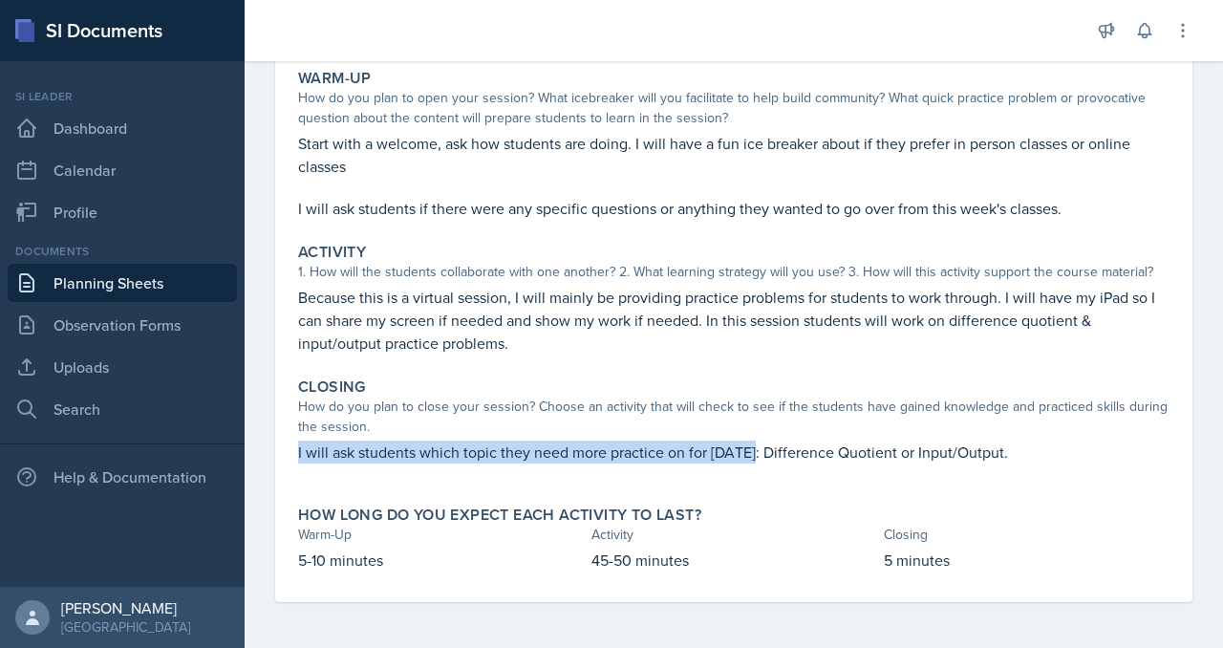
drag, startPoint x: 952, startPoint y: 385, endPoint x: 356, endPoint y: 392, distance: 596.1
click at [356, 392] on div "August 29th, 2025 Submitted Madison Villalba MATH 1113 Fall 2025 Edit Delete Vi…" at bounding box center [733, 285] width 917 height 632
copy p "I will ask students which topic they need more practice on for Monday"
click at [120, 302] on link "Planning Sheets" at bounding box center [122, 283] width 229 height 38
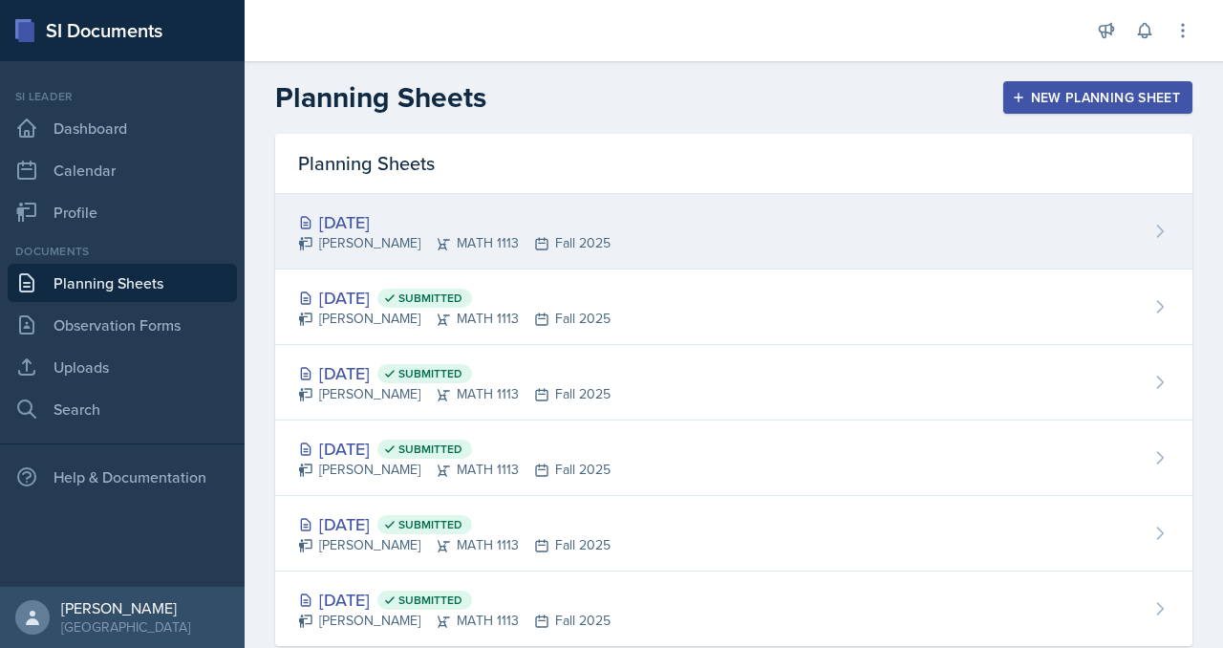
click at [512, 269] on div "Sep 12th, 2025 Madison Villalba MATH 1113 Fall 2025" at bounding box center [733, 231] width 917 height 75
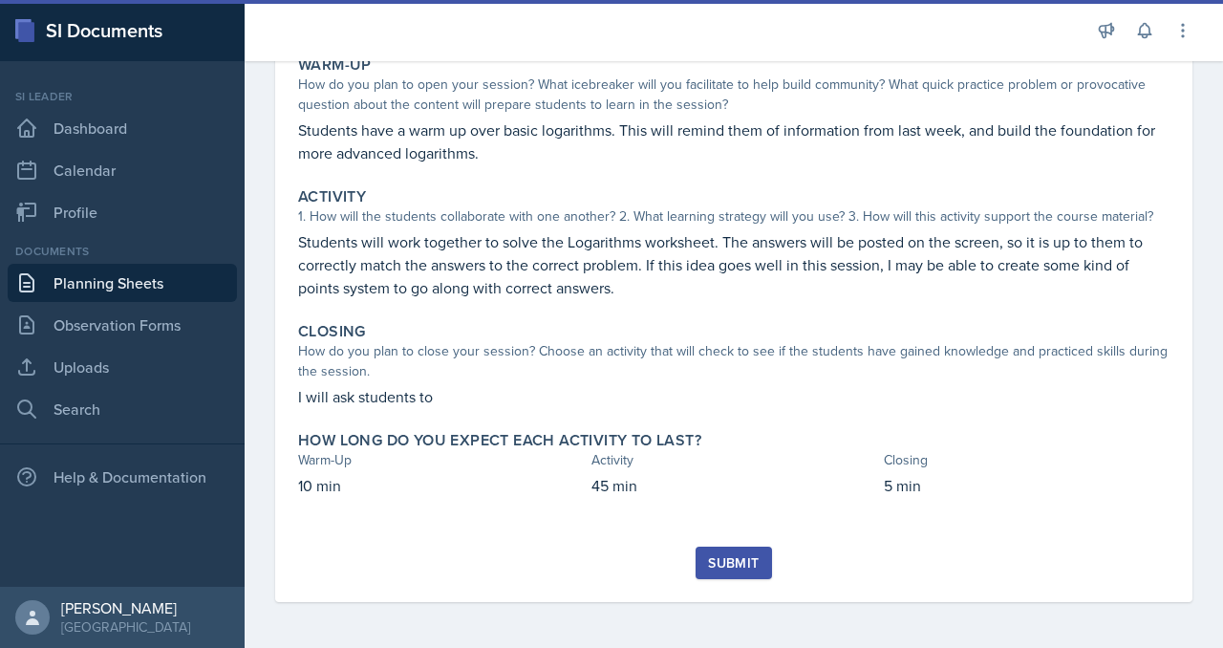
scroll to position [482, 0]
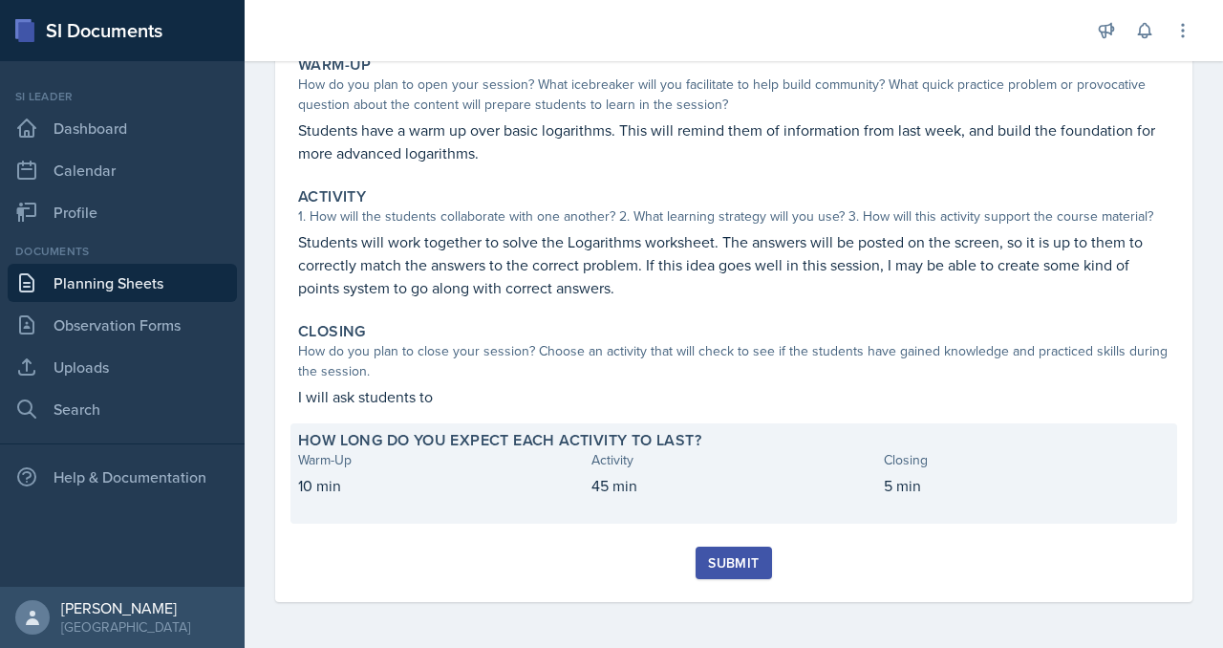
click at [543, 474] on p "10 min" at bounding box center [441, 485] width 286 height 23
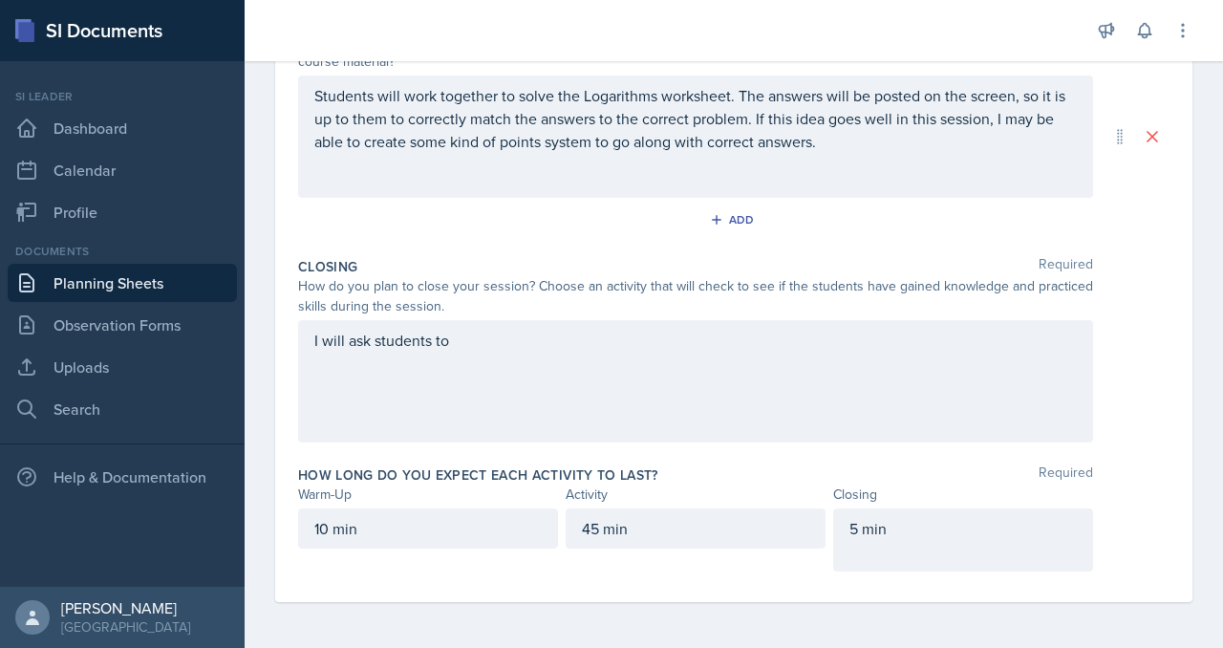
click at [577, 442] on div "I will ask students to" at bounding box center [695, 381] width 795 height 122
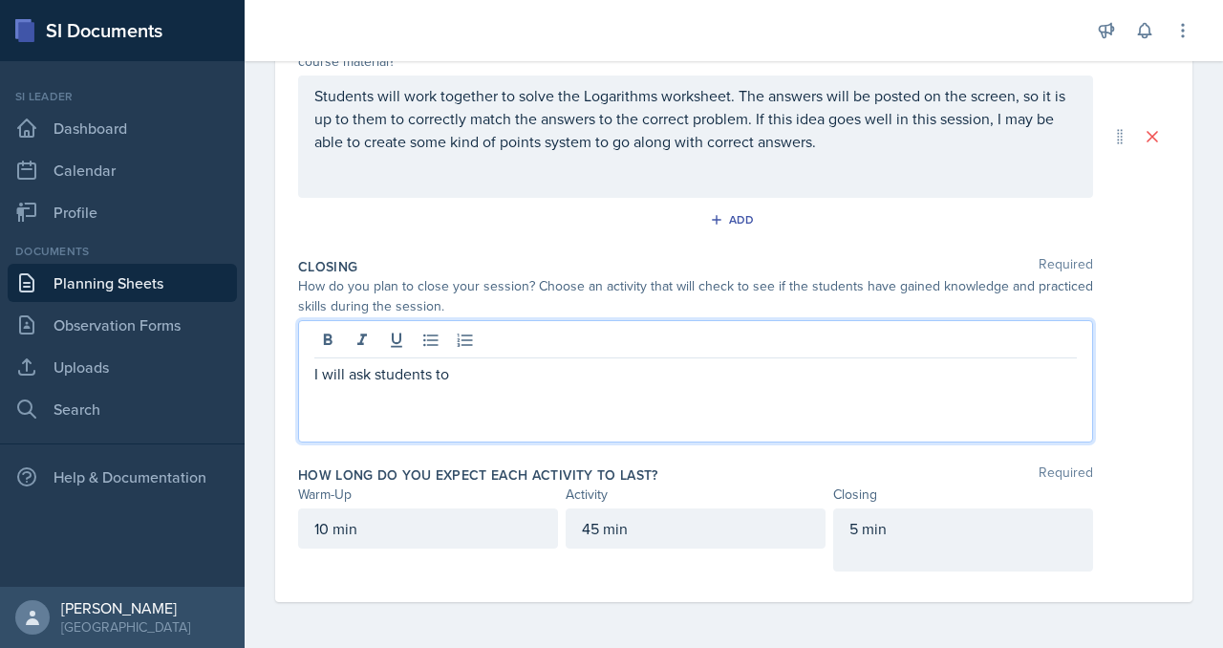
scroll to position [507, 0]
click at [580, 442] on div "I will ask students to" at bounding box center [695, 381] width 795 height 122
drag, startPoint x: 575, startPoint y: 562, endPoint x: 351, endPoint y: 551, distance: 224.7
click at [351, 554] on div "Date September 12th, 2025 September 2025 31 1 2 3 4 5 6 7 8 9 10 11 12 13 14 15…" at bounding box center [733, 148] width 917 height 908
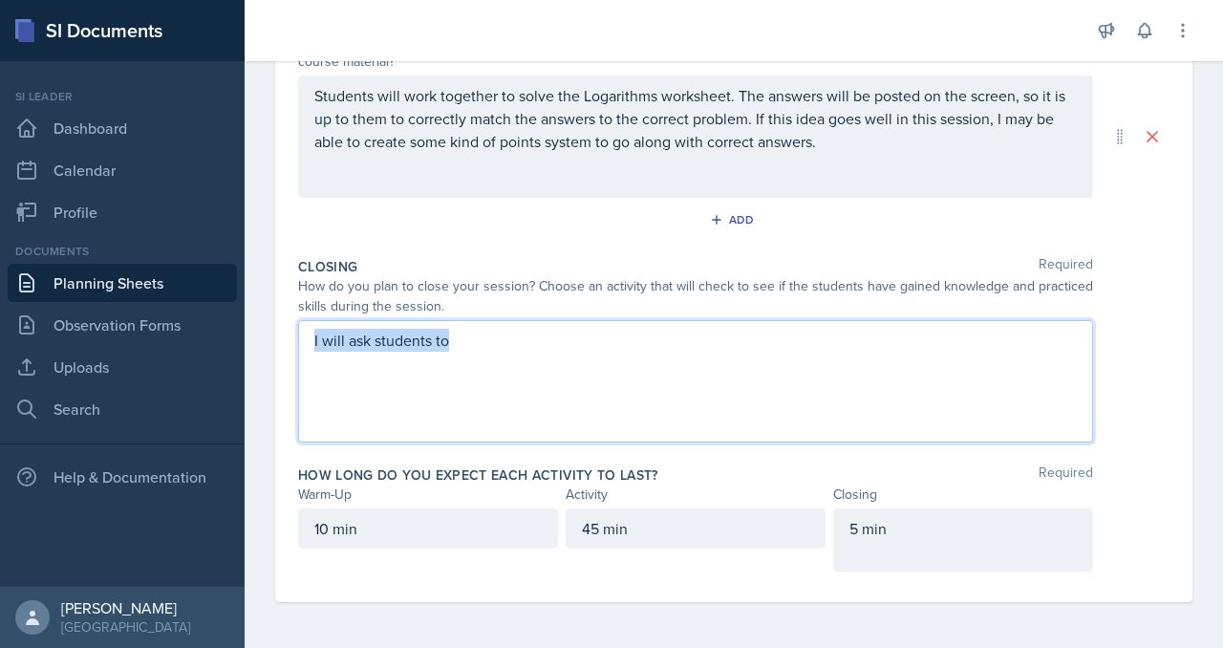
paste div
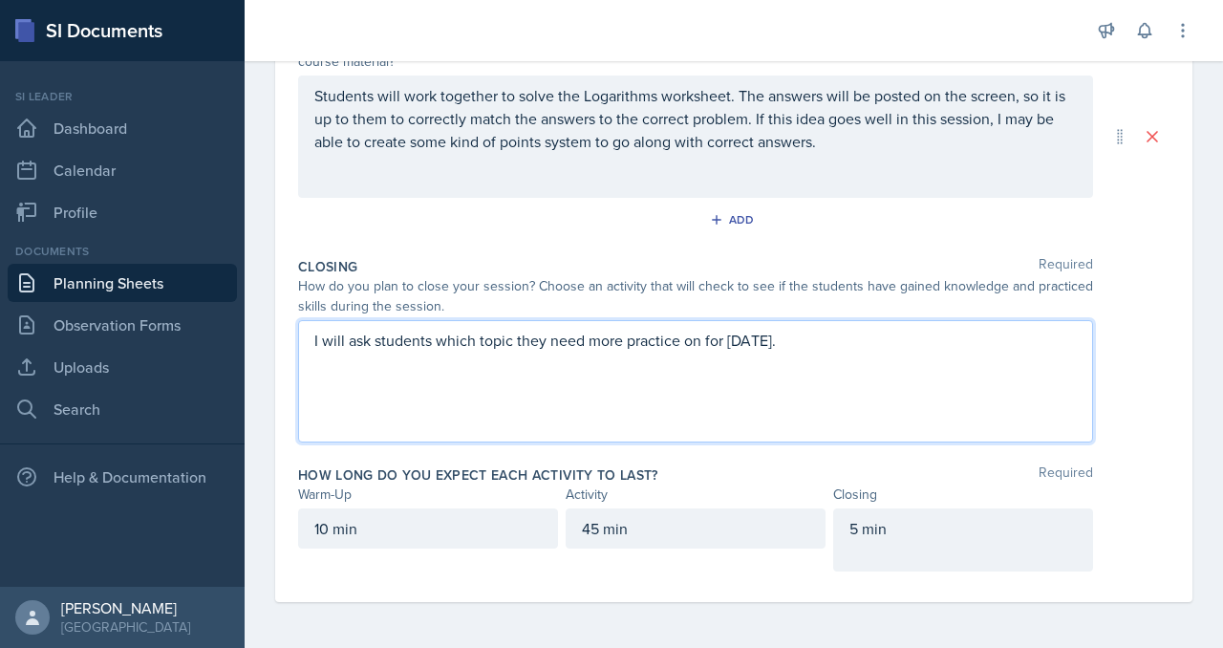
click at [968, 352] on p "I will ask students which topic they need more practice on for Monday." at bounding box center [695, 340] width 762 height 23
click at [873, 352] on p "I will ask students which topic they need more practice on for Monday's session." at bounding box center [695, 340] width 762 height 23
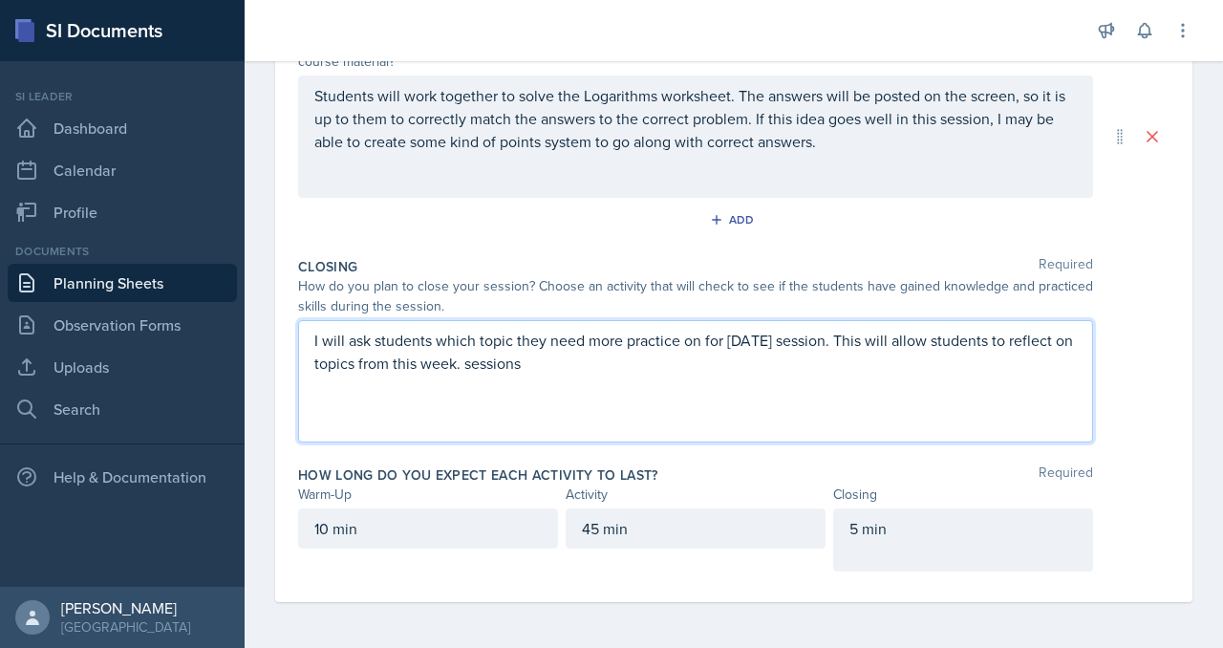
click at [951, 374] on p "I will ask students which topic they need more practice on for Monday's session…" at bounding box center [695, 352] width 762 height 46
click at [1036, 374] on p "I will ask students which topic they need more practice on for Monday's session…" at bounding box center [695, 352] width 762 height 46
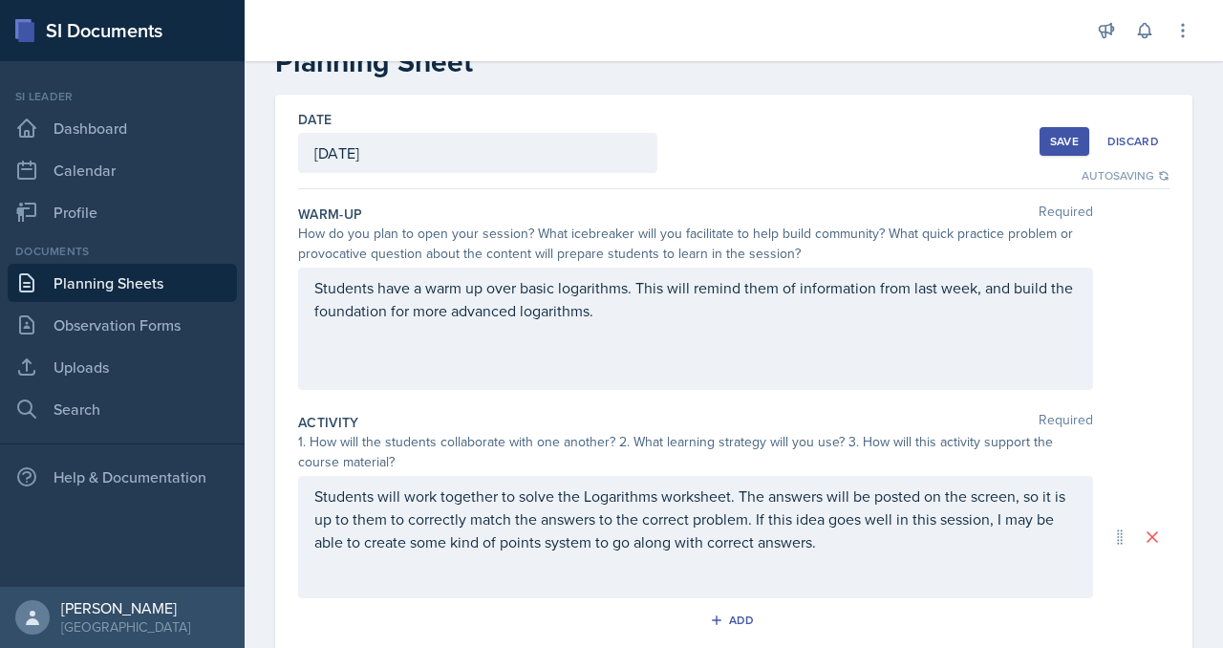
scroll to position [0, 0]
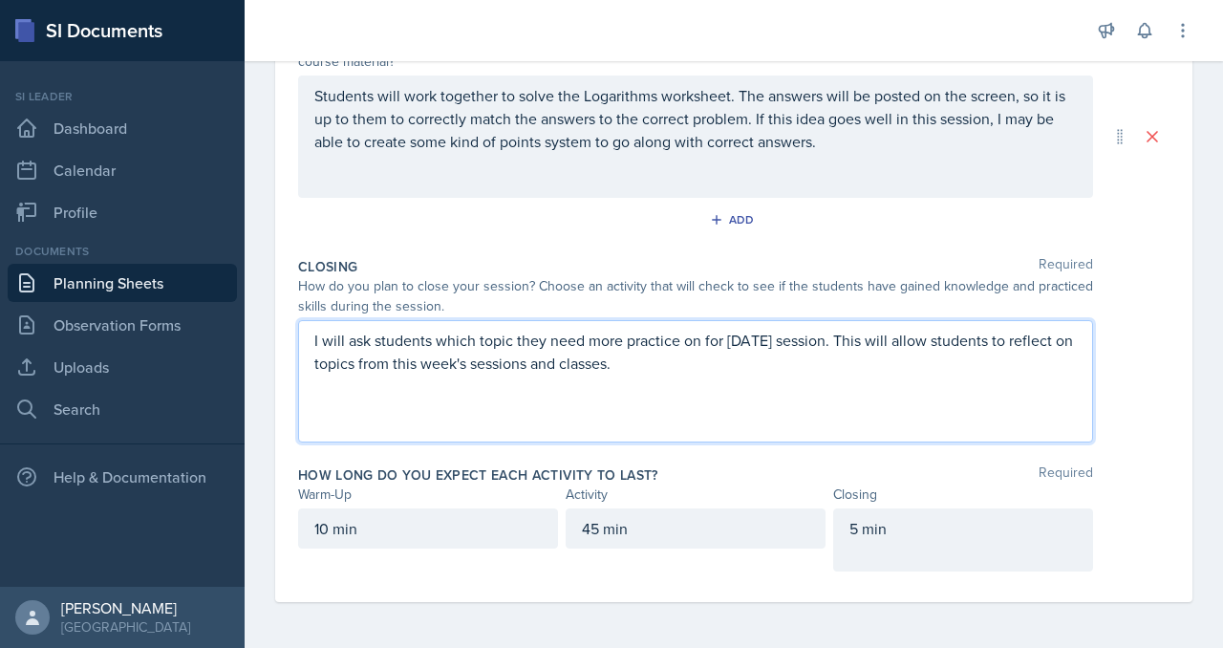
click at [933, 563] on p at bounding box center [962, 551] width 227 height 23
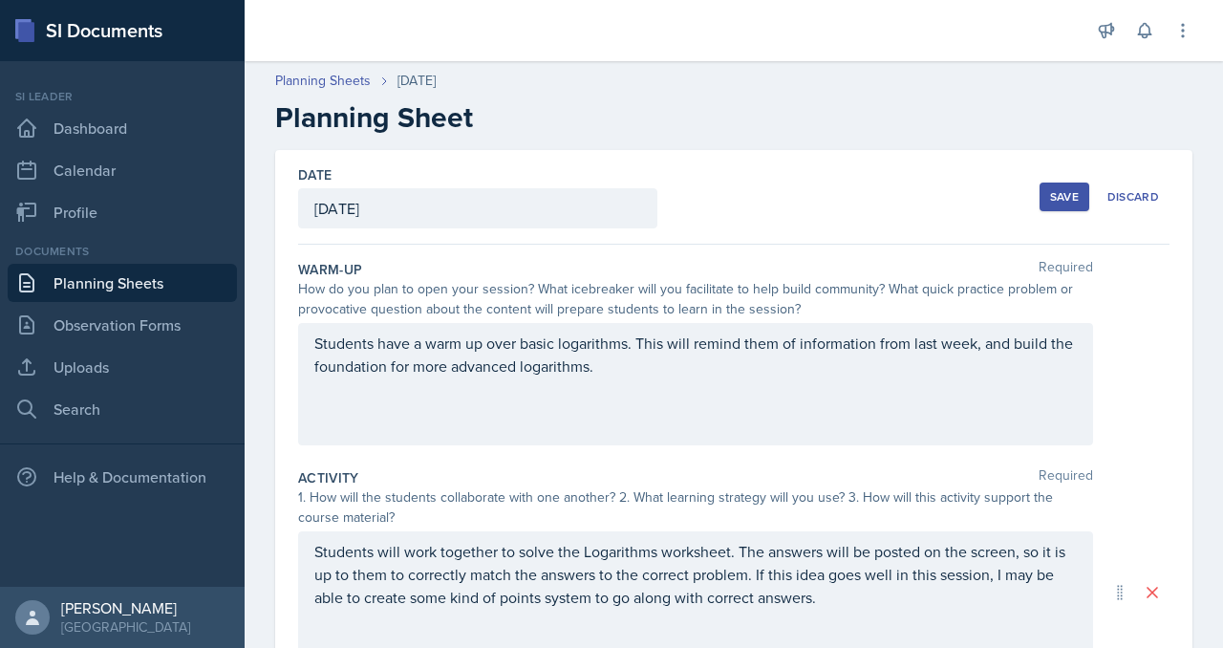
click at [1050, 204] on div "Save" at bounding box center [1064, 196] width 29 height 15
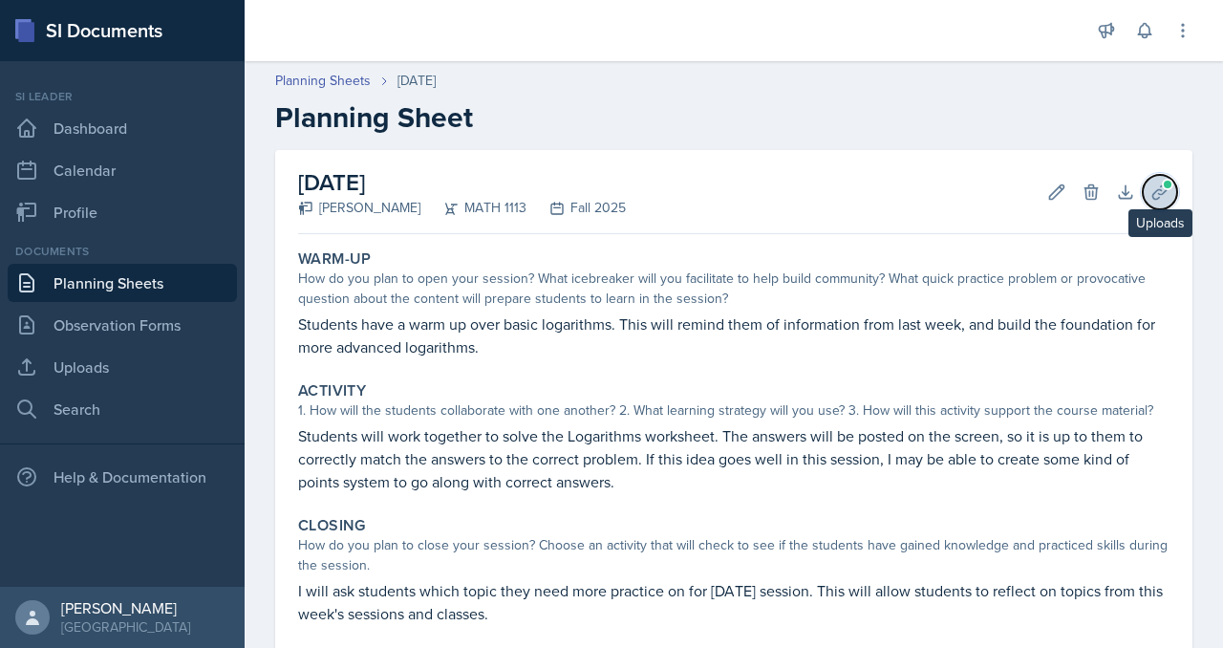
click at [1150, 202] on icon at bounding box center [1159, 191] width 19 height 19
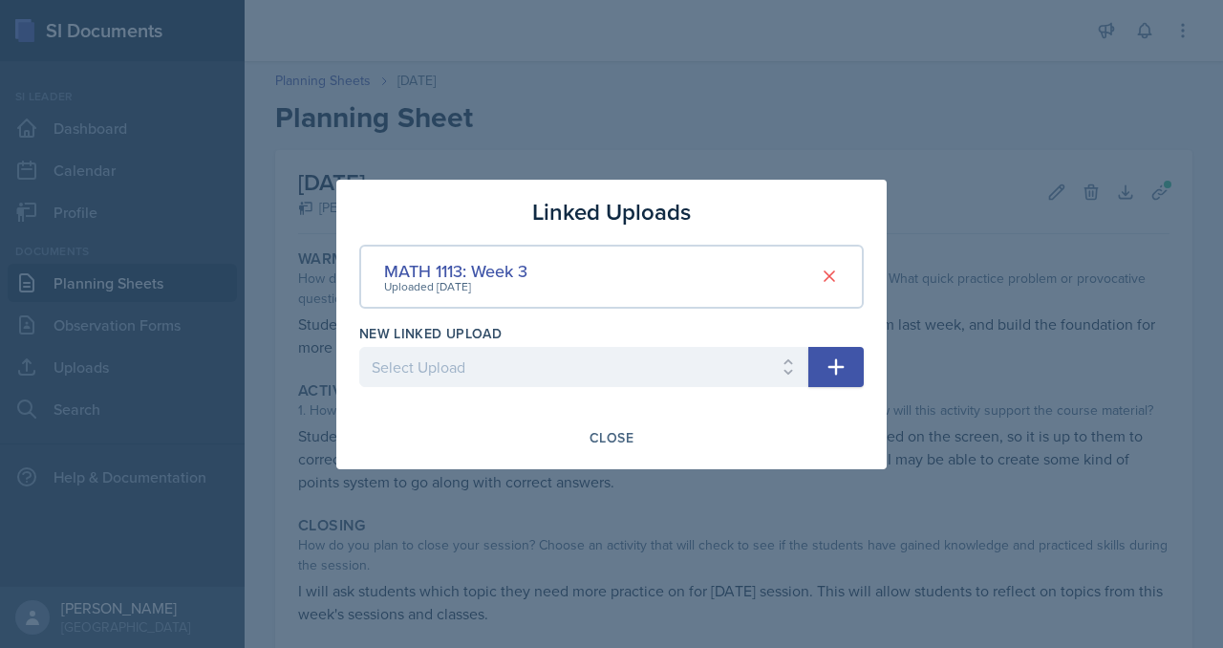
click at [1029, 271] on div at bounding box center [611, 324] width 1223 height 648
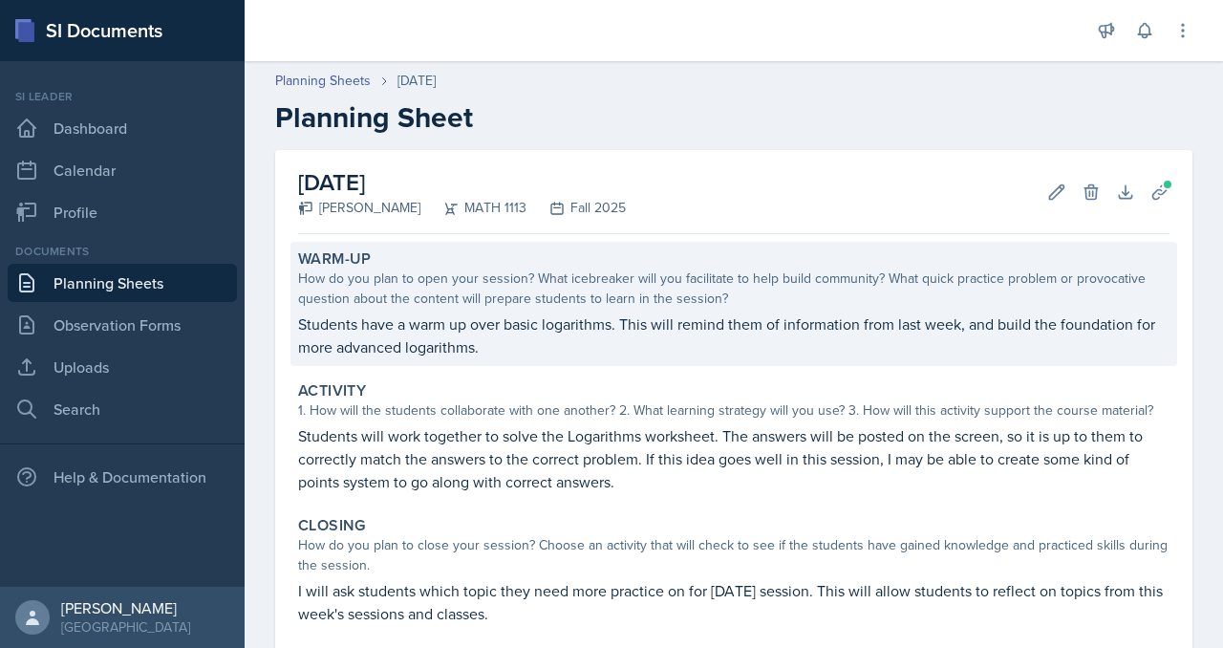
scroll to position [487, 0]
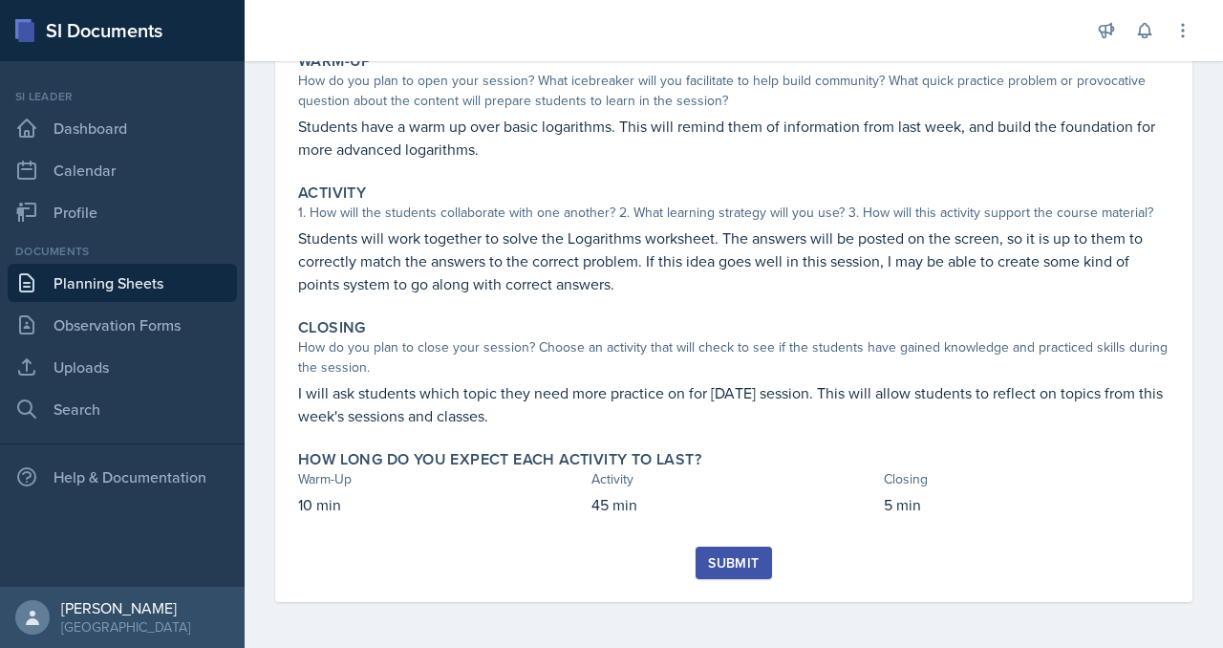
click at [750, 555] on div "Submit" at bounding box center [733, 562] width 51 height 15
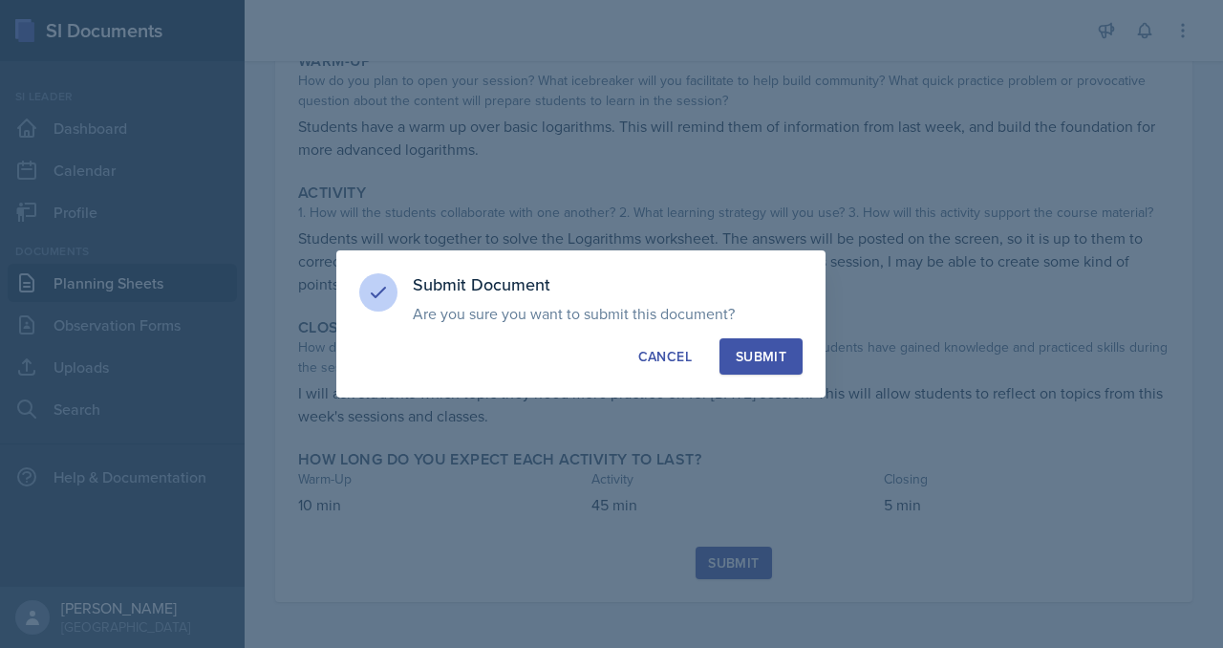
click at [786, 366] on div "Submit" at bounding box center [761, 356] width 51 height 19
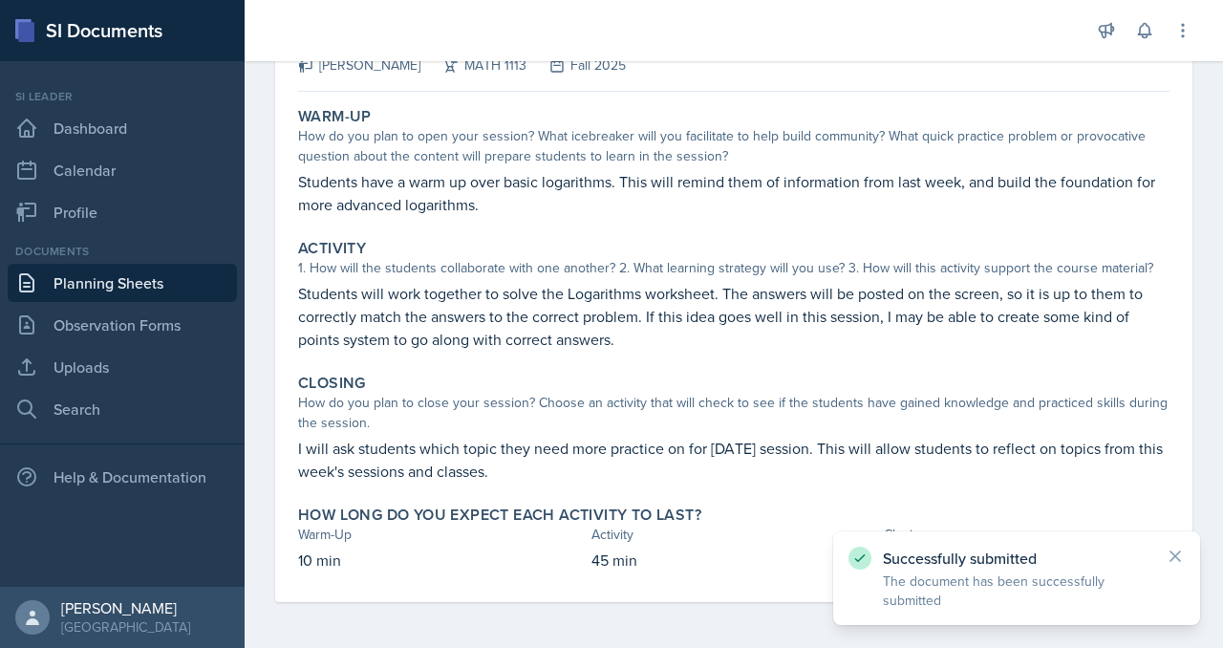
scroll to position [0, 0]
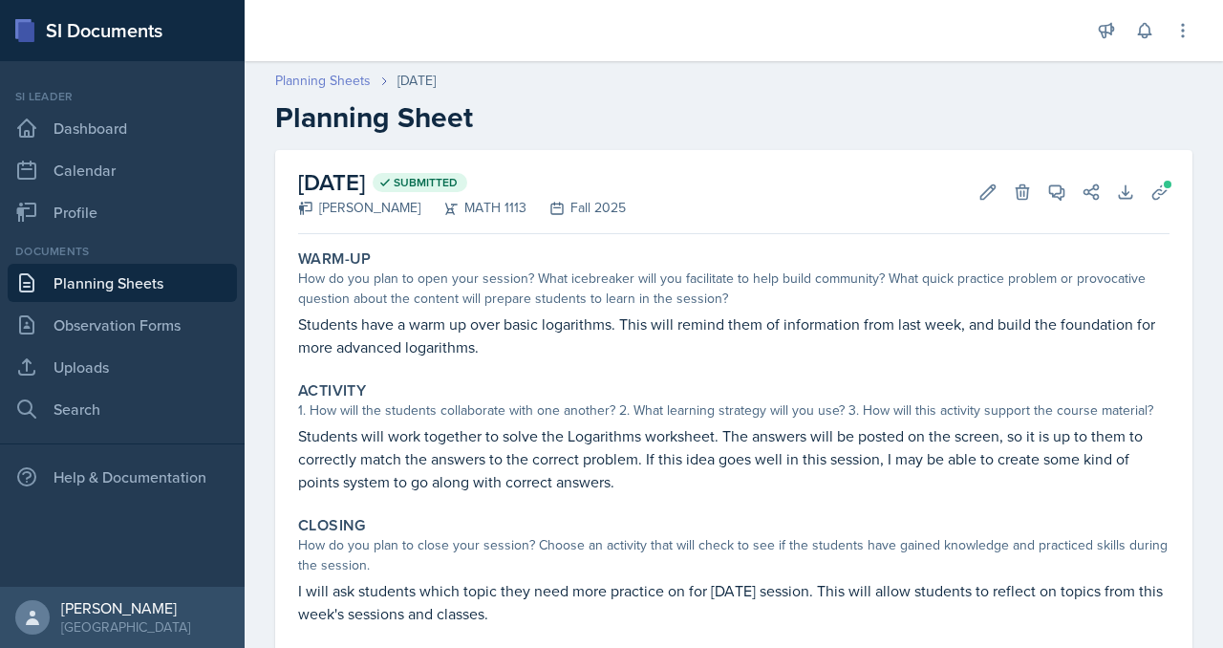
click at [371, 91] on link "Planning Sheets" at bounding box center [323, 81] width 96 height 20
